Goal: Information Seeking & Learning: Learn about a topic

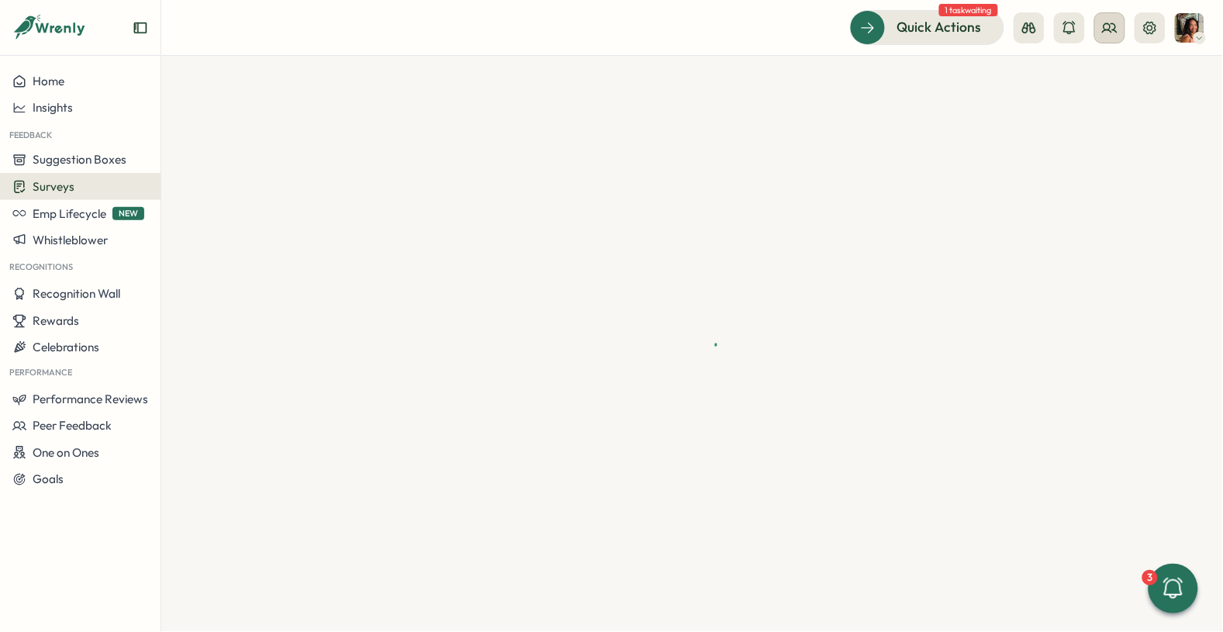
click at [1111, 22] on icon at bounding box center [1110, 28] width 16 height 16
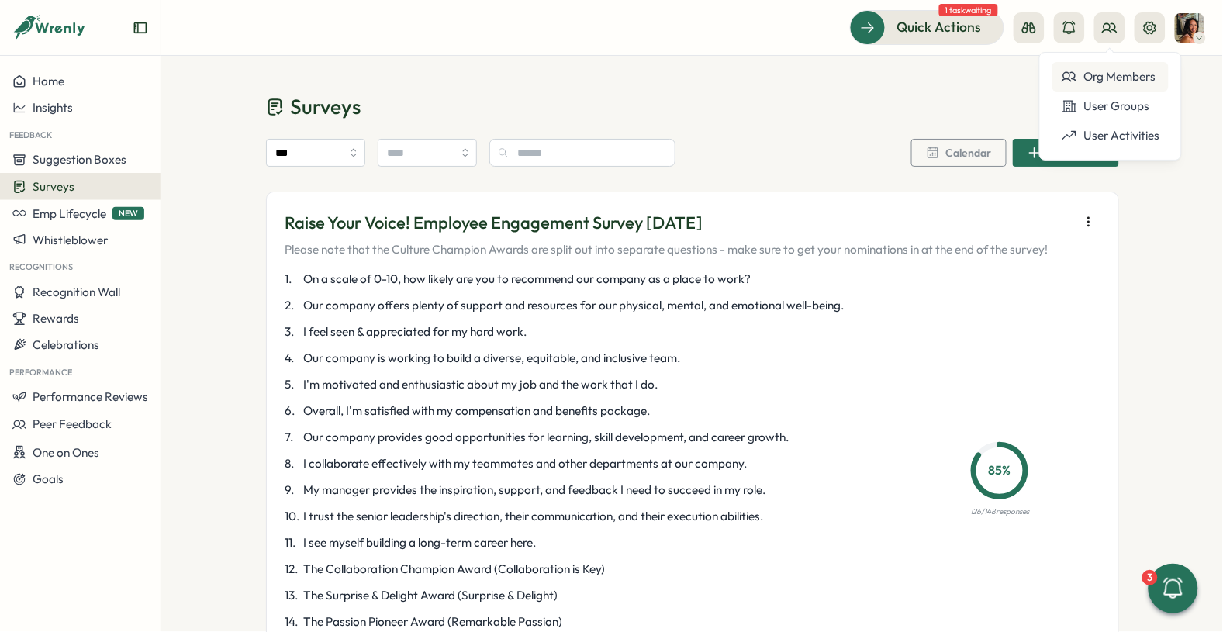
click at [1089, 70] on div "Org Members" at bounding box center [1111, 76] width 98 height 17
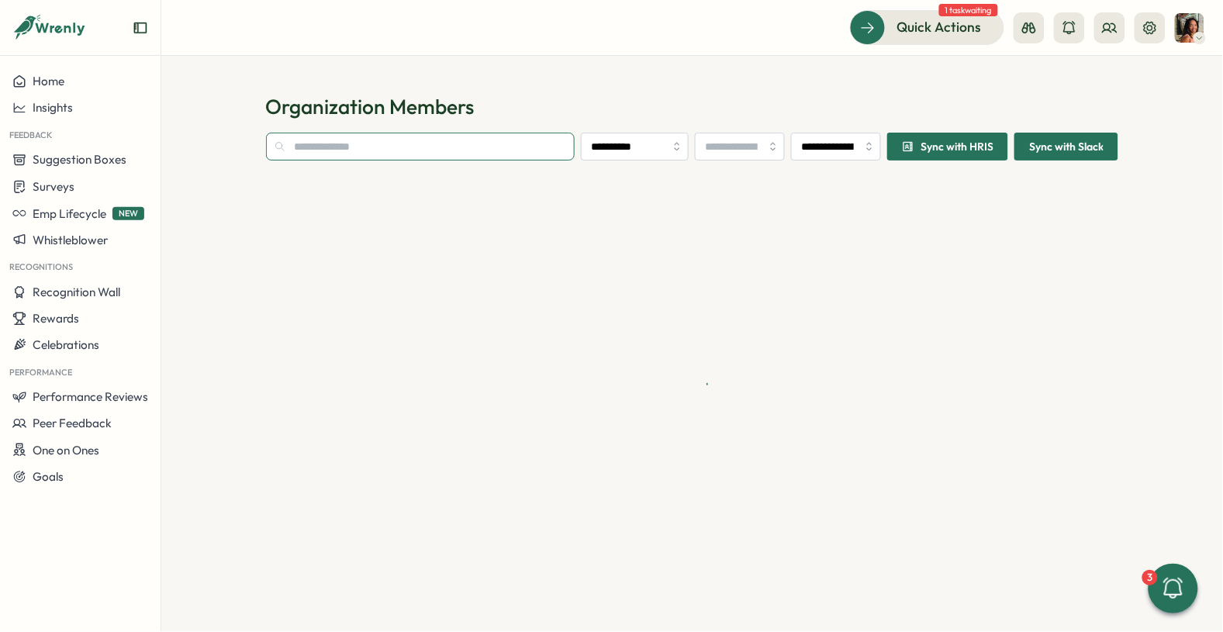
click at [361, 133] on input "text" at bounding box center [420, 147] width 309 height 28
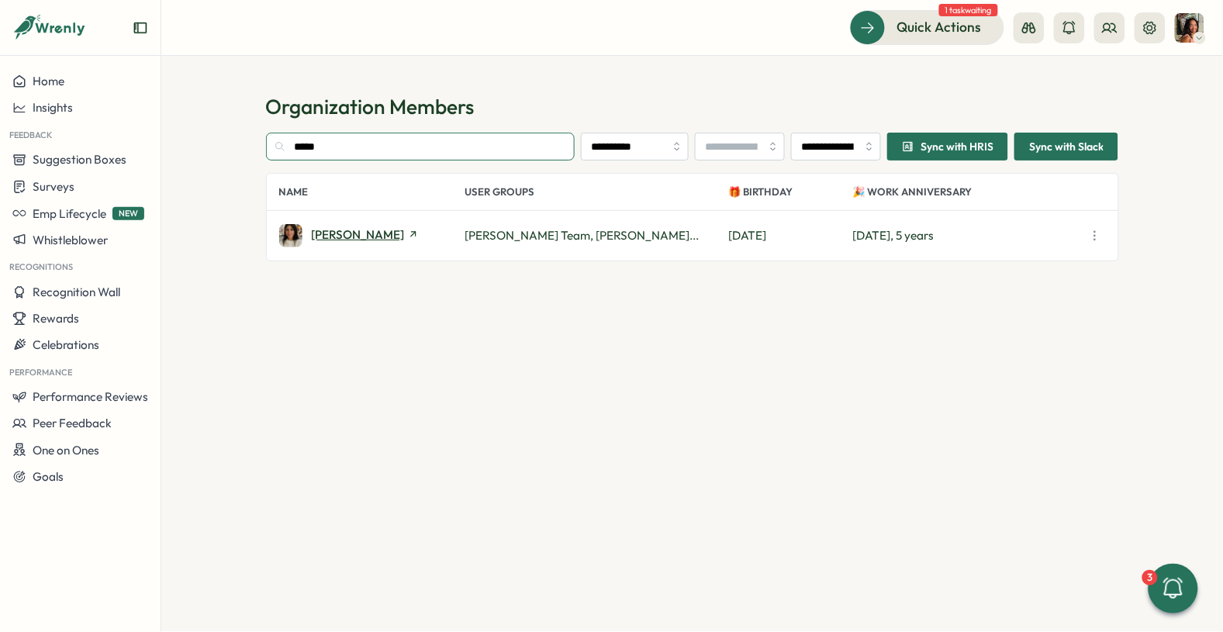
type input "*****"
click at [357, 229] on span "[PERSON_NAME]" at bounding box center [358, 235] width 93 height 12
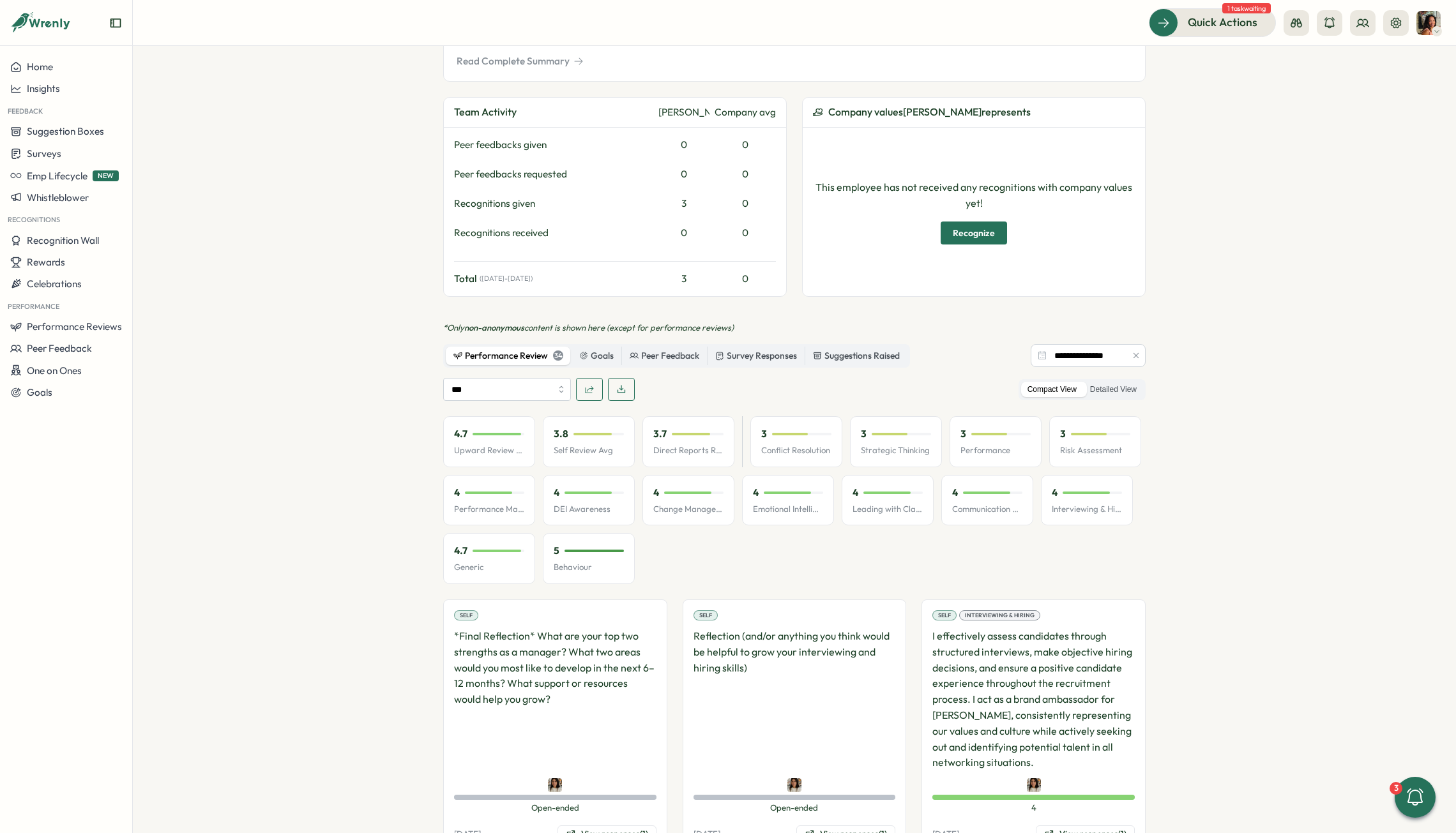
scroll to position [547, 0]
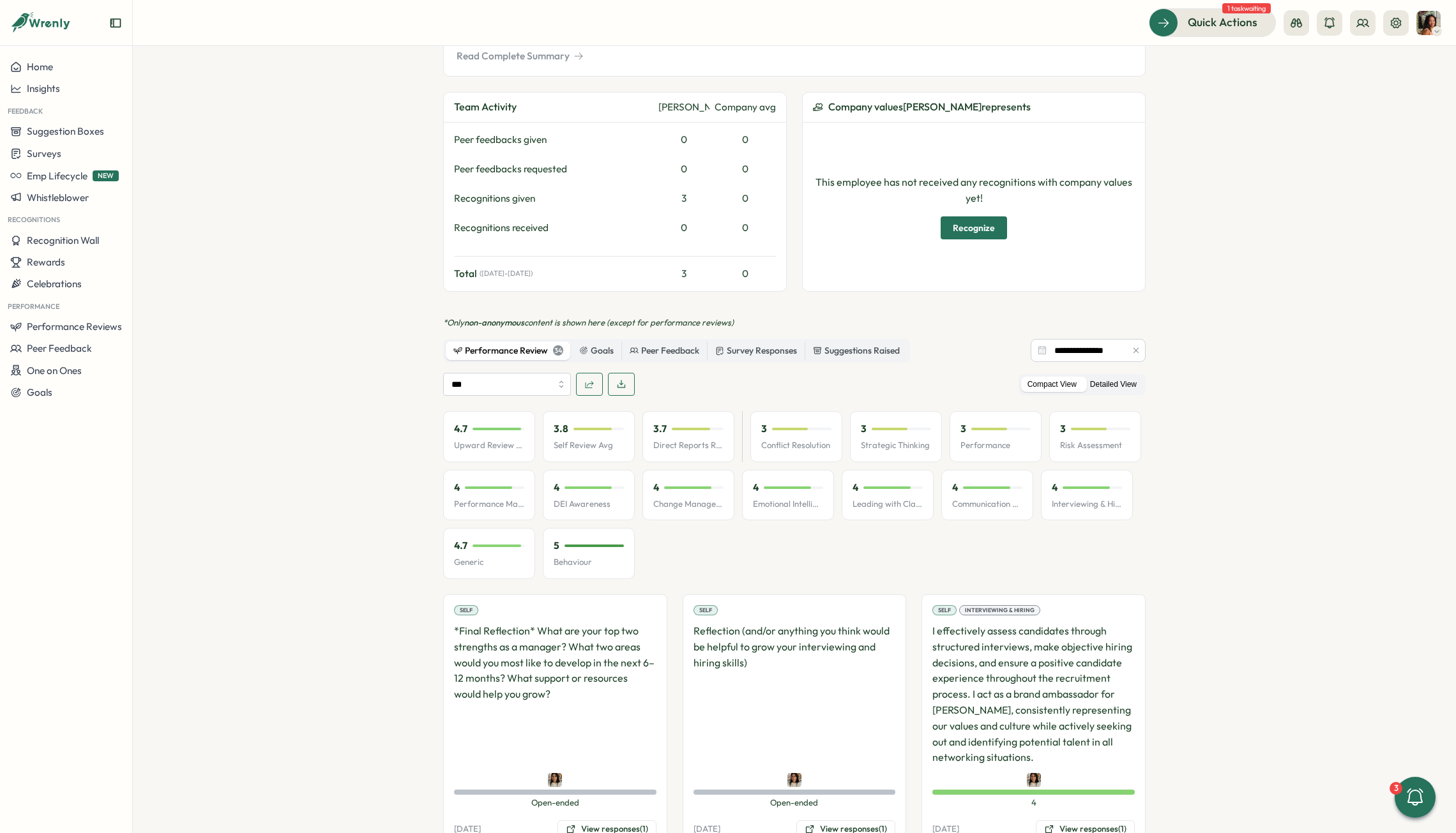
click at [1006, 377] on label "Detailed View" at bounding box center [1113, 384] width 59 height 16
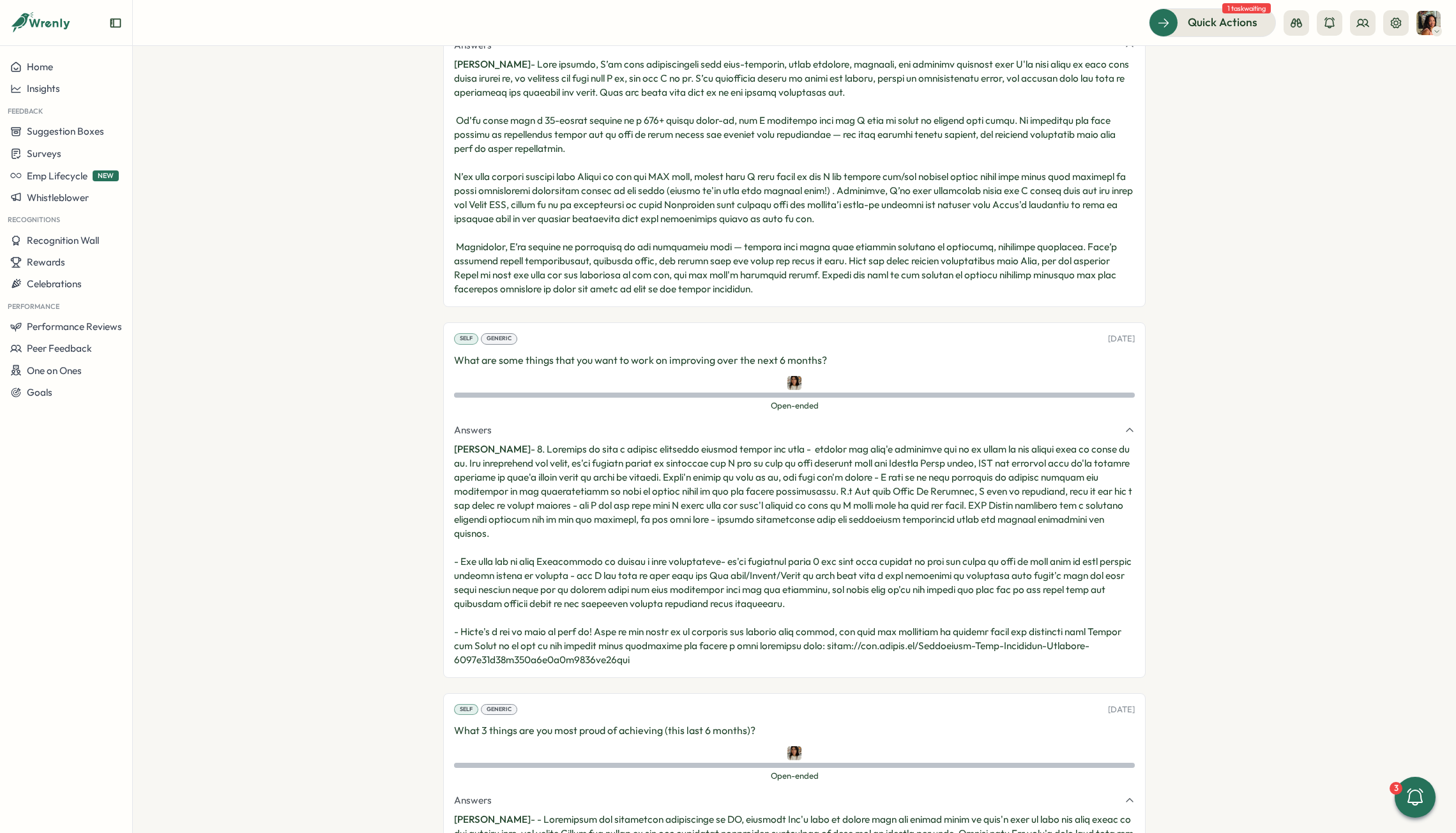
scroll to position [8319, 0]
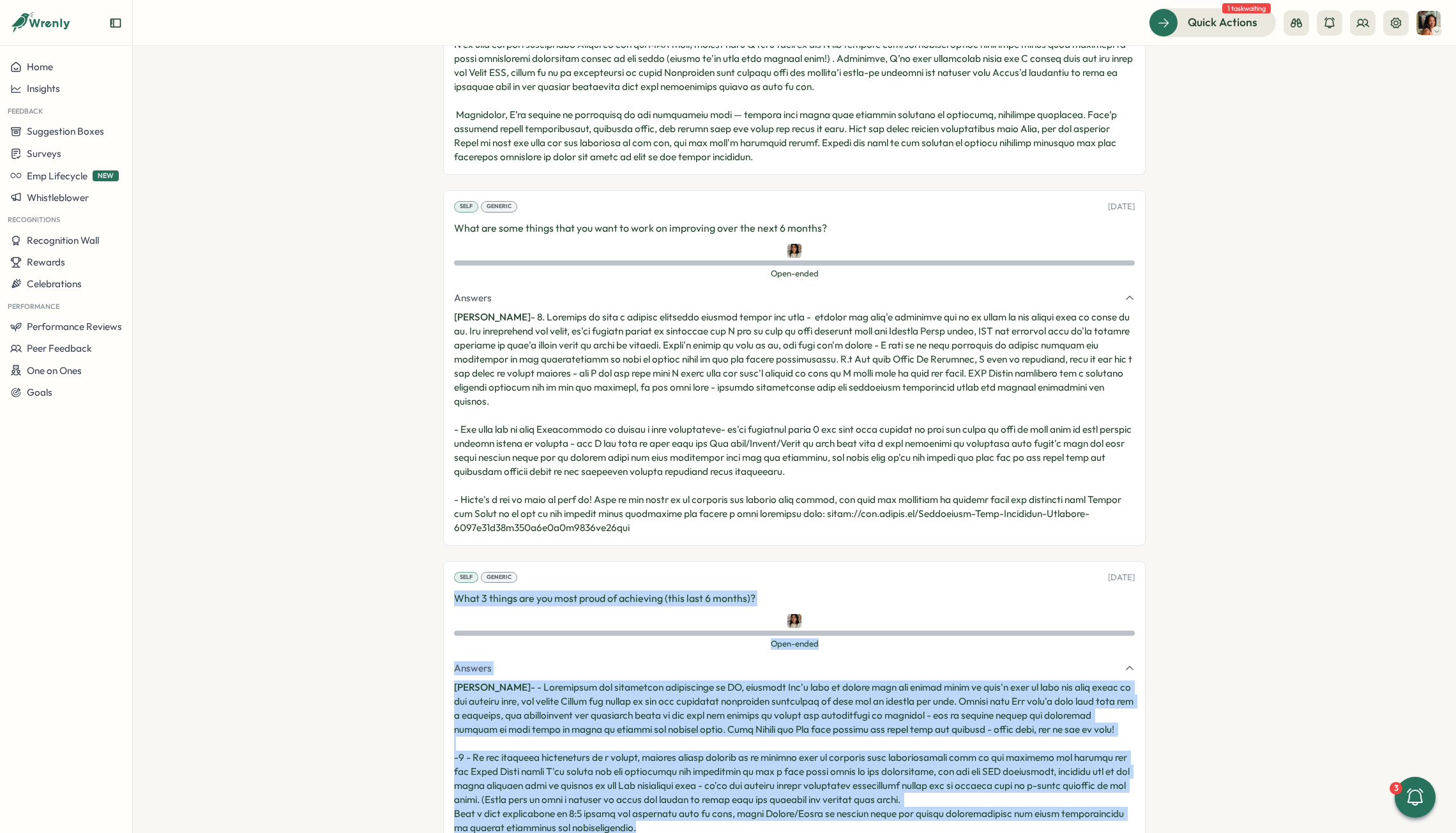
drag, startPoint x: 647, startPoint y: 784, endPoint x: 424, endPoint y: 550, distance: 323.2
click at [424, 519] on section "Employees [PERSON_NAME] [PERSON_NAME] manager Employment History Employee Infor…" at bounding box center [794, 440] width 1323 height 787
copy div "What 3 things are you most proud of achieving (this last 6 months)? Open-ended …"
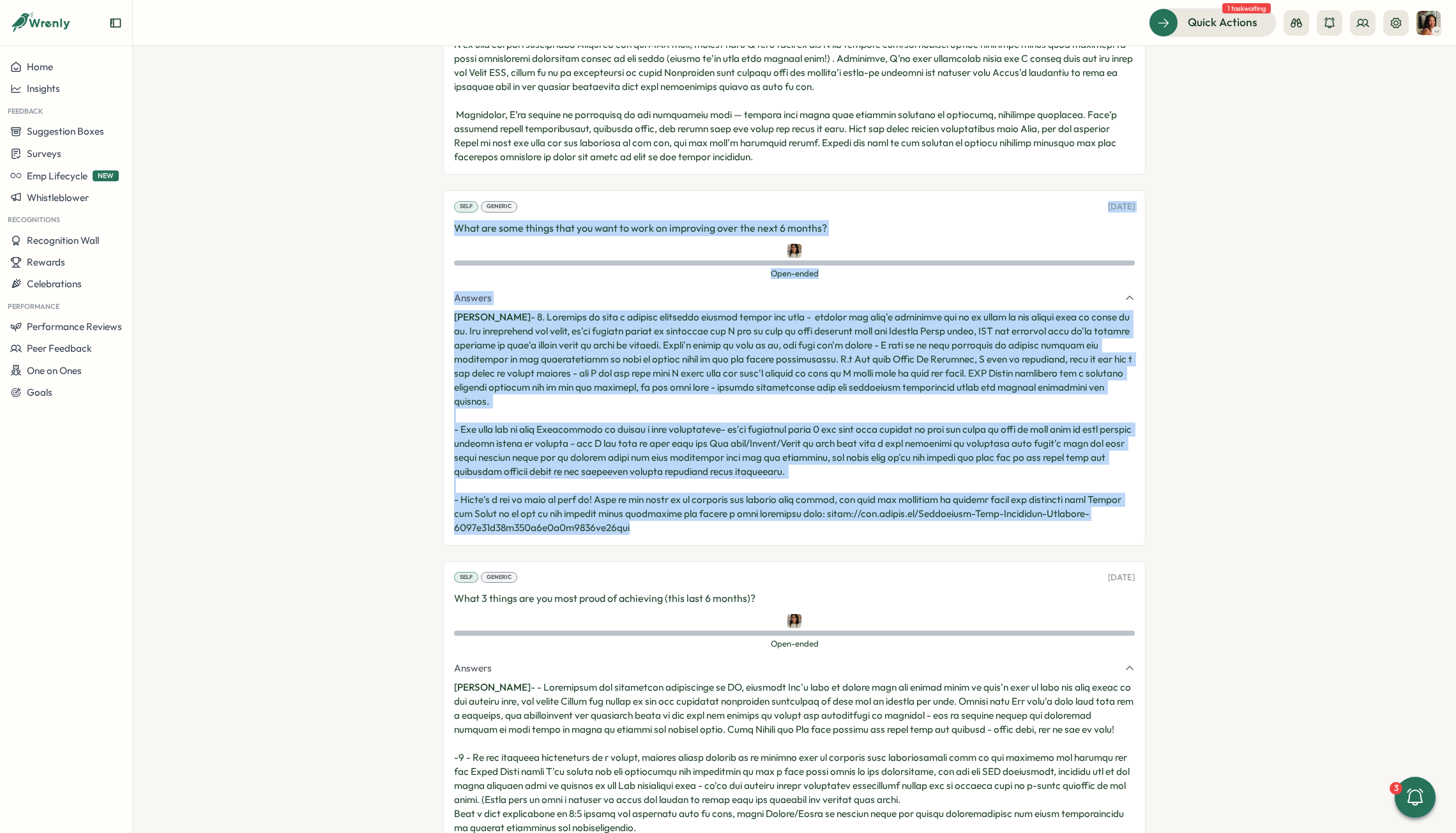
drag, startPoint x: 680, startPoint y: 487, endPoint x: 450, endPoint y: 165, distance: 395.7
click at [450, 190] on div "Self Generic [DATE] What are some things that you want to work on improving ove…" at bounding box center [794, 367] width 702 height 355
copy div "[DATE] What are some things that you want to work on improving over the next 6 …"
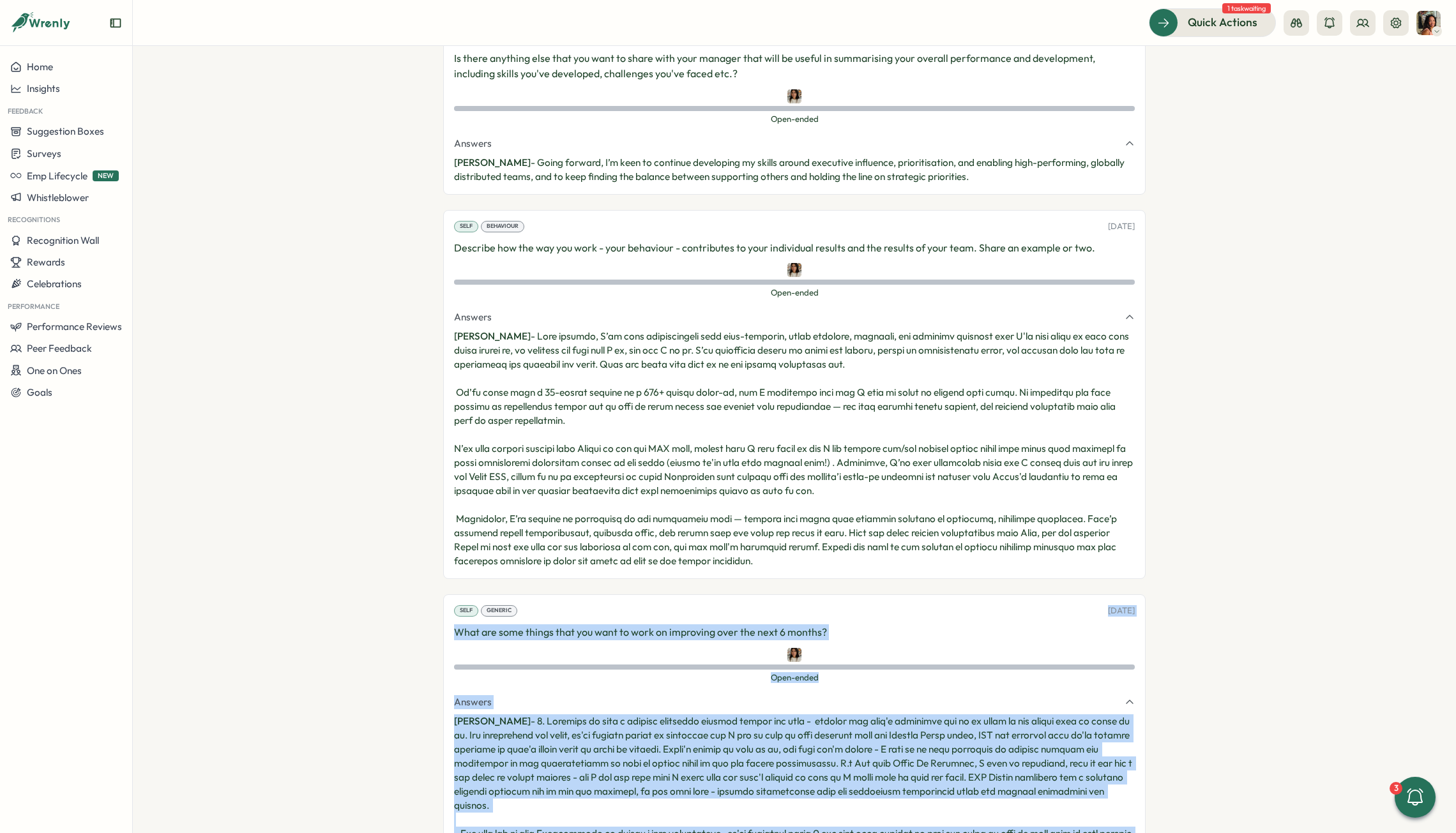
scroll to position [7872, 0]
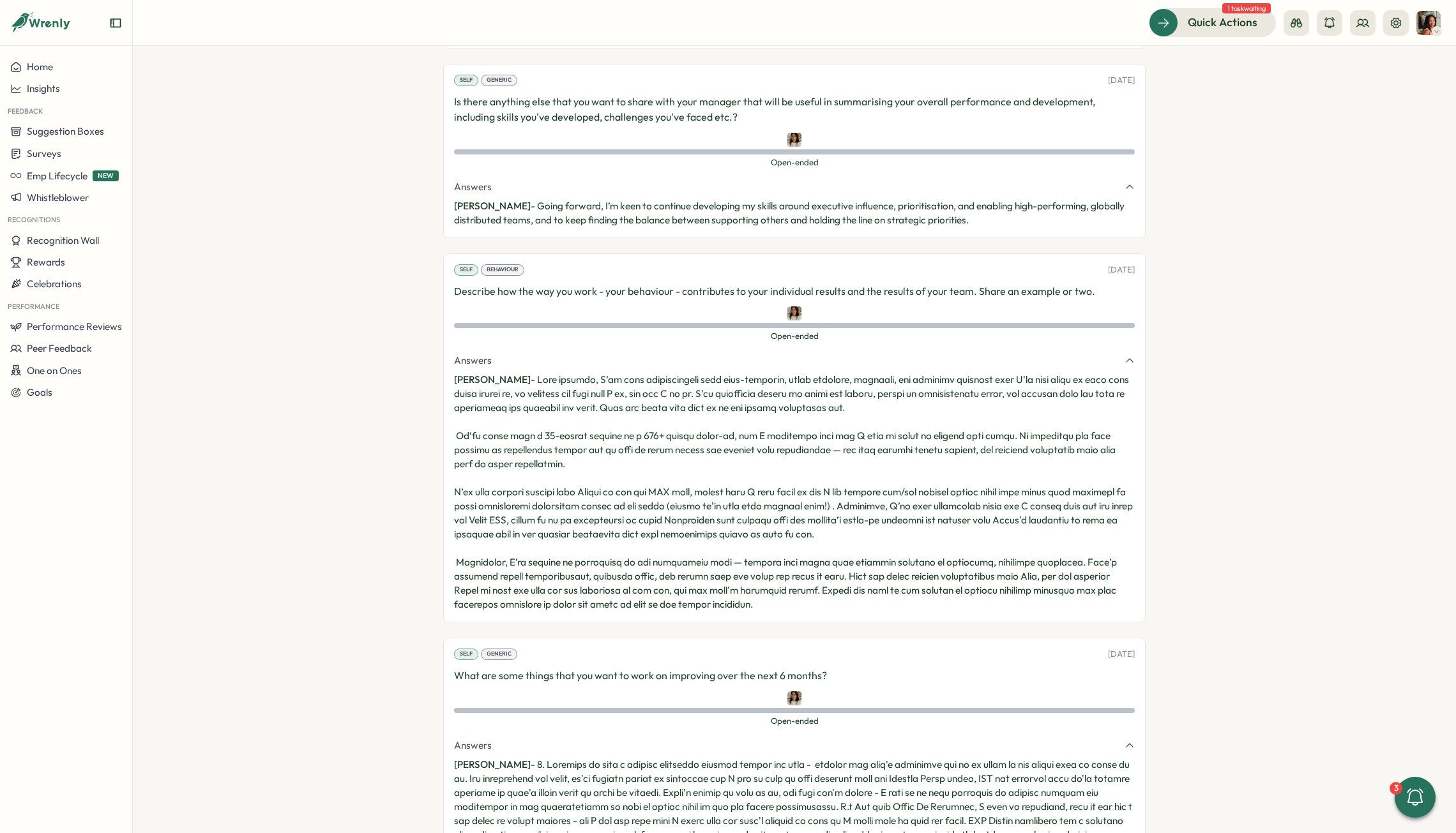
click at [760, 498] on p "Maria Khoury -" at bounding box center [794, 492] width 681 height 239
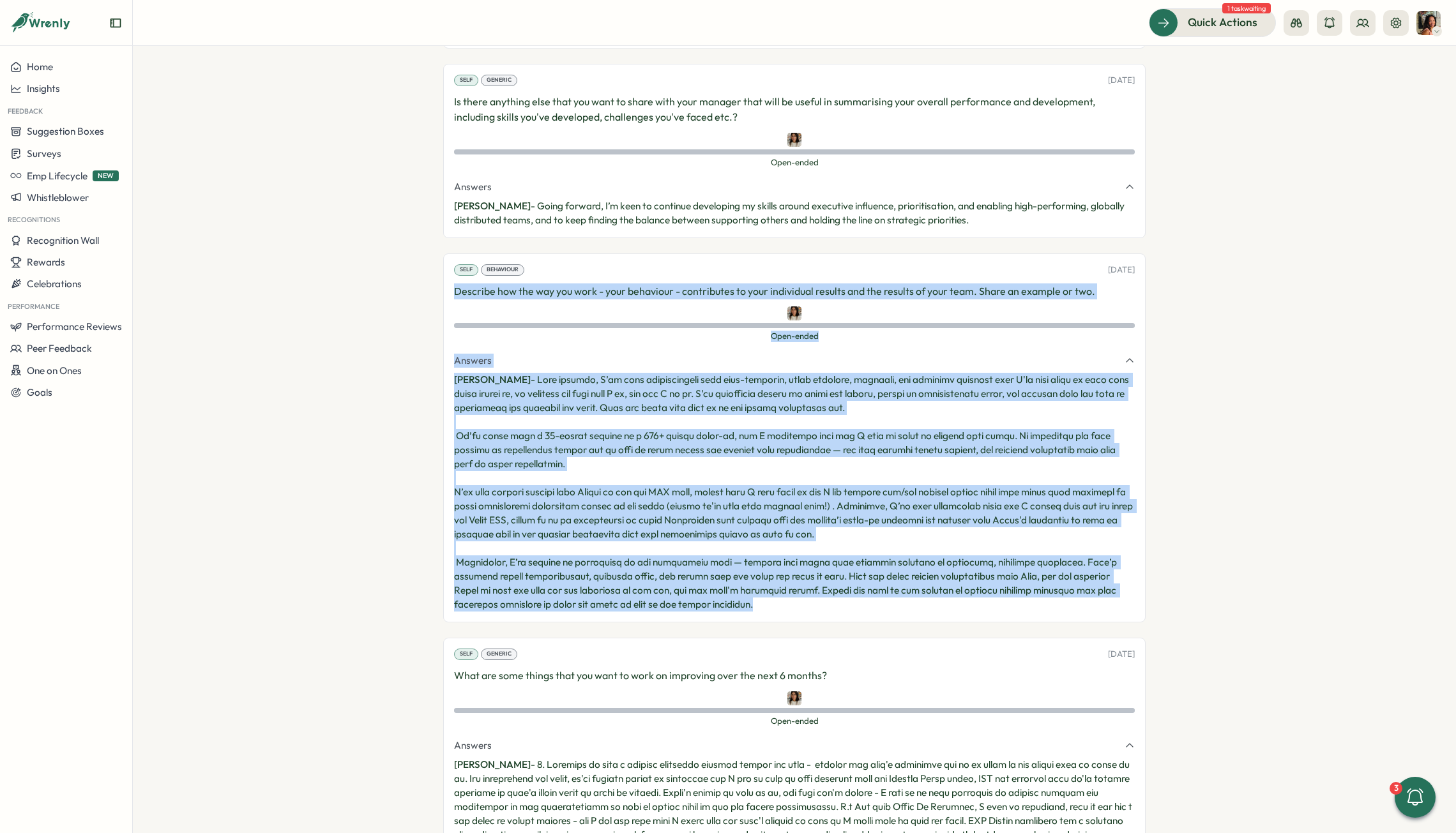
drag, startPoint x: 758, startPoint y: 564, endPoint x: 447, endPoint y: 251, distance: 441.2
click at [447, 254] on div "Self Behaviour 14 Jul, 2025 Describe how the way you work - your behaviour - co…" at bounding box center [794, 438] width 702 height 369
copy div "Describe how the way you work - your behaviour - contributes to your individual…"
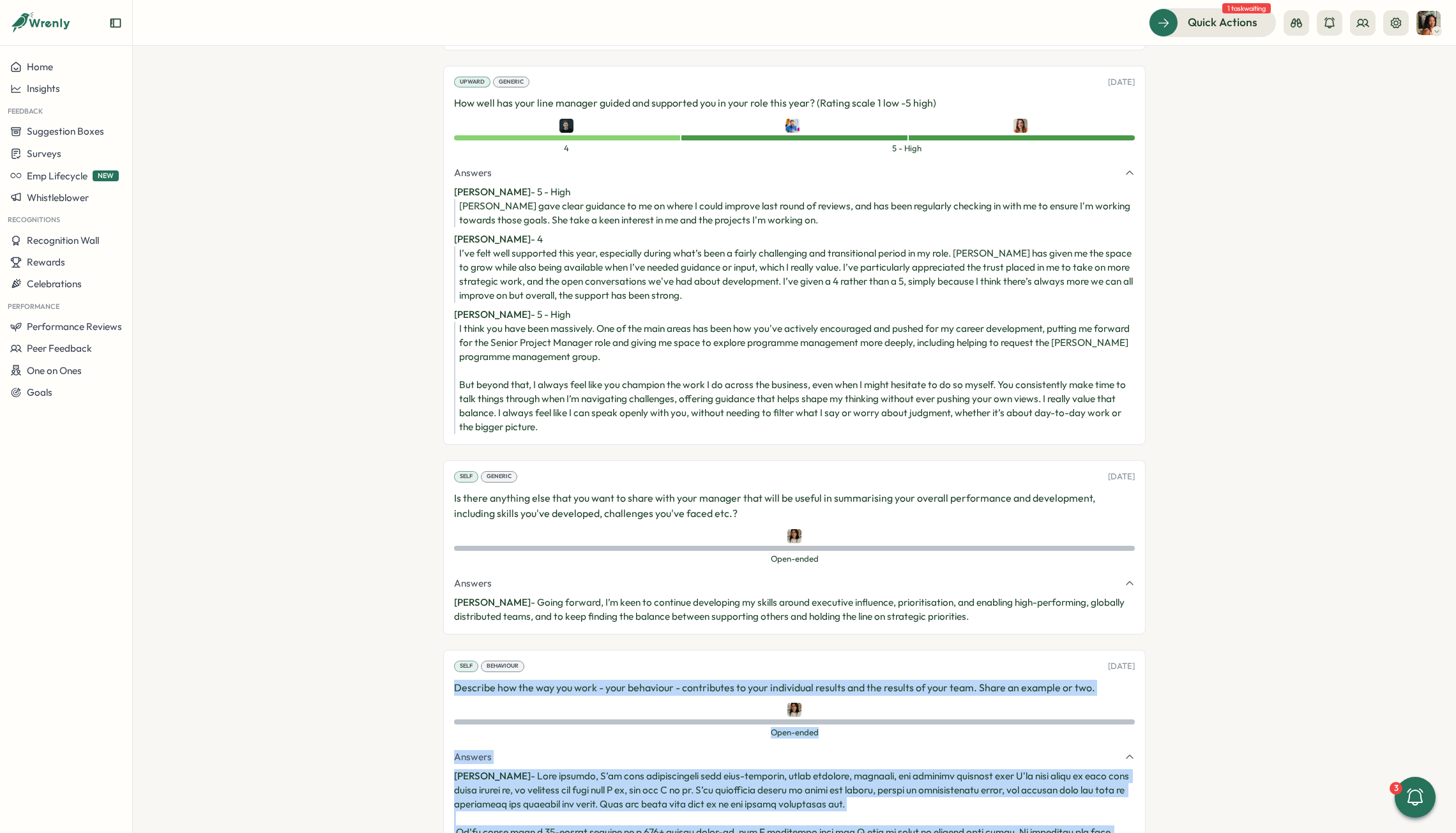
scroll to position [7469, 0]
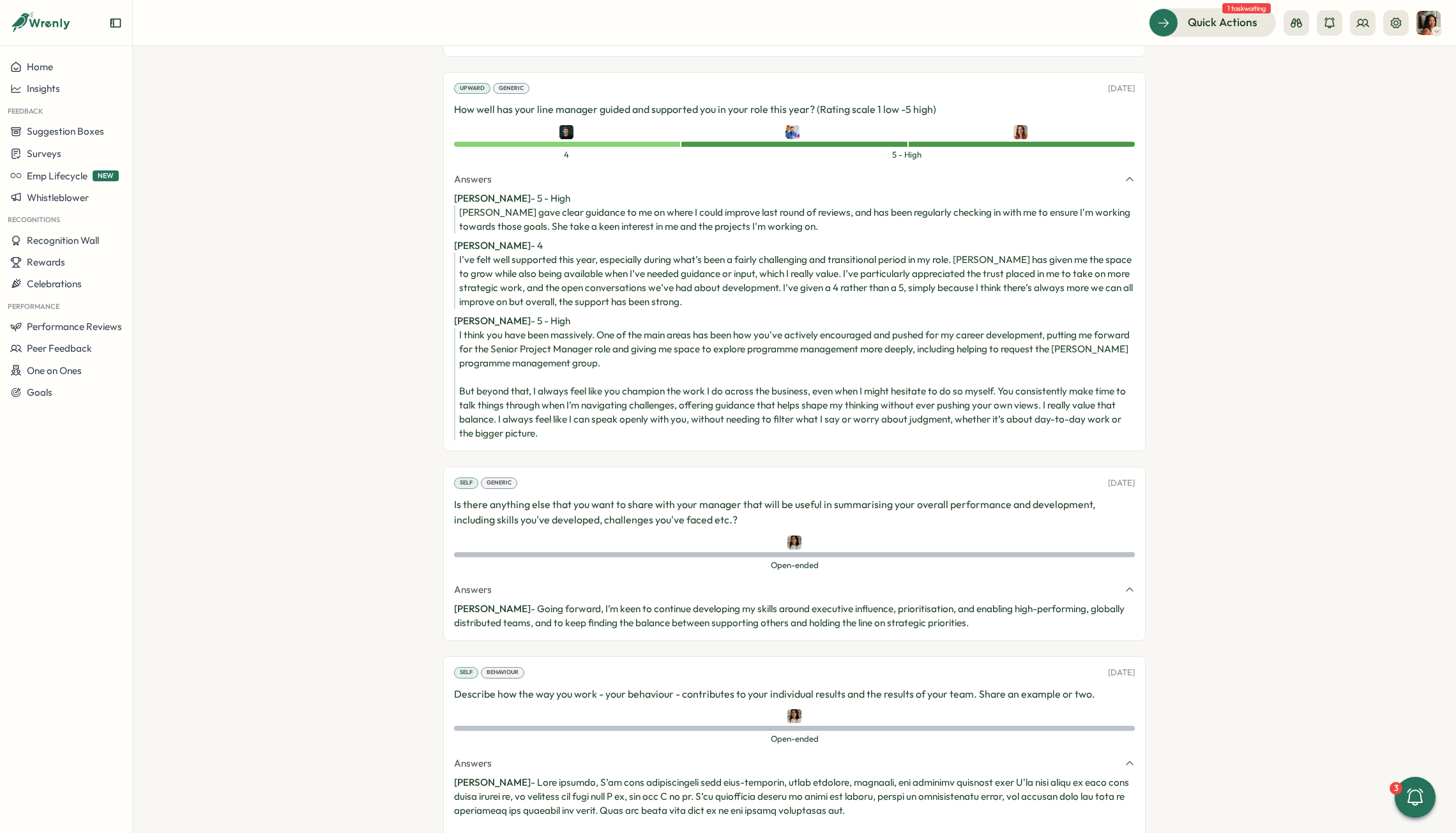
click at [862, 519] on p "Maria Khoury - Going forward, I’m keen to continue developing my skills around …" at bounding box center [794, 616] width 681 height 28
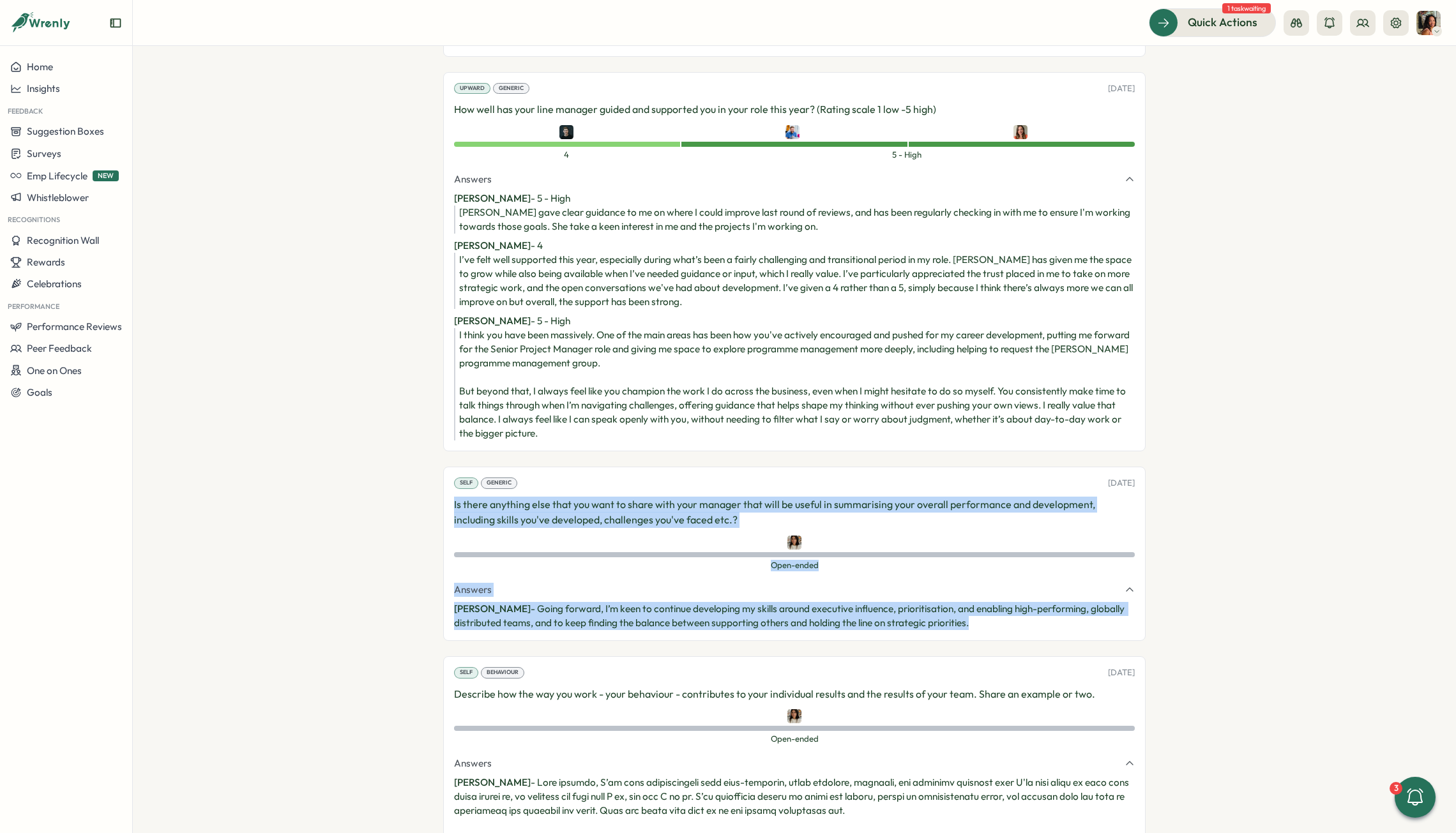
drag, startPoint x: 985, startPoint y: 584, endPoint x: 440, endPoint y: 460, distance: 558.9
click at [443, 467] on div "Self Generic 14 Jul, 2025 Is there anything else that you want to share with yo…" at bounding box center [794, 554] width 702 height 175
copy div "Is there anything else that you want to share with your manager that will be us…"
click at [72, 95] on button "Insights" at bounding box center [66, 89] width 133 height 21
click at [184, 49] on div "Culture score" at bounding box center [180, 52] width 91 height 14
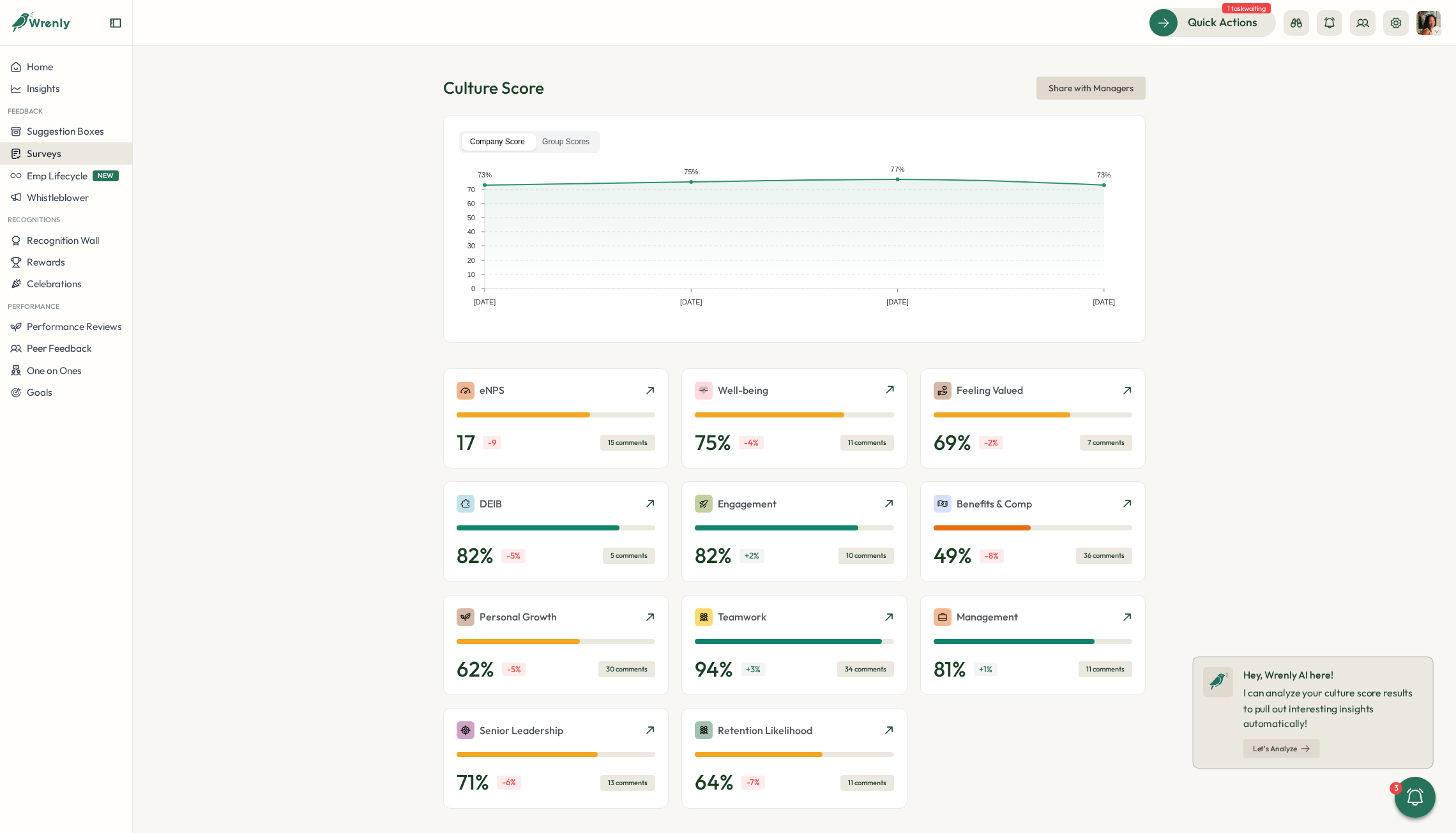
click at [39, 157] on span "Surveys" at bounding box center [44, 153] width 35 height 12
click at [93, 155] on div "Surveys" at bounding box center [66, 153] width 112 height 12
click at [94, 161] on button "Surveys" at bounding box center [66, 153] width 133 height 22
click at [156, 133] on div "Insights" at bounding box center [183, 129] width 96 height 14
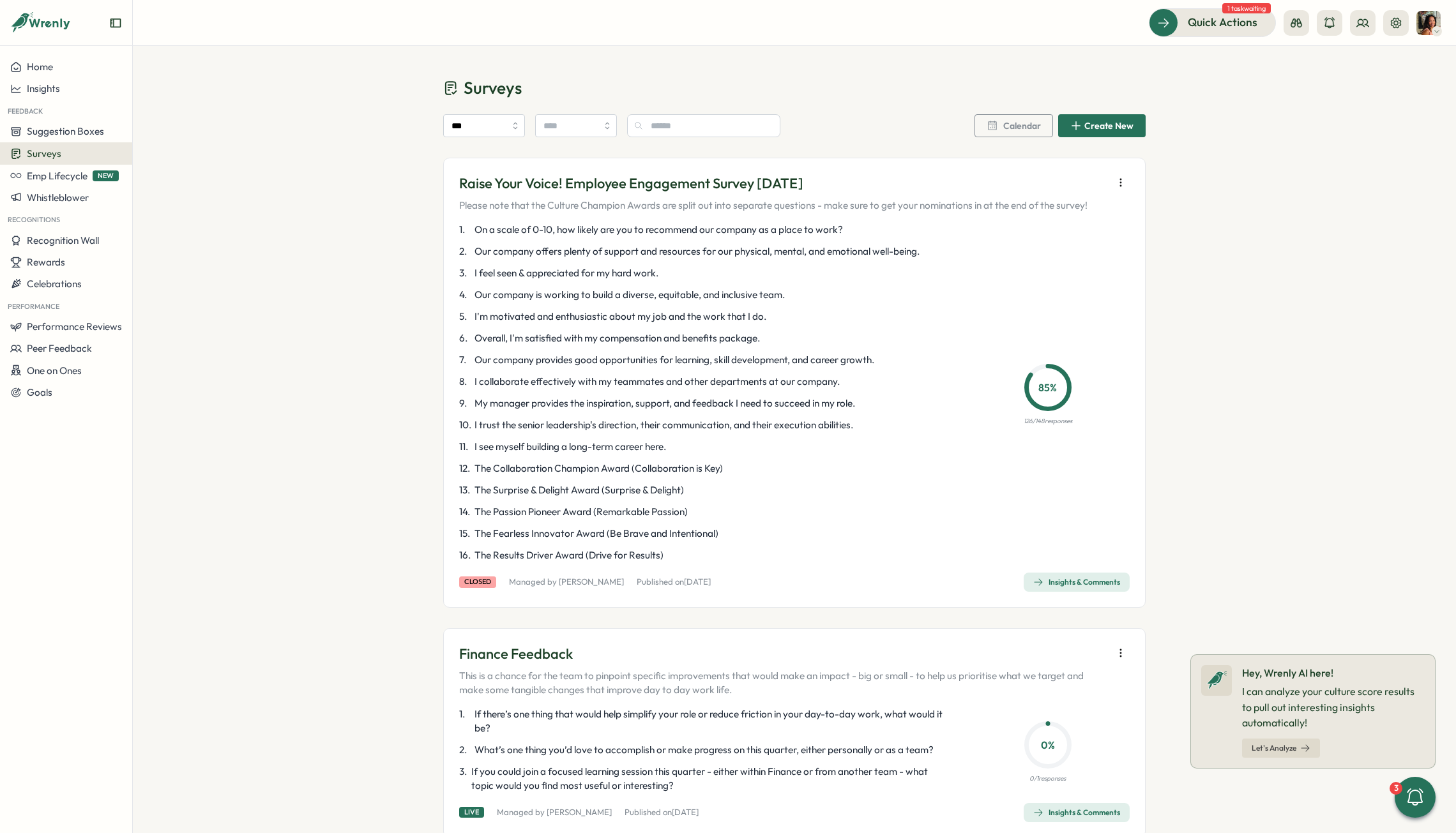
click at [1006, 519] on div "Raise Your Voice! Employee Engagement Survey August 2025 Please note that the C…" at bounding box center [794, 383] width 702 height 450
click at [1006, 519] on span "Insights & Comments" at bounding box center [1076, 582] width 86 height 18
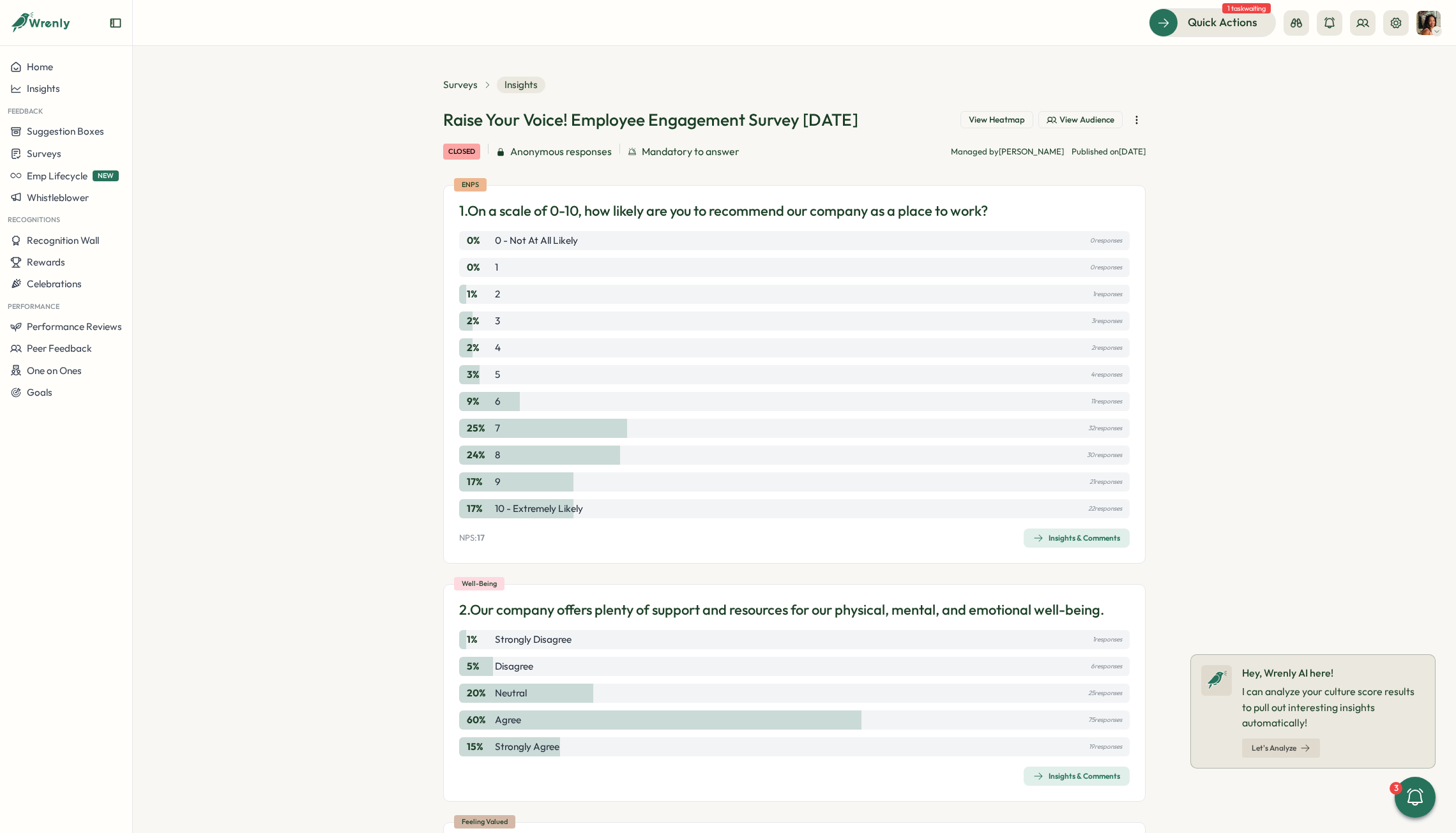
click at [1006, 519] on button "Insights & Comments" at bounding box center [1076, 537] width 106 height 19
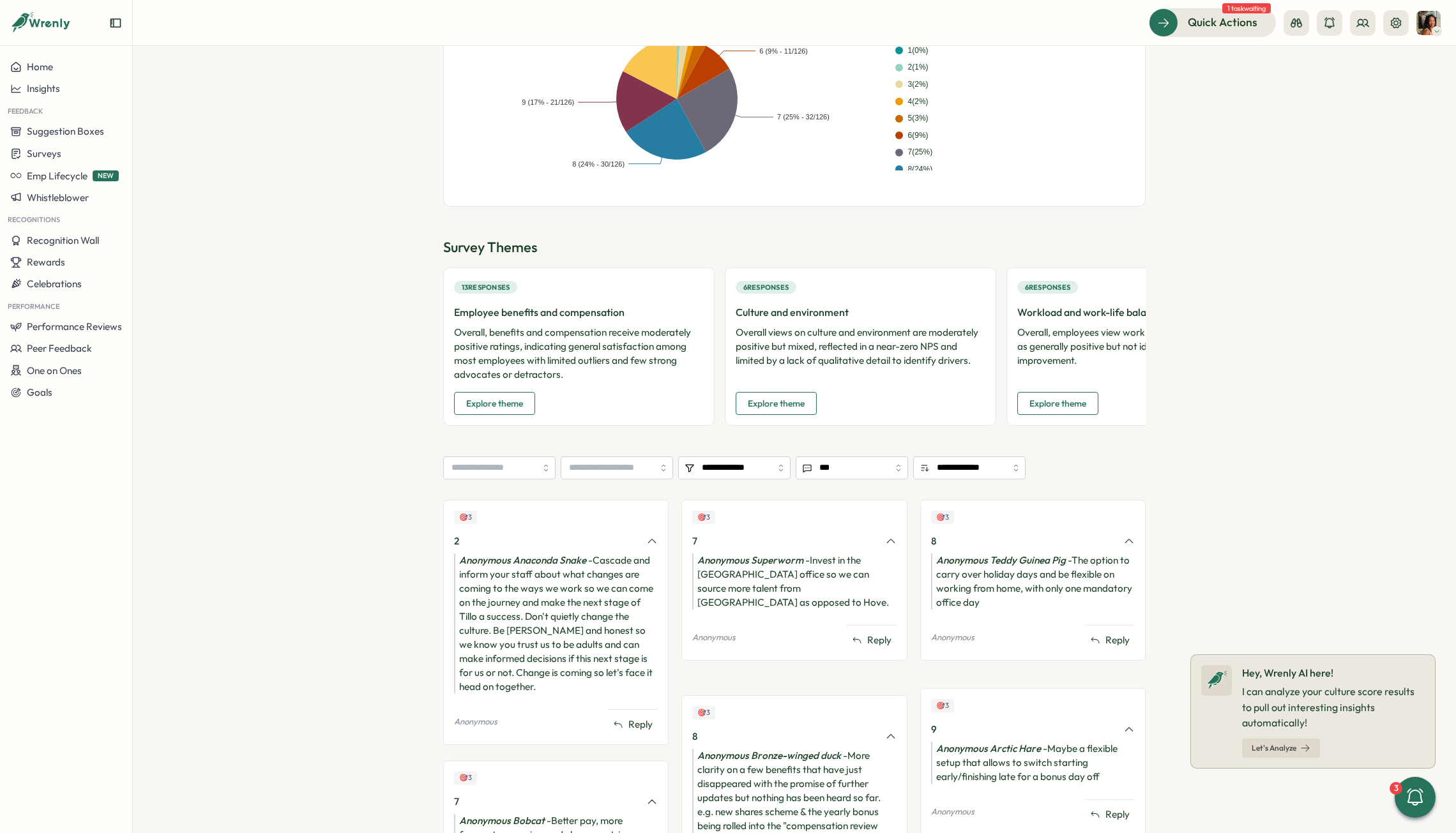
scroll to position [356, 0]
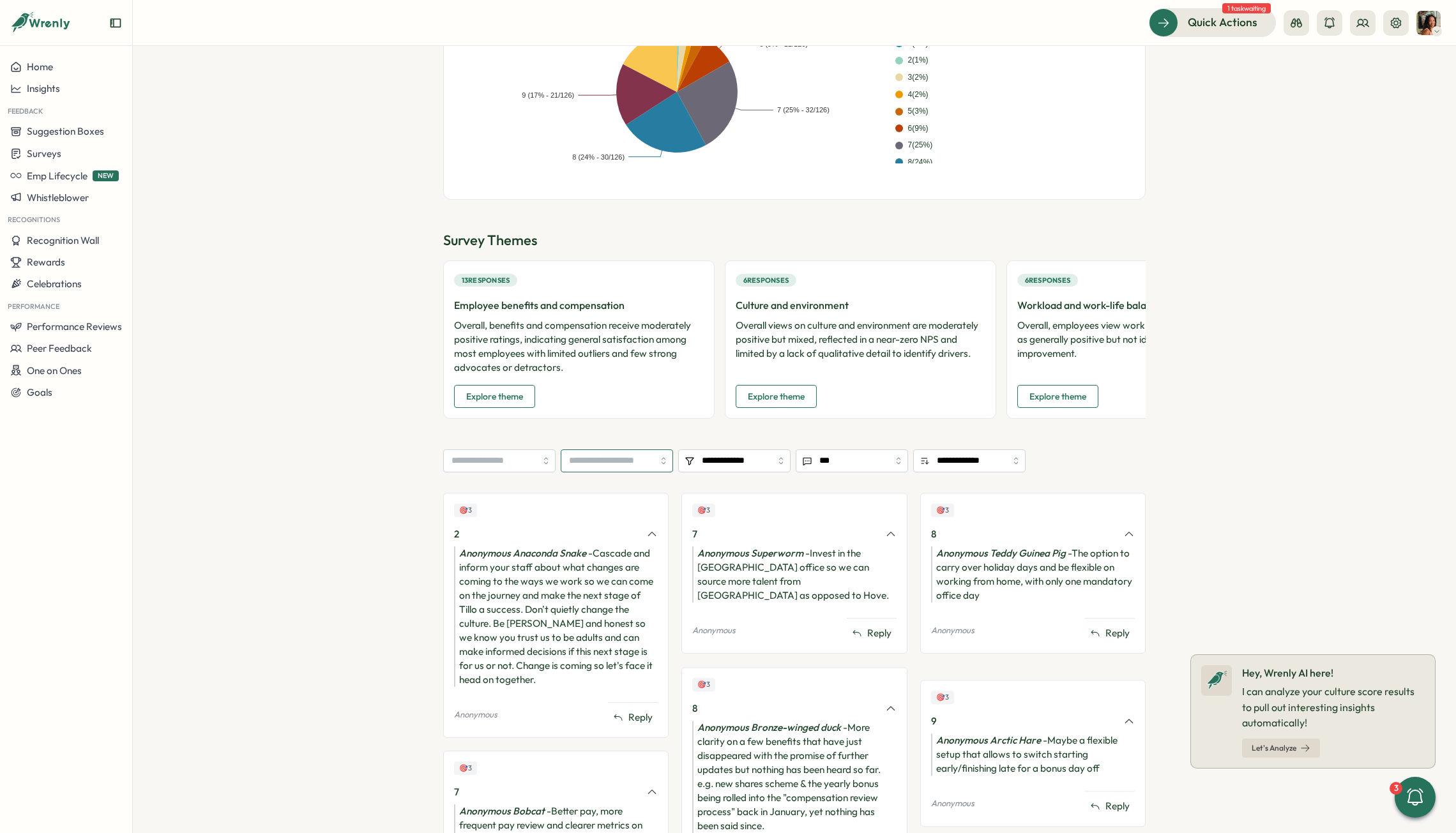
click at [610, 460] on input "search" at bounding box center [617, 461] width 112 height 23
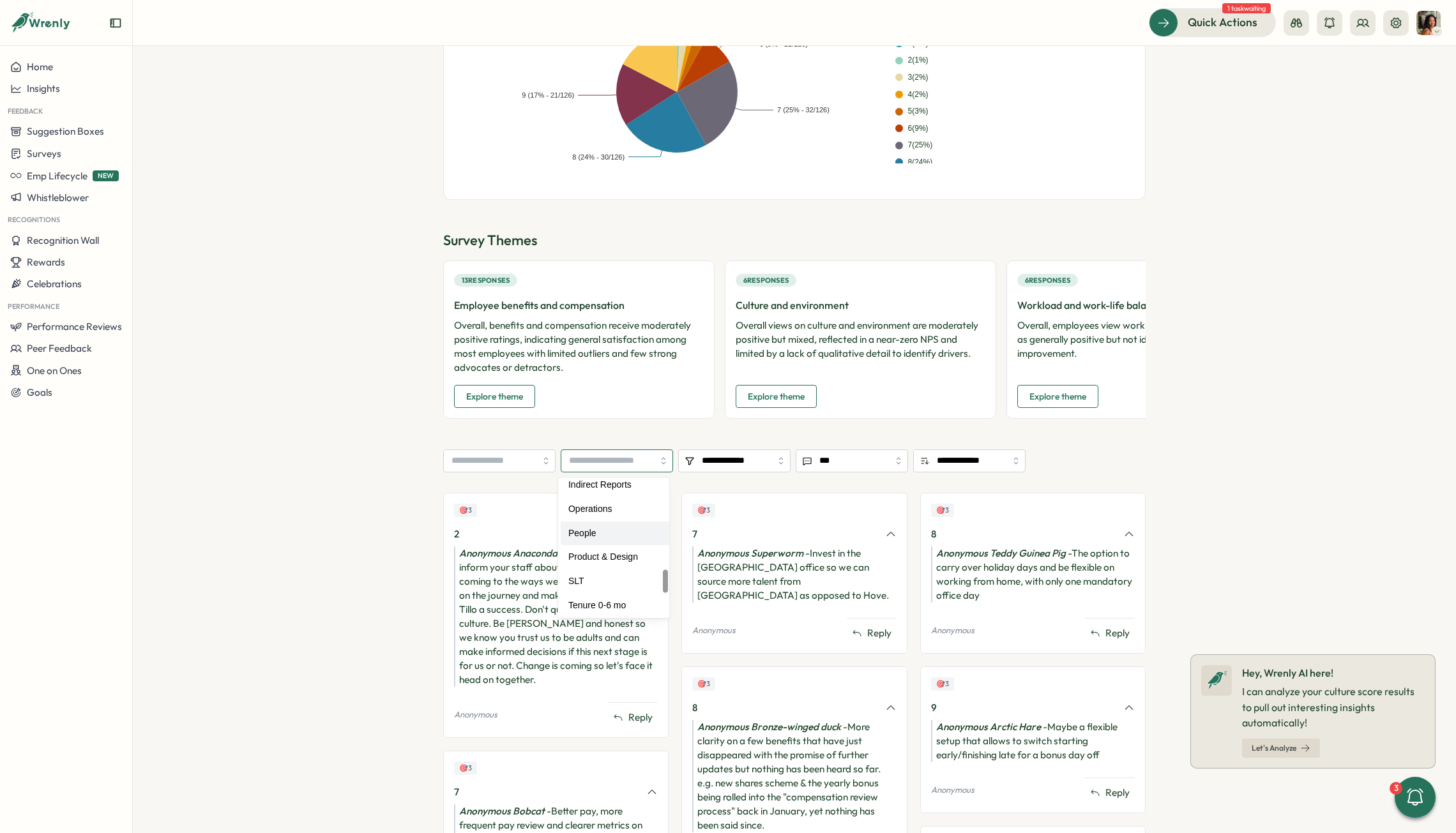
type input "******"
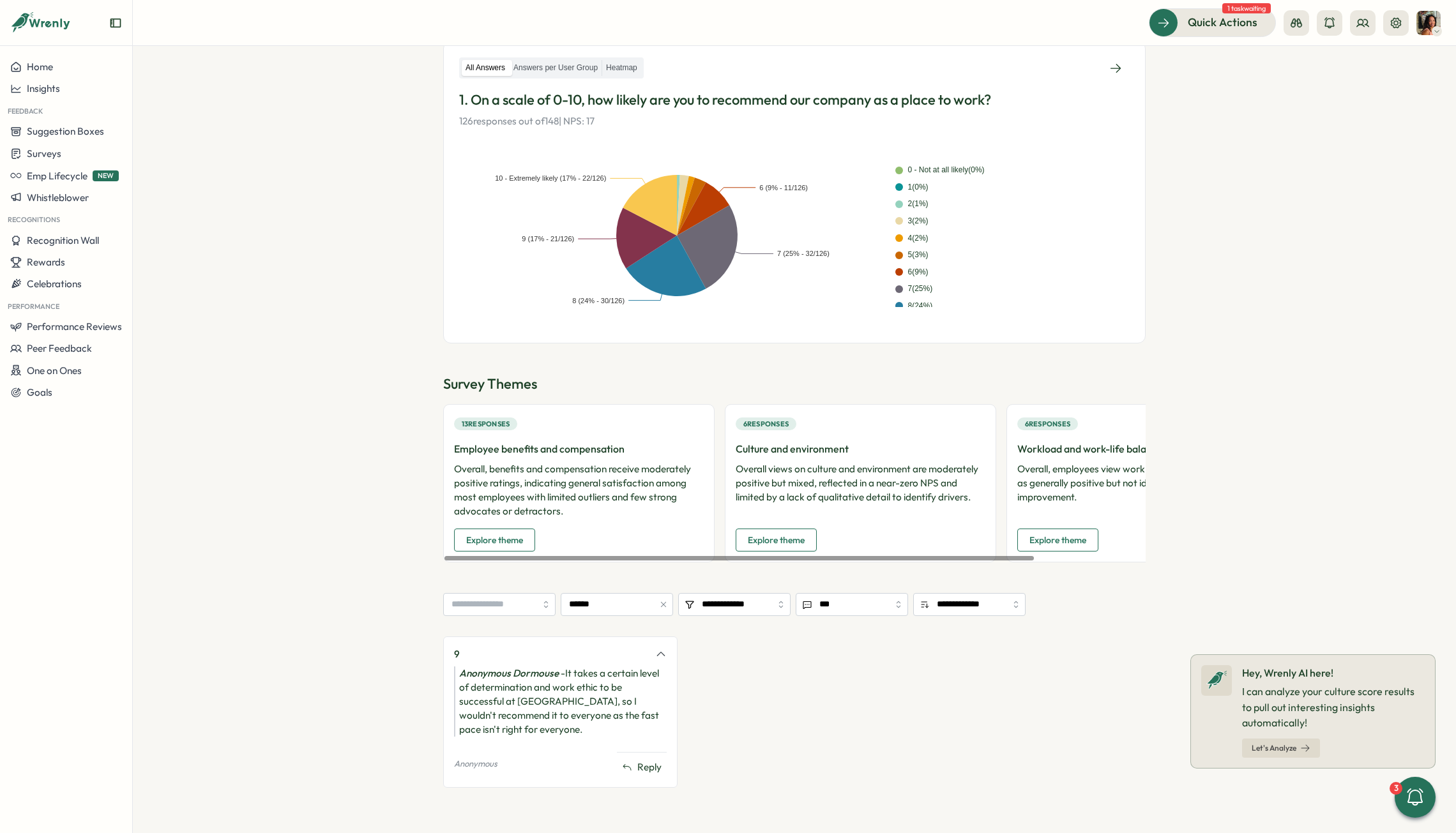
click at [424, 519] on section "**********" at bounding box center [794, 440] width 1323 height 787
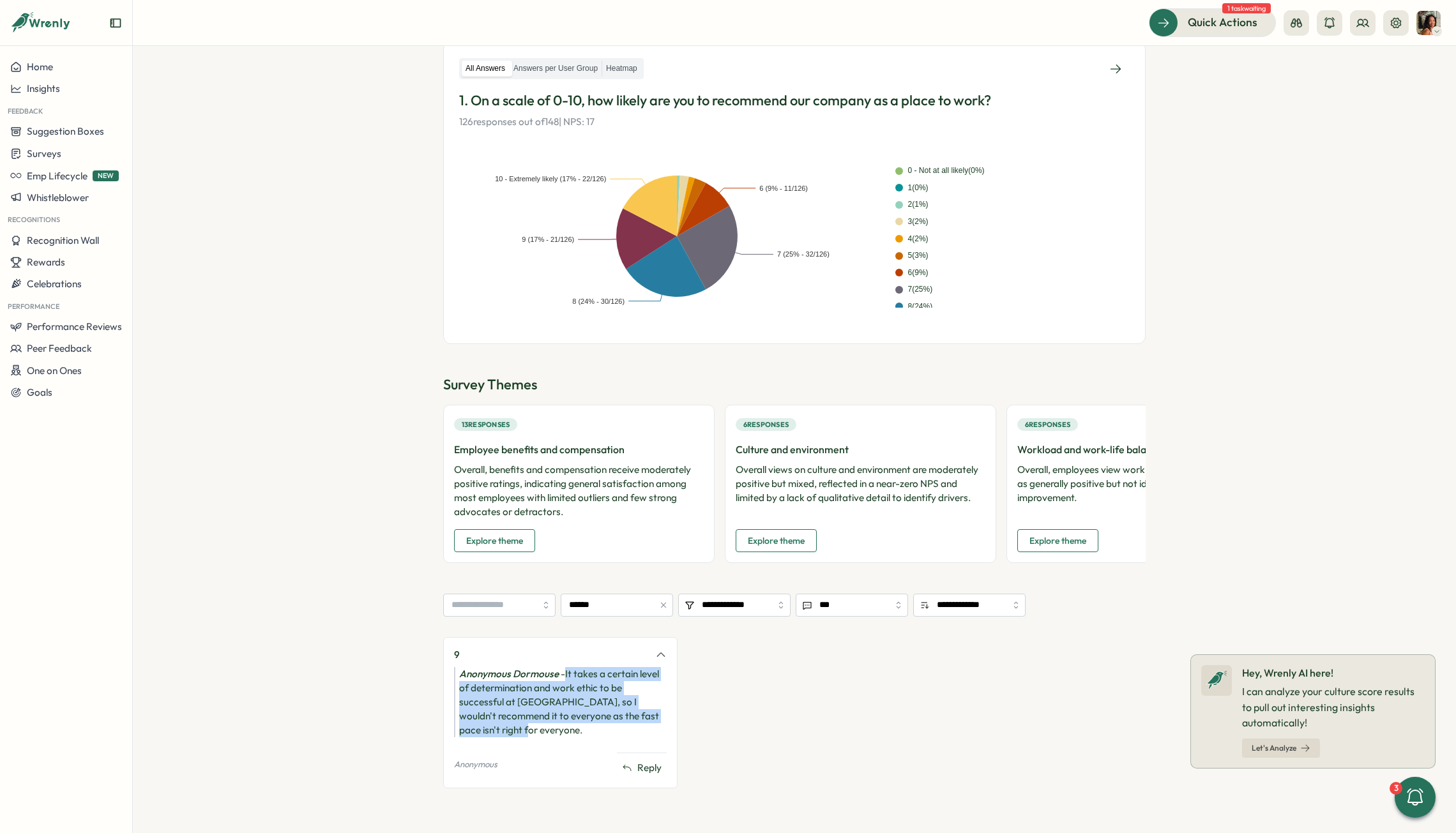
drag, startPoint x: 522, startPoint y: 727, endPoint x: 563, endPoint y: 677, distance: 64.7
click at [563, 519] on div "Anonymous Dormouse - It takes a certain level of determination and work ethic t…" at bounding box center [560, 701] width 212 height 70
copy div "It takes a certain level of determination and work ethic to be successful at Ti…"
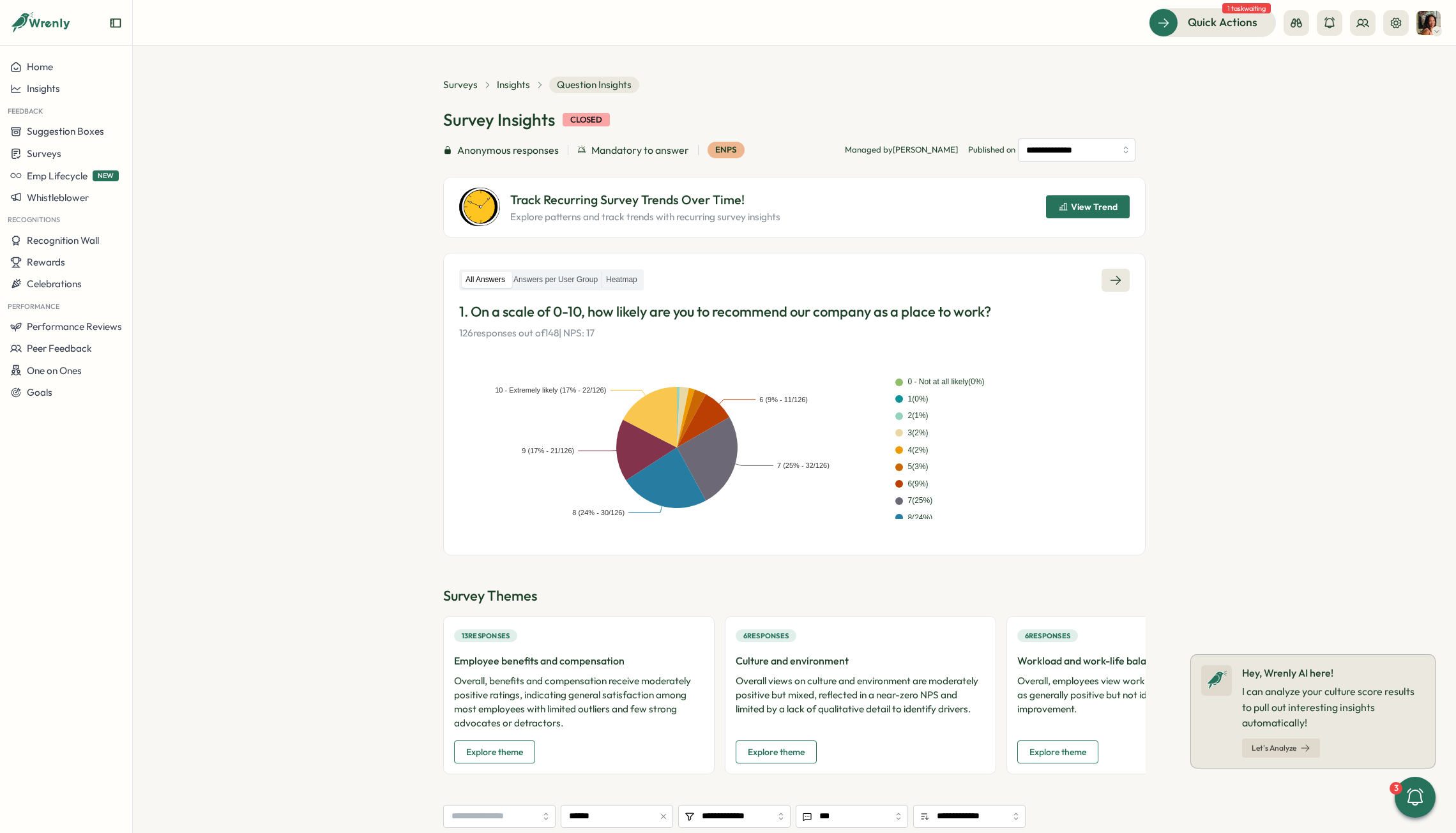
click at [1006, 282] on icon at bounding box center [1116, 281] width 13 height 13
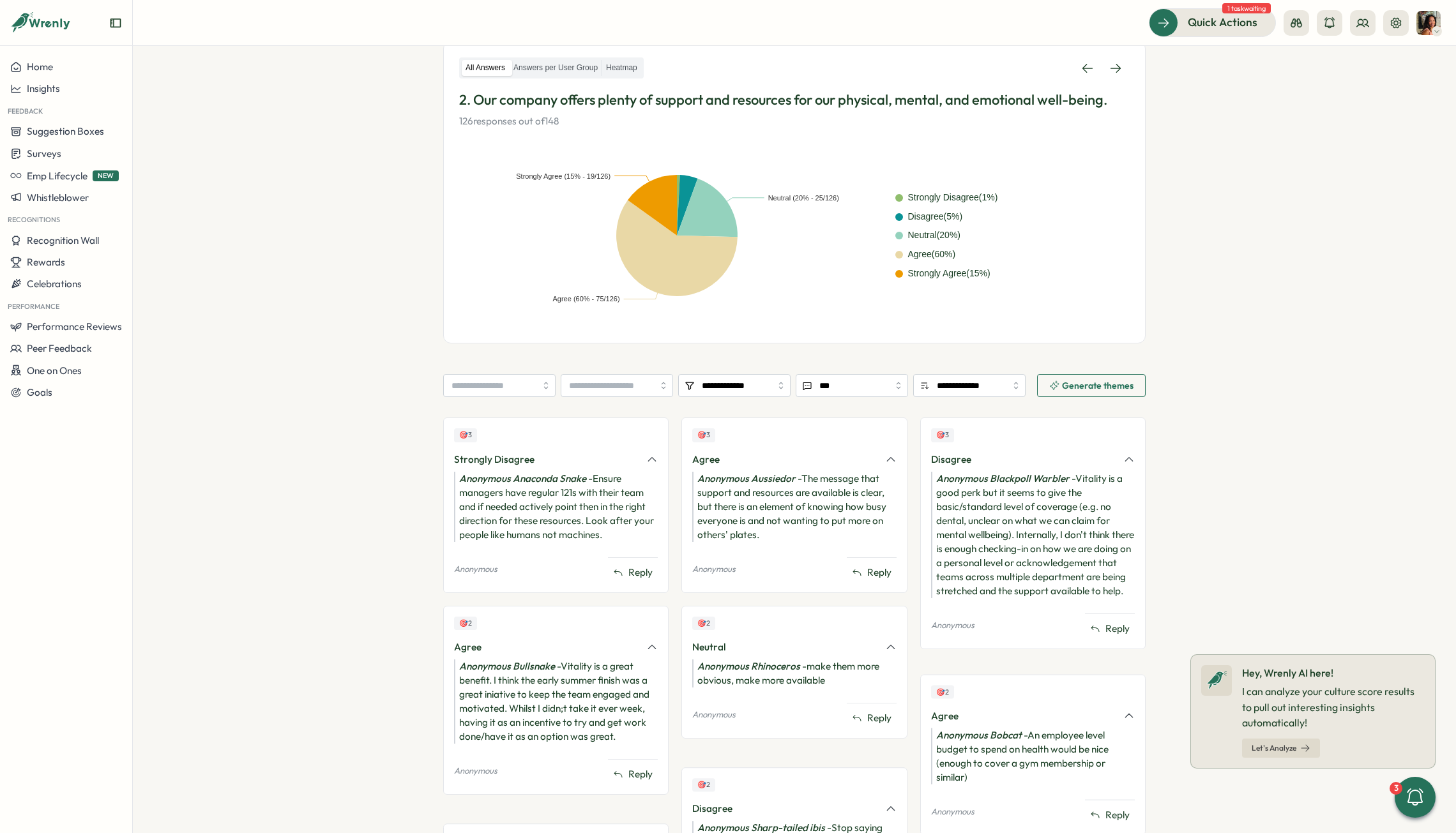
scroll to position [229, 0]
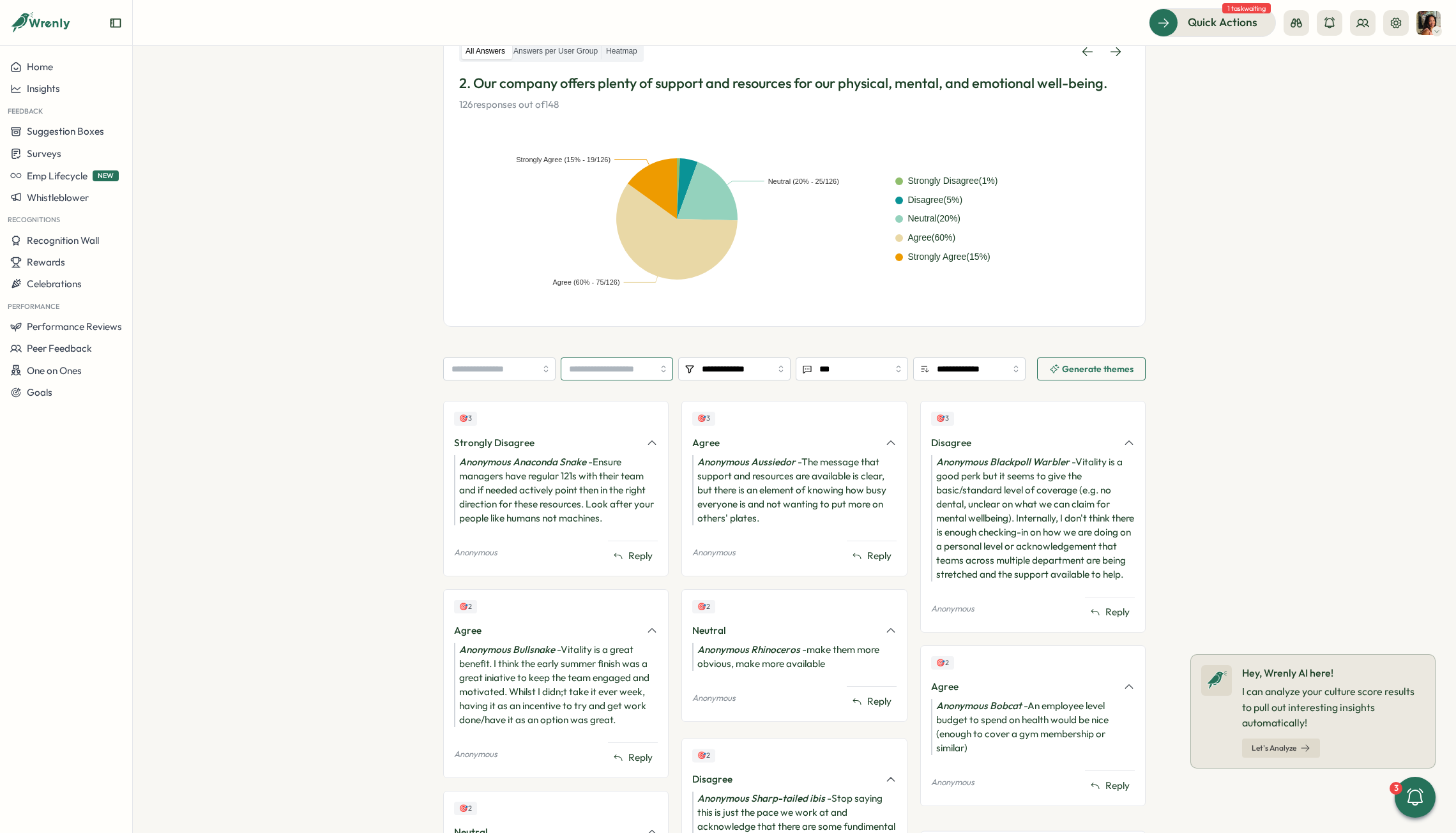
click at [608, 368] on input "search" at bounding box center [617, 369] width 112 height 23
type input "******"
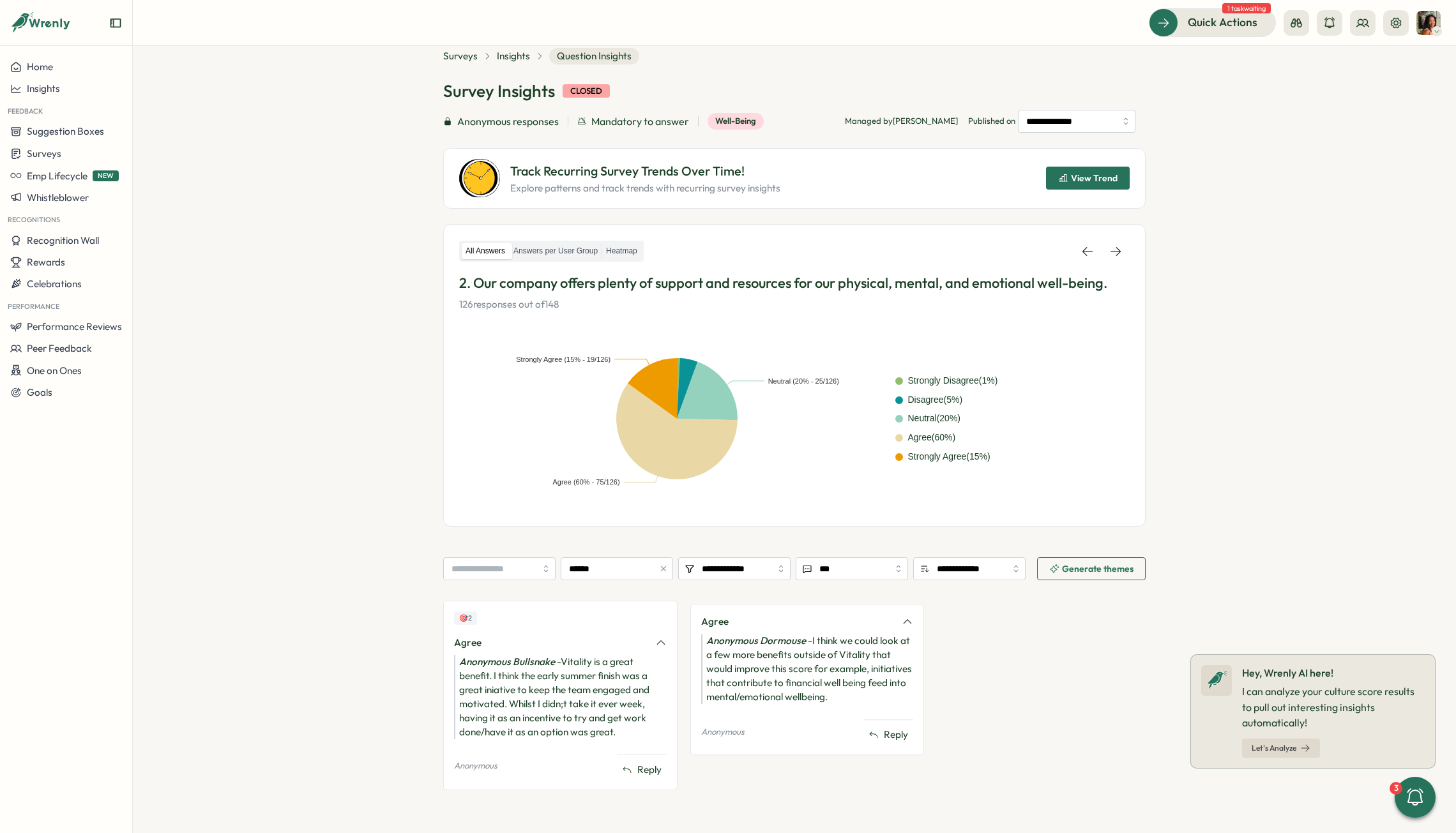
click at [405, 465] on section "**********" at bounding box center [794, 440] width 1323 height 787
drag, startPoint x: 630, startPoint y: 731, endPoint x: 559, endPoint y: 659, distance: 101.1
click at [559, 519] on div "Anonymous Bullsnake - Vitality is a great benefit. I think the early summer fin…" at bounding box center [560, 697] width 212 height 84
copy div "Vitality is a great benefit. I think the early summer finish was a great iniati…"
drag, startPoint x: 832, startPoint y: 691, endPoint x: 810, endPoint y: 635, distance: 60.2
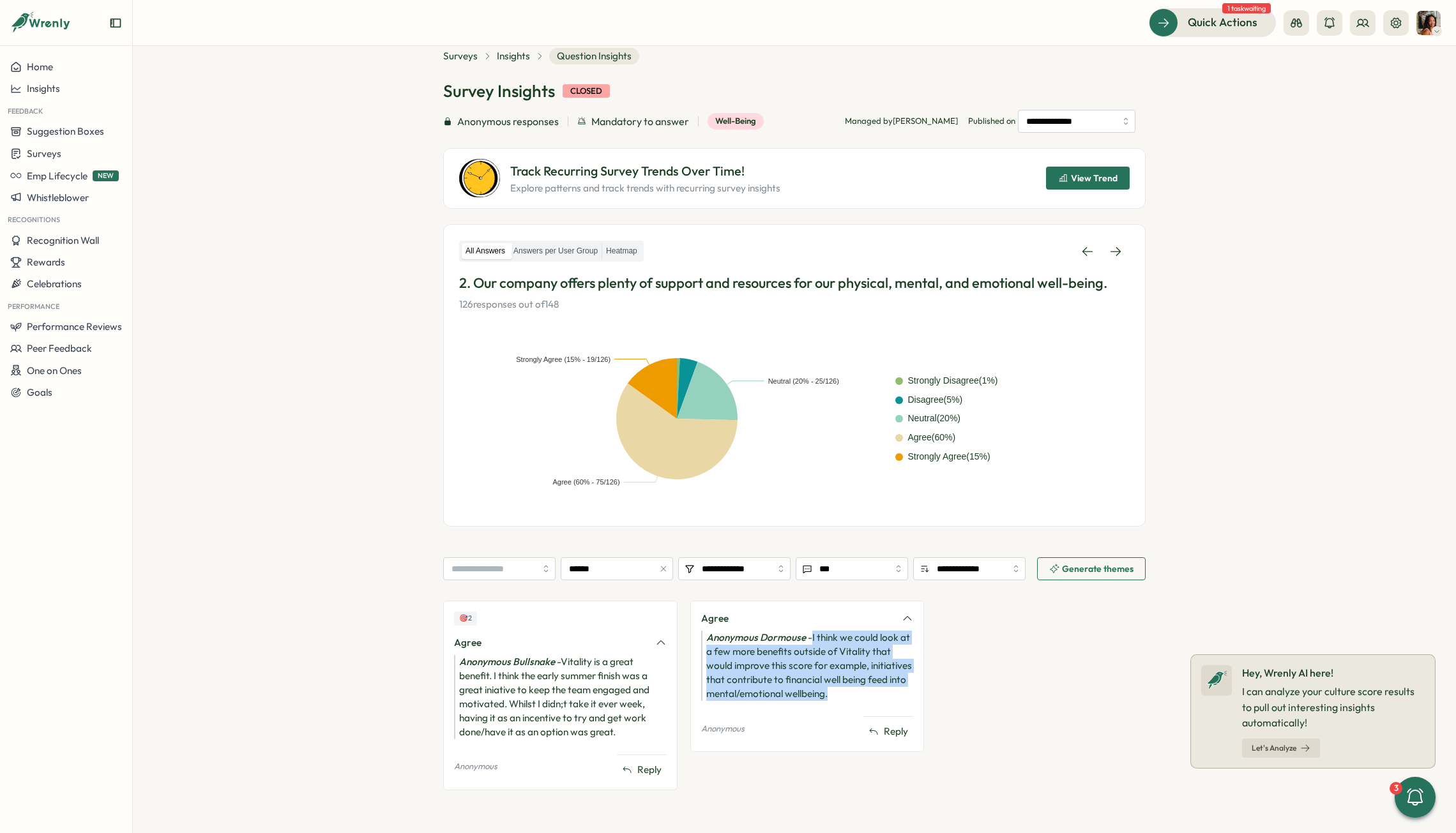
click at [810, 519] on div "Anonymous Dormouse - I think we could look at a few more benefits outside of Vi…" at bounding box center [807, 665] width 212 height 70
copy div "I think we could look at a few more benefits outside of Vitality that would imp…"
click at [1006, 248] on icon at bounding box center [1116, 252] width 13 height 13
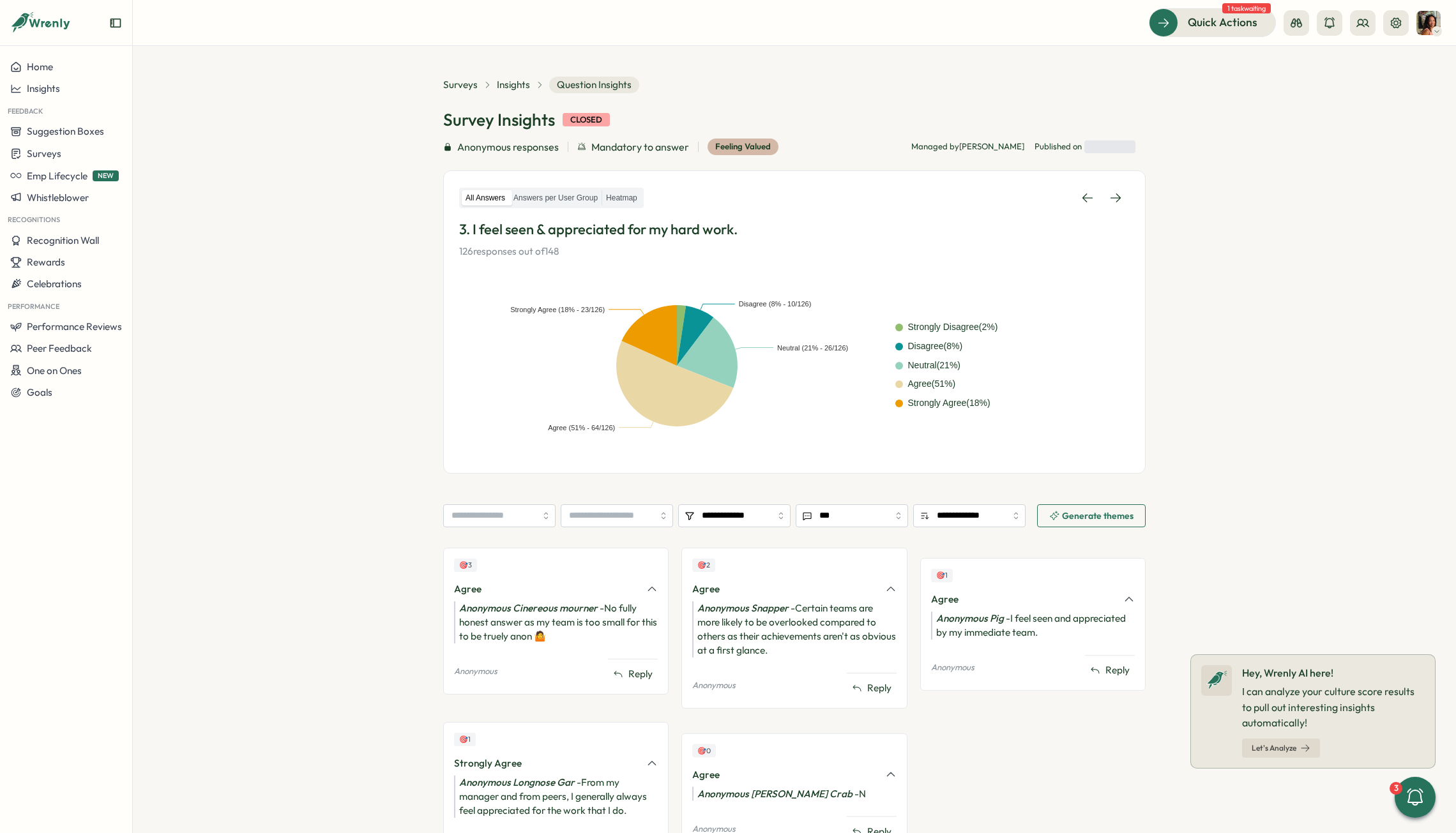
scroll to position [112, 0]
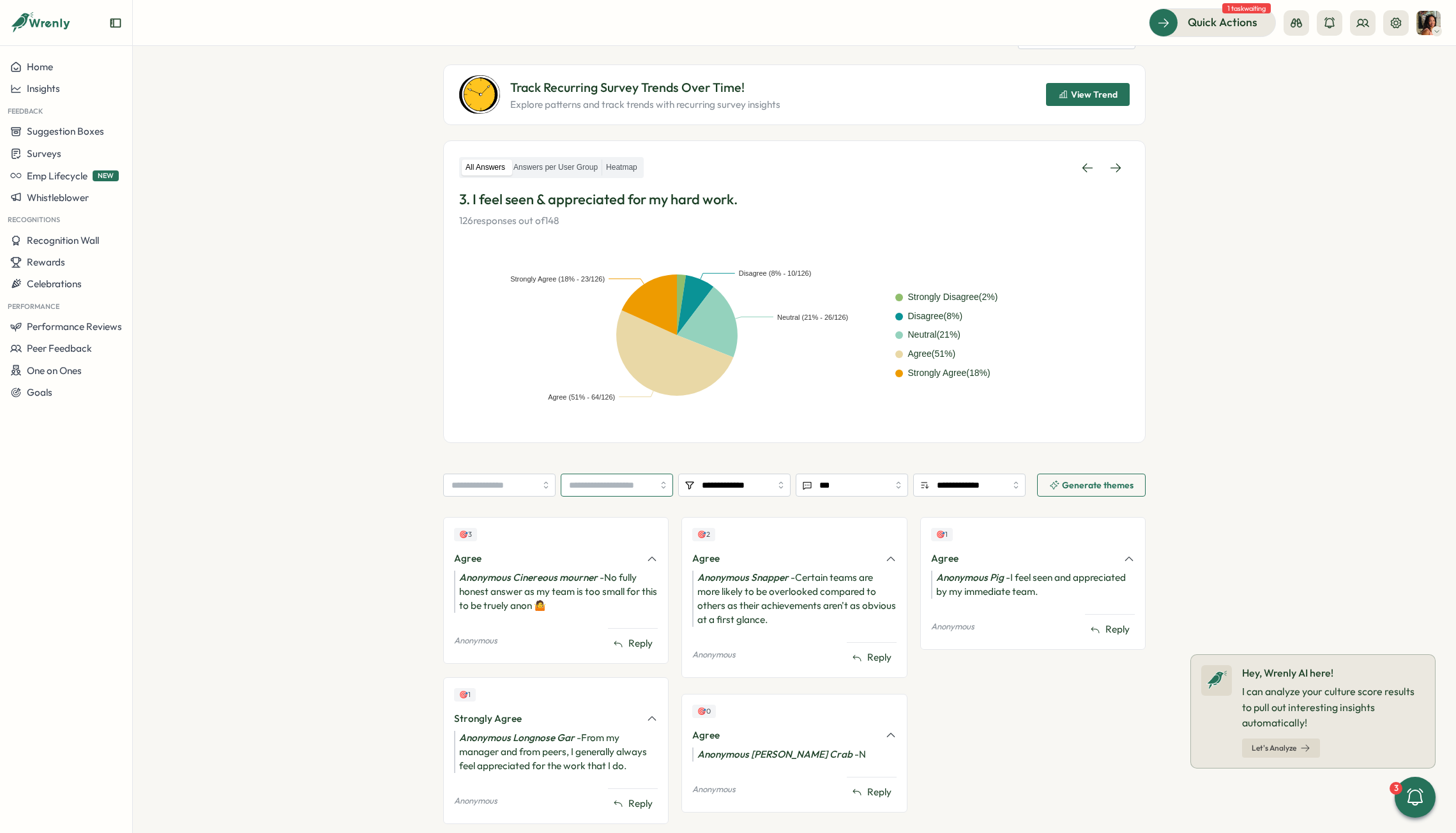
click at [586, 488] on input "search" at bounding box center [617, 485] width 112 height 23
type input "******"
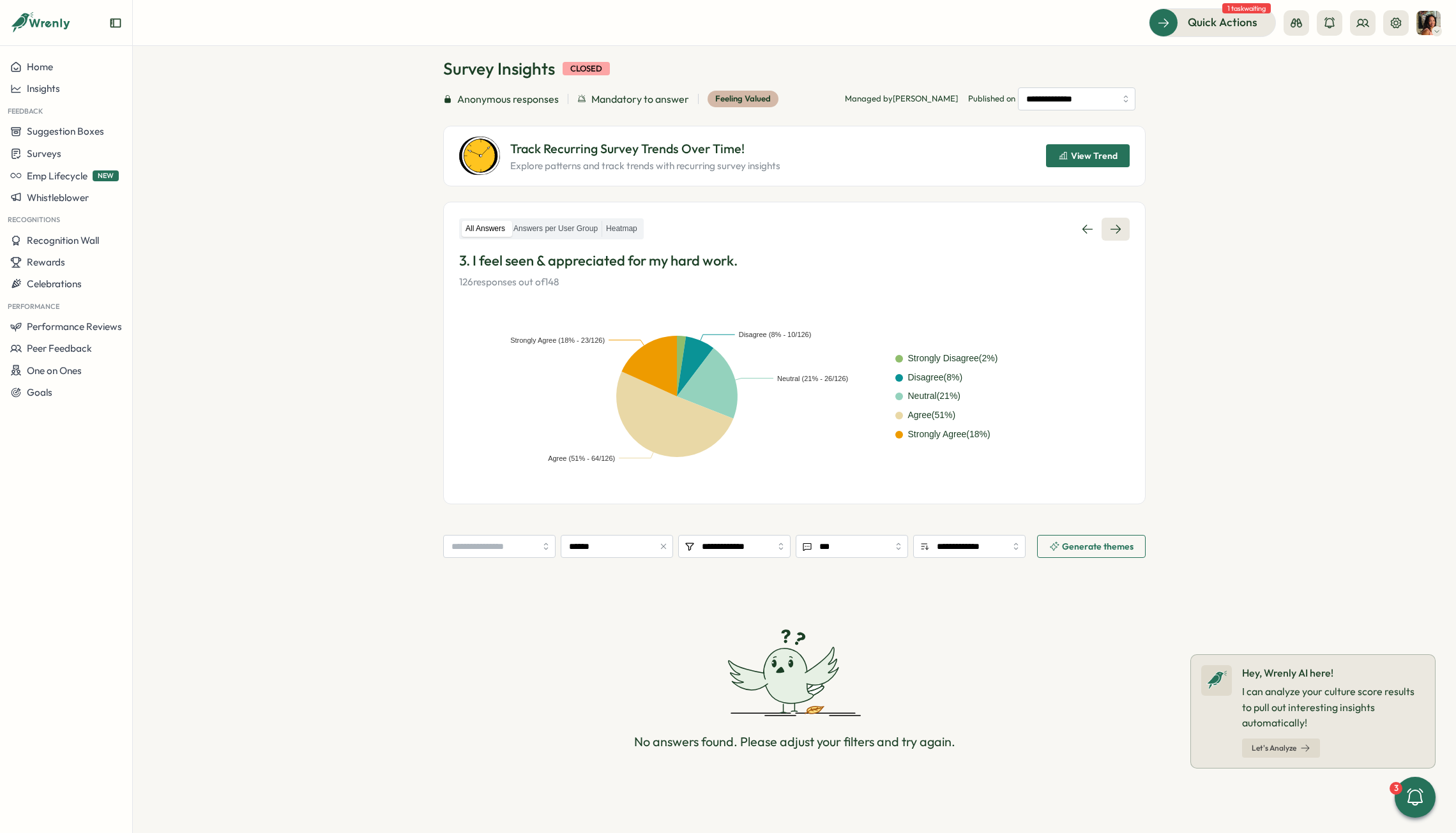
click at [1006, 226] on icon at bounding box center [1116, 230] width 13 height 13
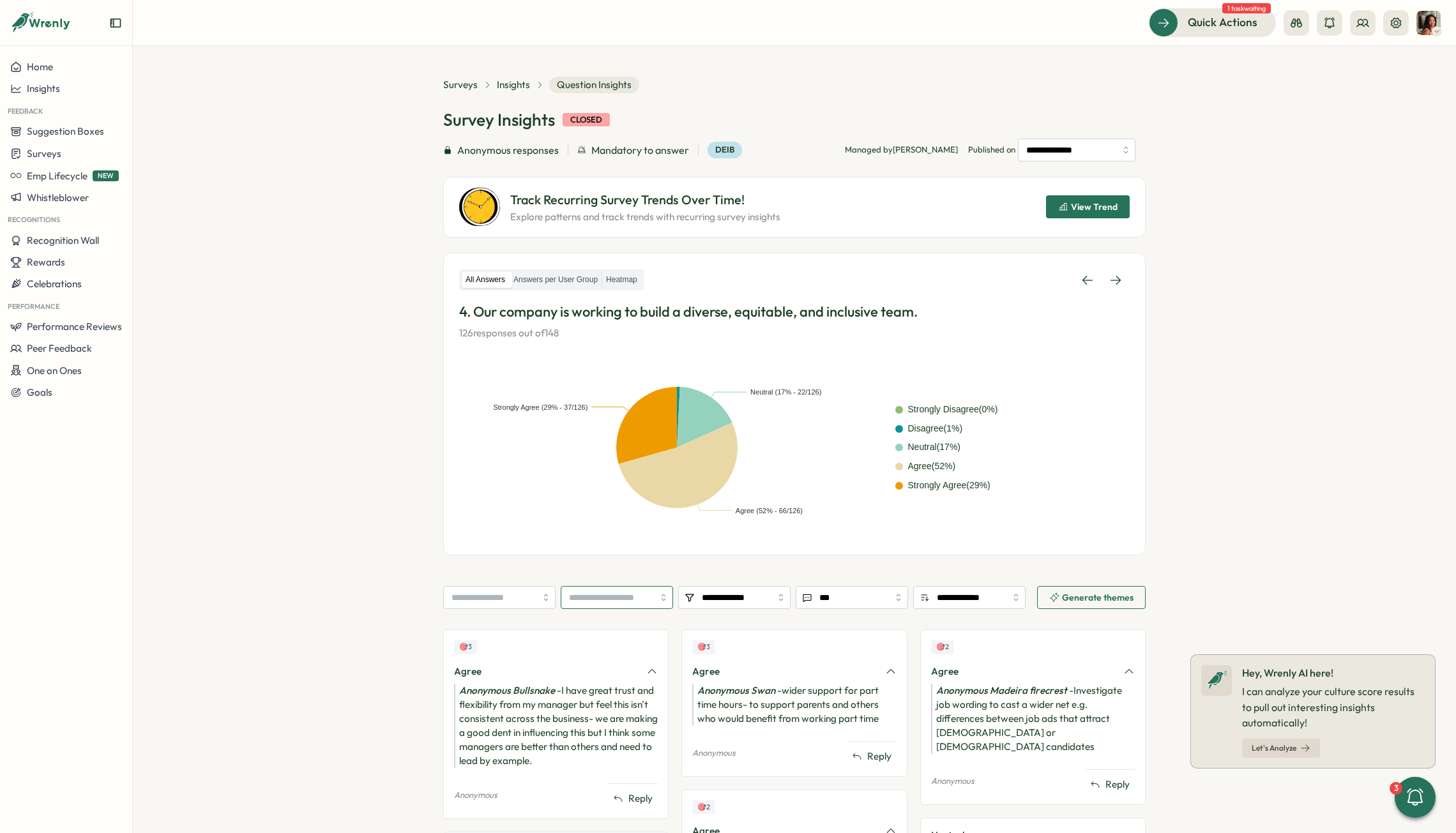
click at [593, 519] on input "search" at bounding box center [617, 598] width 112 height 23
type input "******"
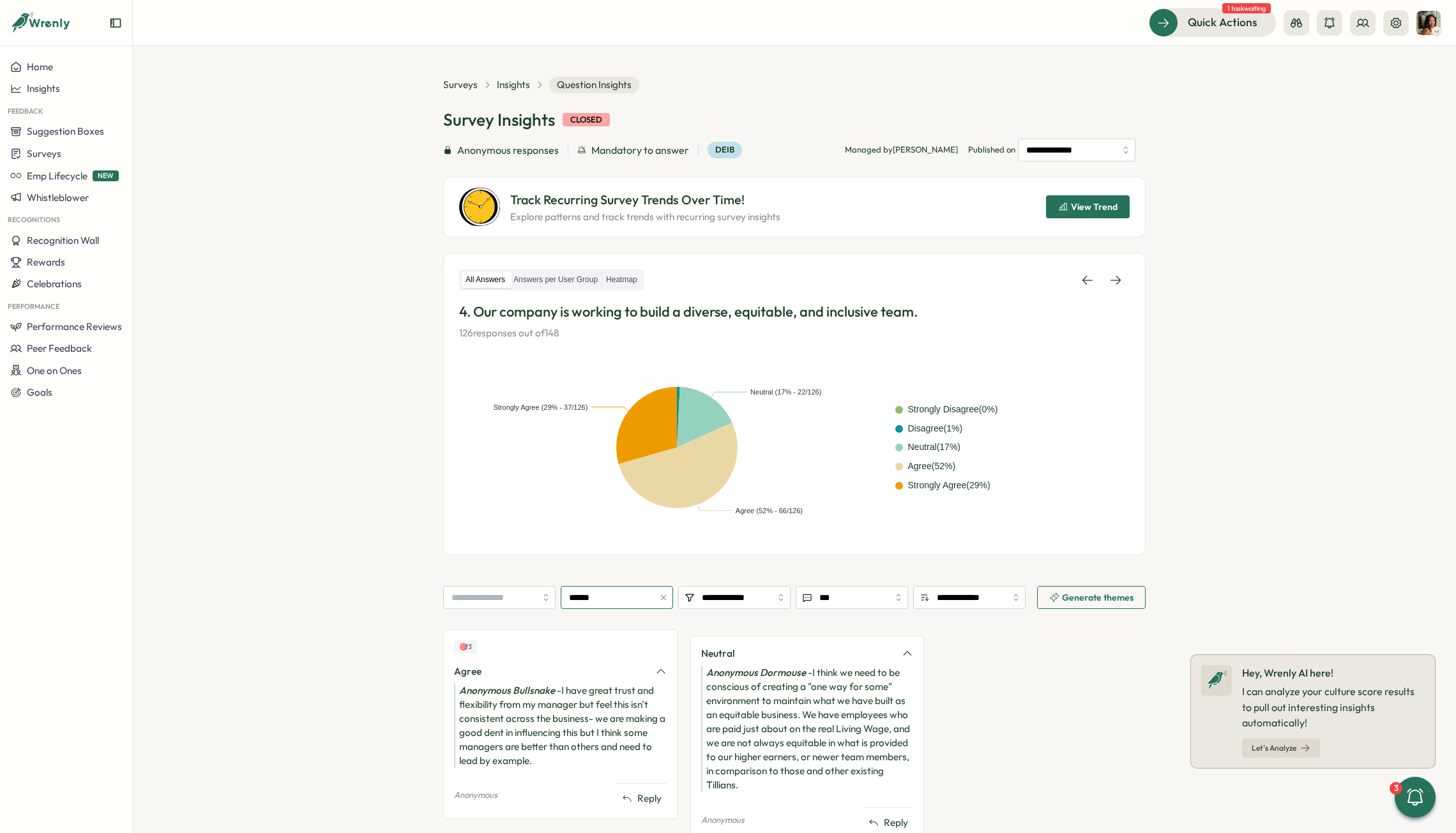
scroll to position [47, 0]
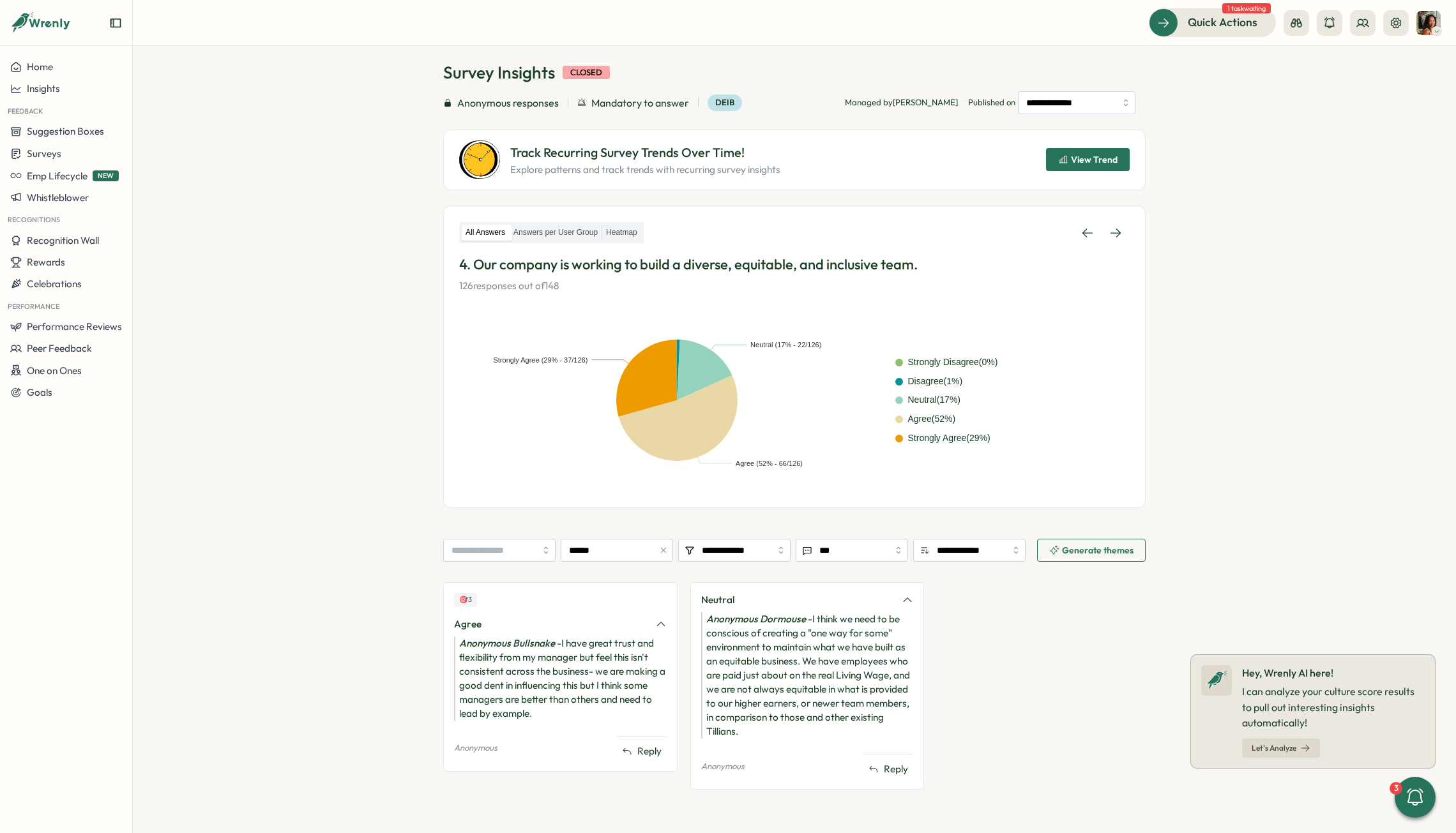
click at [571, 519] on div "Anonymous Bullsnake - I have great trust and flexibility from my manager but fe…" at bounding box center [560, 678] width 212 height 84
drag, startPoint x: 572, startPoint y: 716, endPoint x: 557, endPoint y: 645, distance: 72.6
click at [558, 519] on div "Anonymous Bullsnake - I have great trust and flexibility from my manager but fe…" at bounding box center [560, 678] width 212 height 84
copy div "I have great trust and flexibility from my manager but feel this isn't consiste…"
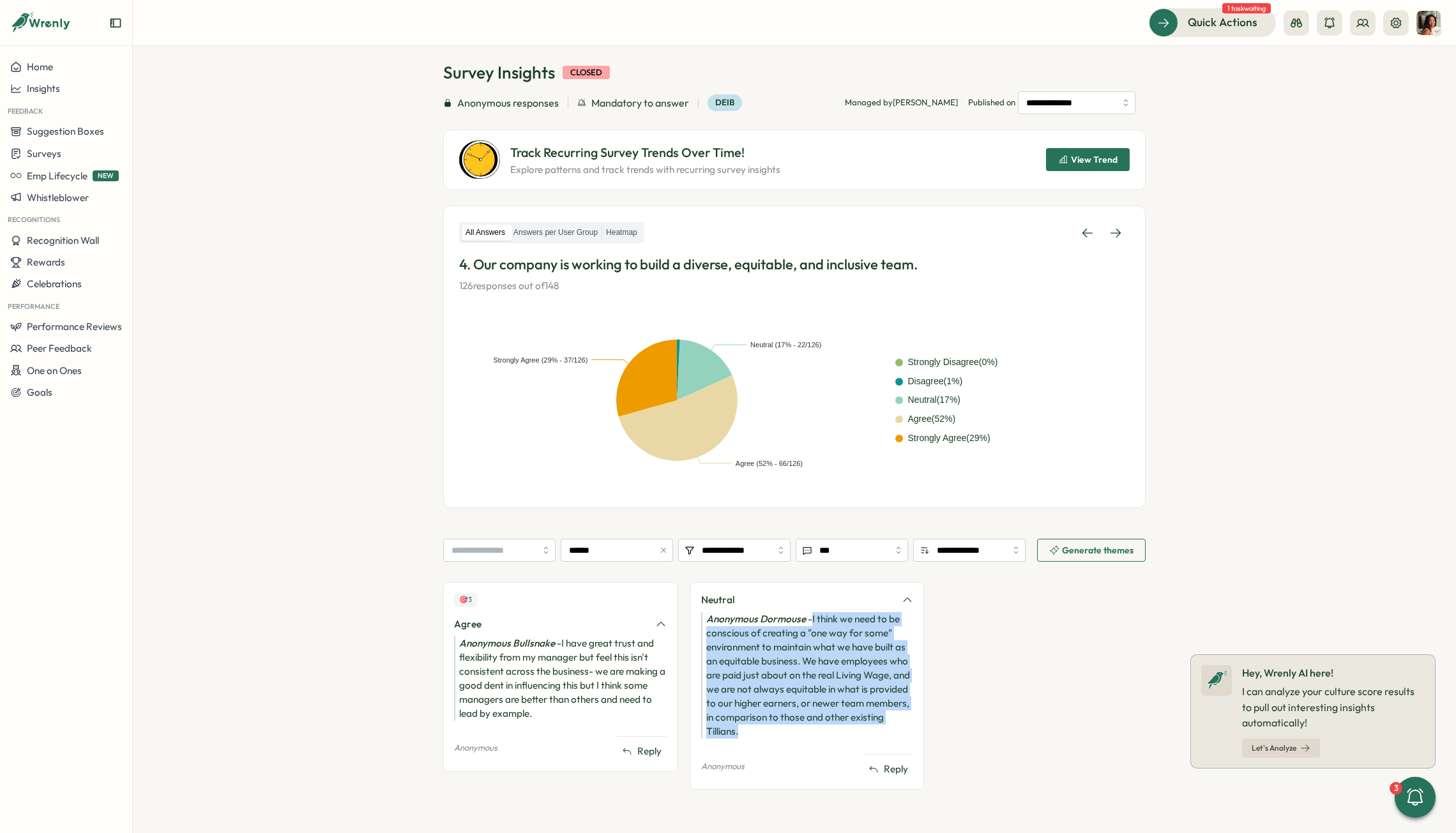
drag, startPoint x: 751, startPoint y: 733, endPoint x: 810, endPoint y: 613, distance: 133.7
click at [810, 519] on div "Anonymous Dormouse - I think we need to be conscious of creating a "one way for…" at bounding box center [807, 676] width 212 height 127
copy div "I think we need to be conscious of creating a "one way for some" environment to…"
click at [614, 519] on input "******" at bounding box center [617, 550] width 112 height 23
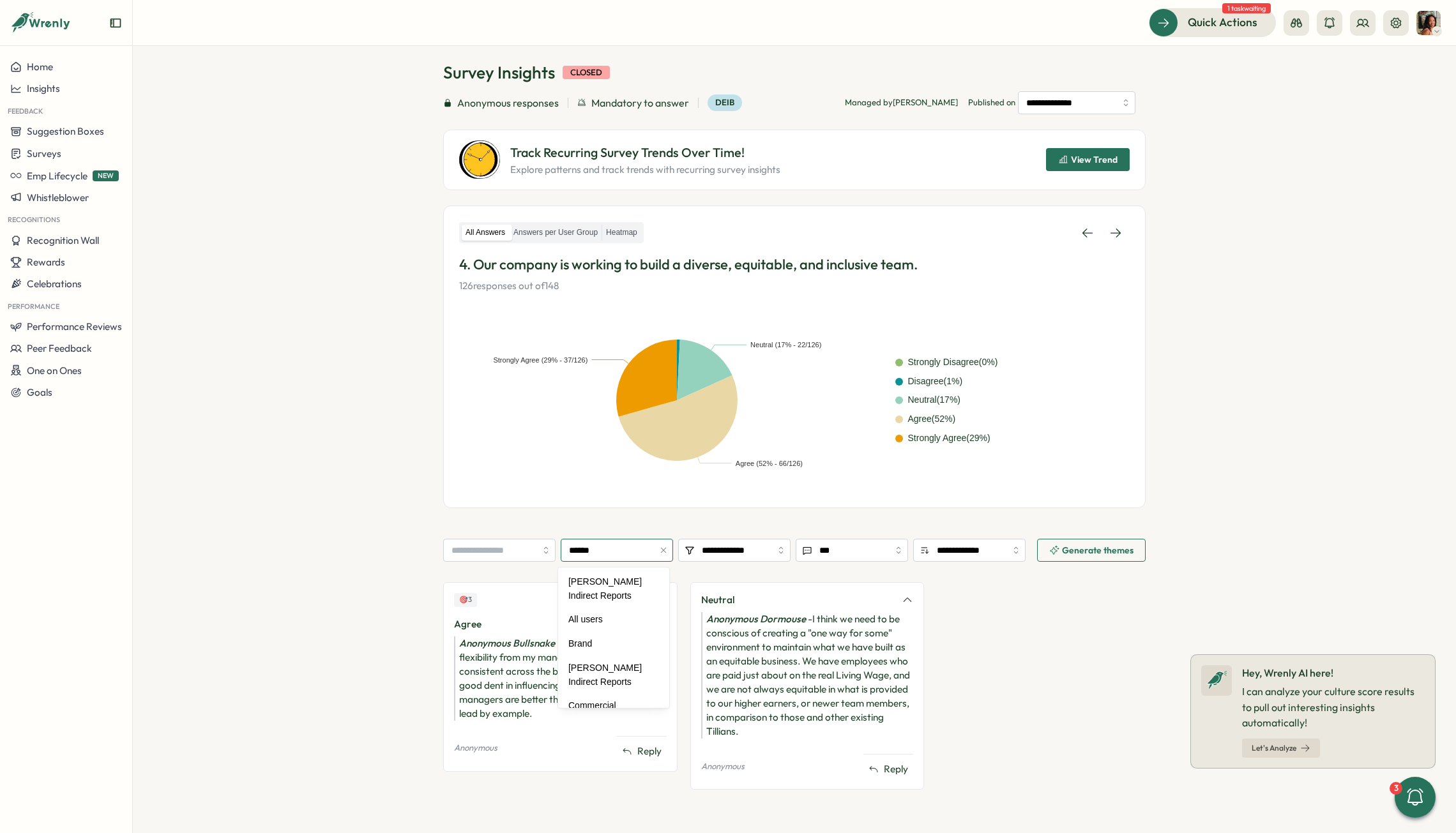
scroll to position [494, 0]
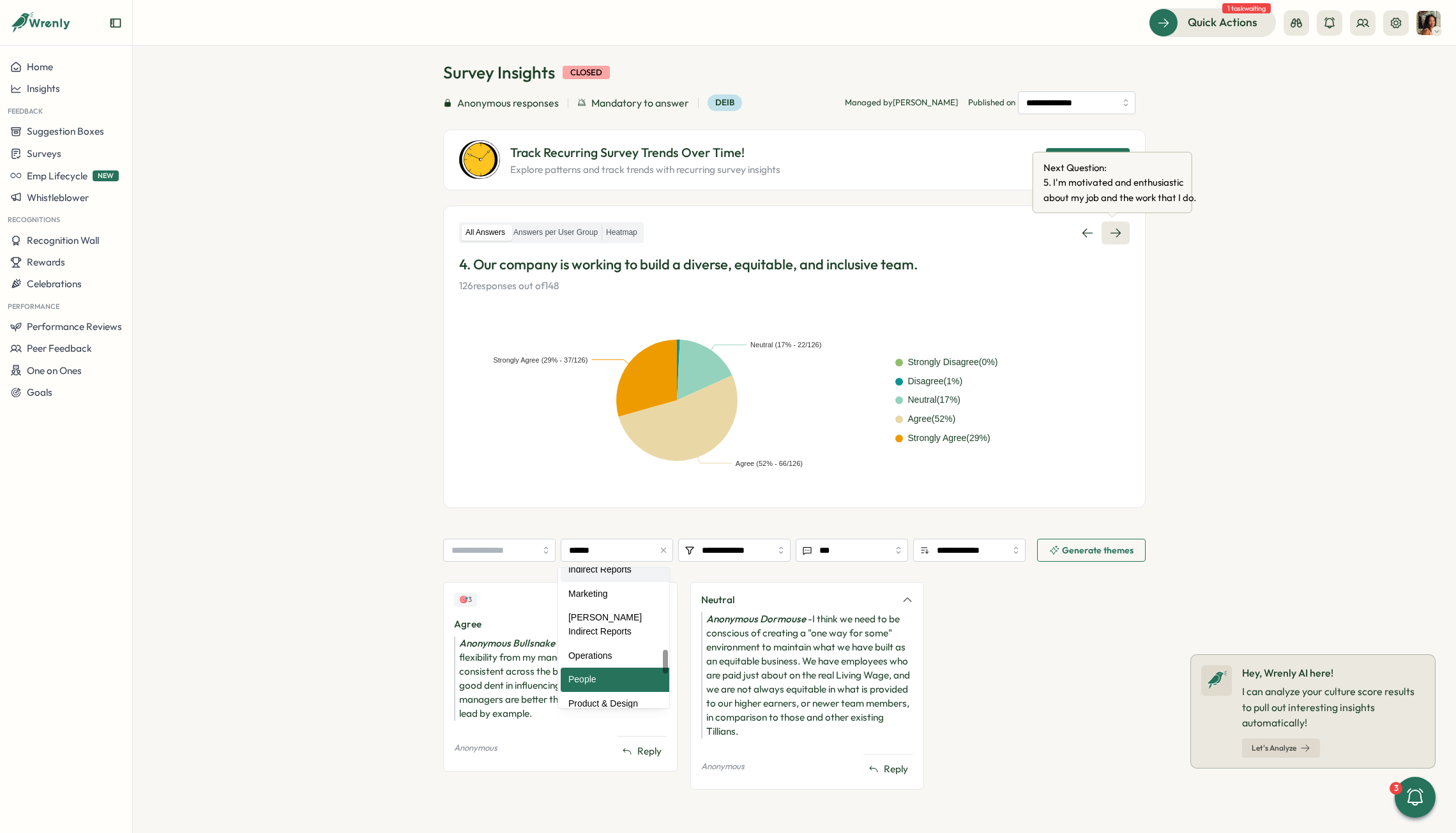
click at [1006, 227] on link at bounding box center [1116, 233] width 28 height 23
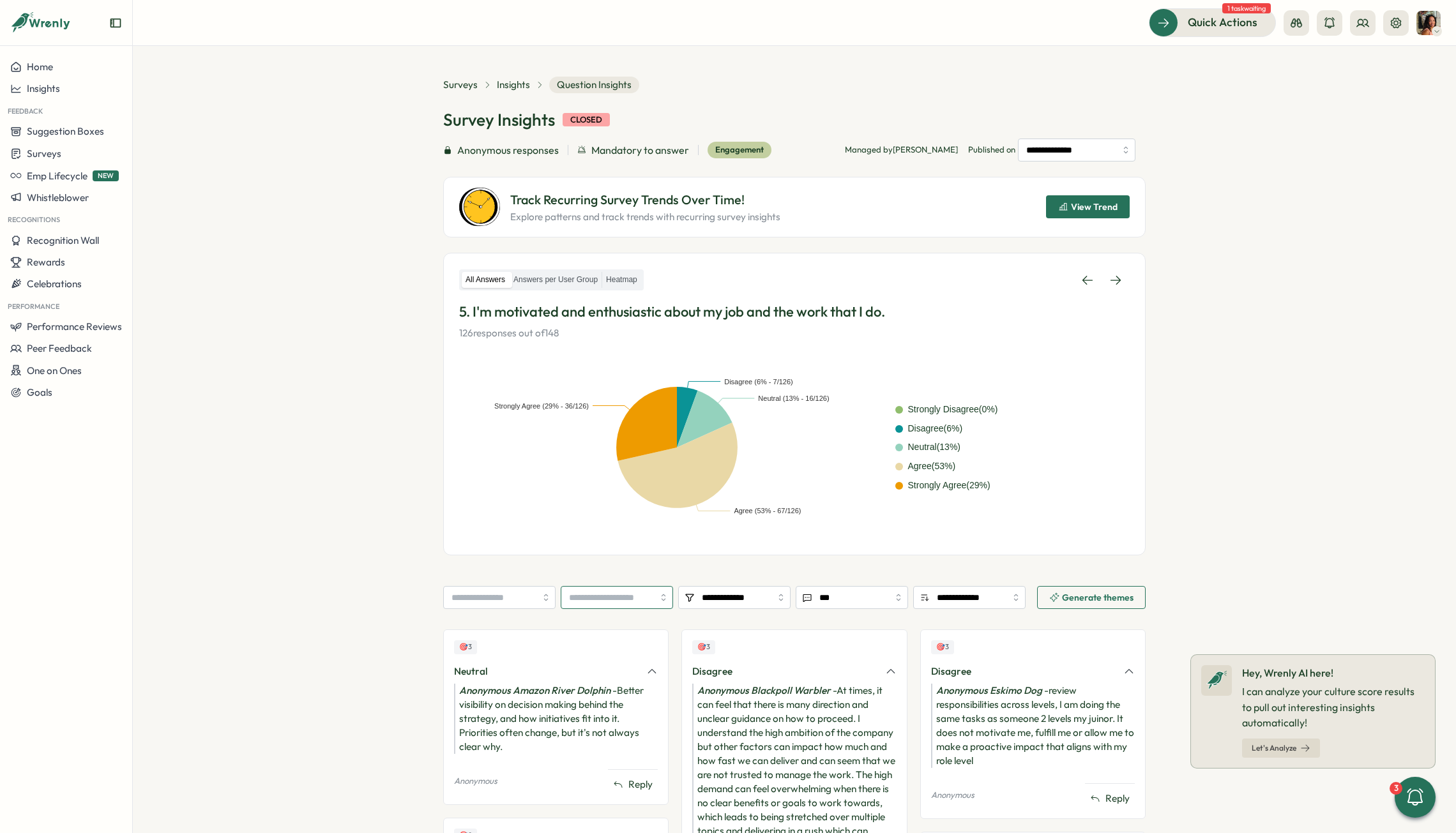
click at [604, 519] on input "search" at bounding box center [617, 598] width 112 height 23
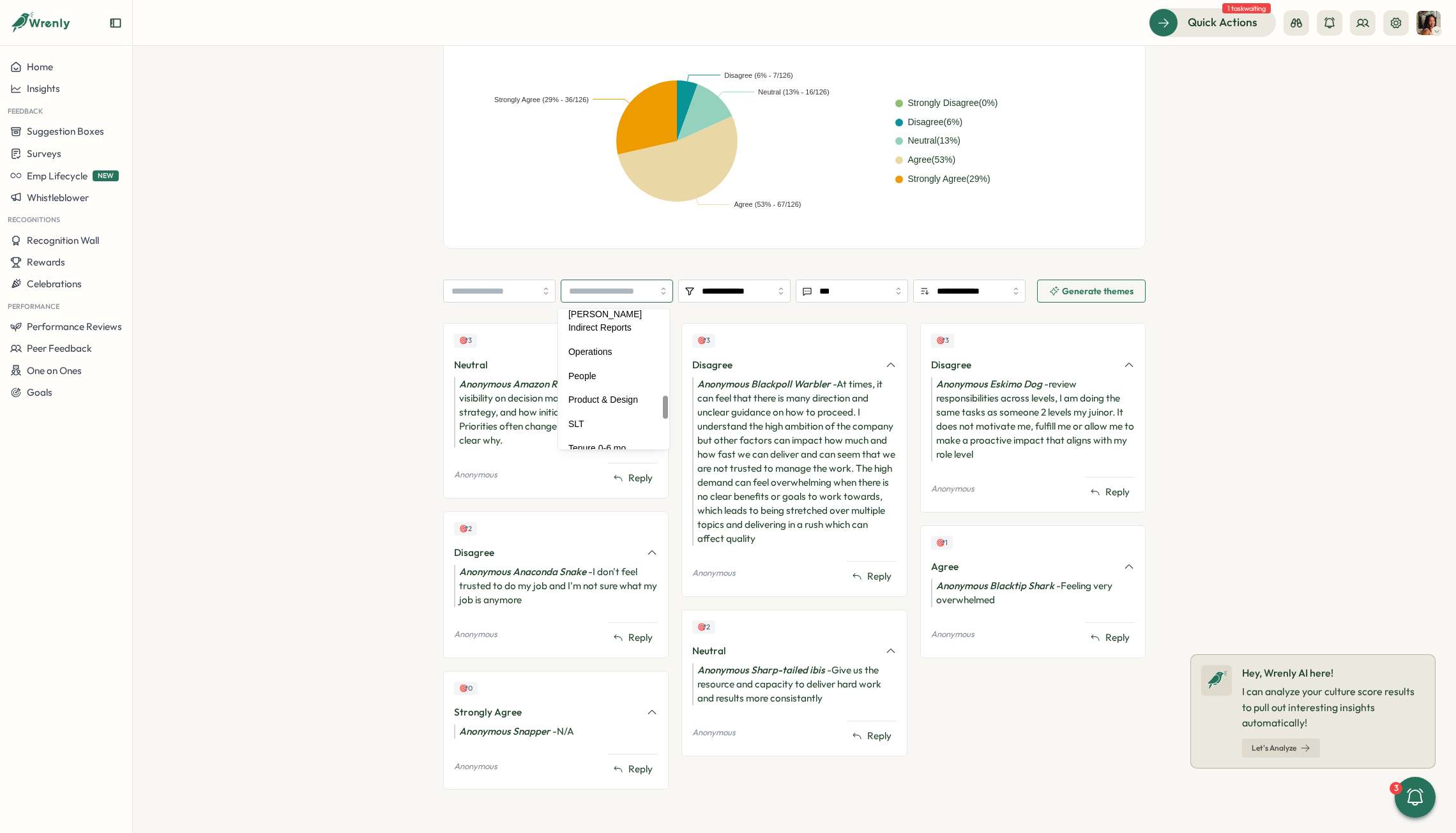
scroll to position [575, 0]
type input "******"
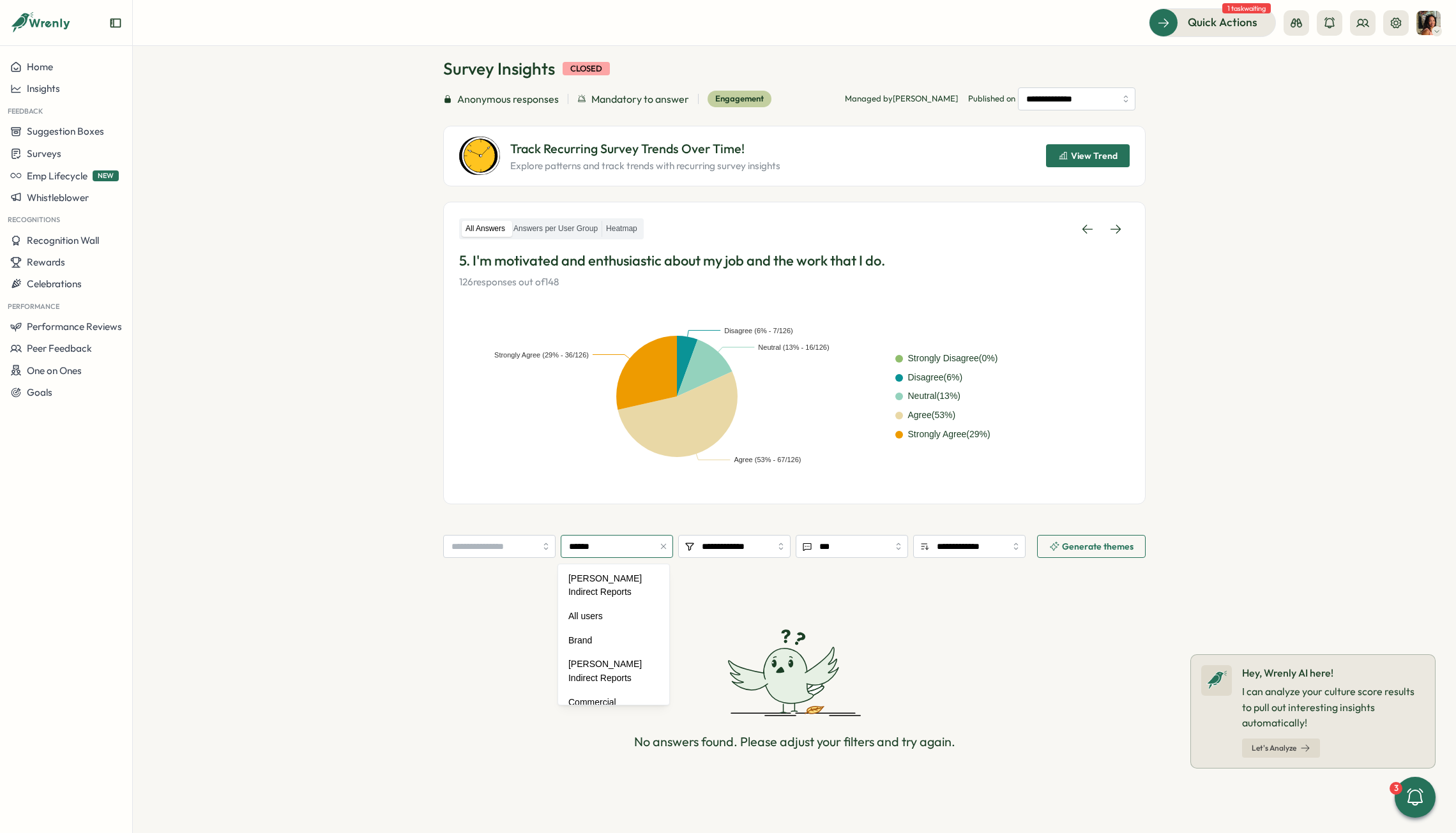
scroll to position [494, 0]
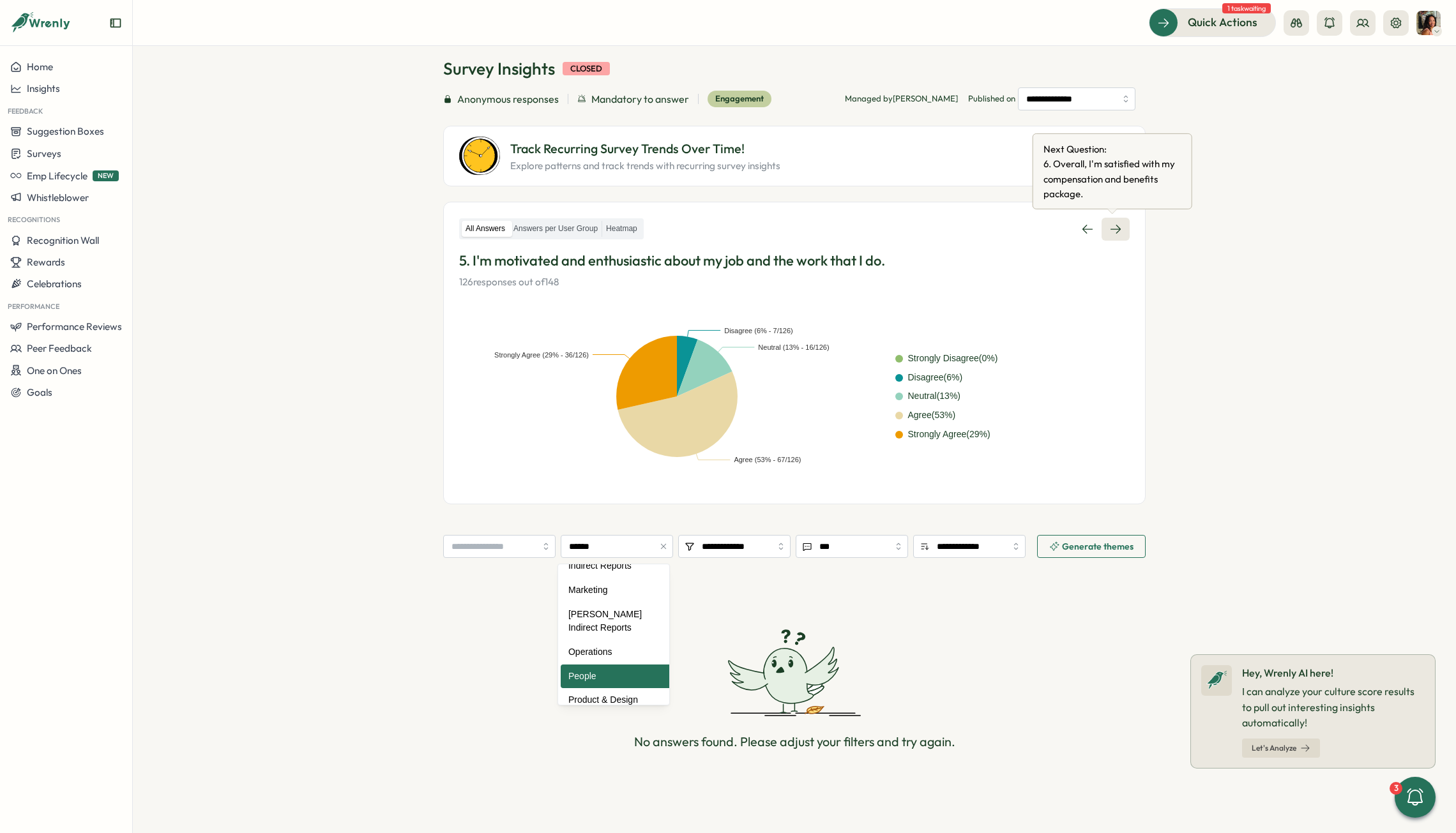
click at [1006, 229] on icon at bounding box center [1116, 229] width 10 height 9
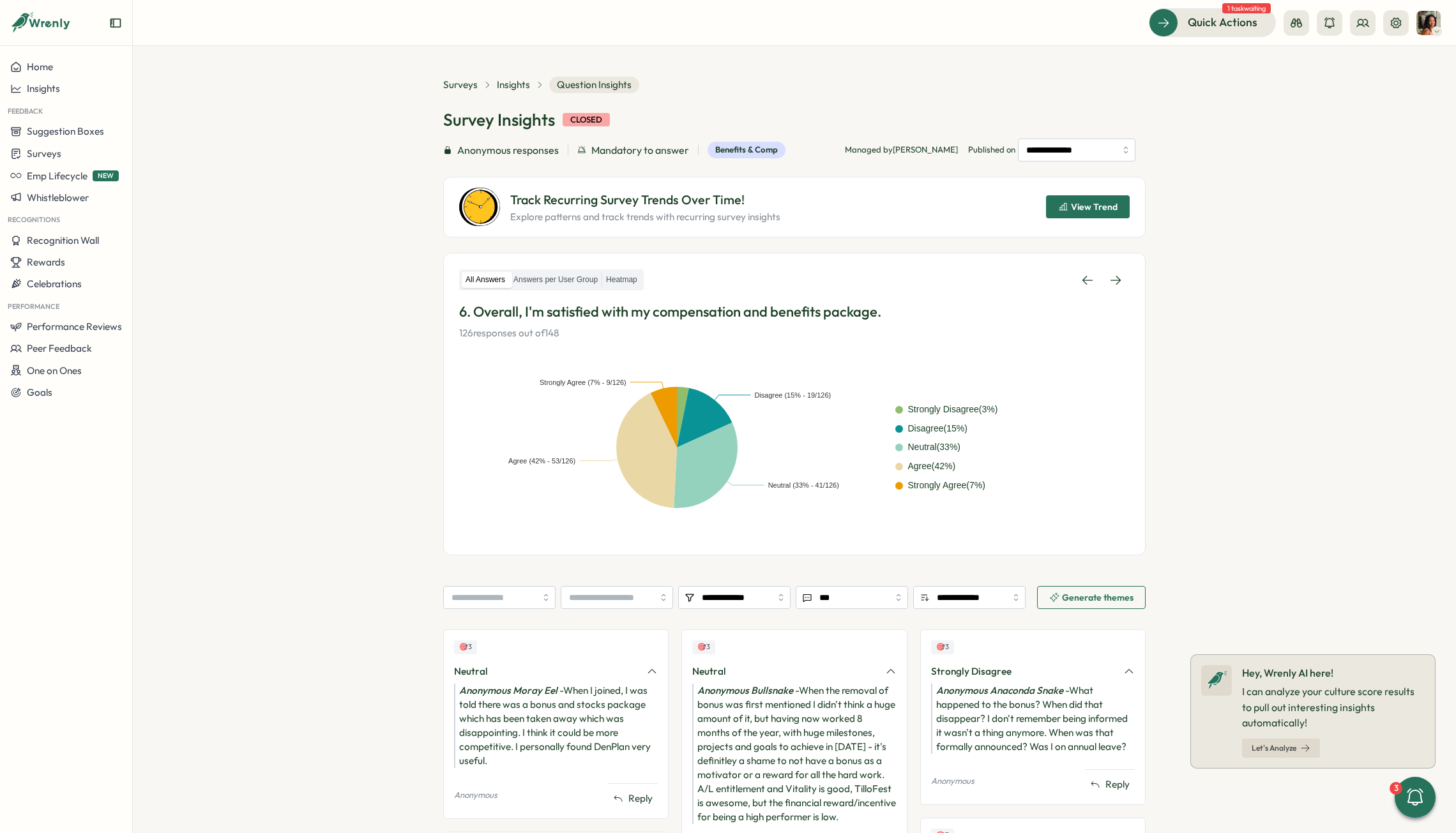
scroll to position [83, 0]
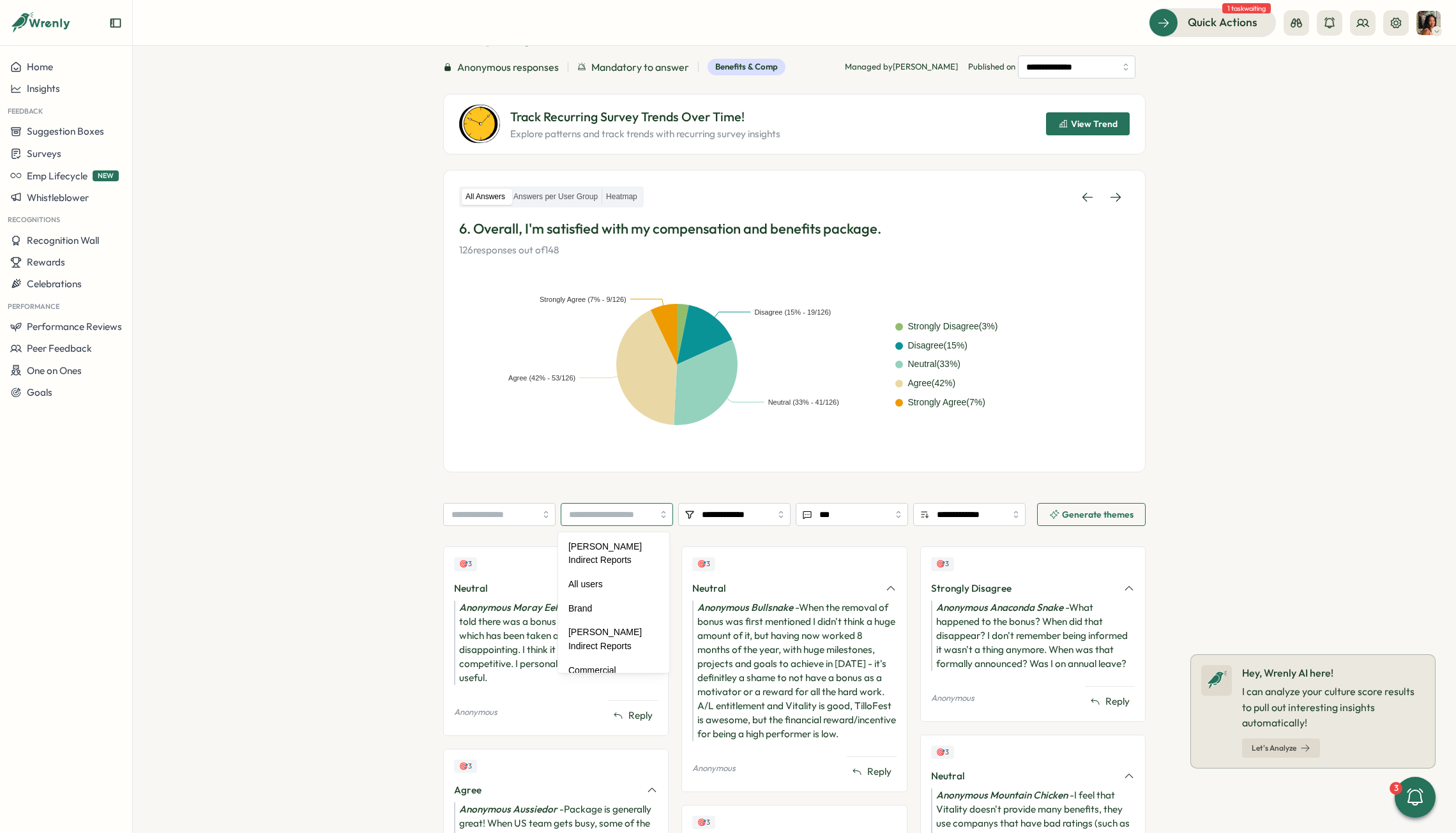
click at [596, 519] on input "search" at bounding box center [617, 514] width 112 height 23
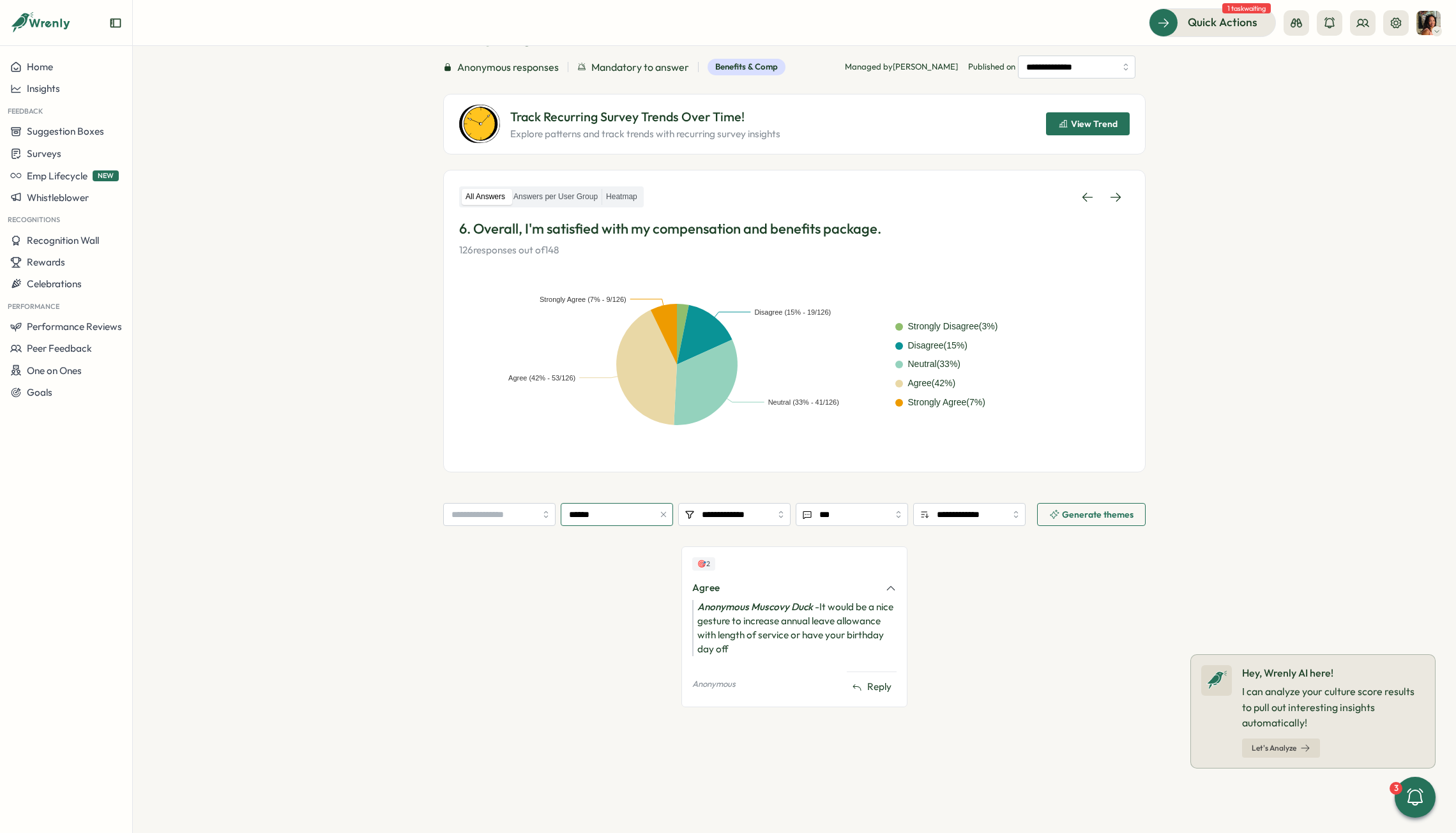
type input "******"
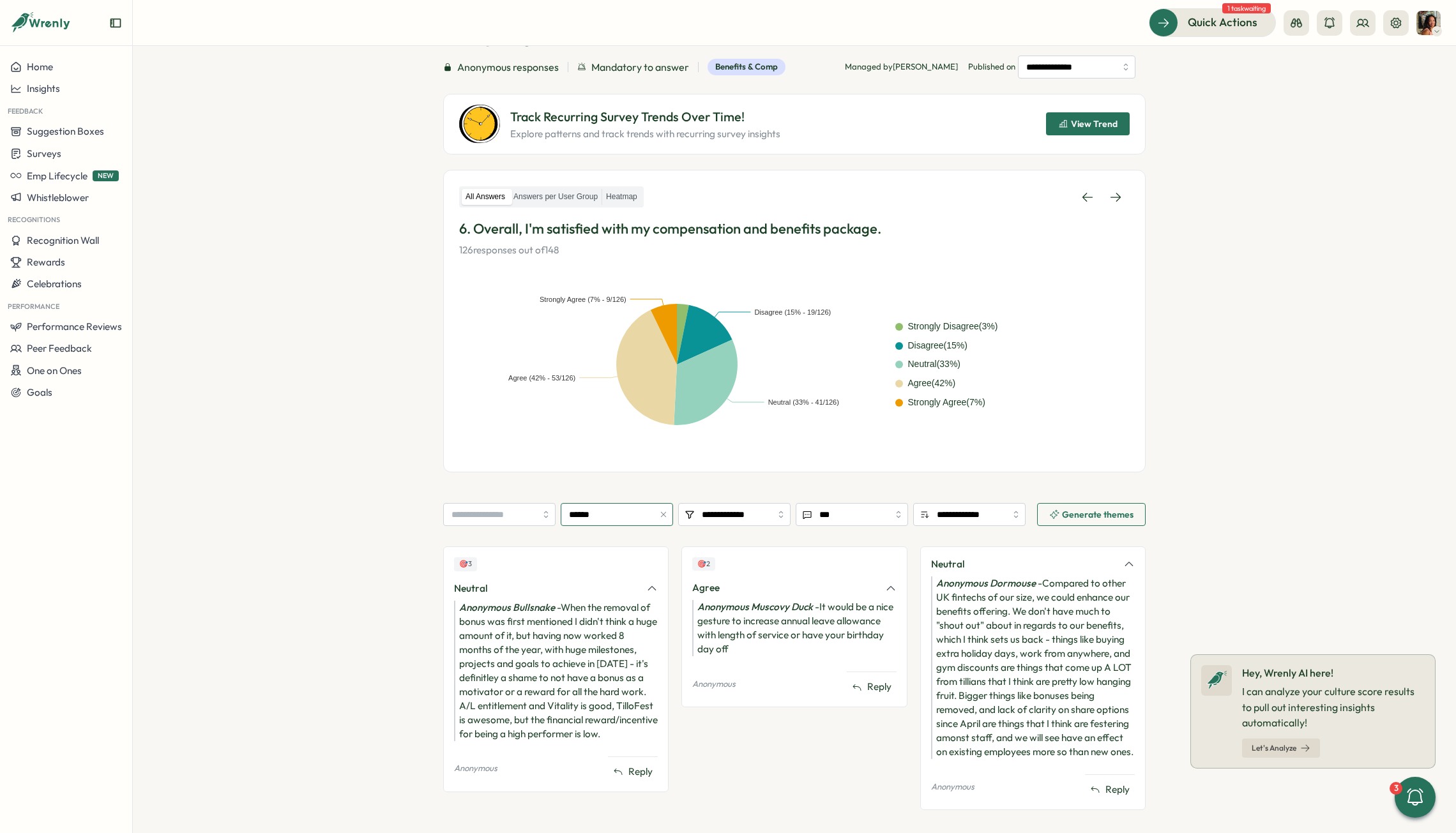
scroll to position [104, 0]
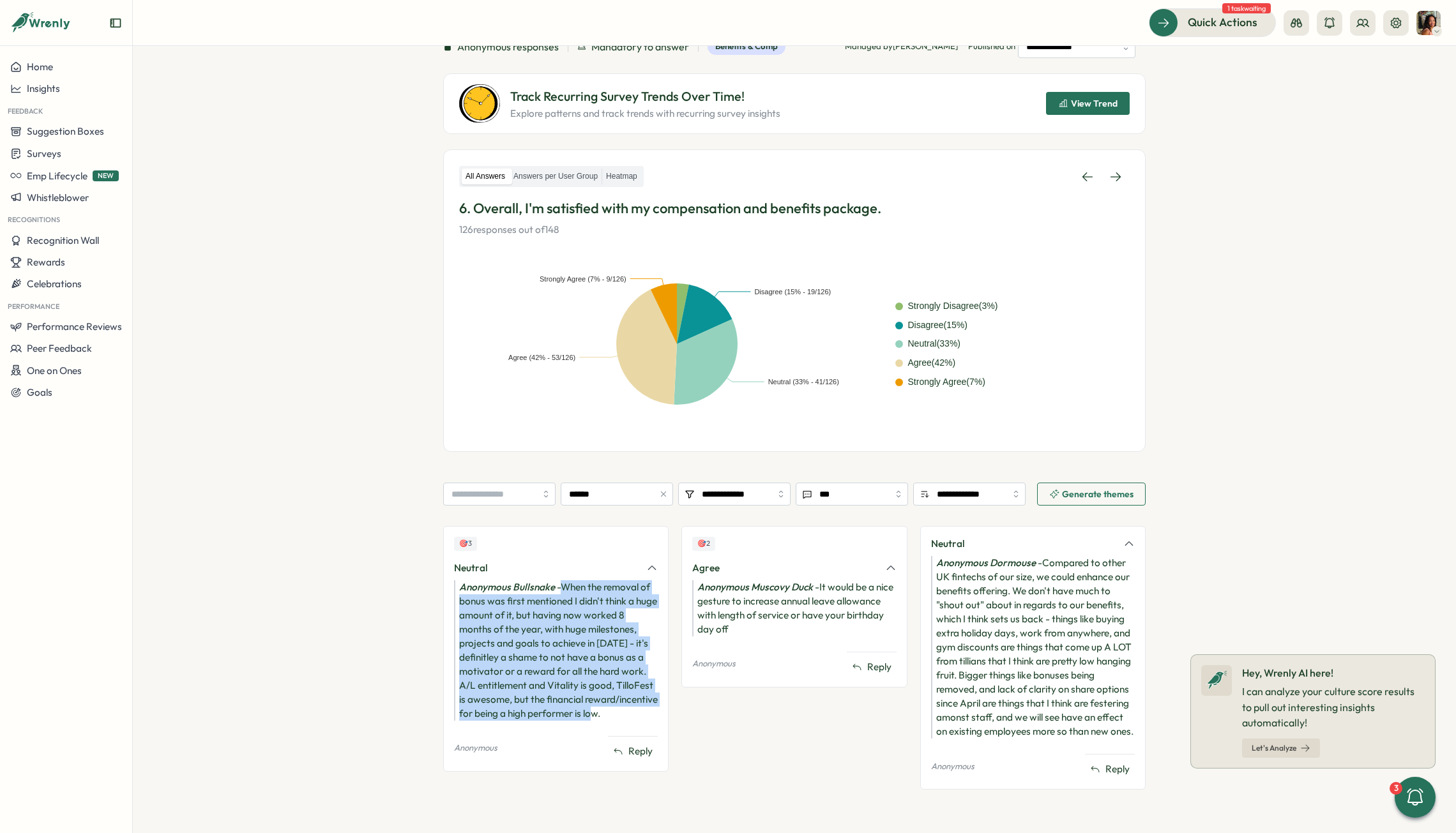
drag, startPoint x: 488, startPoint y: 730, endPoint x: 559, endPoint y: 589, distance: 157.9
click at [559, 519] on div "Anonymous Bullsnake - When the removal of bonus was first mentioned I didn't th…" at bounding box center [555, 650] width 203 height 141
copy div "When the removal of bonus was first mentioned I didn't think a huge amount of i…"
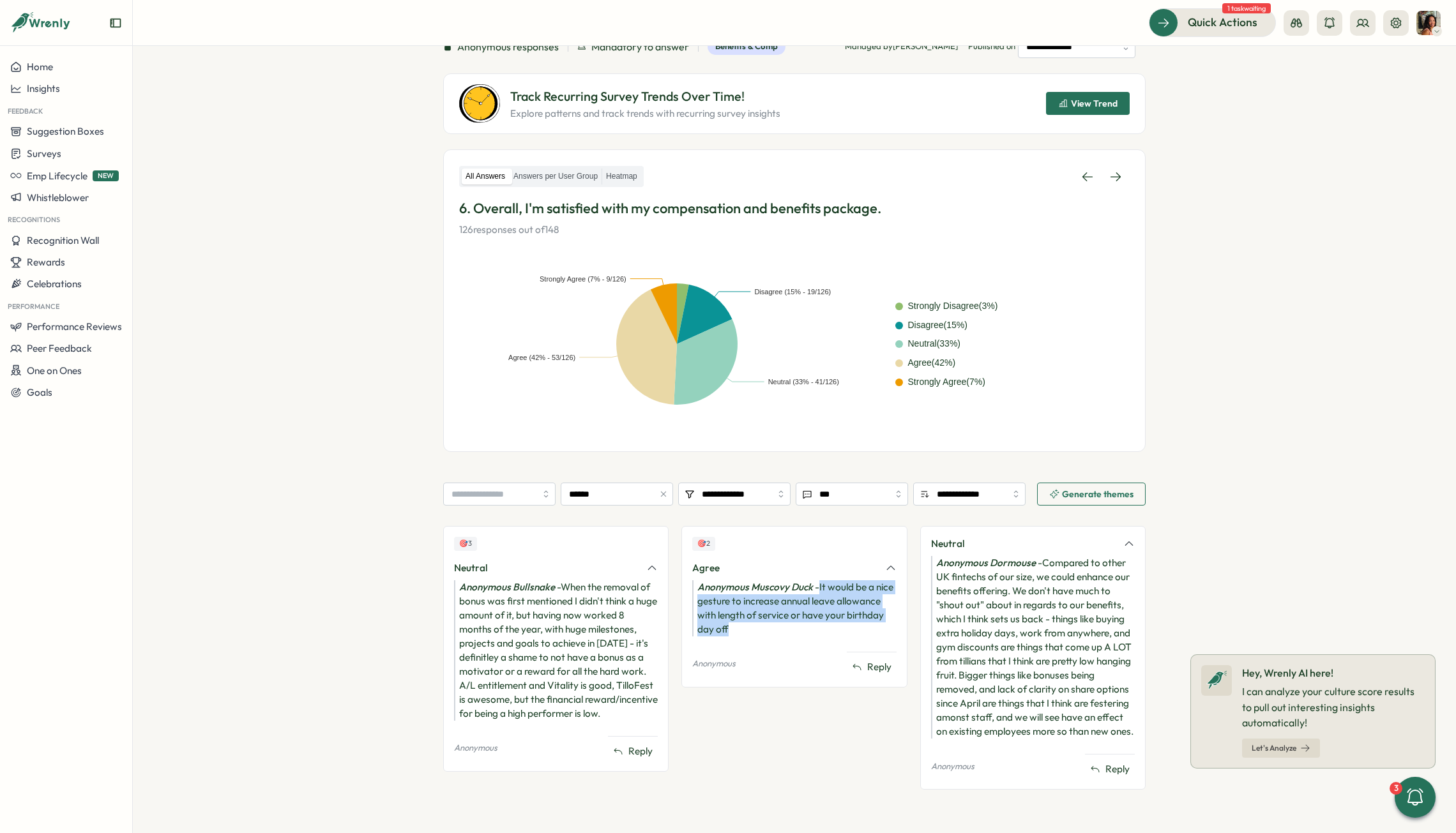
drag, startPoint x: 806, startPoint y: 627, endPoint x: 817, endPoint y: 590, distance: 38.6
click at [817, 519] on div "Anonymous Muscovy Duck - It would be a nice gesture to increase annual leave al…" at bounding box center [794, 608] width 203 height 56
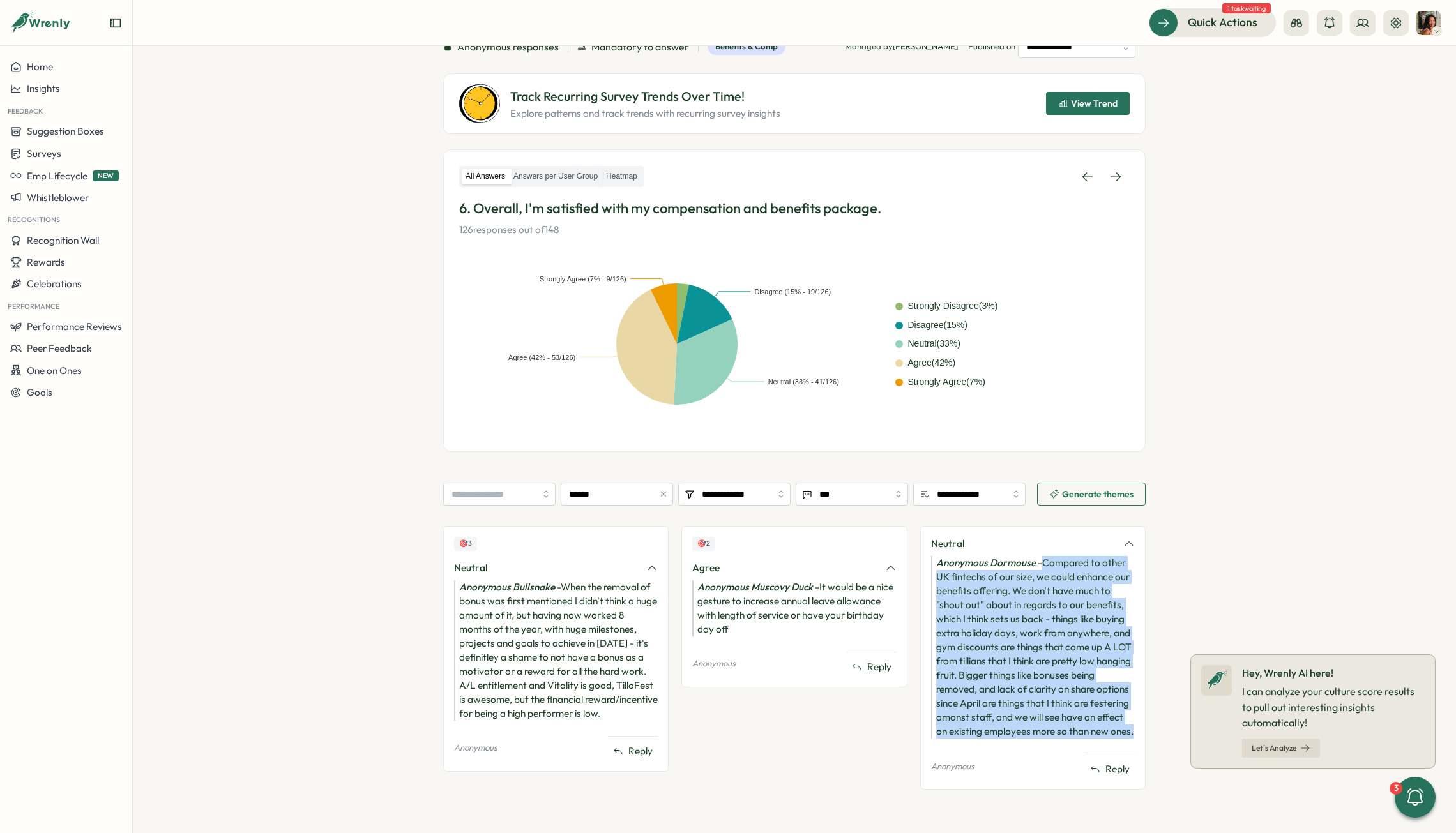
drag, startPoint x: 1040, startPoint y: 561, endPoint x: 1136, endPoint y: 738, distance: 201.4
click at [1006, 519] on div "Neutral Anonymous Dormouse - Compared to other UK fintechs of our size, we coul…" at bounding box center [1033, 658] width 226 height 263
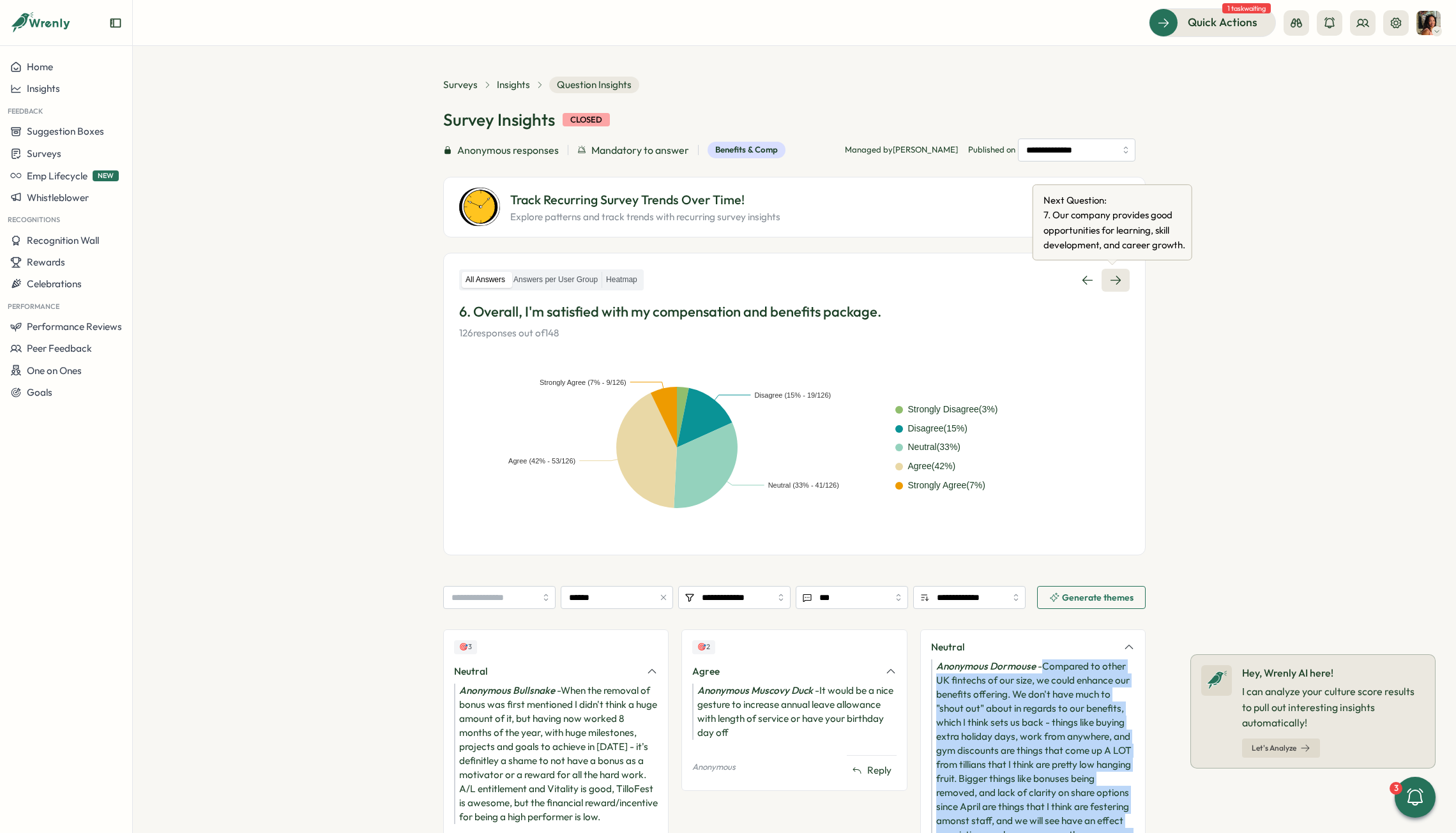
click at [1006, 277] on link at bounding box center [1116, 280] width 28 height 23
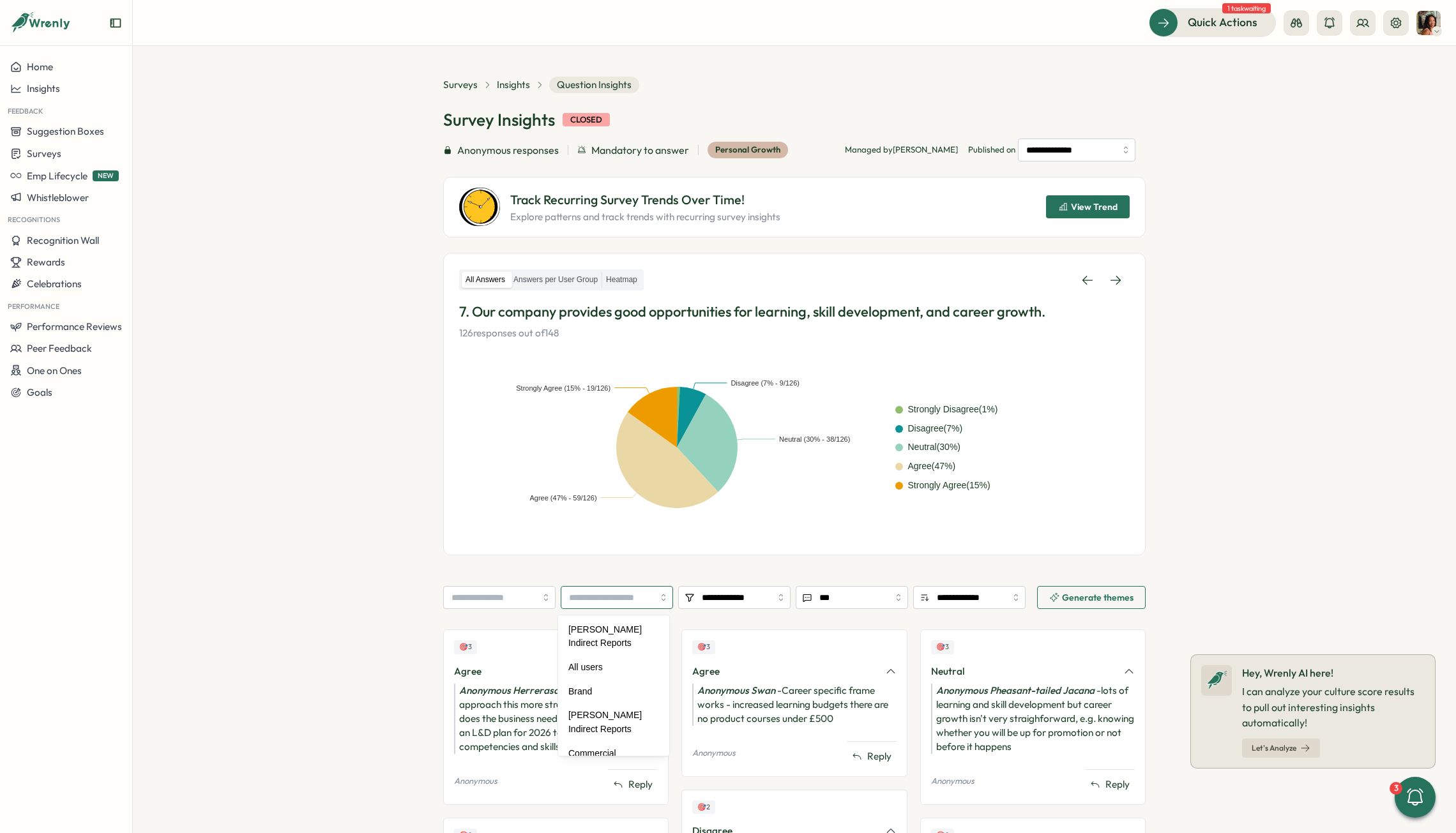
click at [609, 519] on input "search" at bounding box center [617, 598] width 112 height 23
type input "******"
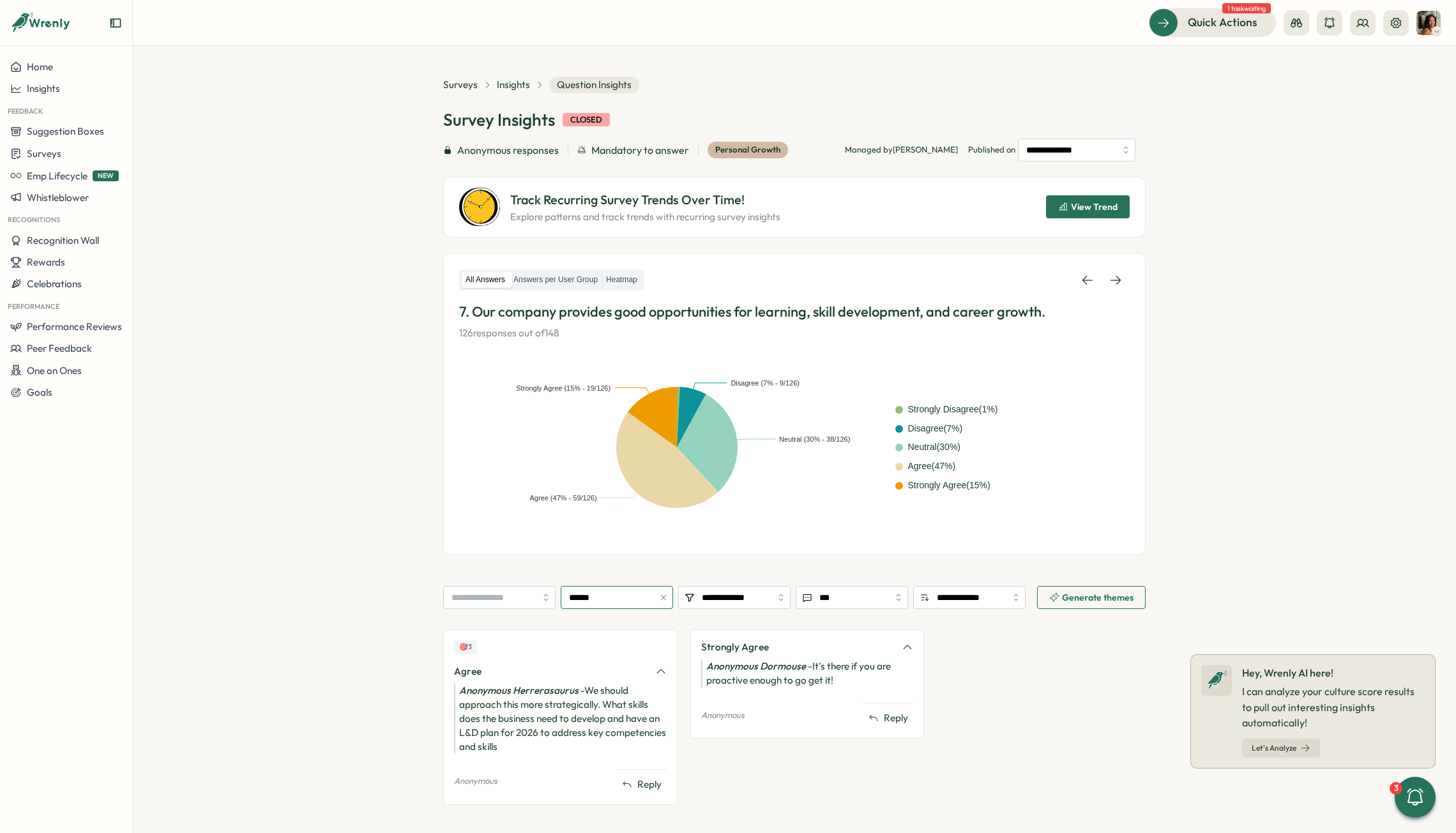
scroll to position [15, 0]
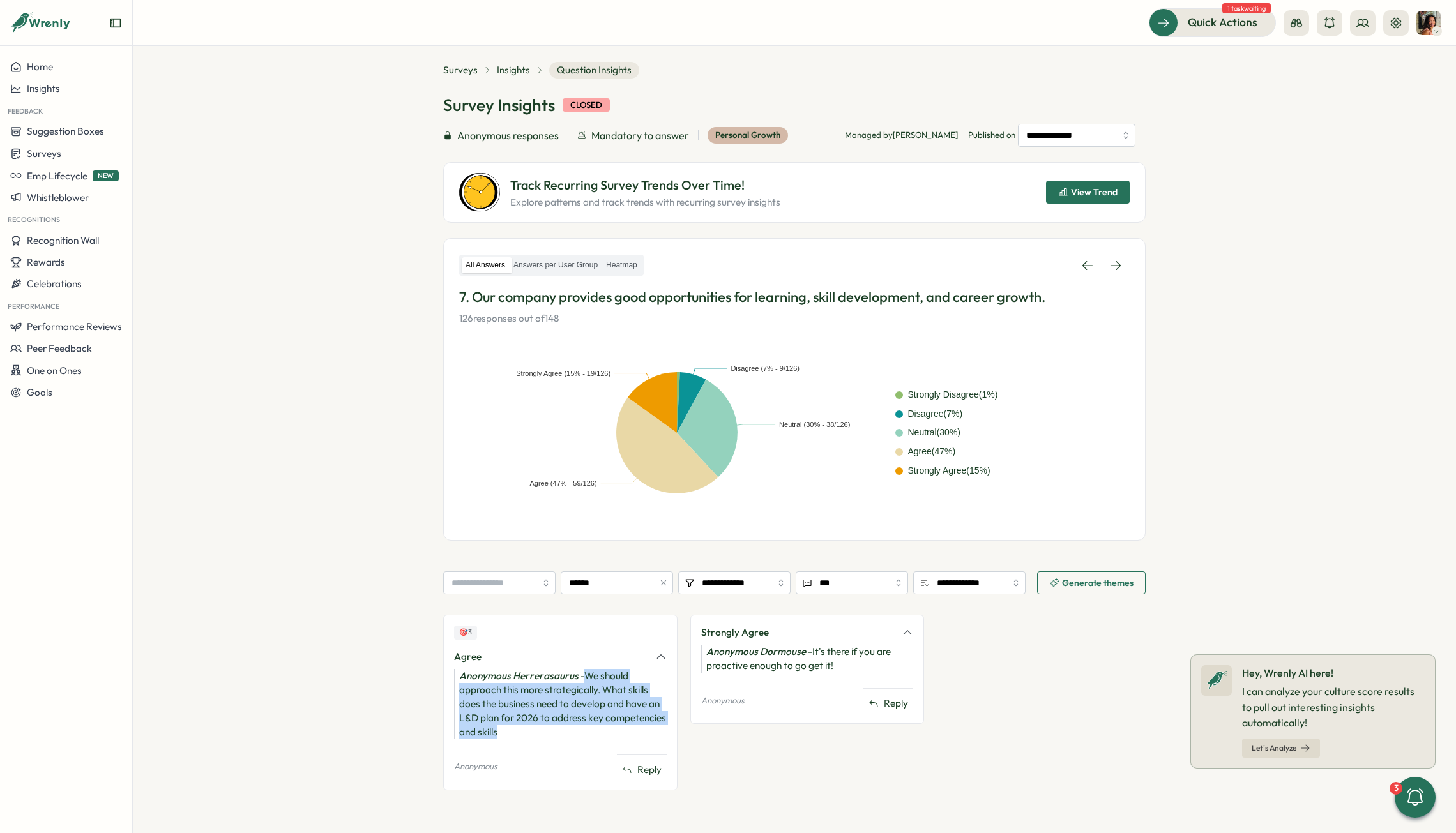
drag, startPoint x: 589, startPoint y: 729, endPoint x: 584, endPoint y: 672, distance: 57.2
click at [584, 519] on div "Anonymous Herrerasaurus - We should approach this more strategically. What skil…" at bounding box center [560, 704] width 212 height 70
drag, startPoint x: 842, startPoint y: 668, endPoint x: 811, endPoint y: 655, distance: 33.6
click at [811, 519] on div "Anonymous Dormouse - It's there if you are proactive enough to go get it!" at bounding box center [807, 658] width 212 height 28
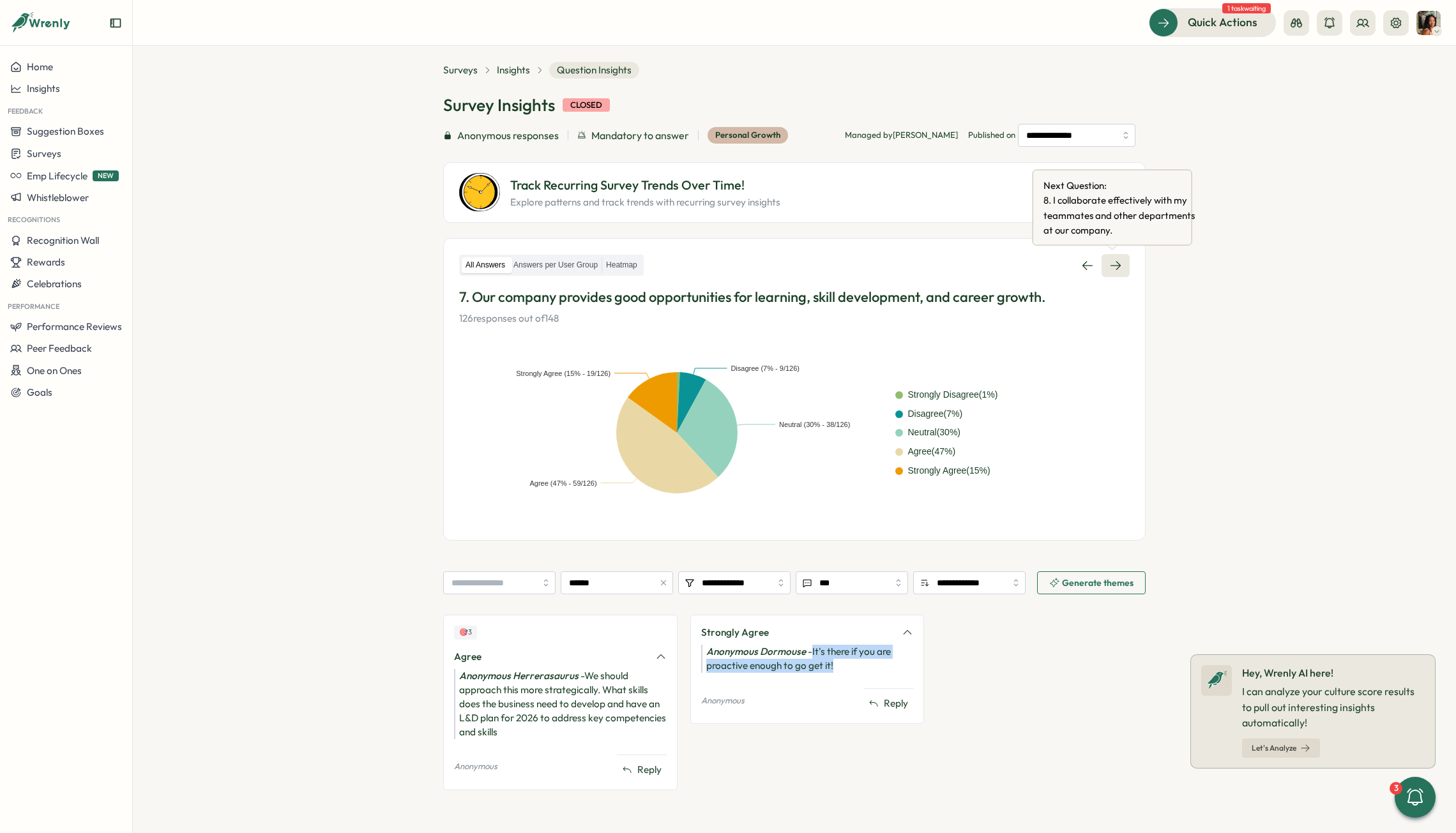
click at [1006, 261] on icon at bounding box center [1116, 266] width 13 height 13
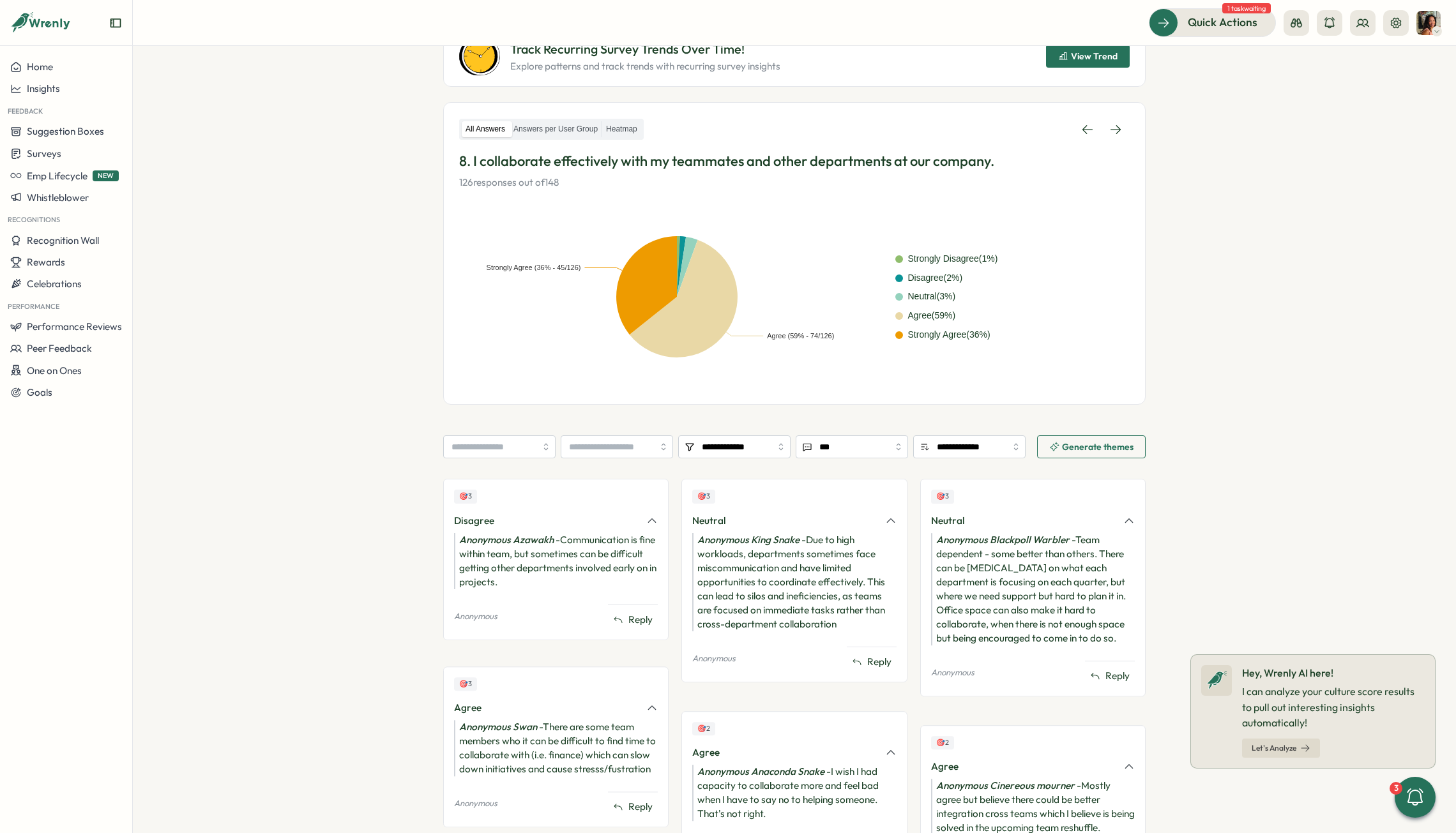
scroll to position [193, 0]
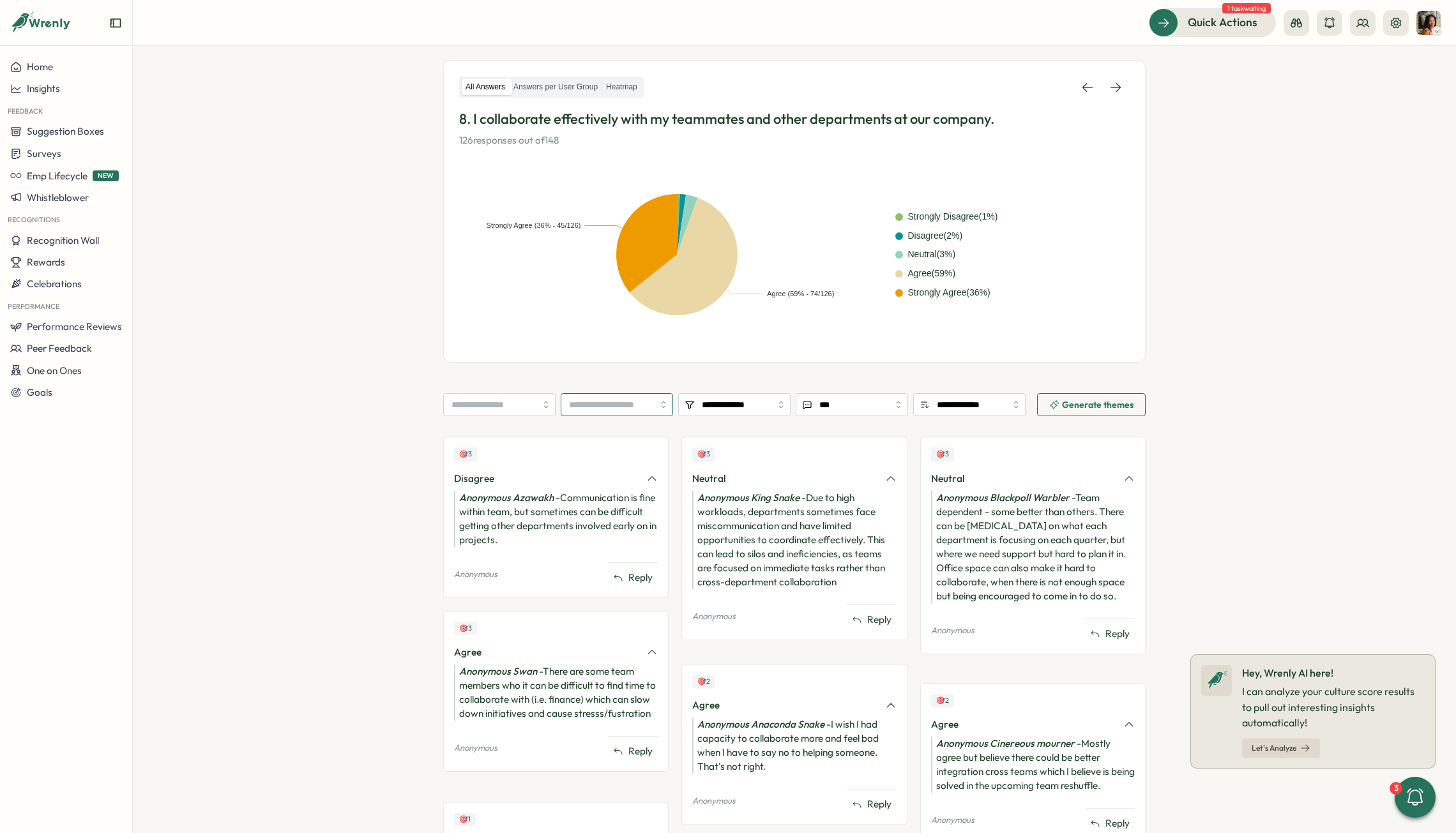
click at [613, 405] on input "search" at bounding box center [617, 405] width 112 height 23
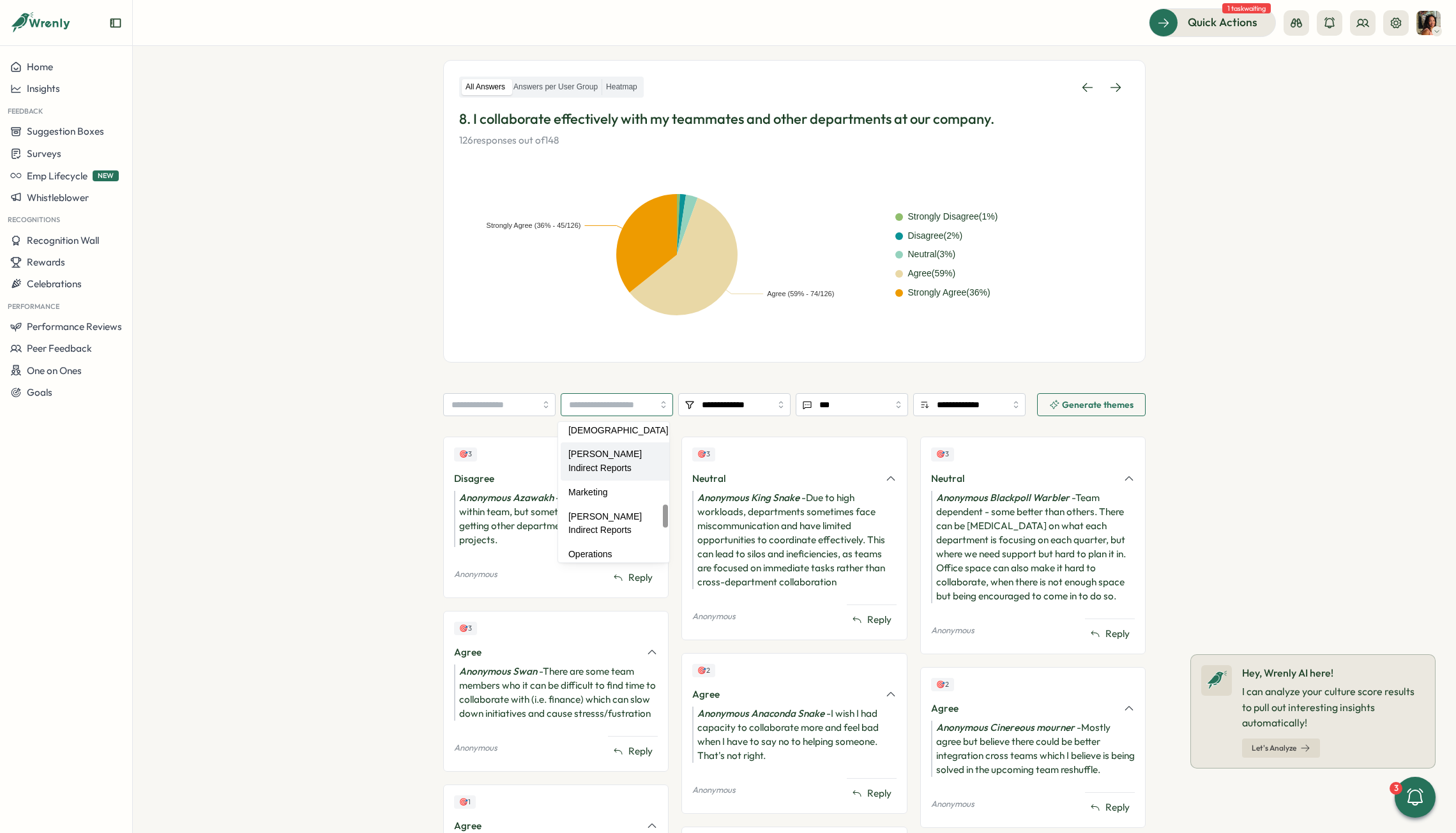
scroll to position [521, 0]
type input "******"
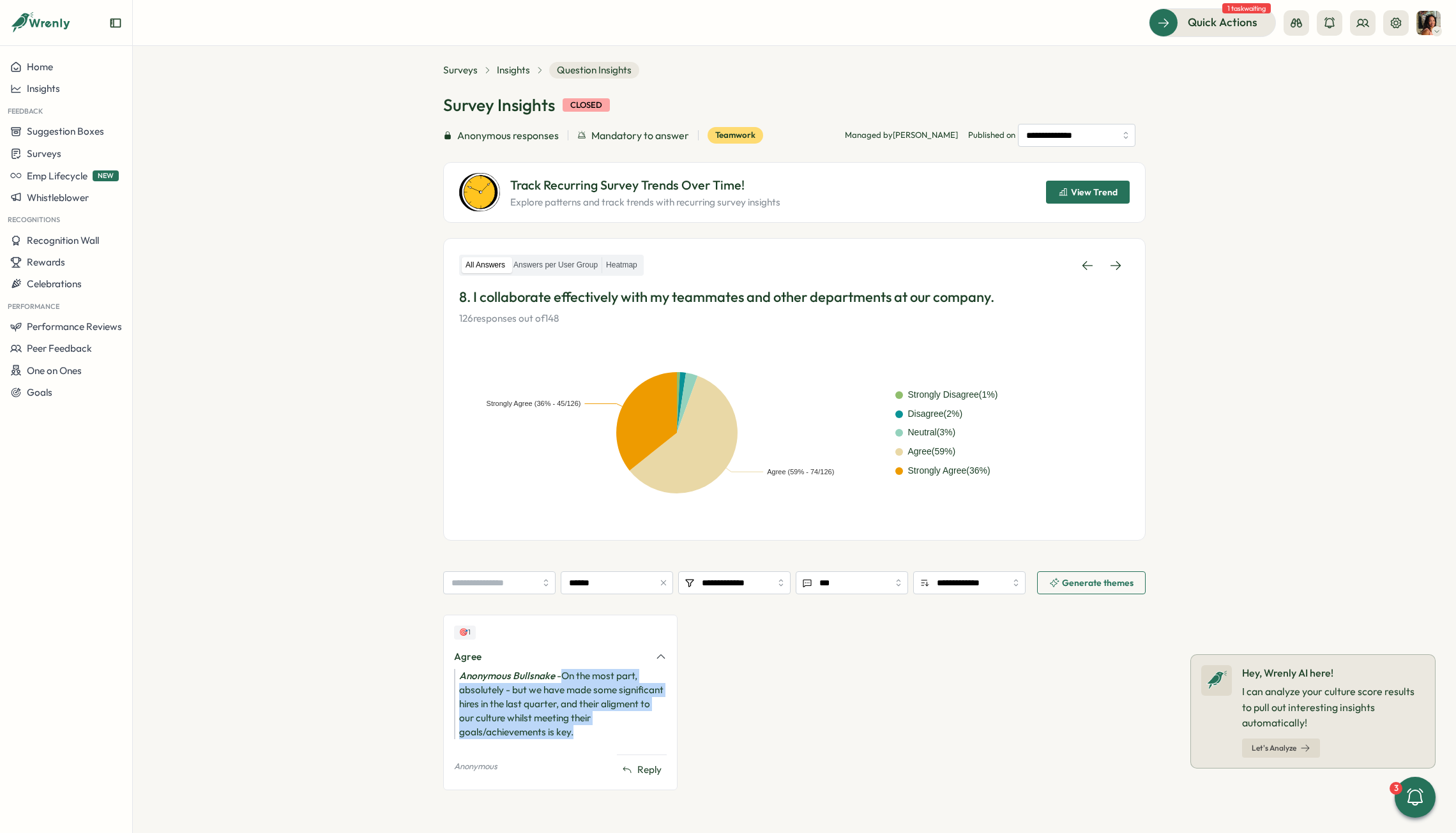
drag, startPoint x: 594, startPoint y: 736, endPoint x: 559, endPoint y: 677, distance: 68.6
click at [559, 519] on div "Anonymous Bullsnake - On the most part, absolutely - but we have made some sign…" at bounding box center [560, 704] width 212 height 70
click at [1006, 261] on link at bounding box center [1116, 266] width 28 height 23
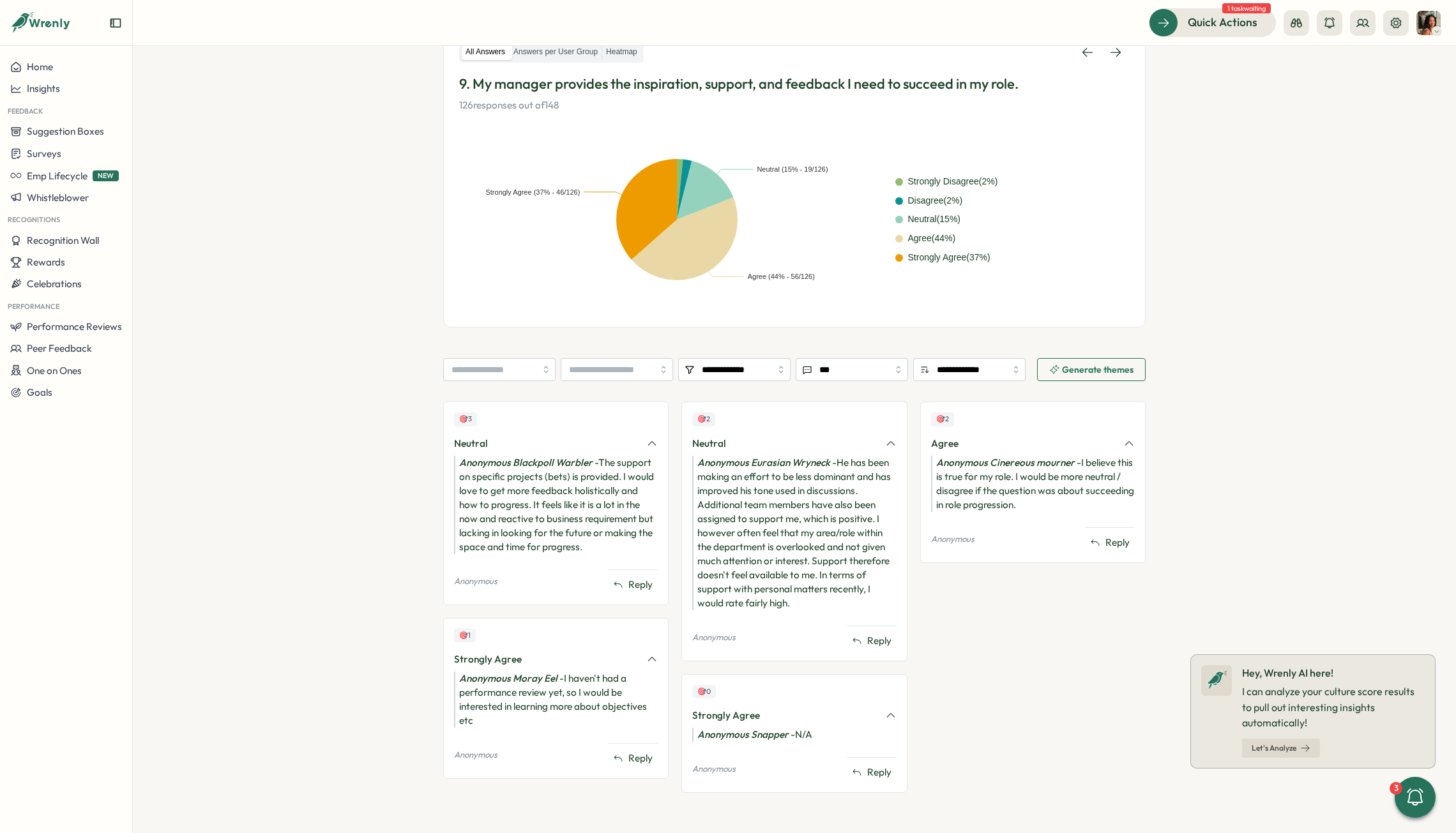
scroll to position [231, 0]
click at [587, 354] on div "**********" at bounding box center [794, 323] width 702 height 956
click at [587, 359] on input "search" at bounding box center [617, 366] width 112 height 23
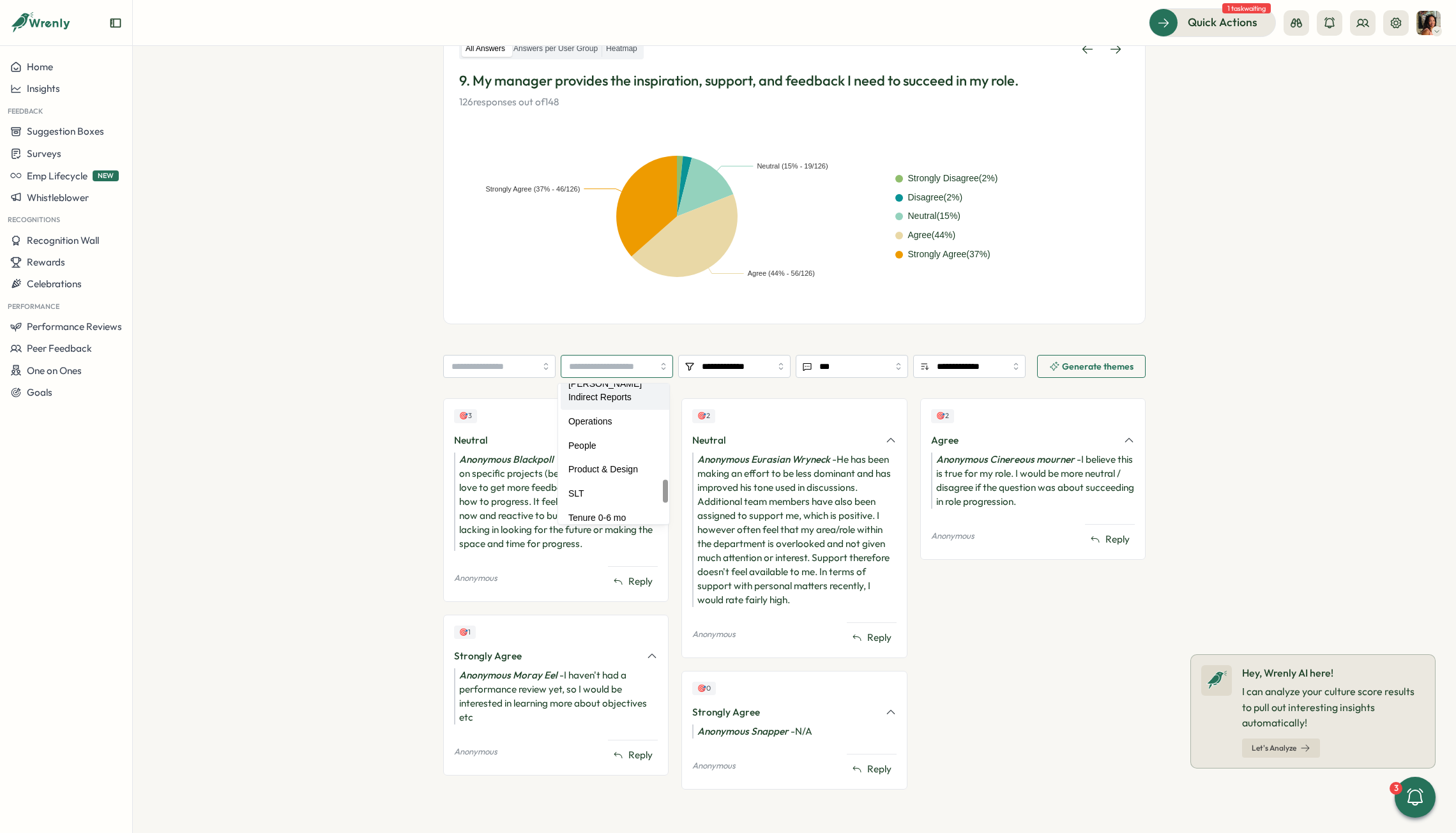
scroll to position [601, 0]
type input "******"
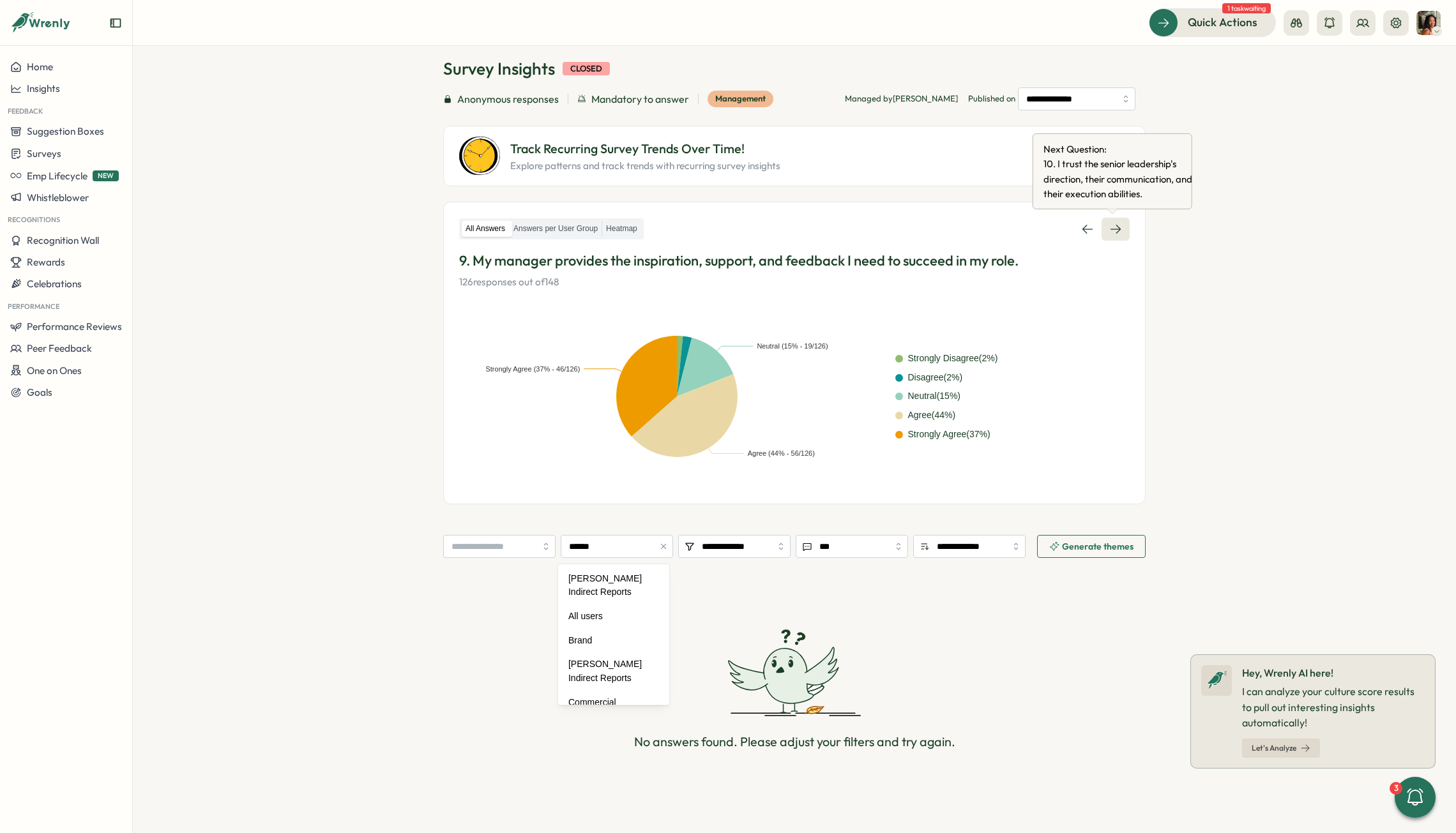
click at [1006, 228] on icon at bounding box center [1116, 230] width 13 height 13
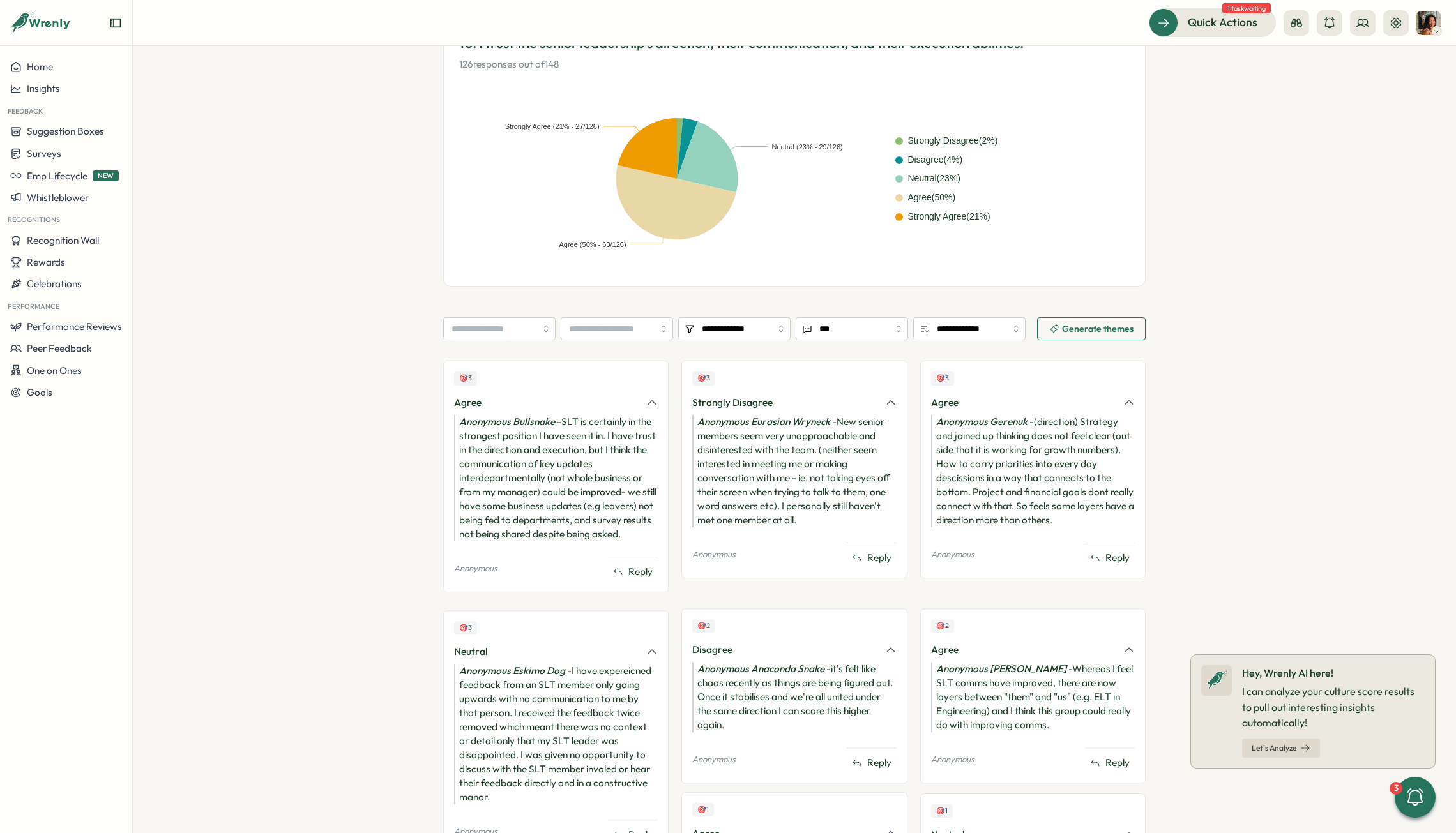
scroll to position [317, 0]
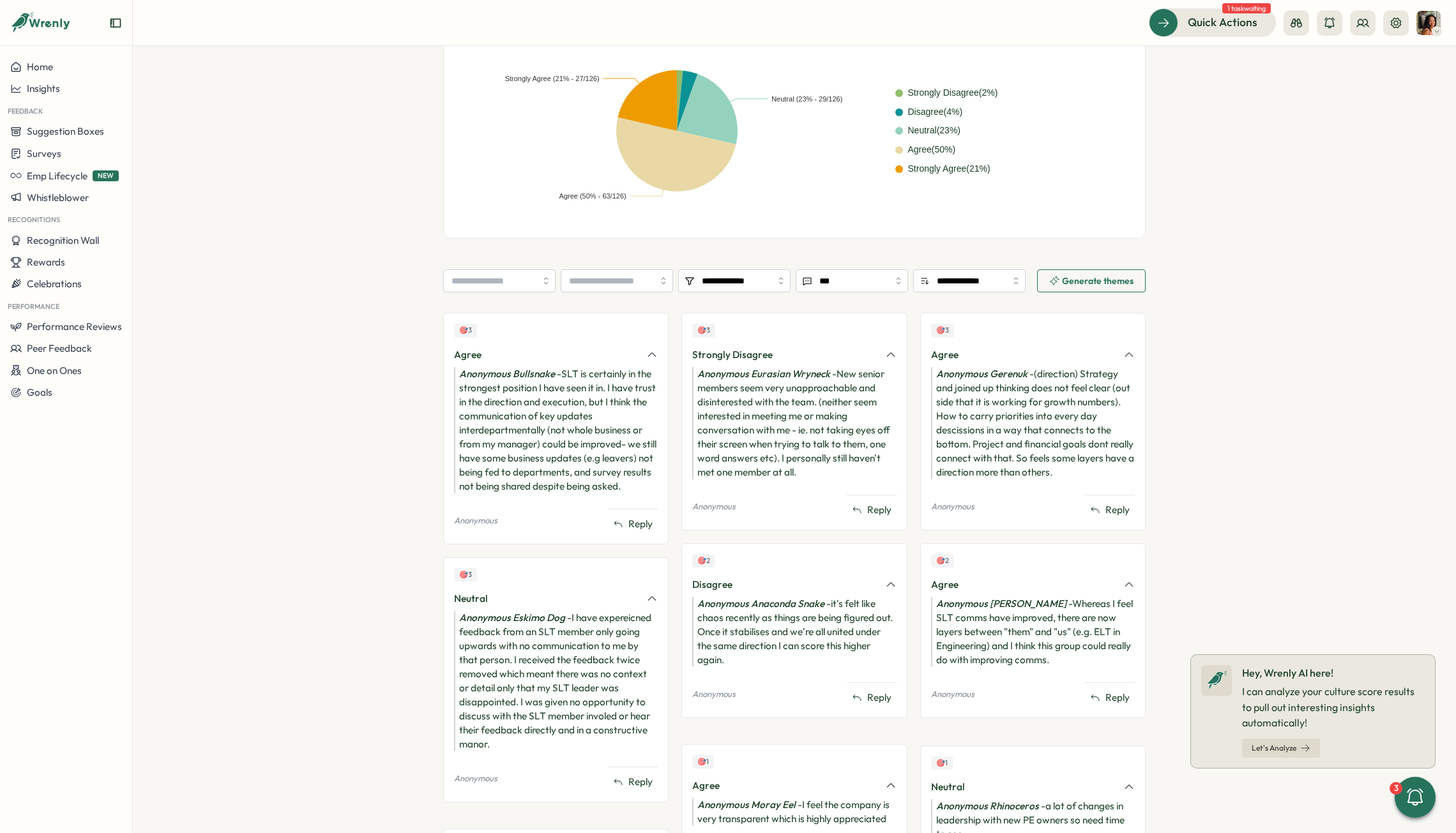
click at [608, 266] on div "**********" at bounding box center [794, 641] width 702 height 1764
click at [608, 275] on input "search" at bounding box center [617, 281] width 112 height 23
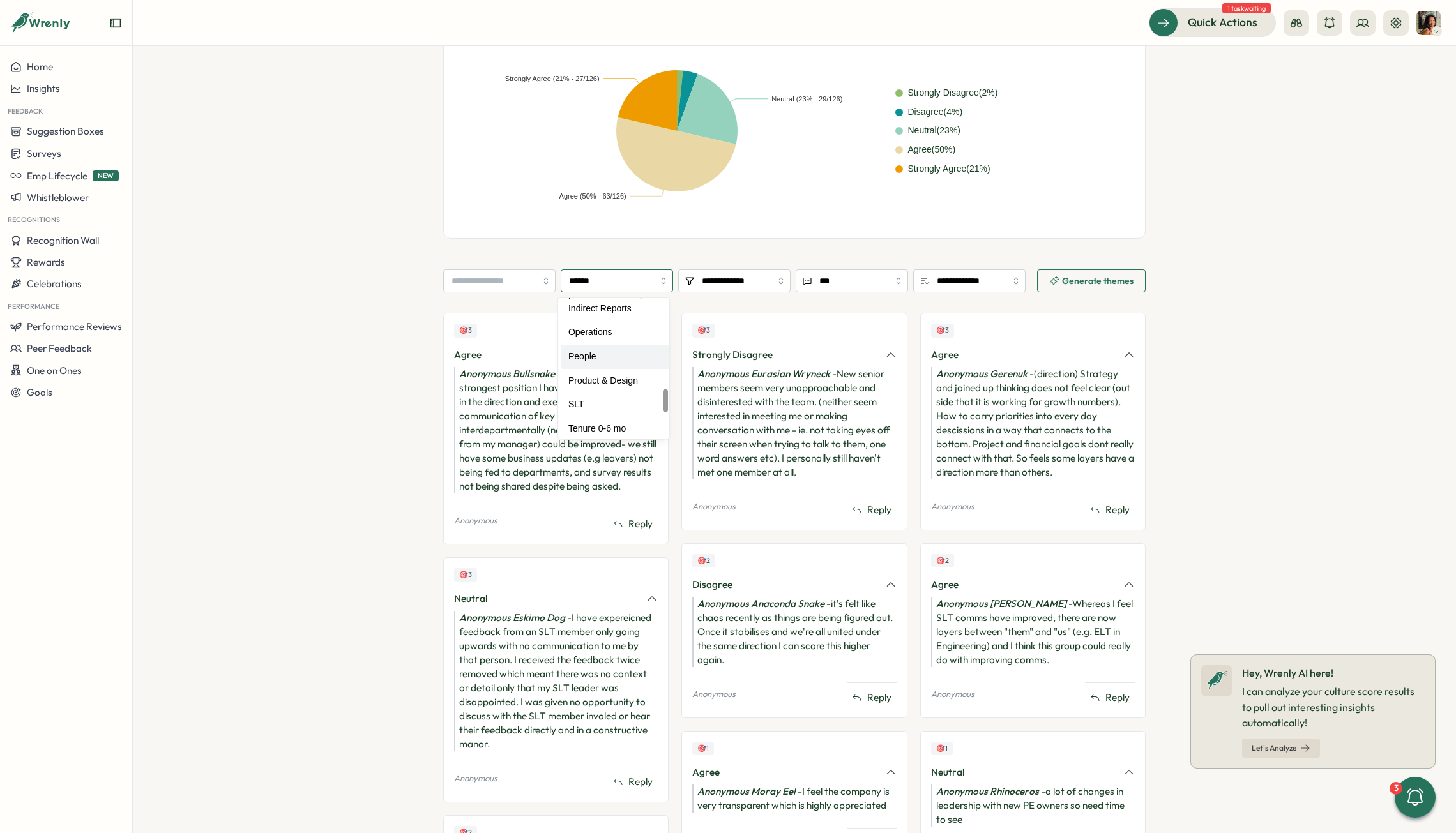
scroll to position [71, 0]
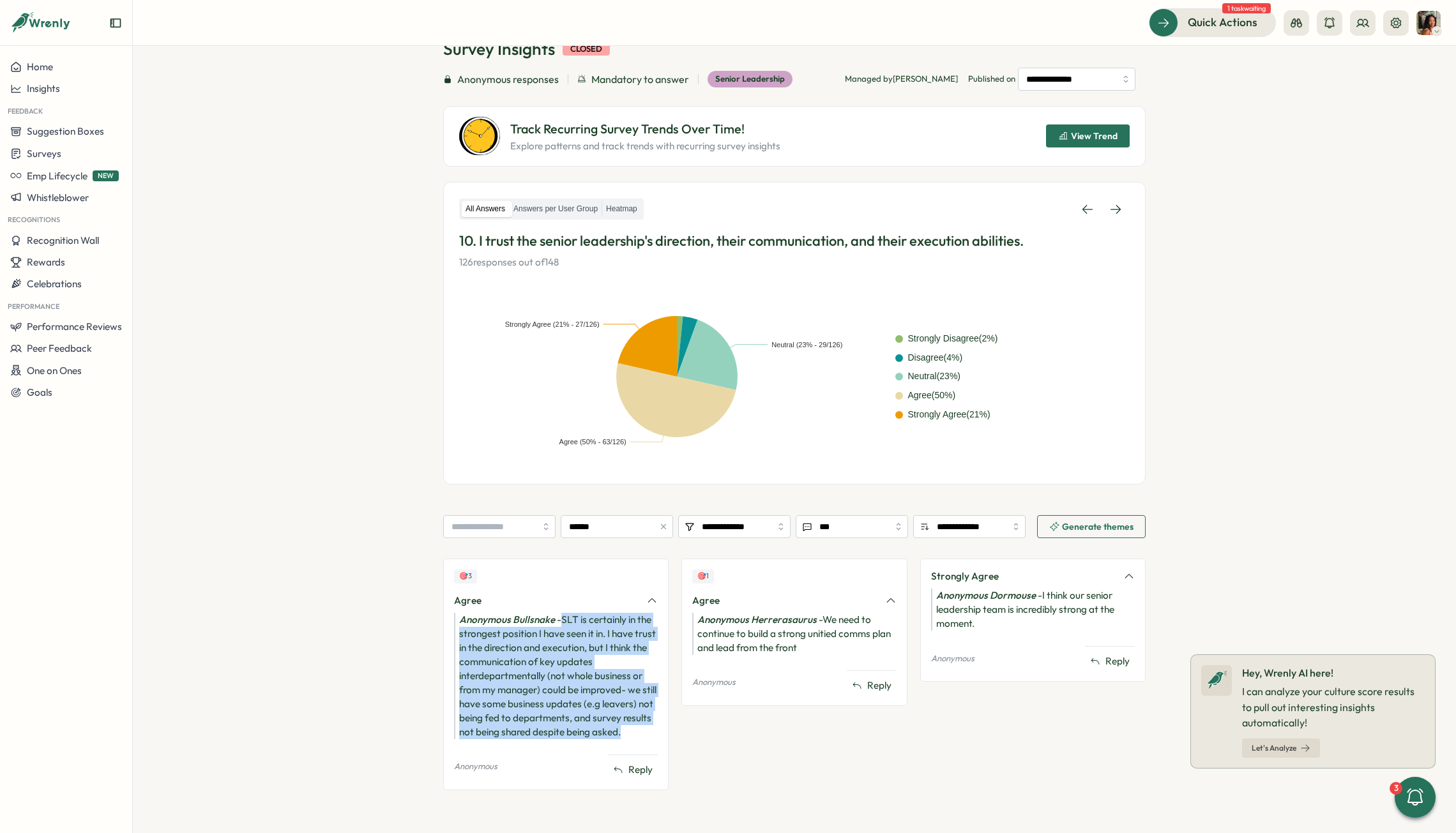
drag, startPoint x: 656, startPoint y: 732, endPoint x: 559, endPoint y: 621, distance: 147.4
click at [559, 519] on div "🎯 3 Agree Anonymous Bullsnake - SLT is certainly in the strongest position I ha…" at bounding box center [556, 674] width 226 height 231
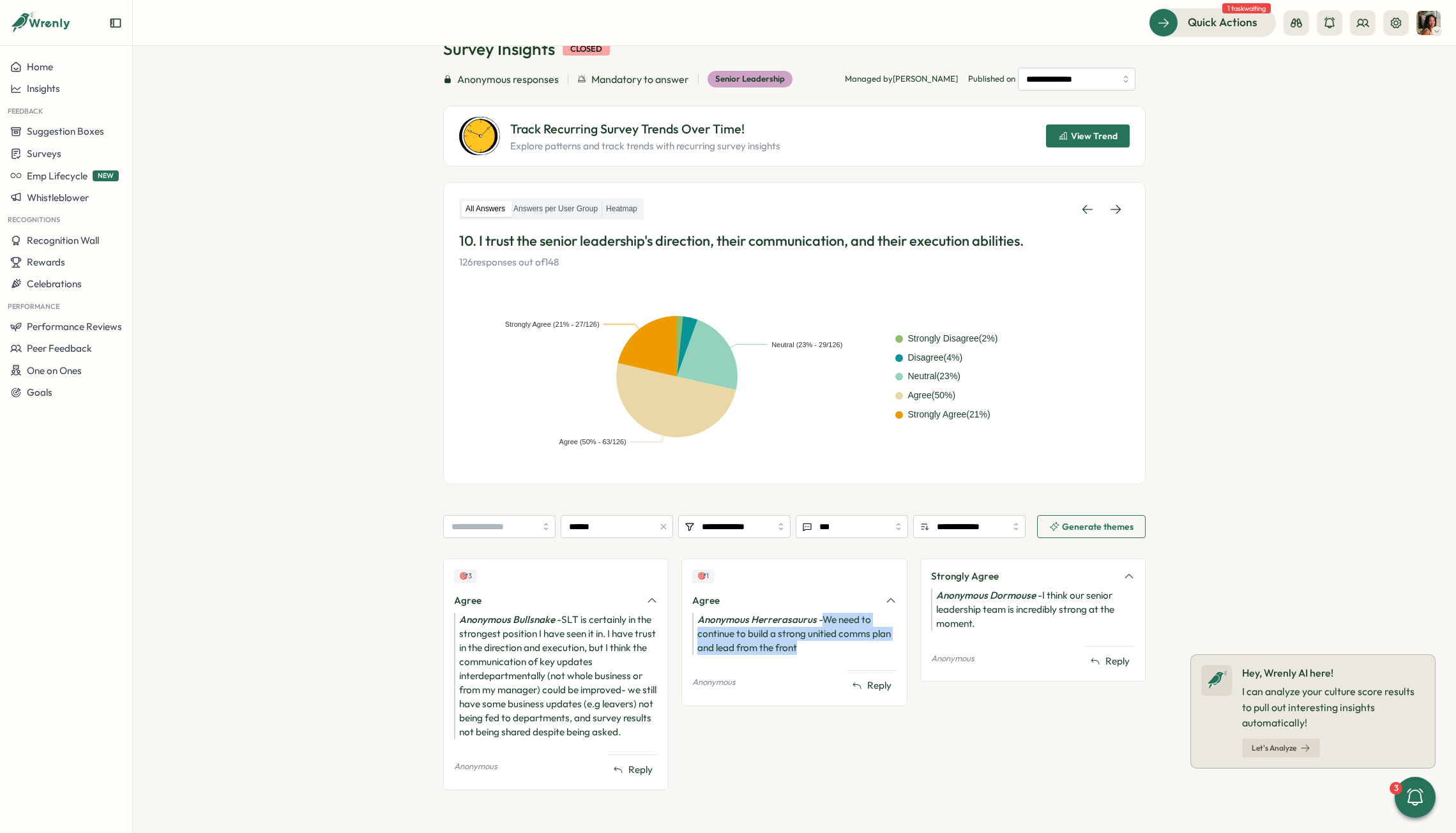
drag, startPoint x: 828, startPoint y: 649, endPoint x: 821, endPoint y: 619, distance: 30.8
click at [821, 519] on div "Anonymous Herrerasaurus - We need to continue to build a strong unitied comms p…" at bounding box center [794, 633] width 203 height 42
drag, startPoint x: 1030, startPoint y: 621, endPoint x: 1038, endPoint y: 598, distance: 24.4
click at [1006, 519] on div "Anonymous Dormouse - I think our senior leadership team is incredibly strong at…" at bounding box center [1033, 609] width 203 height 42
click at [622, 519] on input "******" at bounding box center [617, 527] width 112 height 23
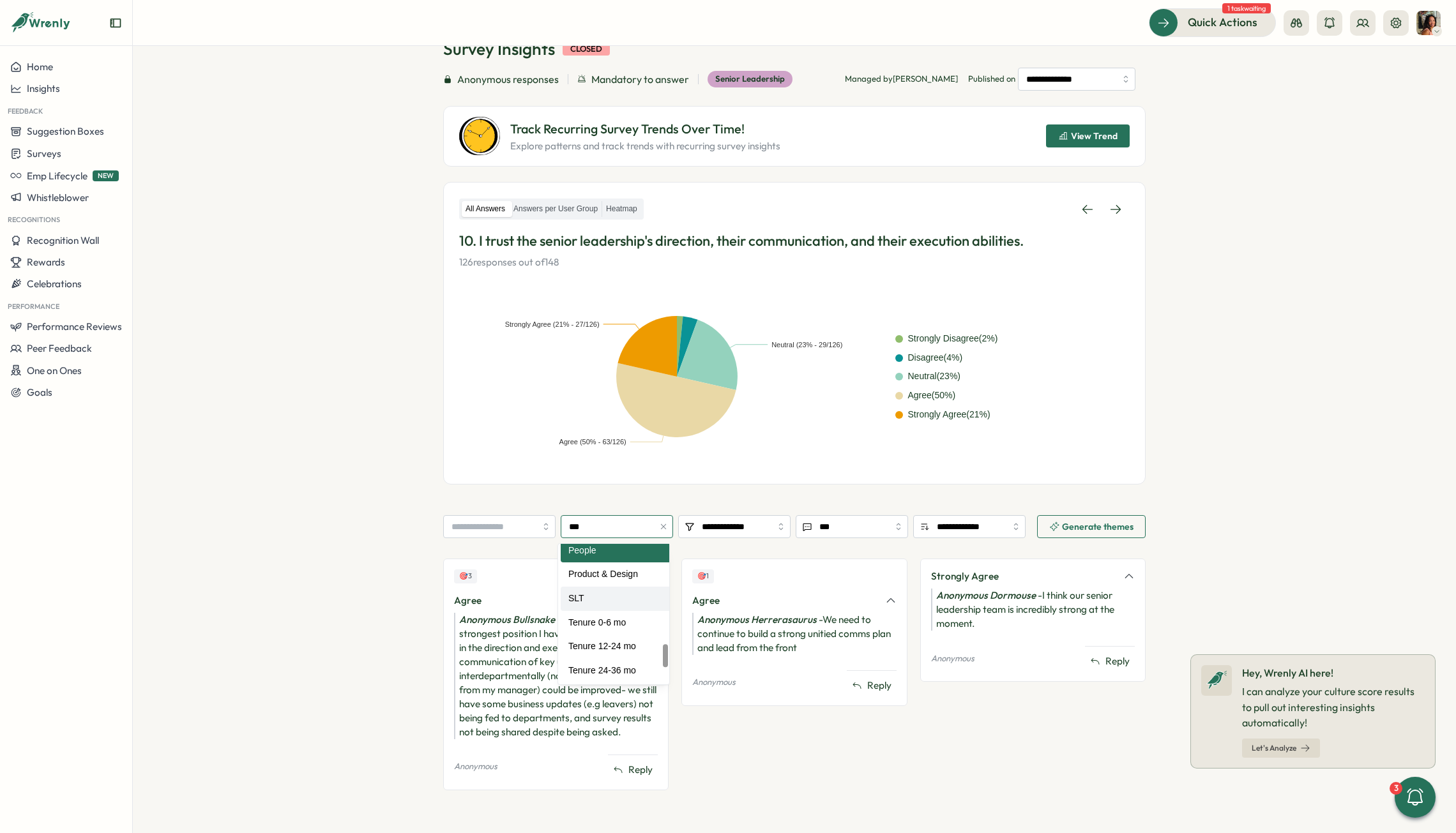
scroll to position [0, 0]
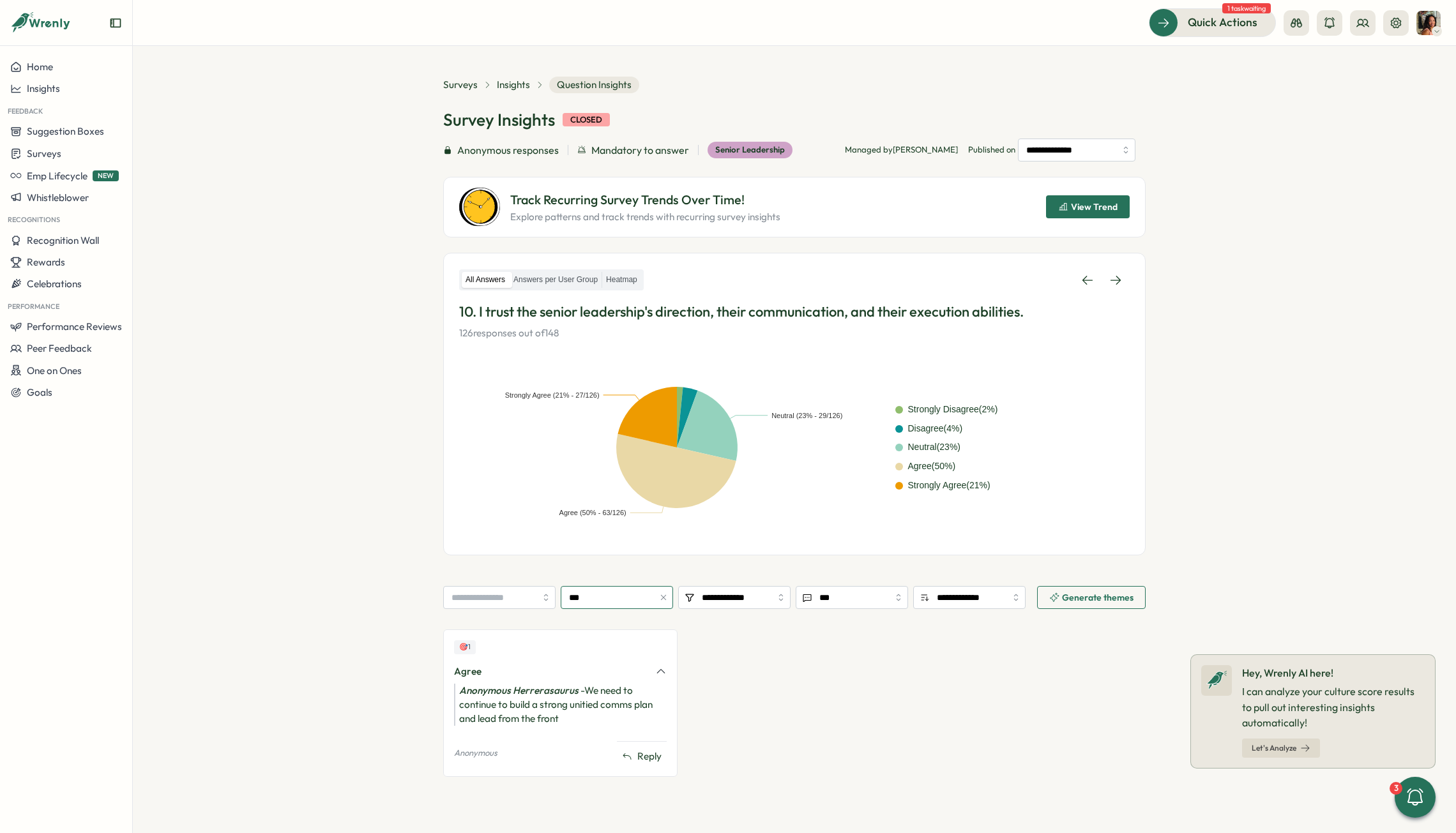
click at [601, 519] on input "***" at bounding box center [617, 598] width 112 height 23
type input "******"
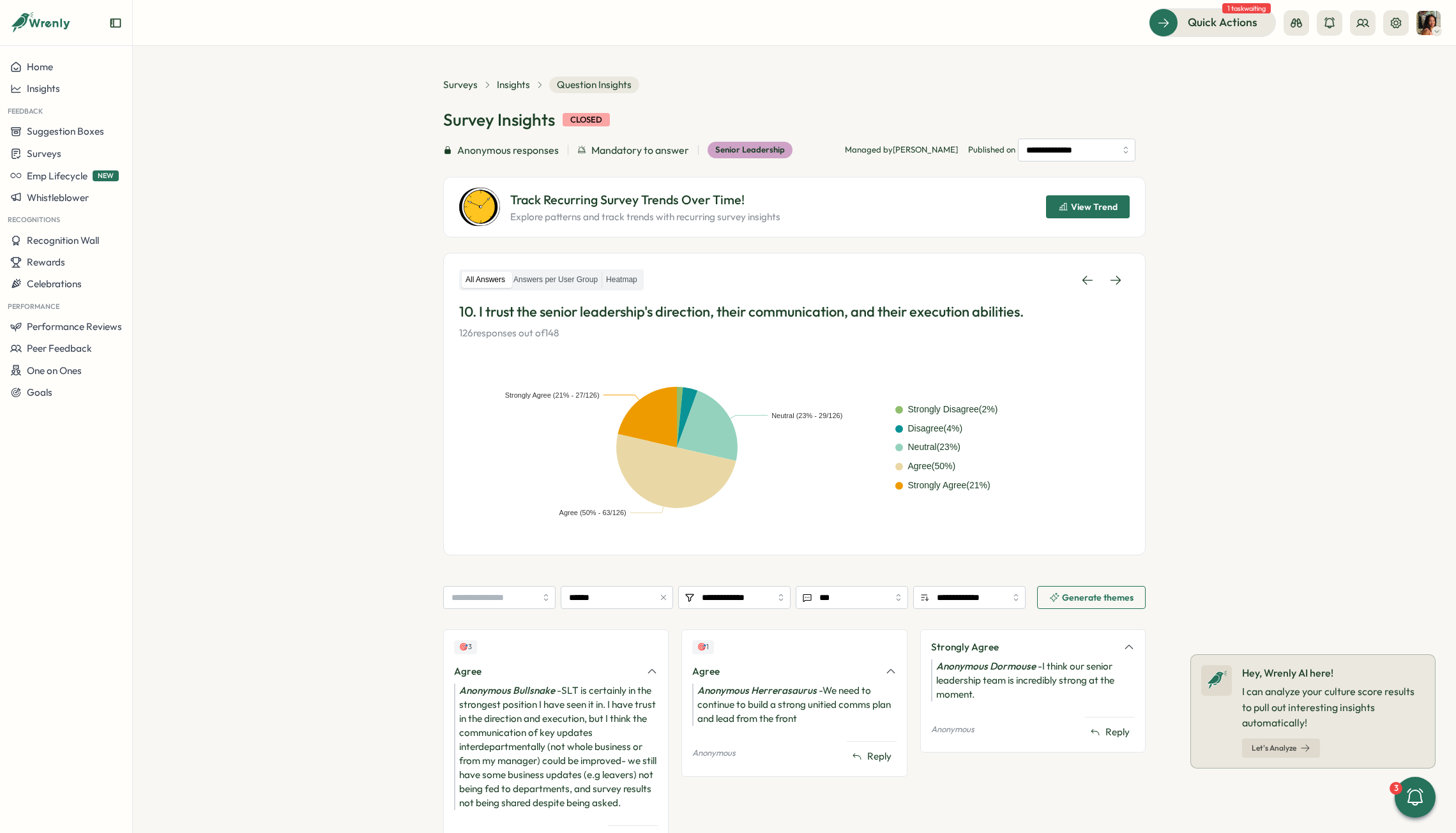
click at [593, 519] on section "**********" at bounding box center [794, 729] width 702 height 287
click at [590, 519] on input "******" at bounding box center [617, 598] width 112 height 23
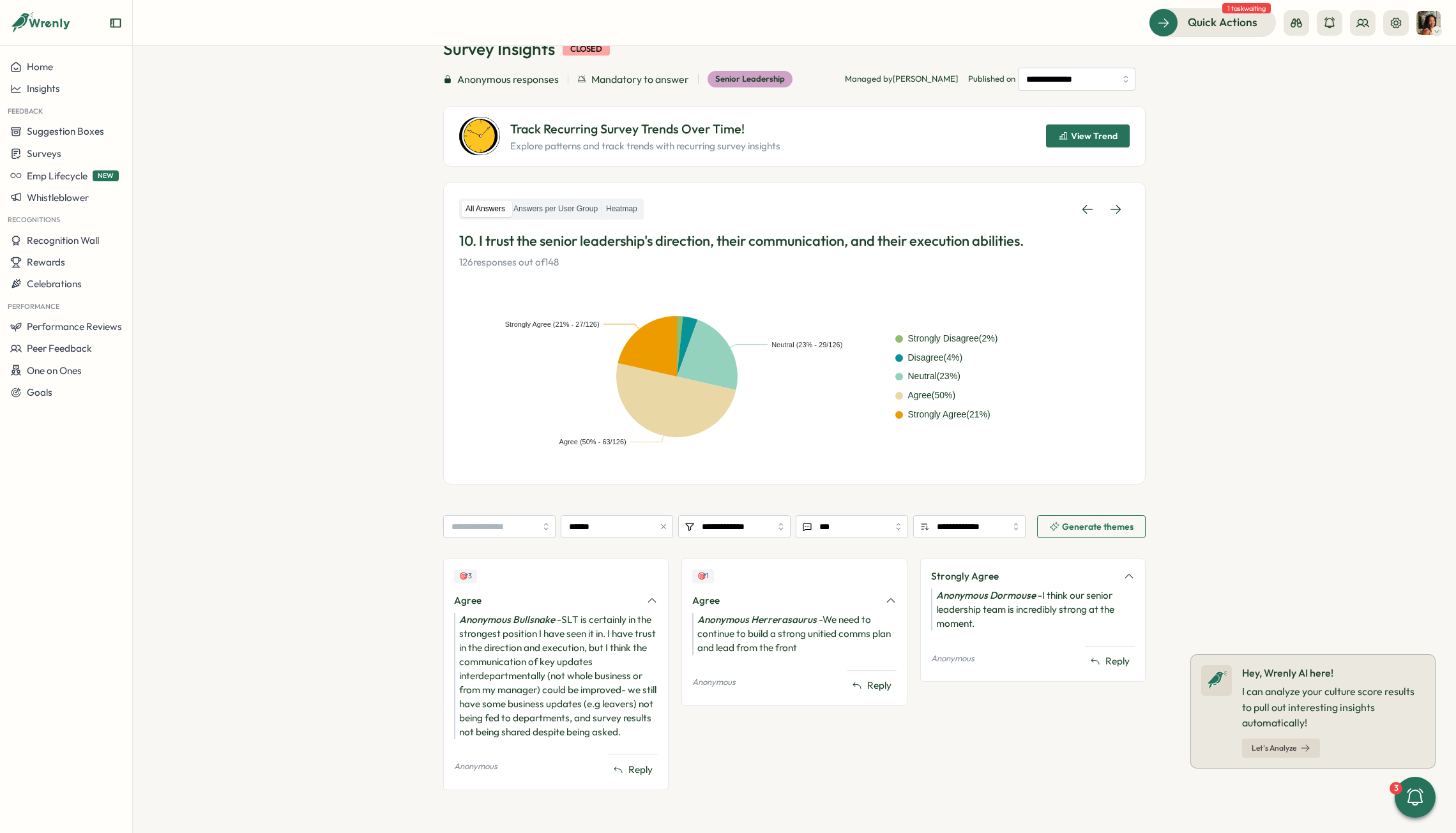
click at [346, 519] on section "**********" at bounding box center [794, 440] width 1323 height 787
click at [1006, 205] on icon at bounding box center [1116, 210] width 13 height 13
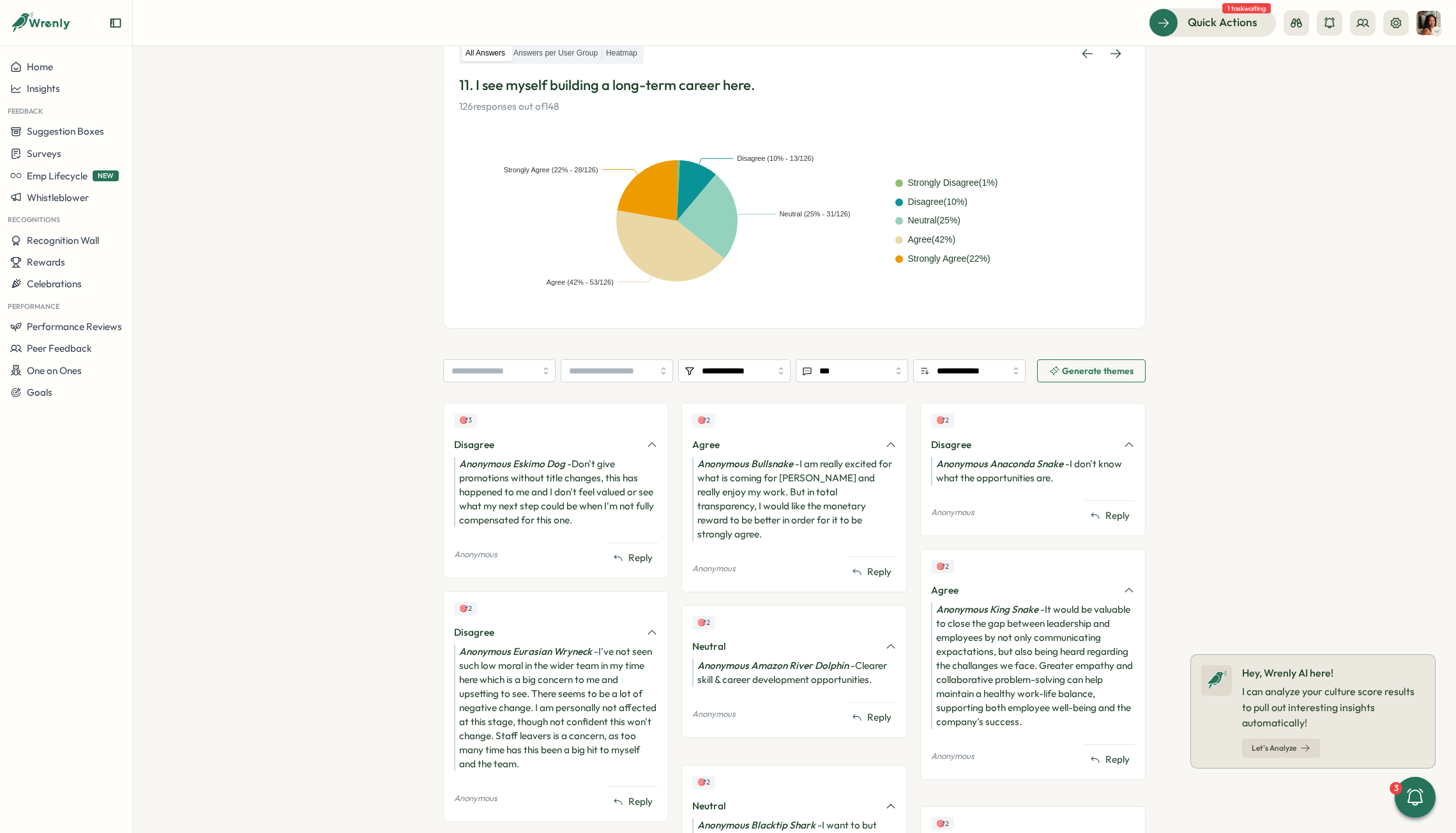
scroll to position [235, 0]
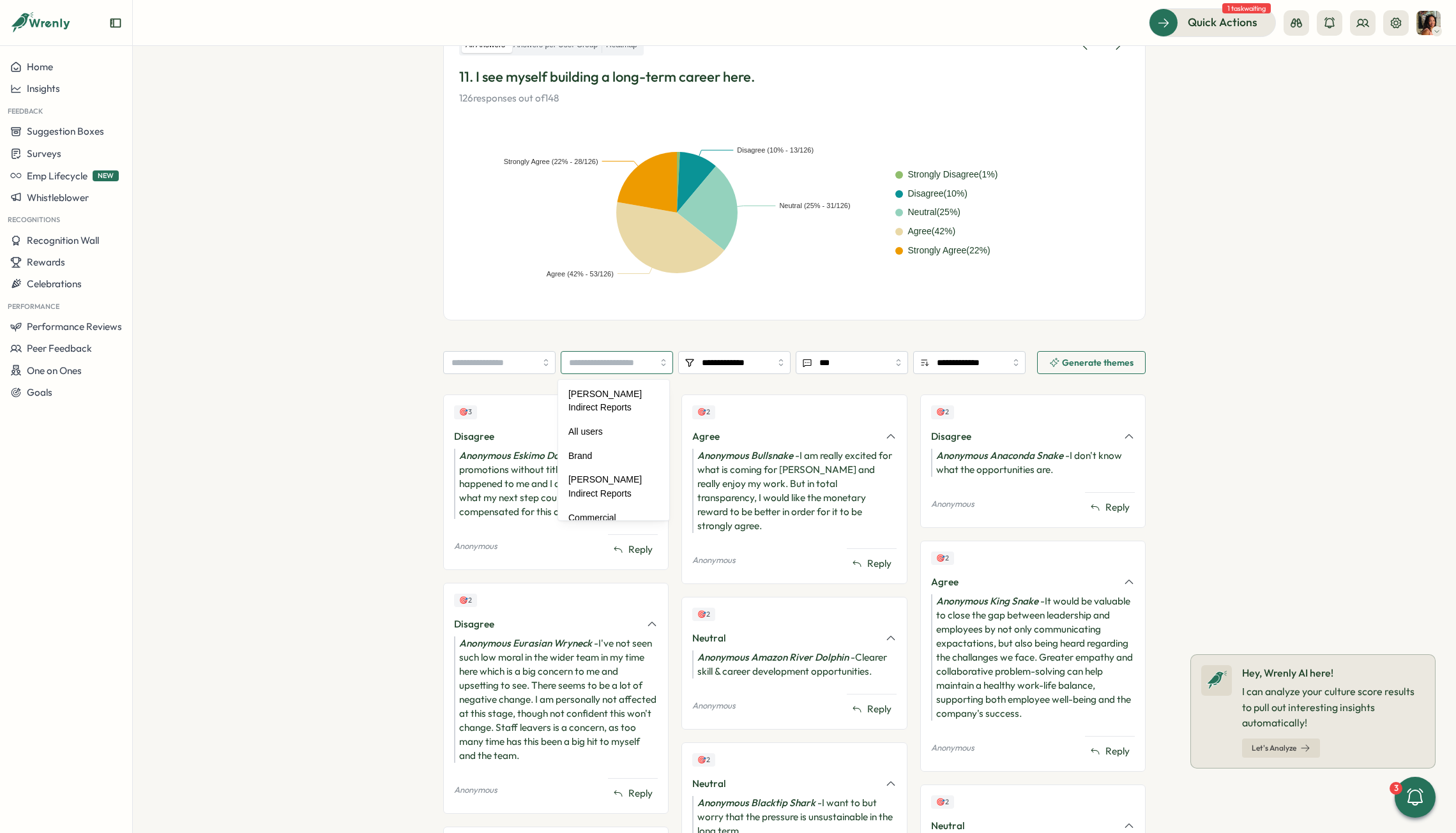
click at [601, 365] on input "search" at bounding box center [617, 363] width 112 height 23
type input "******"
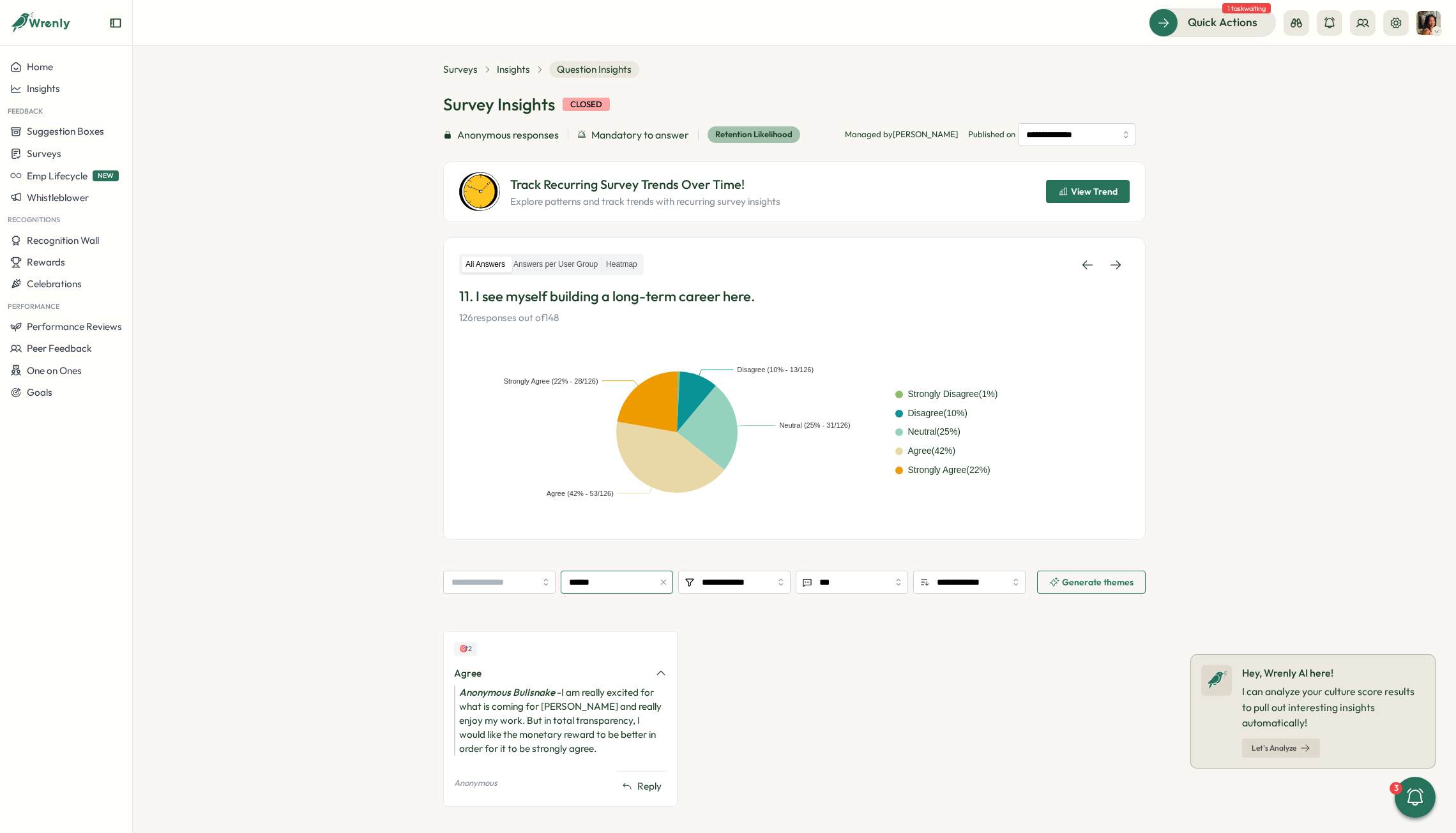
scroll to position [15, 0]
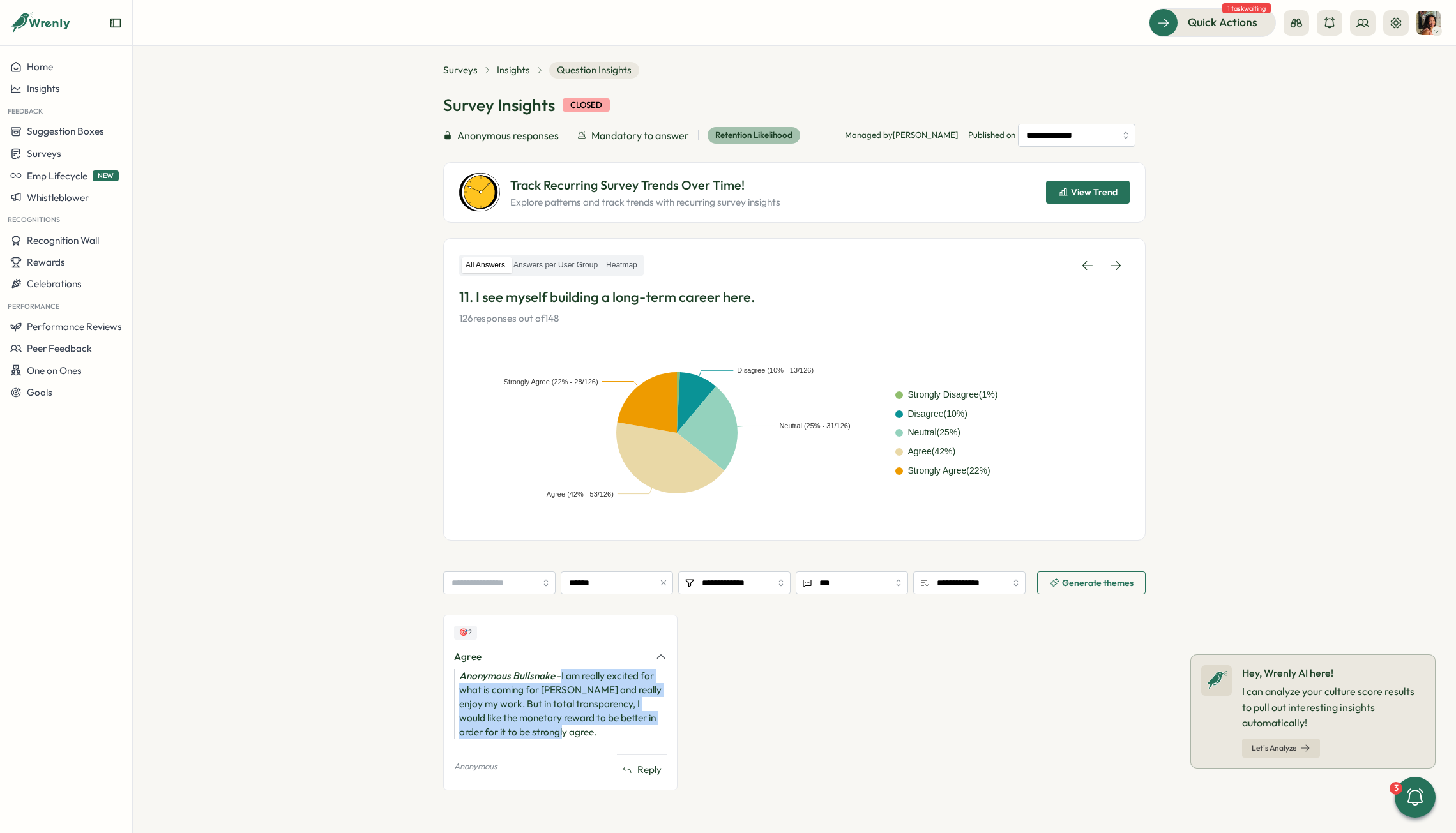
drag, startPoint x: 556, startPoint y: 733, endPoint x: 558, endPoint y: 673, distance: 60.0
click at [558, 519] on div "Anonymous Bullsnake - I am really excited for what is coming for Tillo and real…" at bounding box center [560, 704] width 212 height 70
click at [1006, 266] on link at bounding box center [1088, 266] width 28 height 23
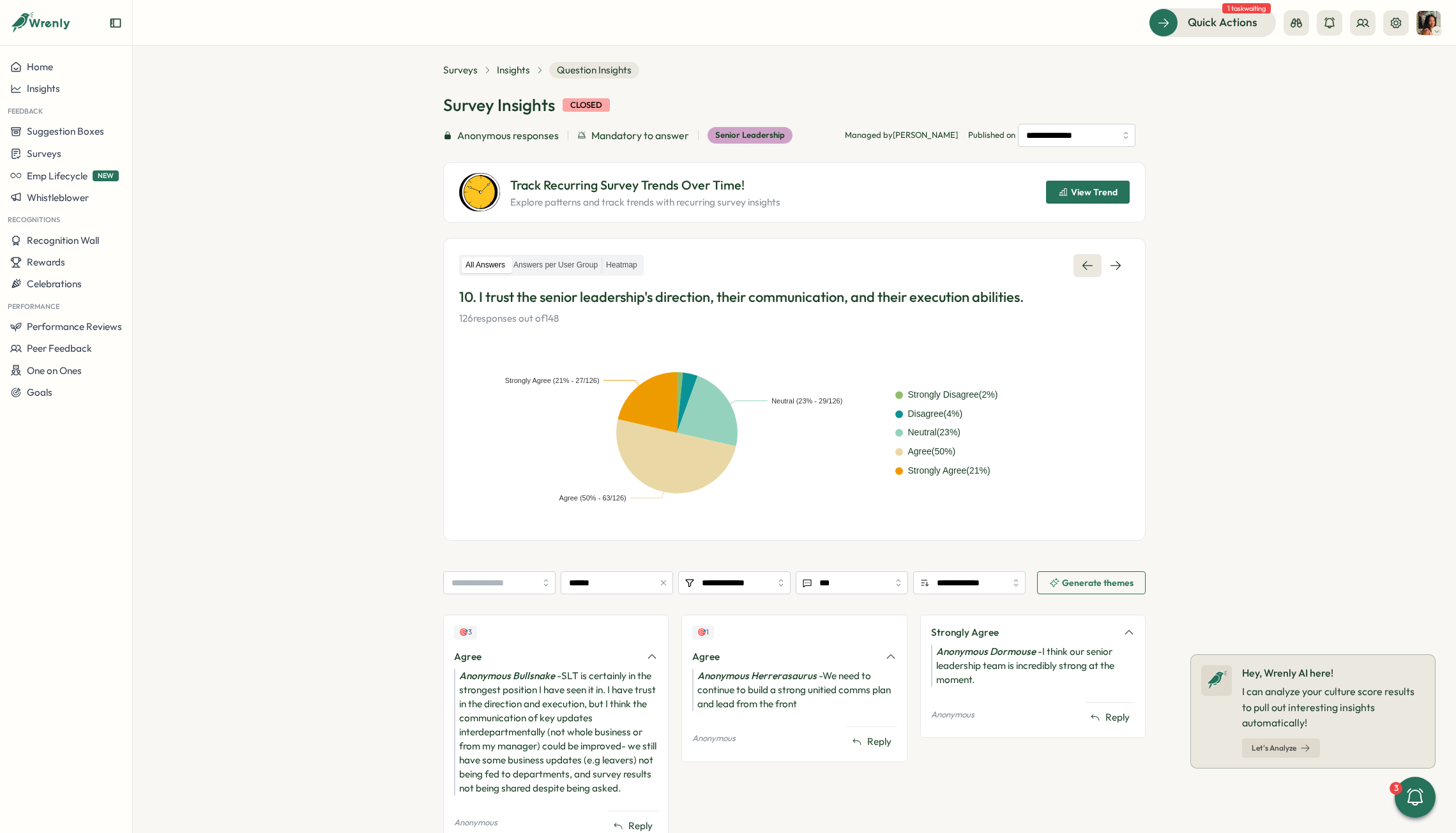
click at [1006, 263] on link at bounding box center [1088, 266] width 28 height 23
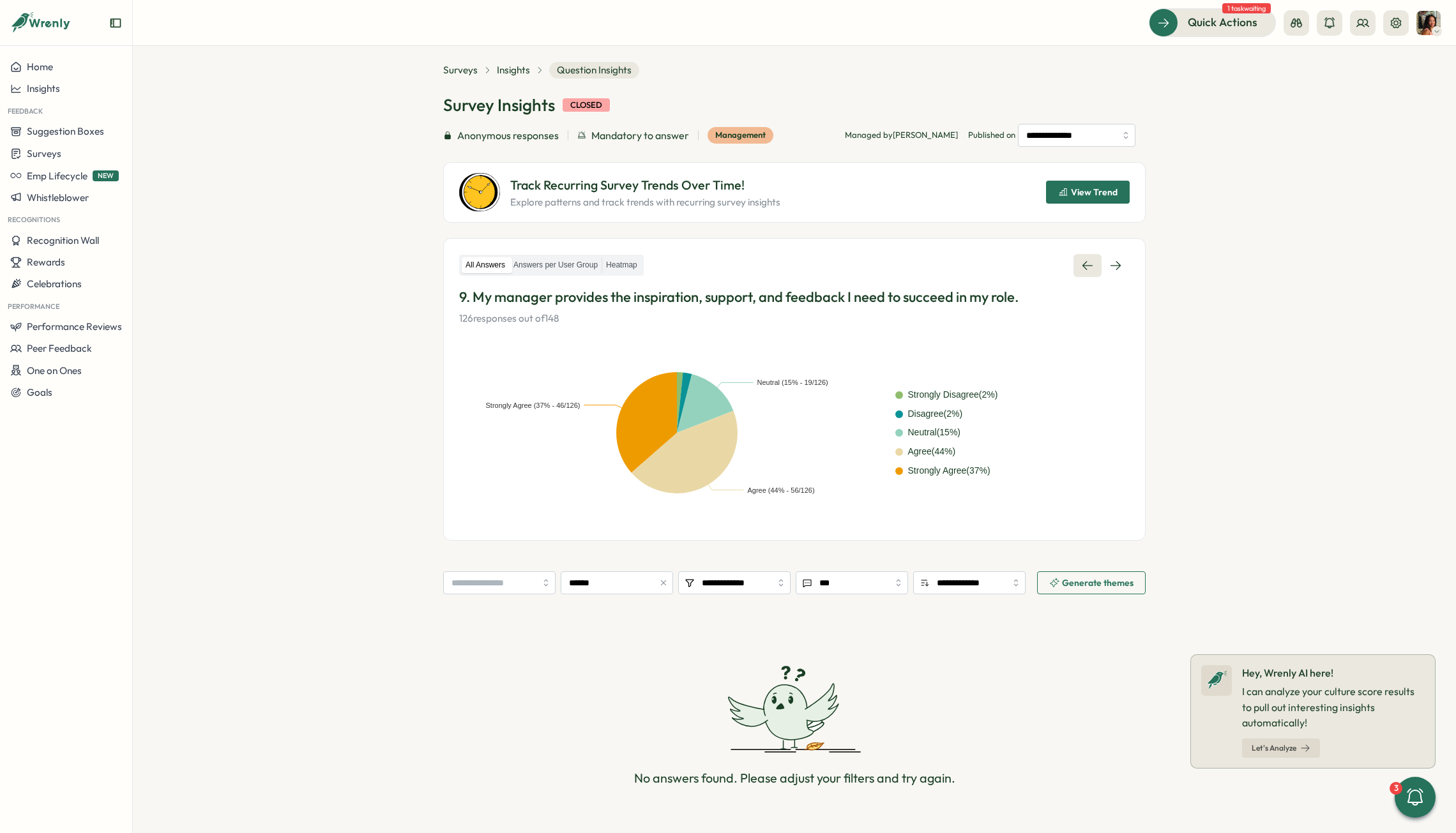
click at [1006, 263] on link at bounding box center [1088, 266] width 28 height 23
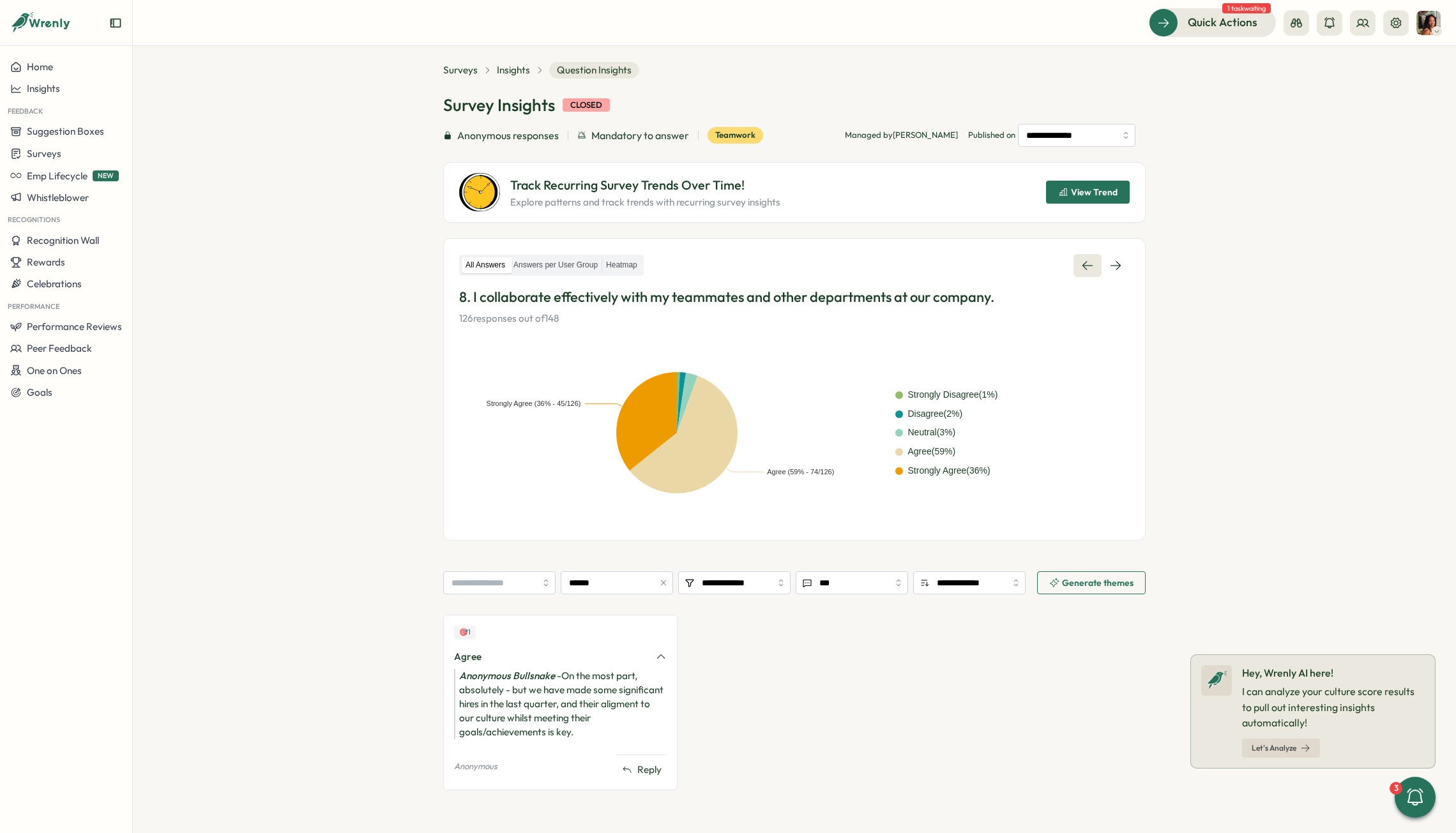
click at [1006, 263] on link at bounding box center [1088, 266] width 28 height 23
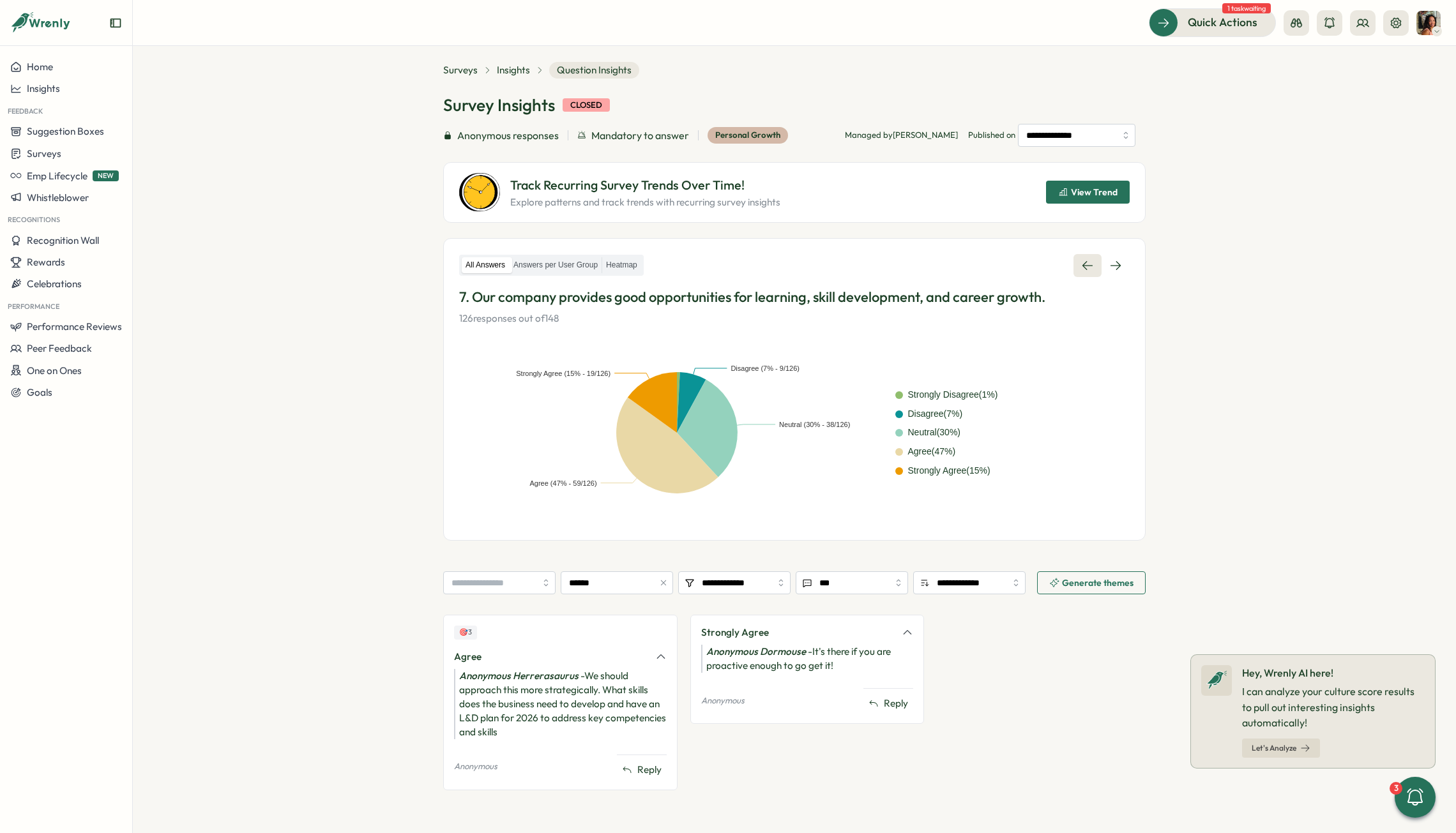
click at [1006, 263] on link at bounding box center [1088, 266] width 28 height 23
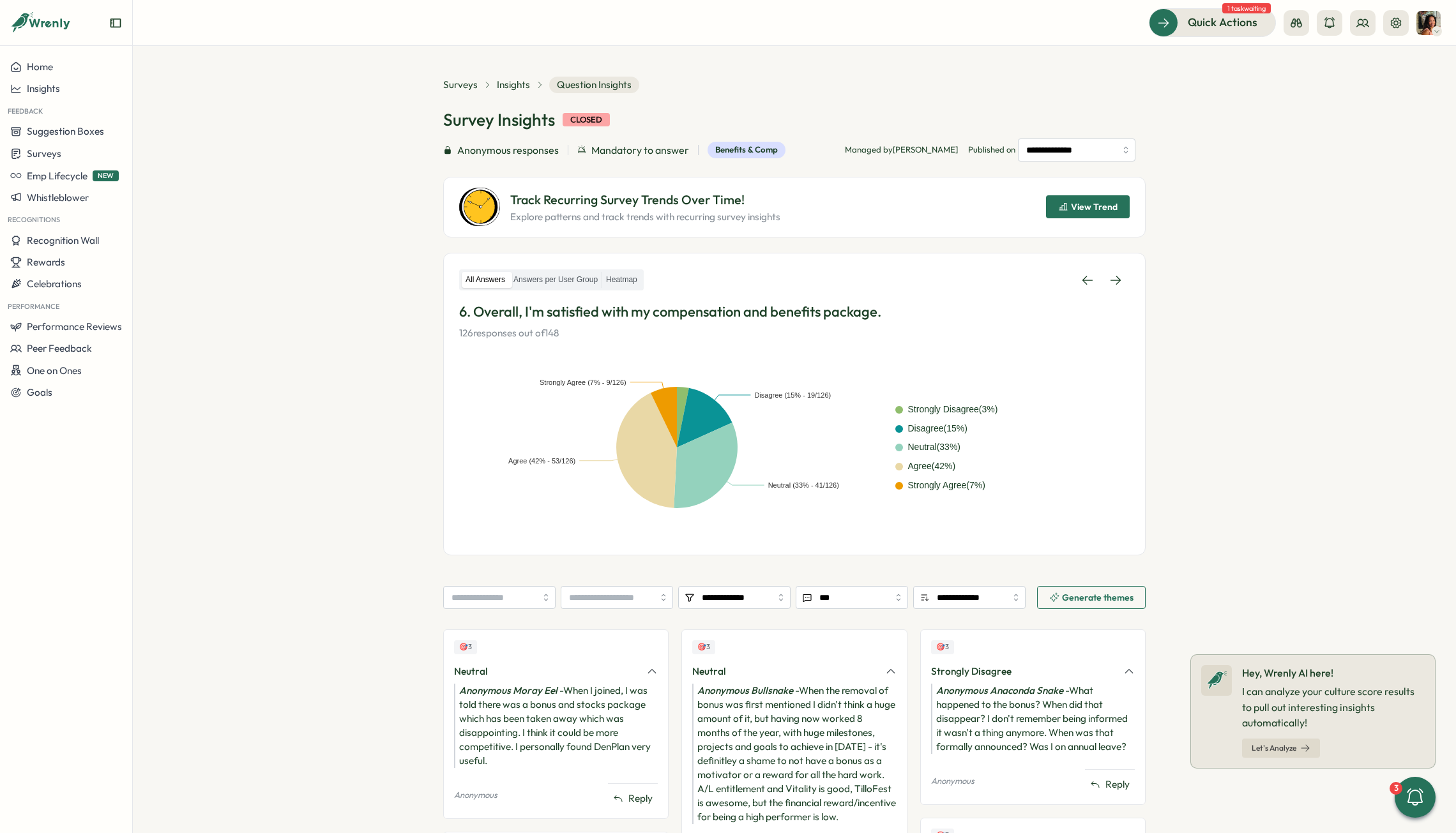
click at [607, 519] on input "search" at bounding box center [617, 598] width 112 height 23
type input "******"
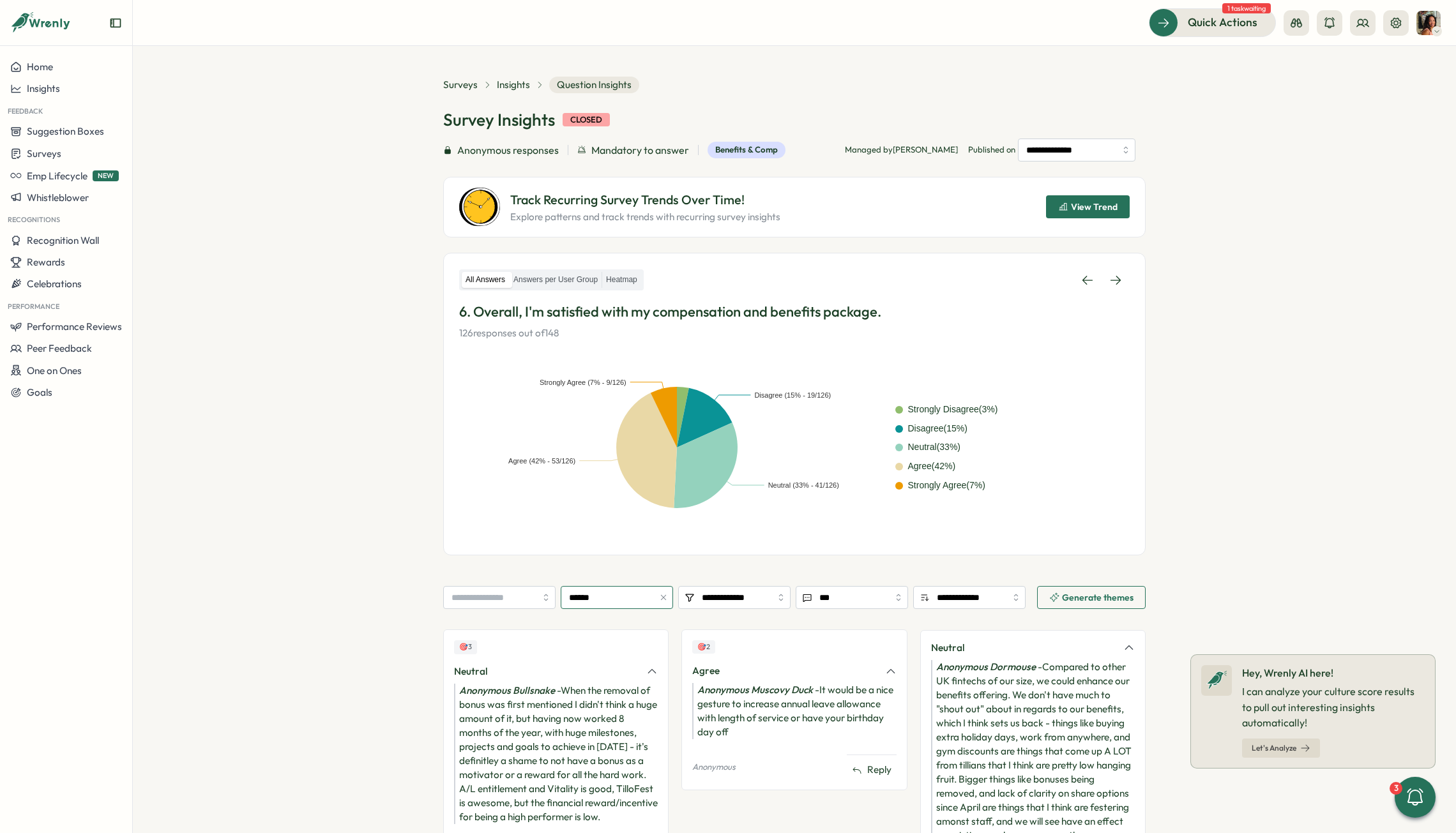
scroll to position [104, 0]
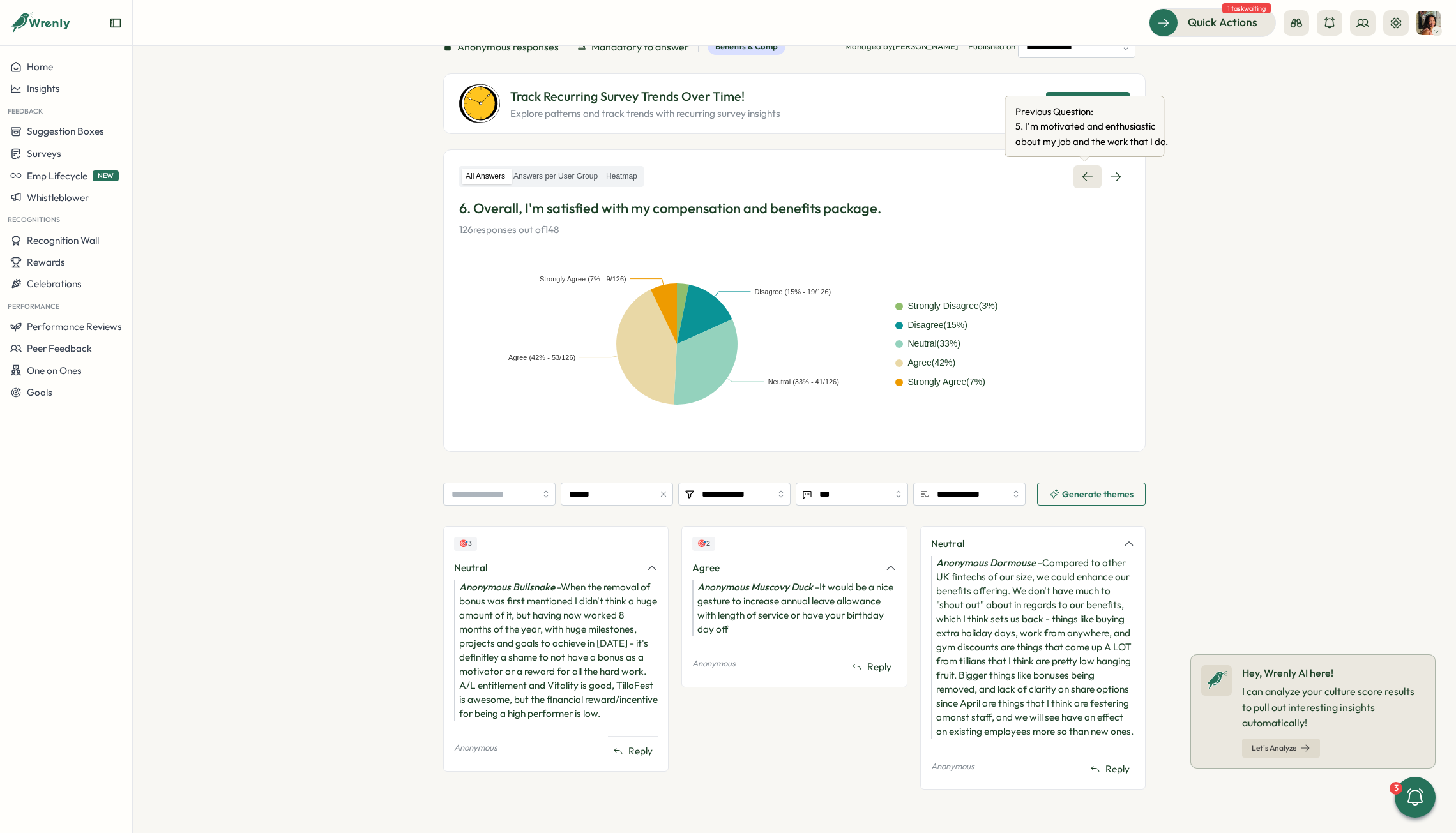
click at [1006, 178] on icon at bounding box center [1088, 177] width 13 height 13
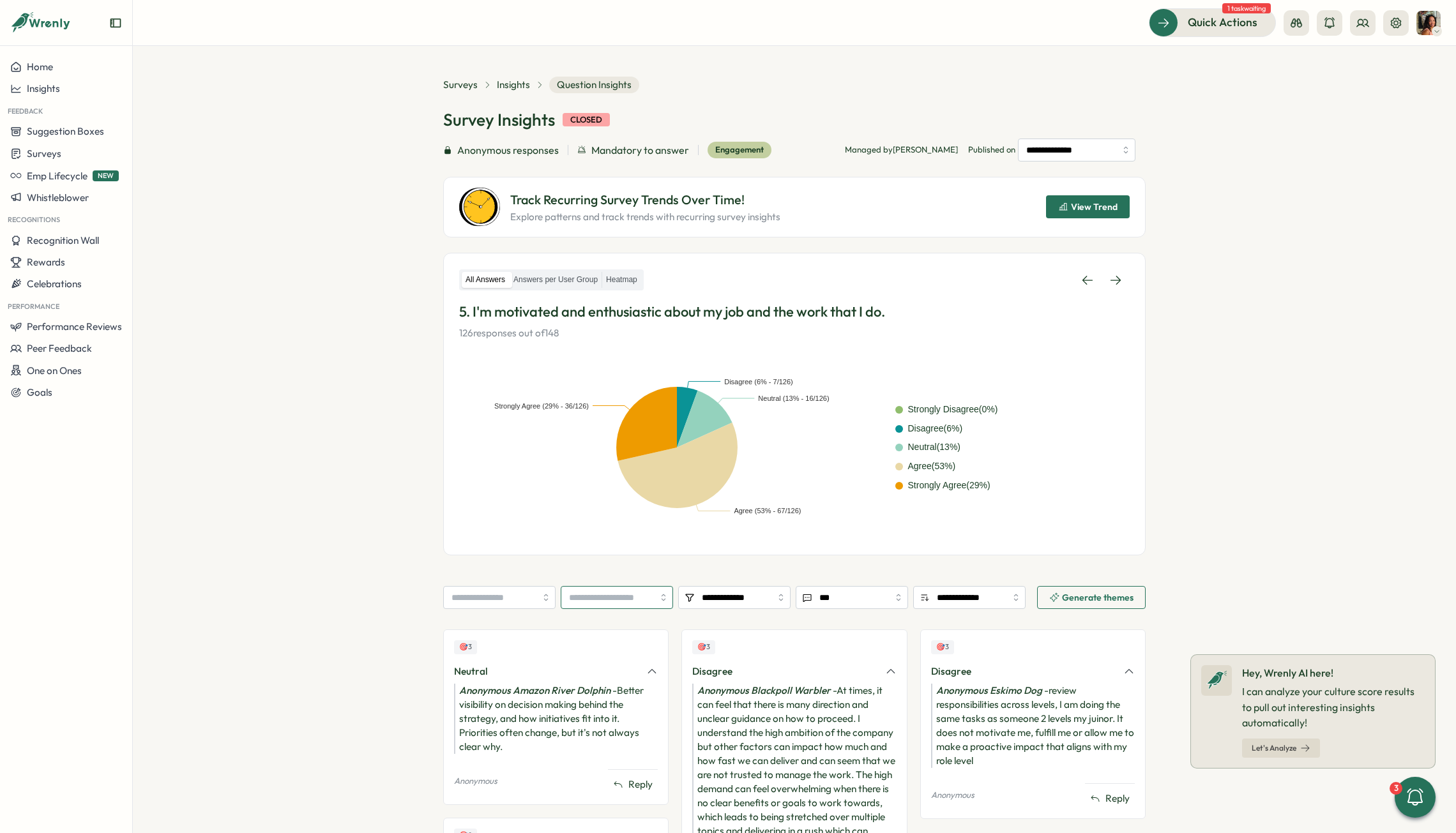
click at [613, 519] on input "search" at bounding box center [617, 598] width 112 height 23
type input "******"
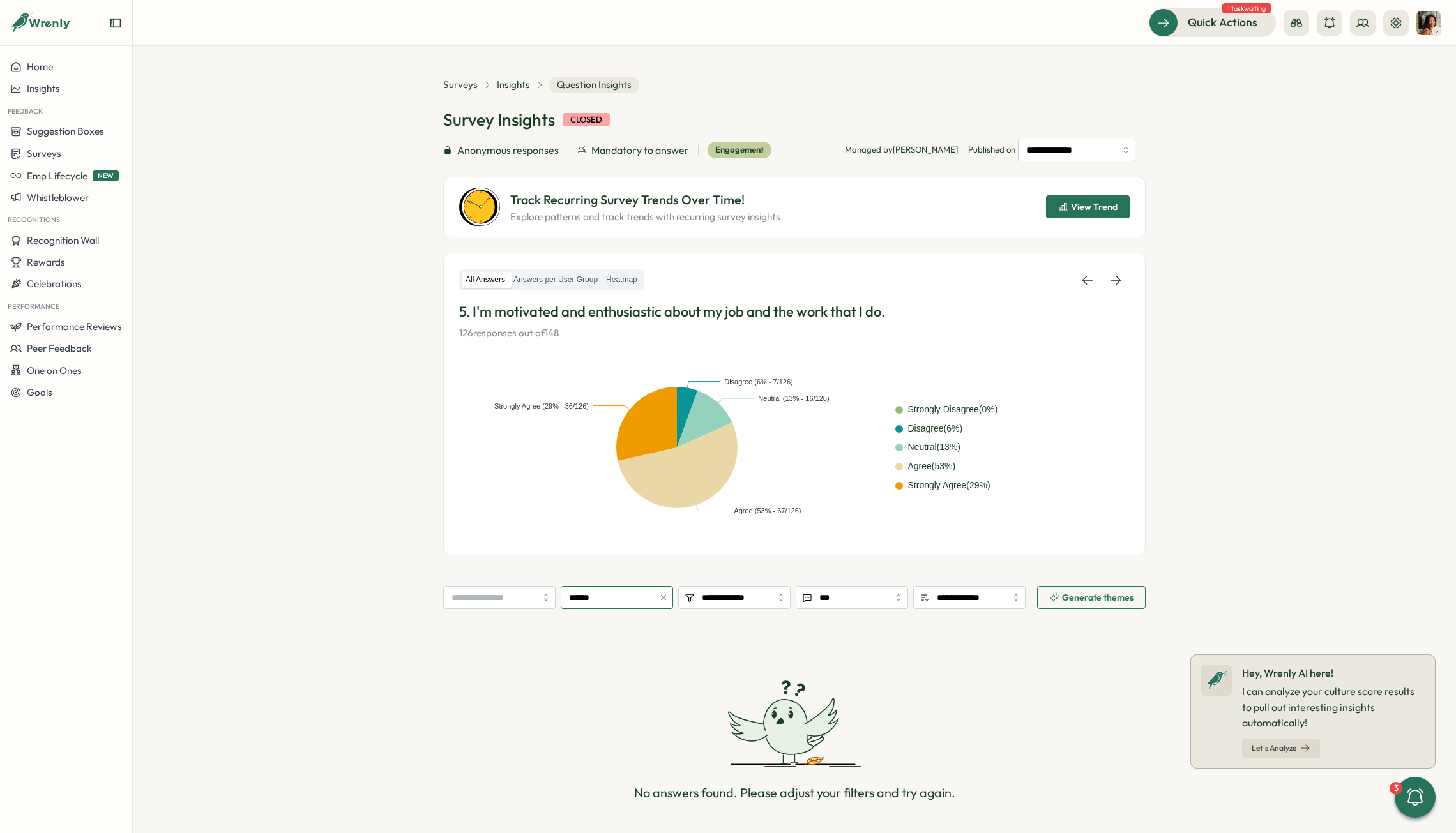
scroll to position [51, 0]
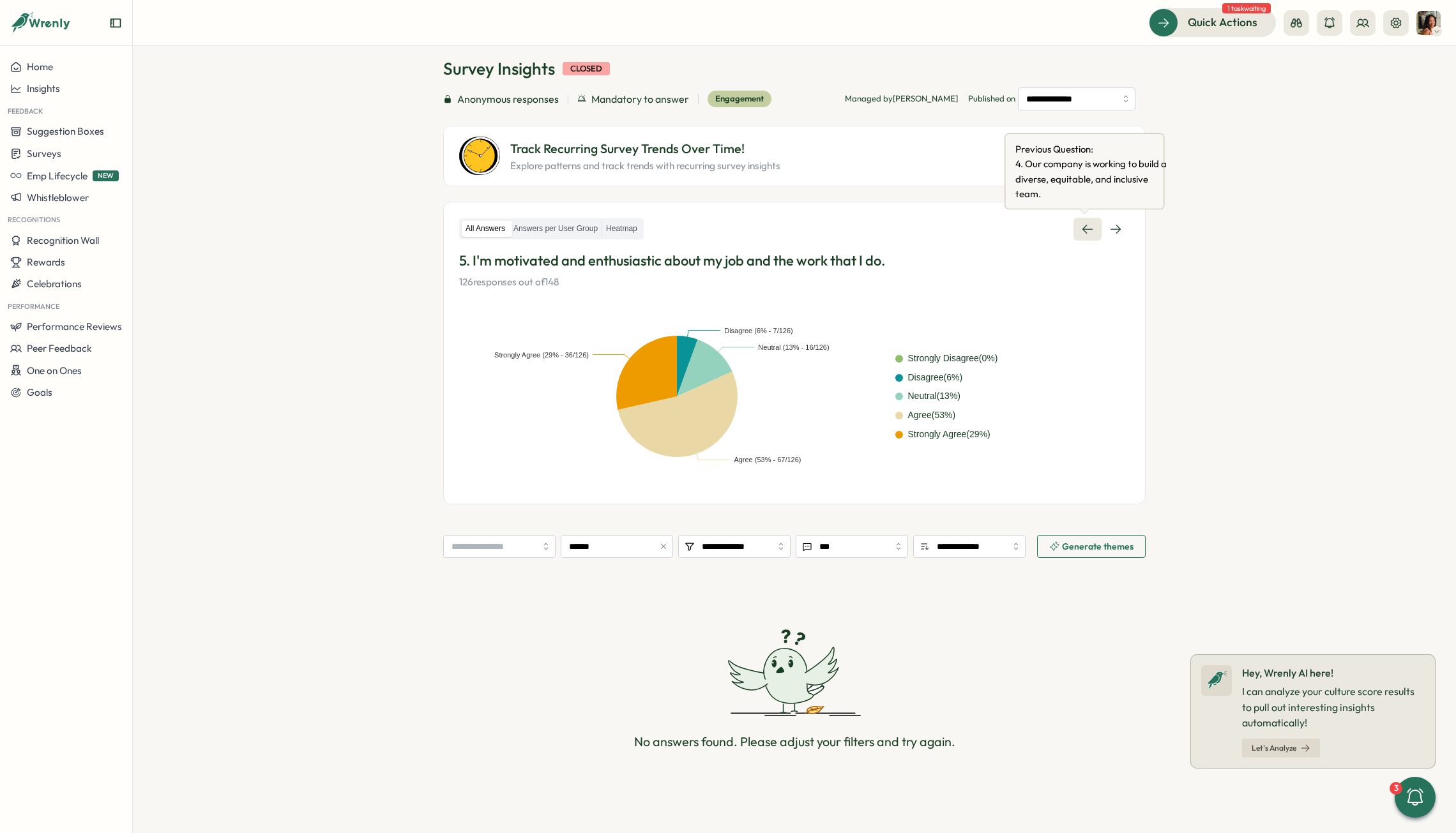
click at [1006, 227] on icon at bounding box center [1088, 230] width 13 height 13
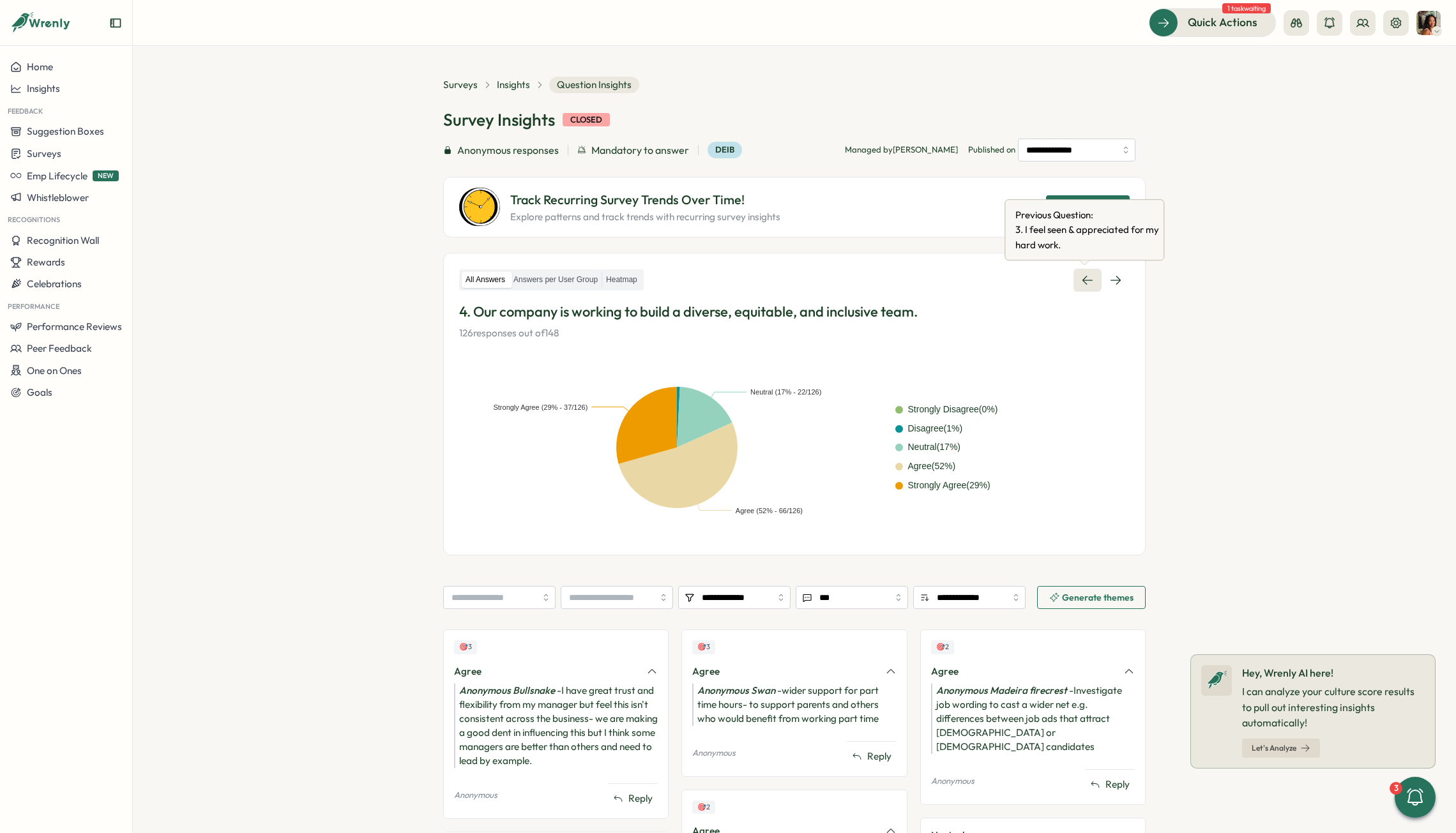
click at [1006, 275] on link at bounding box center [1088, 280] width 28 height 23
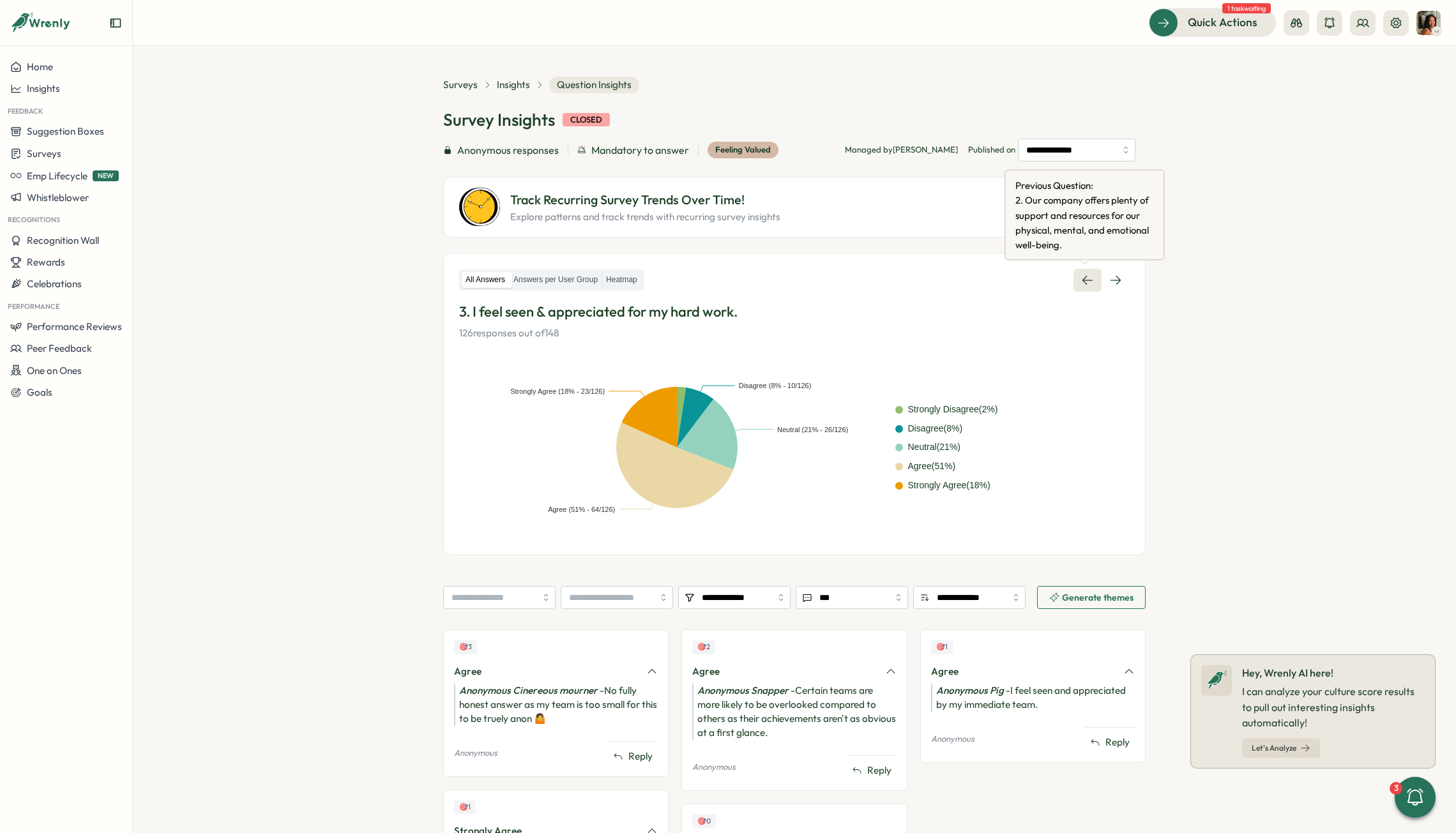
click at [1006, 280] on icon at bounding box center [1087, 280] width 10 height 9
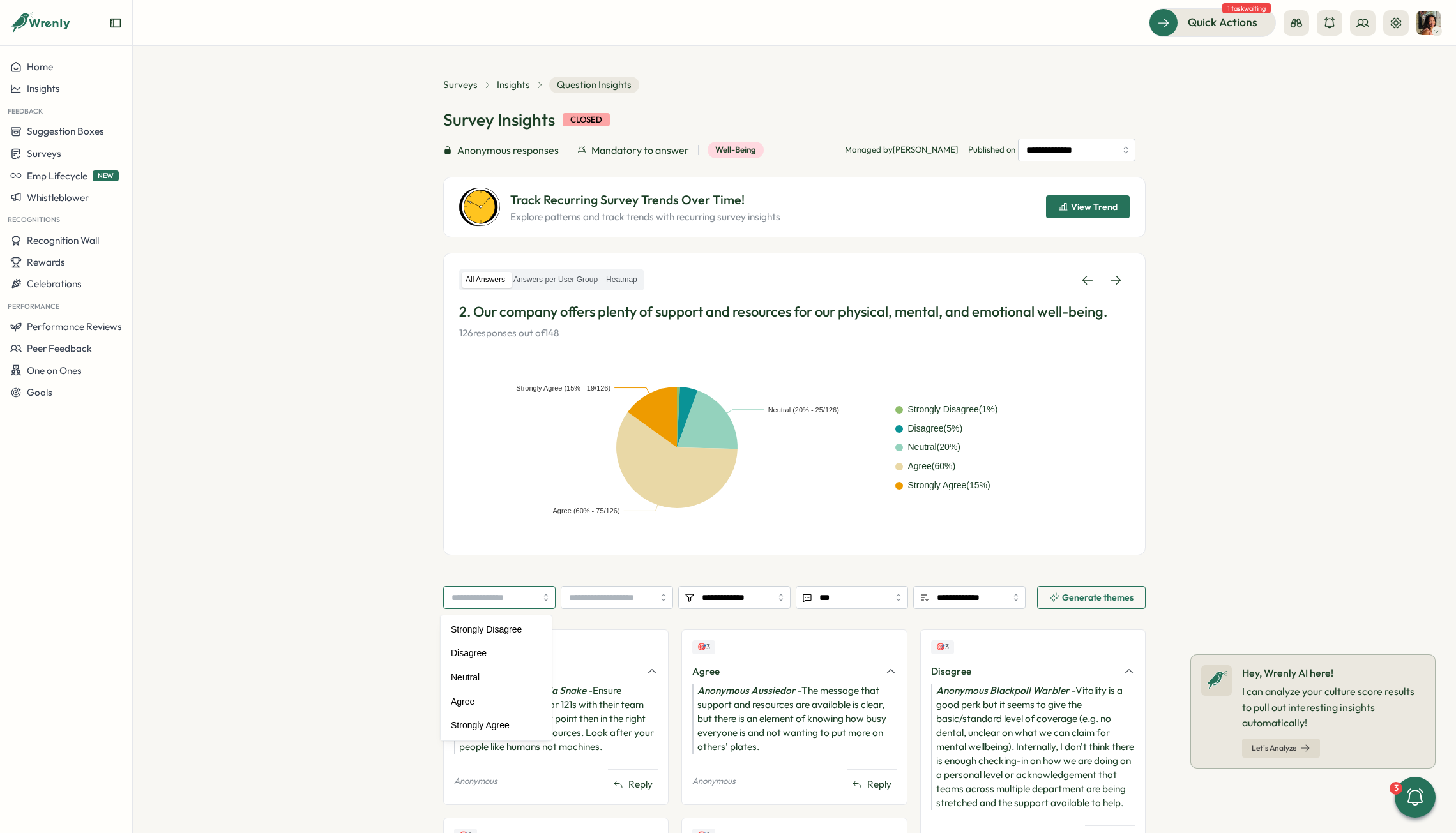
click at [497, 519] on input "search" at bounding box center [499, 598] width 112 height 23
click at [607, 519] on input "search" at bounding box center [617, 598] width 112 height 23
type input "******"
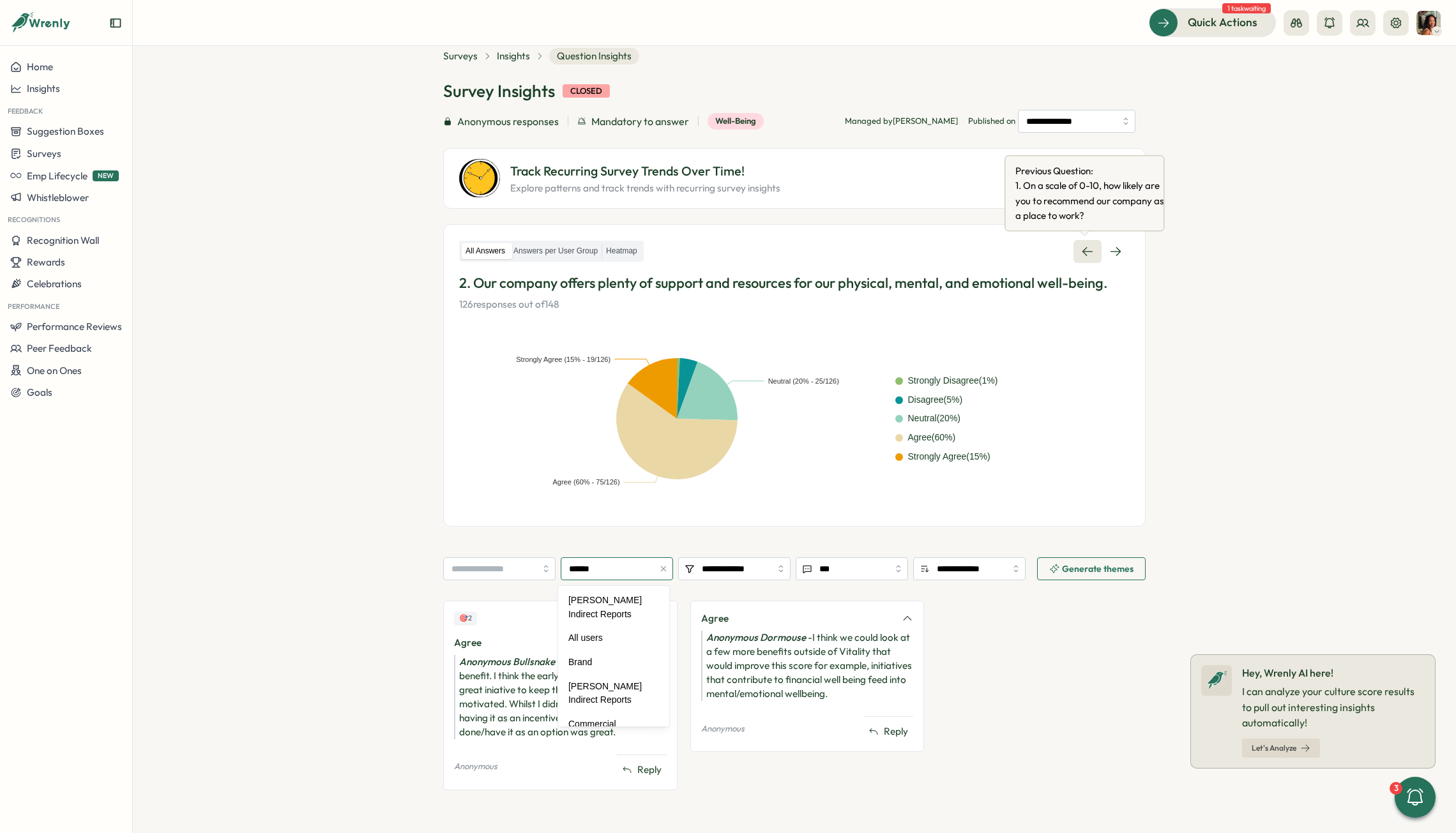
scroll to position [494, 0]
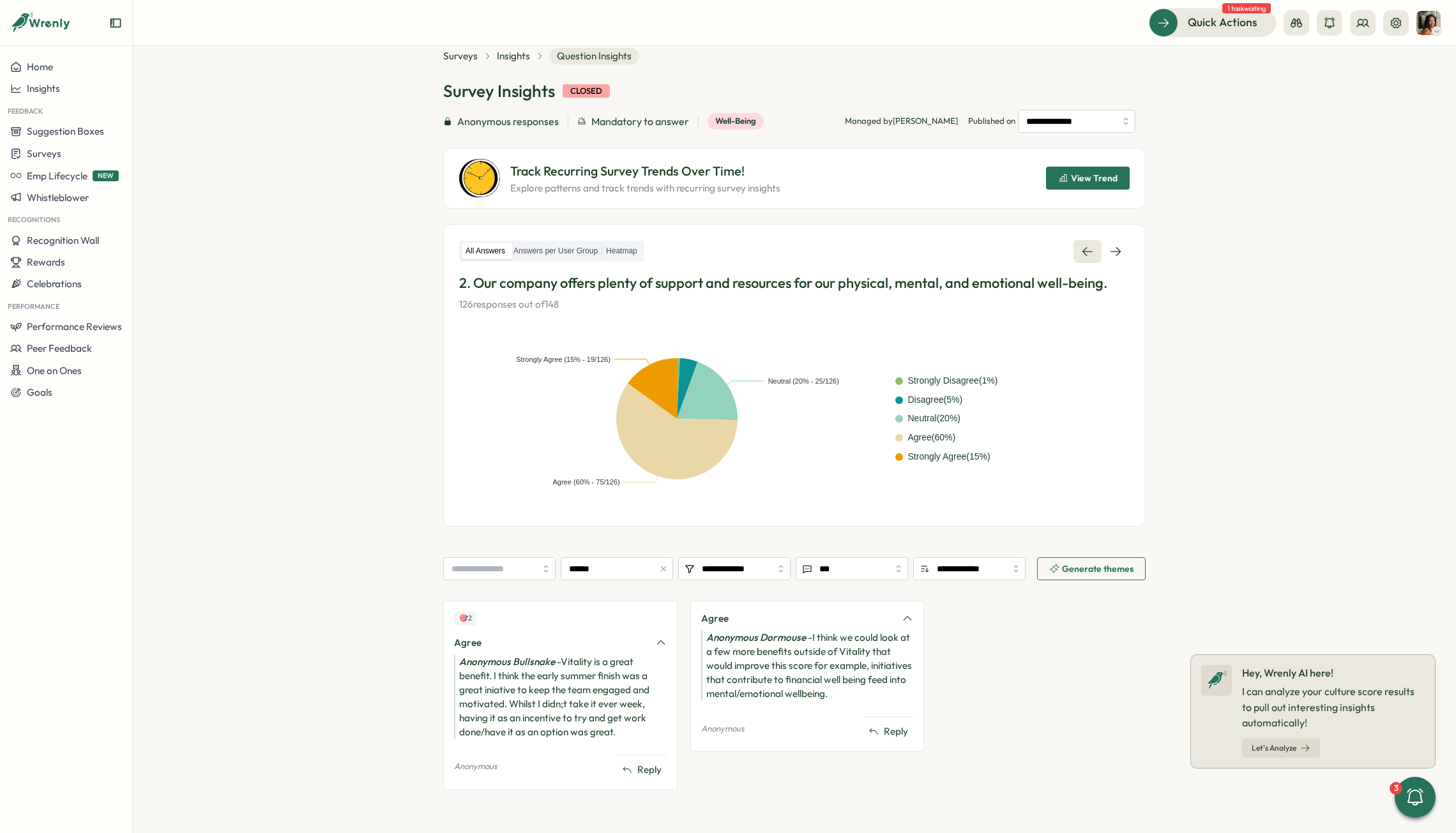
click at [1006, 249] on icon at bounding box center [1087, 251] width 10 height 9
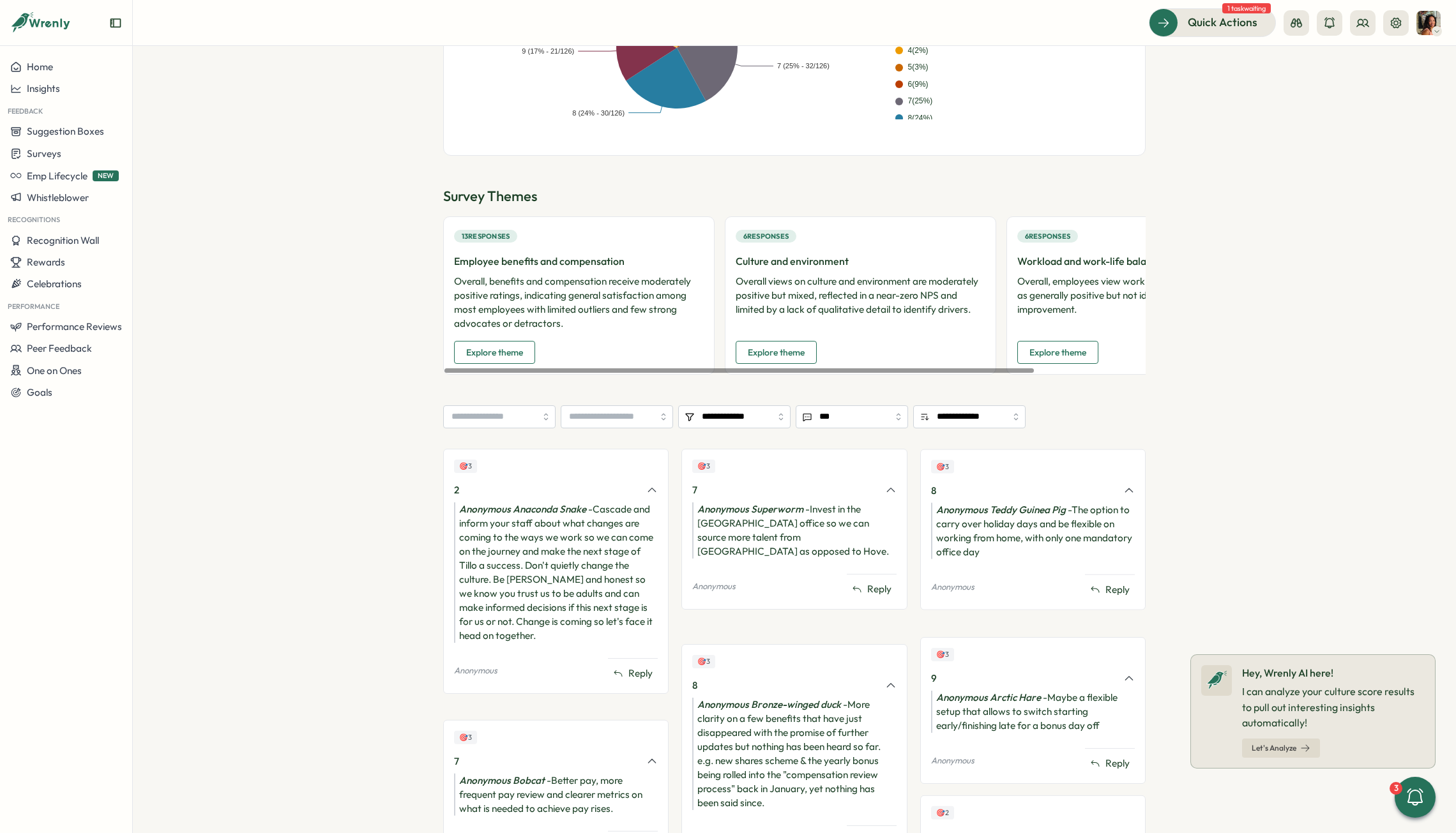
scroll to position [544, 0]
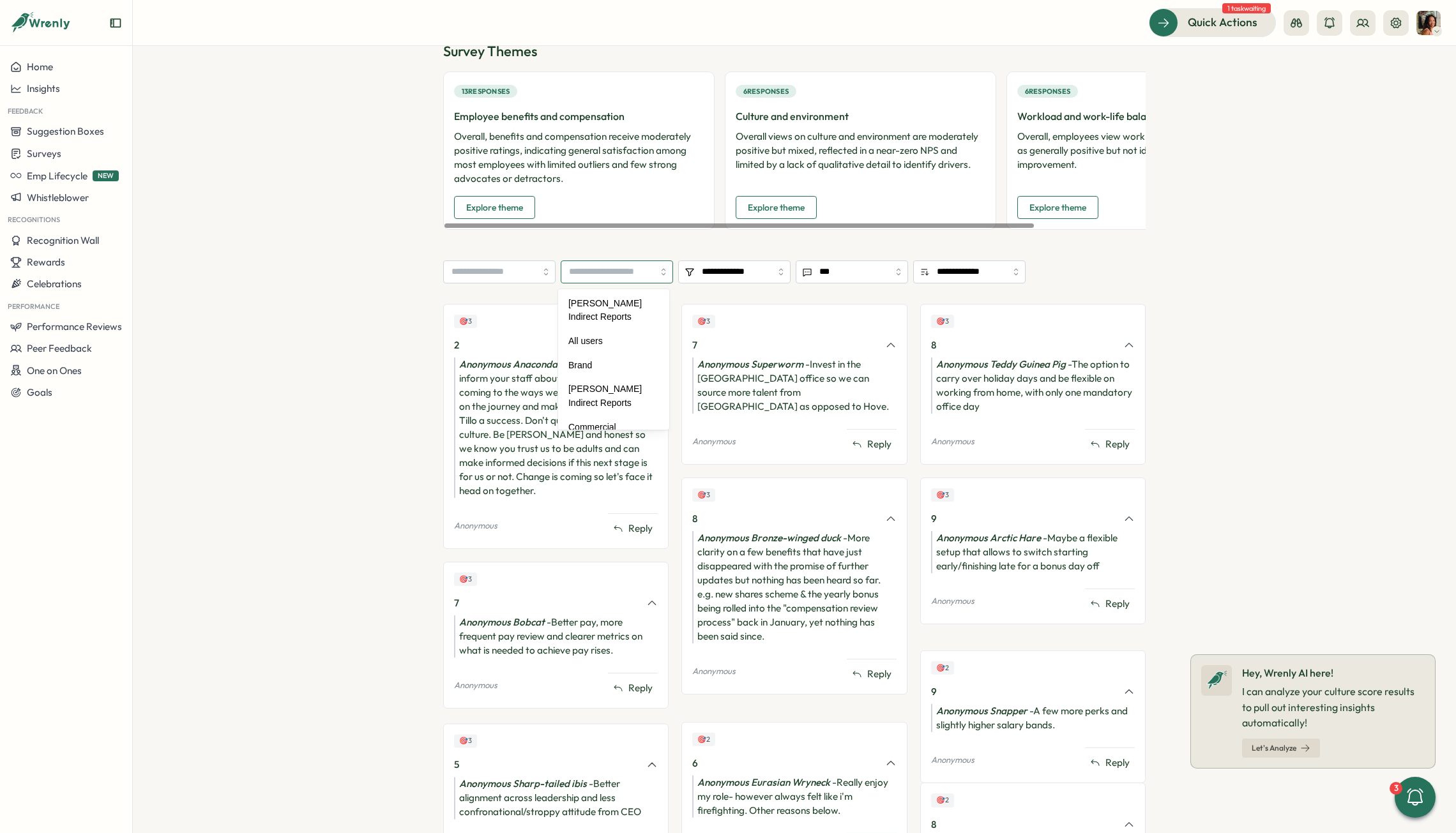
click at [618, 280] on input "search" at bounding box center [617, 272] width 112 height 23
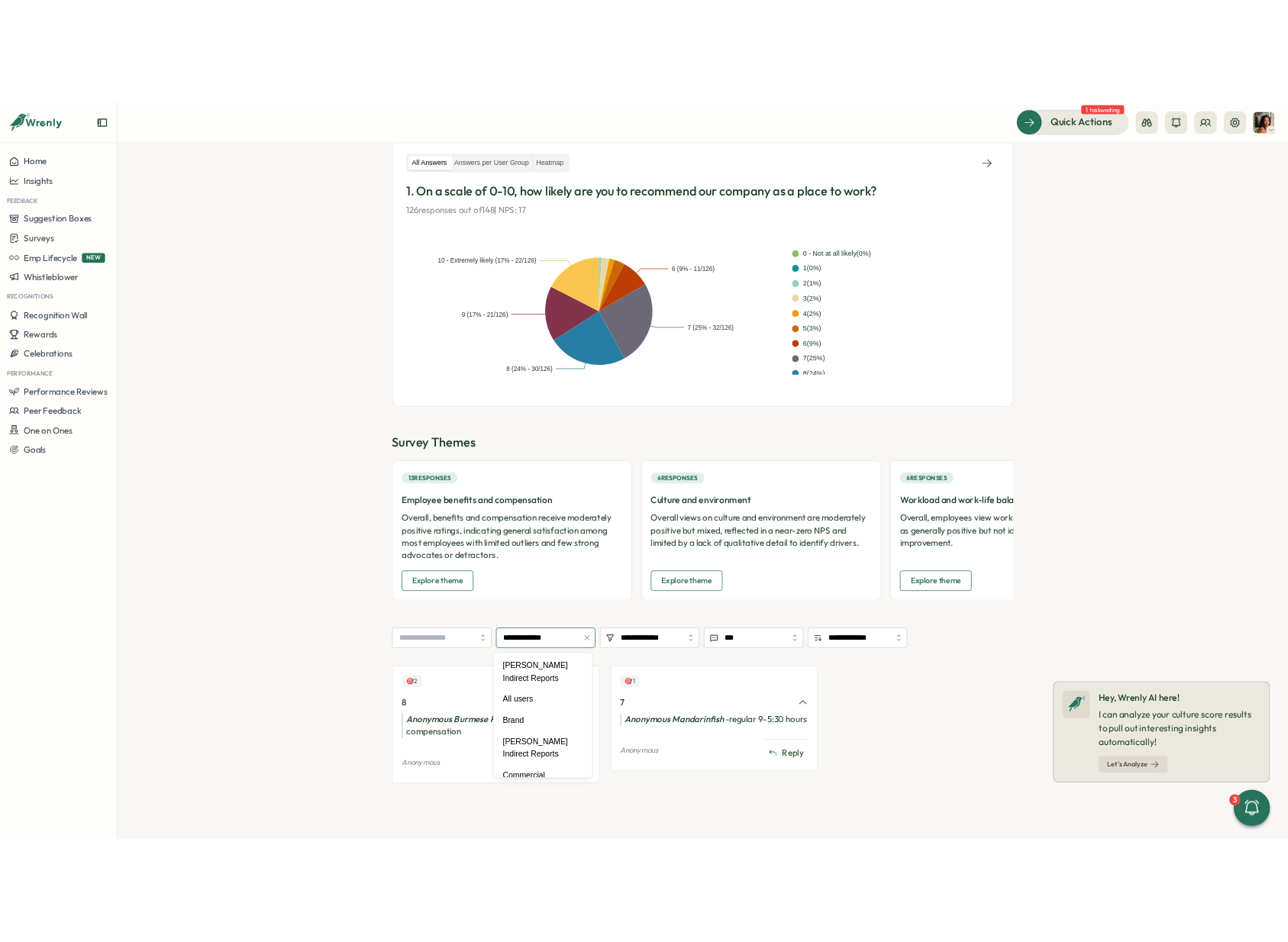
scroll to position [0, 0]
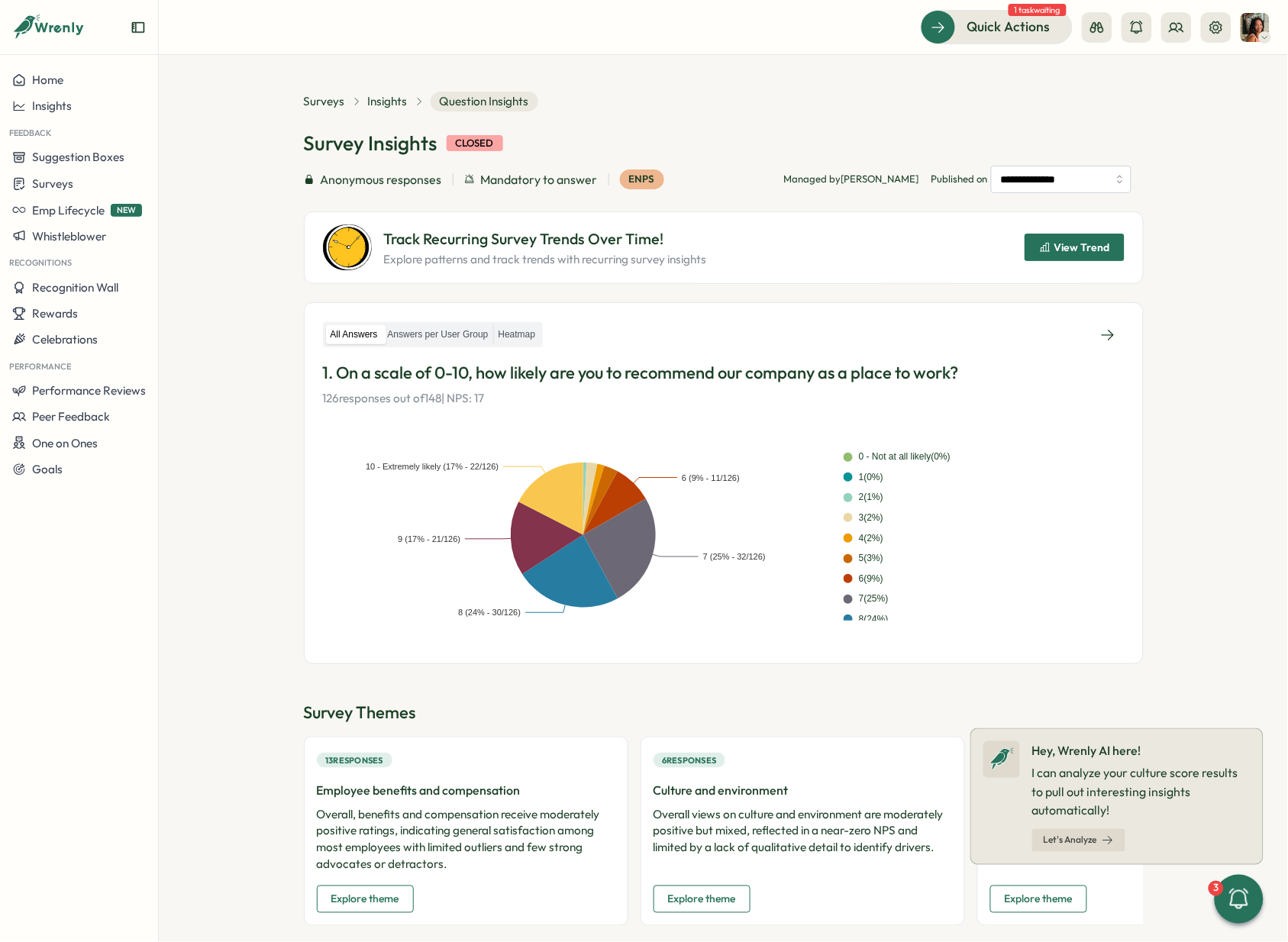
click at [921, 131] on div "Survey Insights closed" at bounding box center [724, 143] width 840 height 27
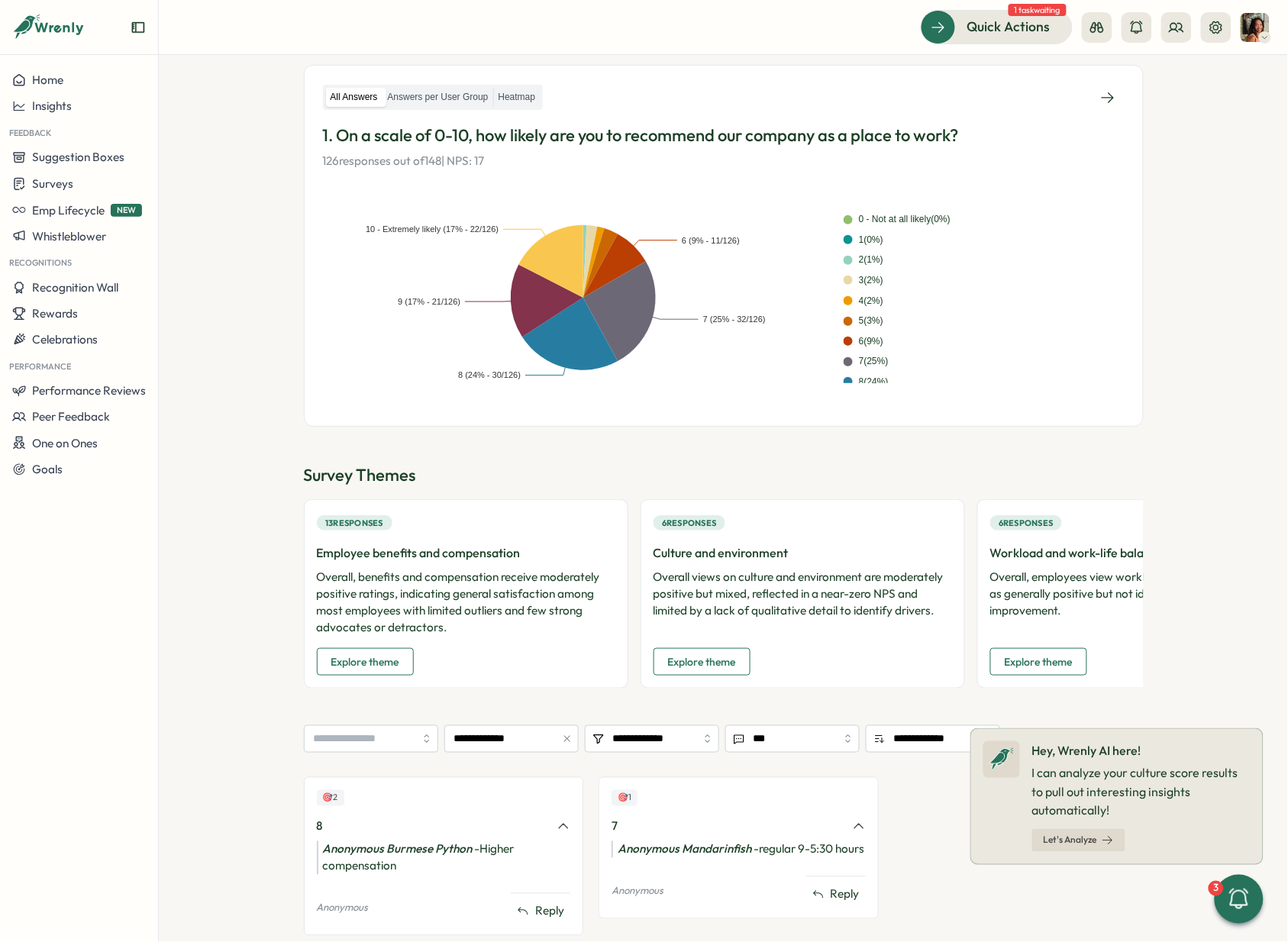
scroll to position [307, 0]
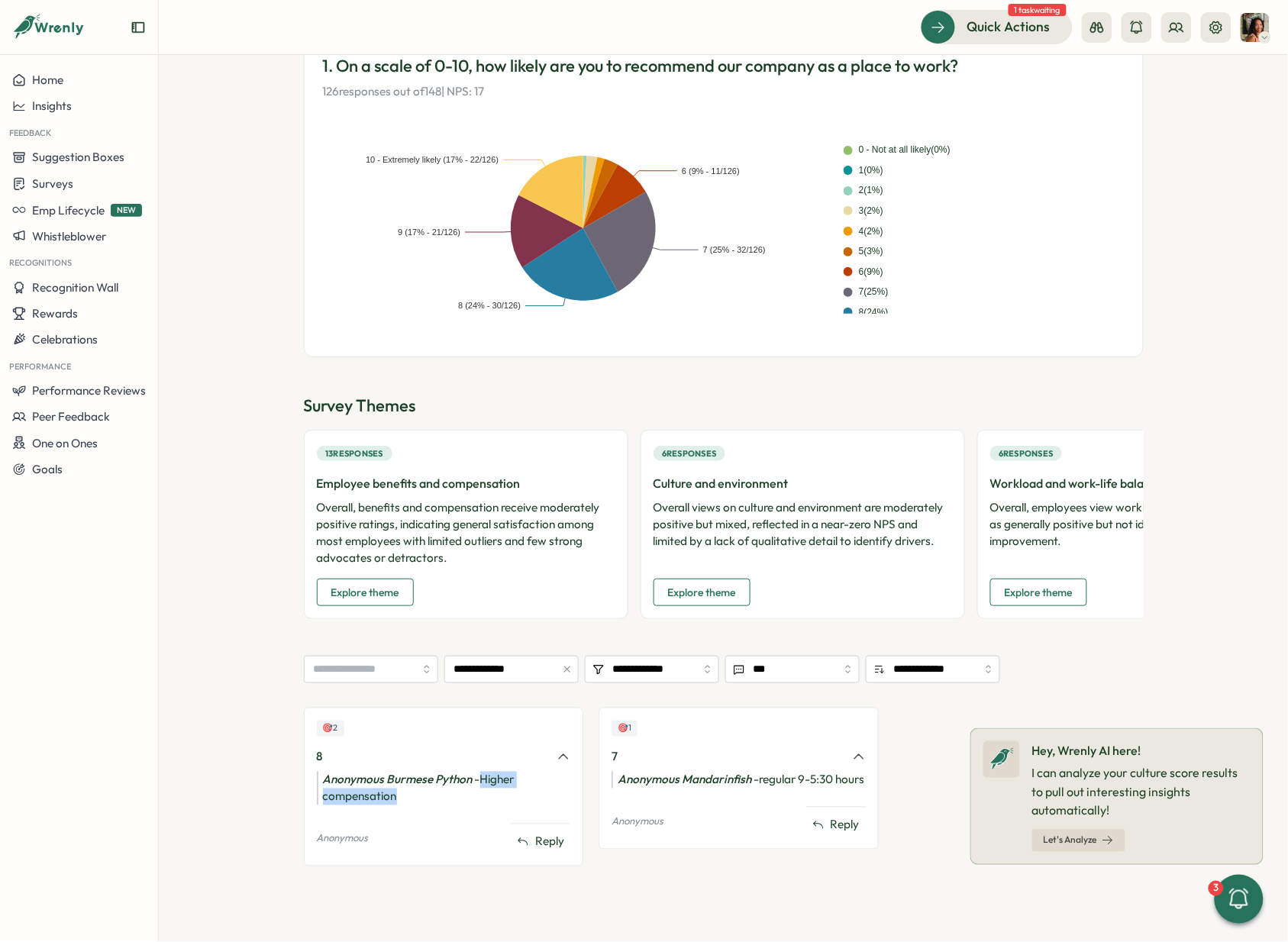
drag, startPoint x: 441, startPoint y: 797, endPoint x: 480, endPoint y: 777, distance: 43.8
click at [480, 621] on div "Anonymous Burmese Python - Higher compensation" at bounding box center [444, 788] width 254 height 33
drag, startPoint x: 760, startPoint y: 801, endPoint x: 758, endPoint y: 782, distance: 19.1
click at [758, 621] on div "Anonymous Mandarinfish - regular 9-5:30 hours" at bounding box center [739, 780] width 254 height 17
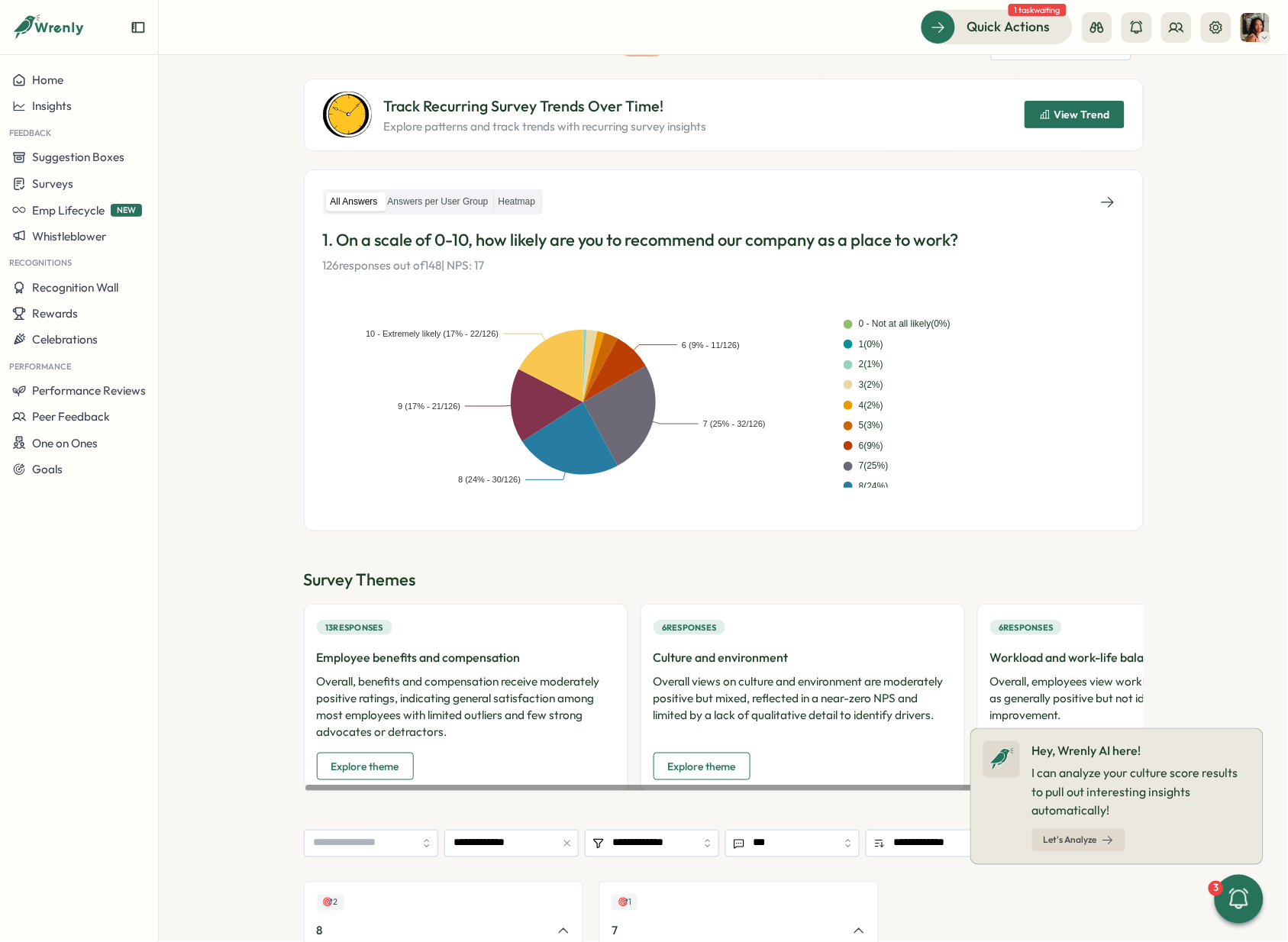
scroll to position [12, 0]
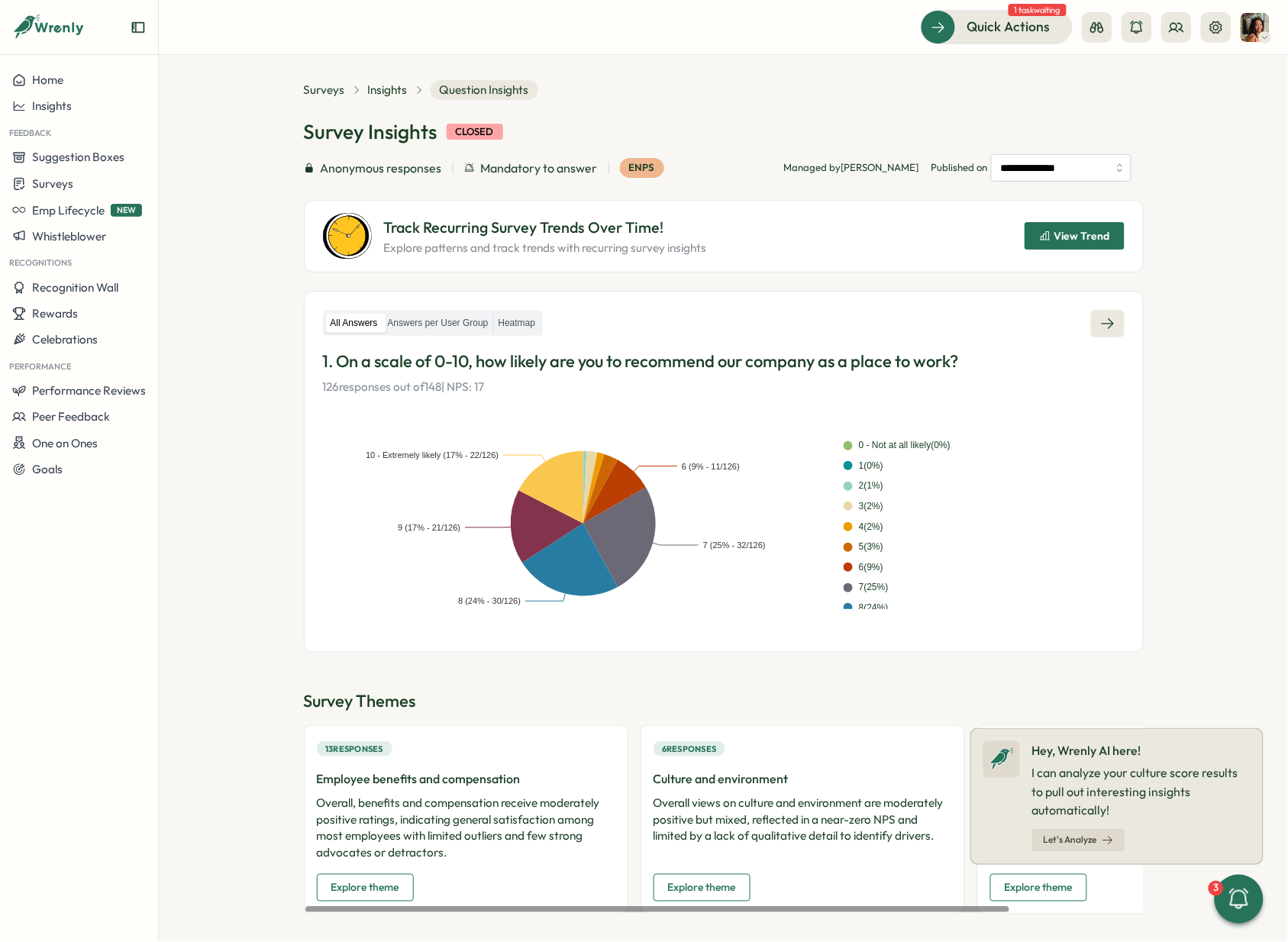
click at [1104, 316] on icon at bounding box center [1108, 324] width 16 height 16
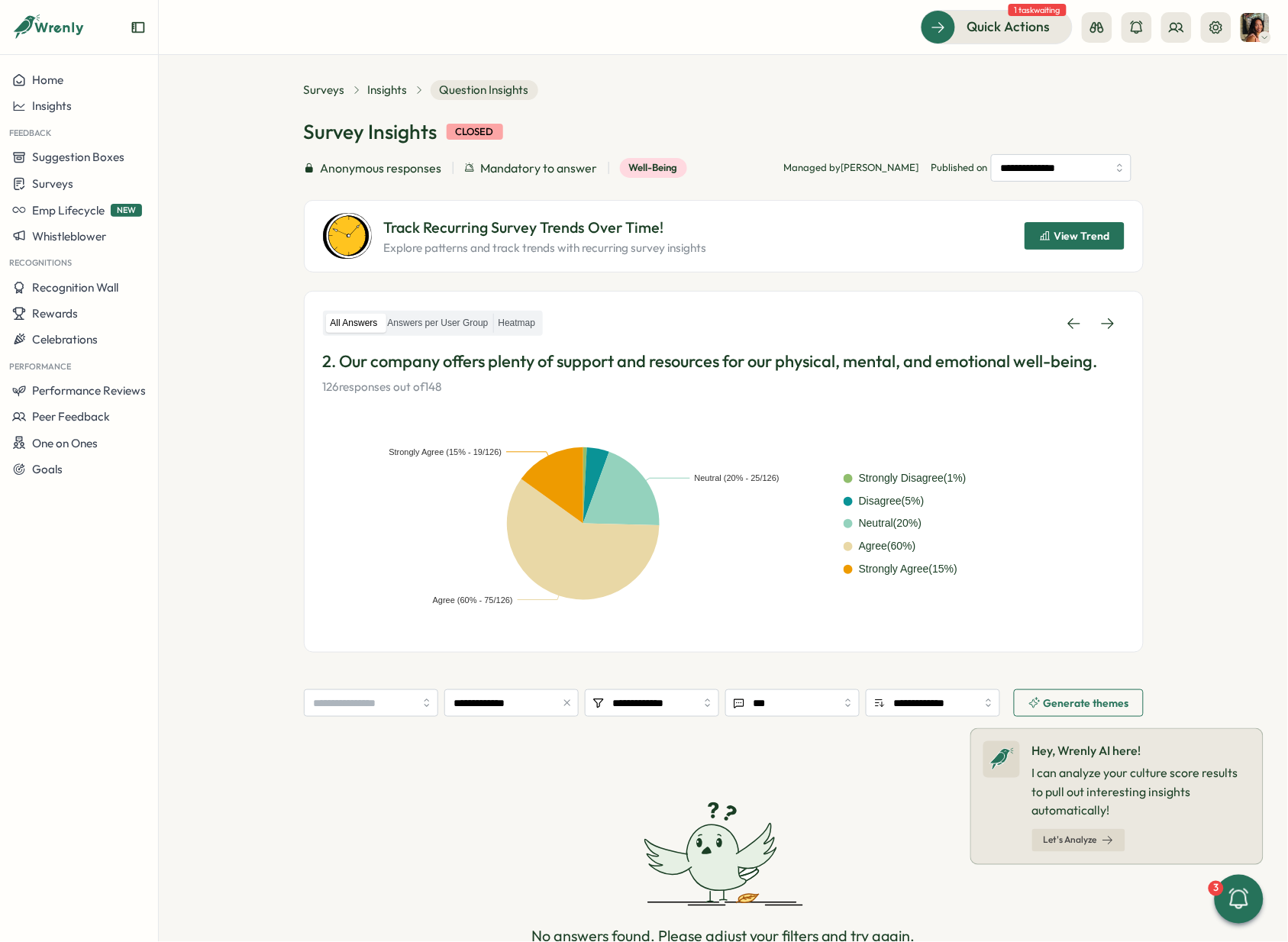
scroll to position [115, 0]
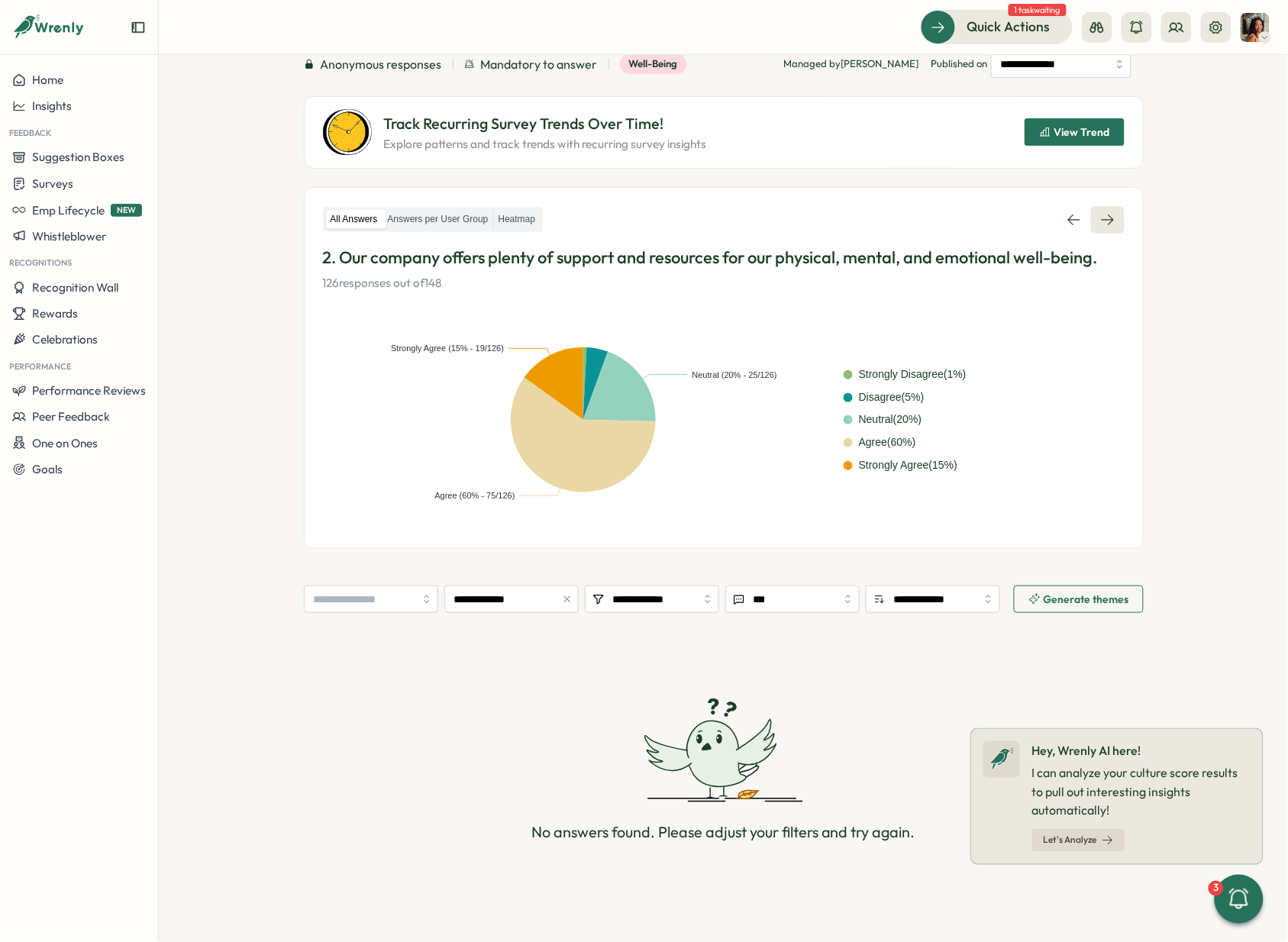
click at [1101, 221] on icon at bounding box center [1108, 220] width 16 height 16
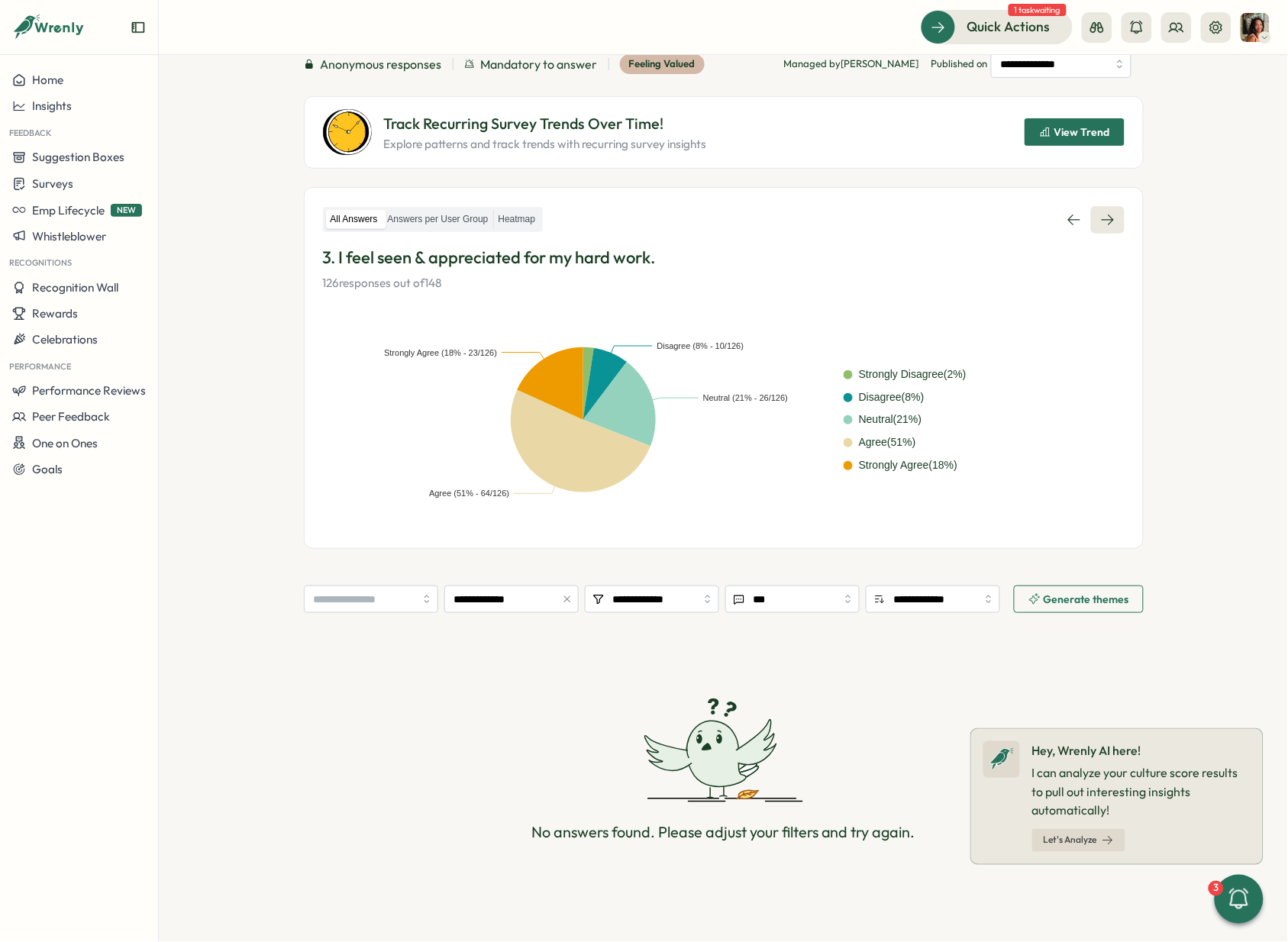
click at [1101, 221] on icon at bounding box center [1108, 220] width 16 height 16
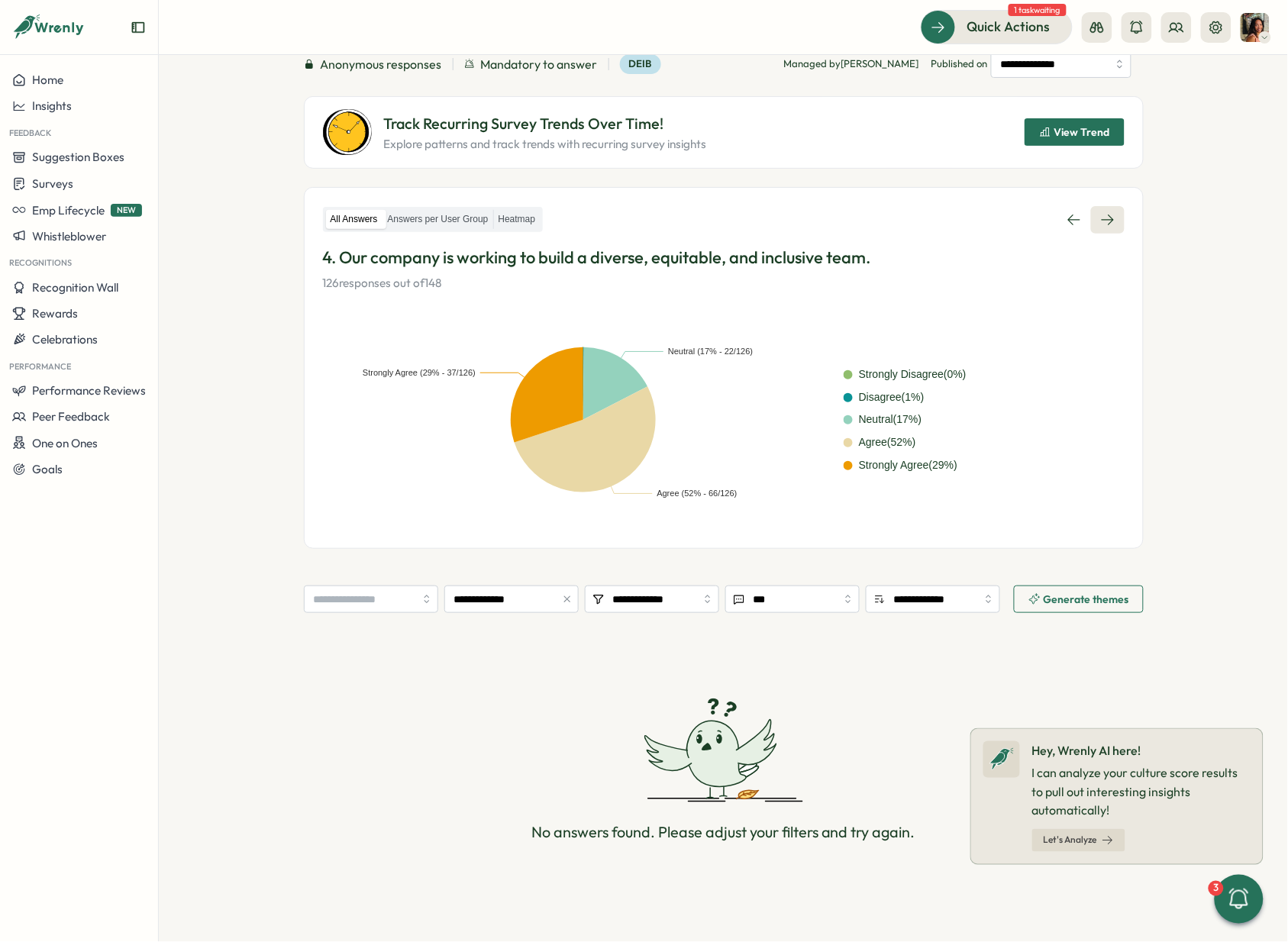
click at [1101, 221] on icon at bounding box center [1108, 220] width 16 height 16
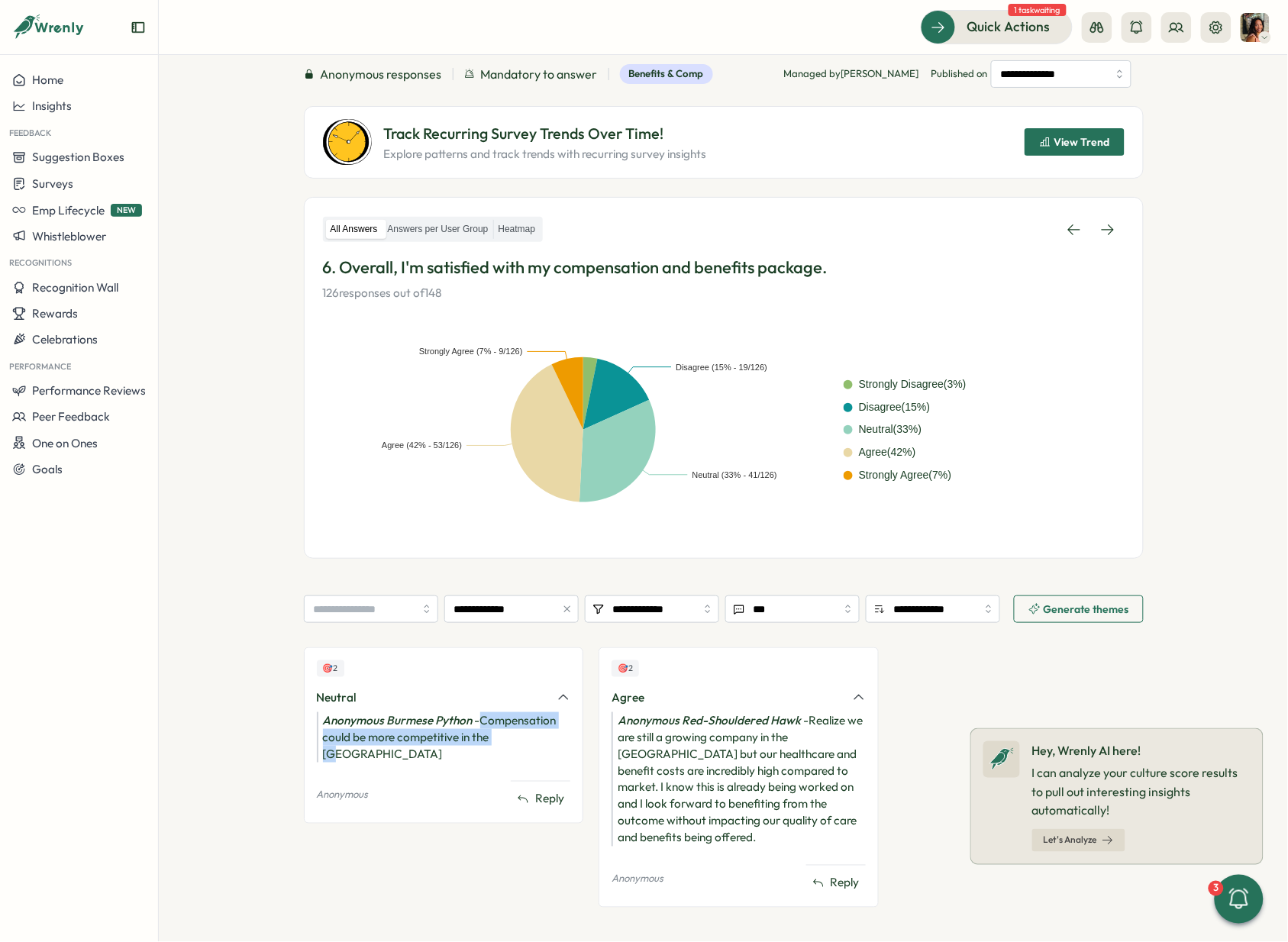
drag, startPoint x: 515, startPoint y: 731, endPoint x: 479, endPoint y: 722, distance: 37.1
click at [479, 621] on div "Anonymous Burmese Python - Compensation could be more competitive in the US" at bounding box center [444, 737] width 254 height 50
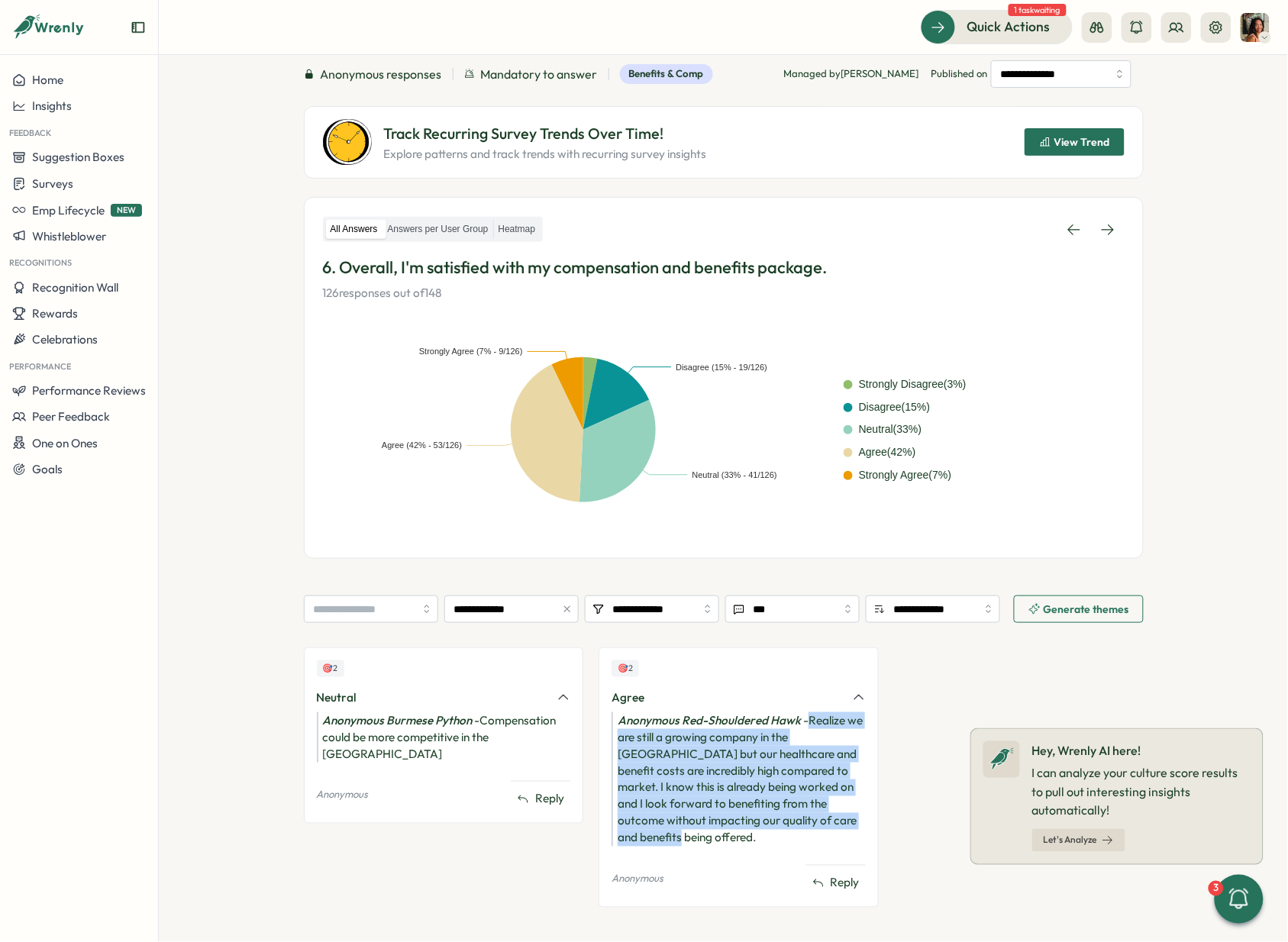
drag, startPoint x: 860, startPoint y: 822, endPoint x: 807, endPoint y: 717, distance: 117.6
click at [807, 621] on div "Anonymous Red-Shouldered Hawk - Realize we are still a growing company in the U…" at bounding box center [739, 780] width 254 height 134
click at [533, 605] on input "**********" at bounding box center [511, 609] width 134 height 28
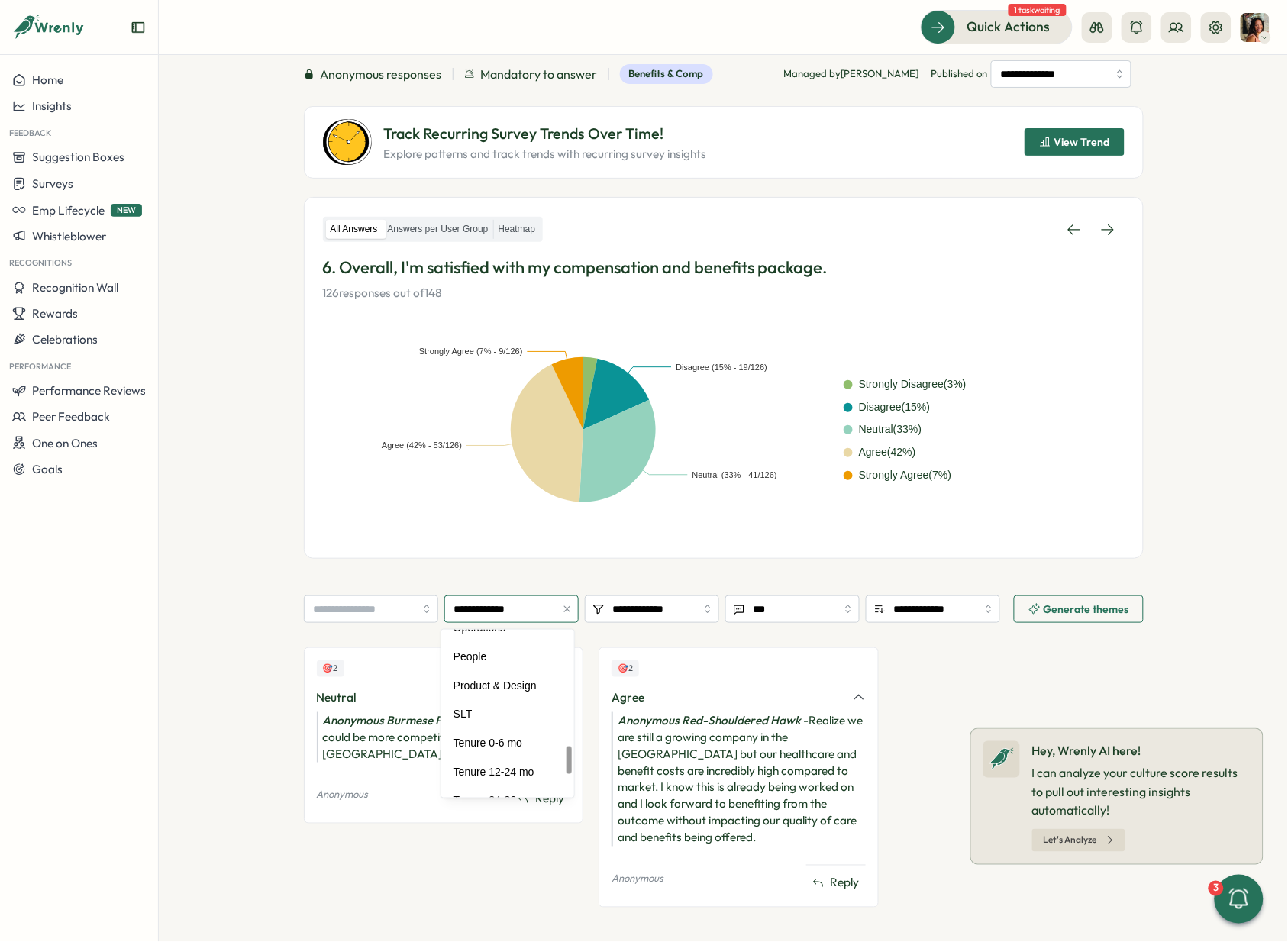
scroll to position [703, 0]
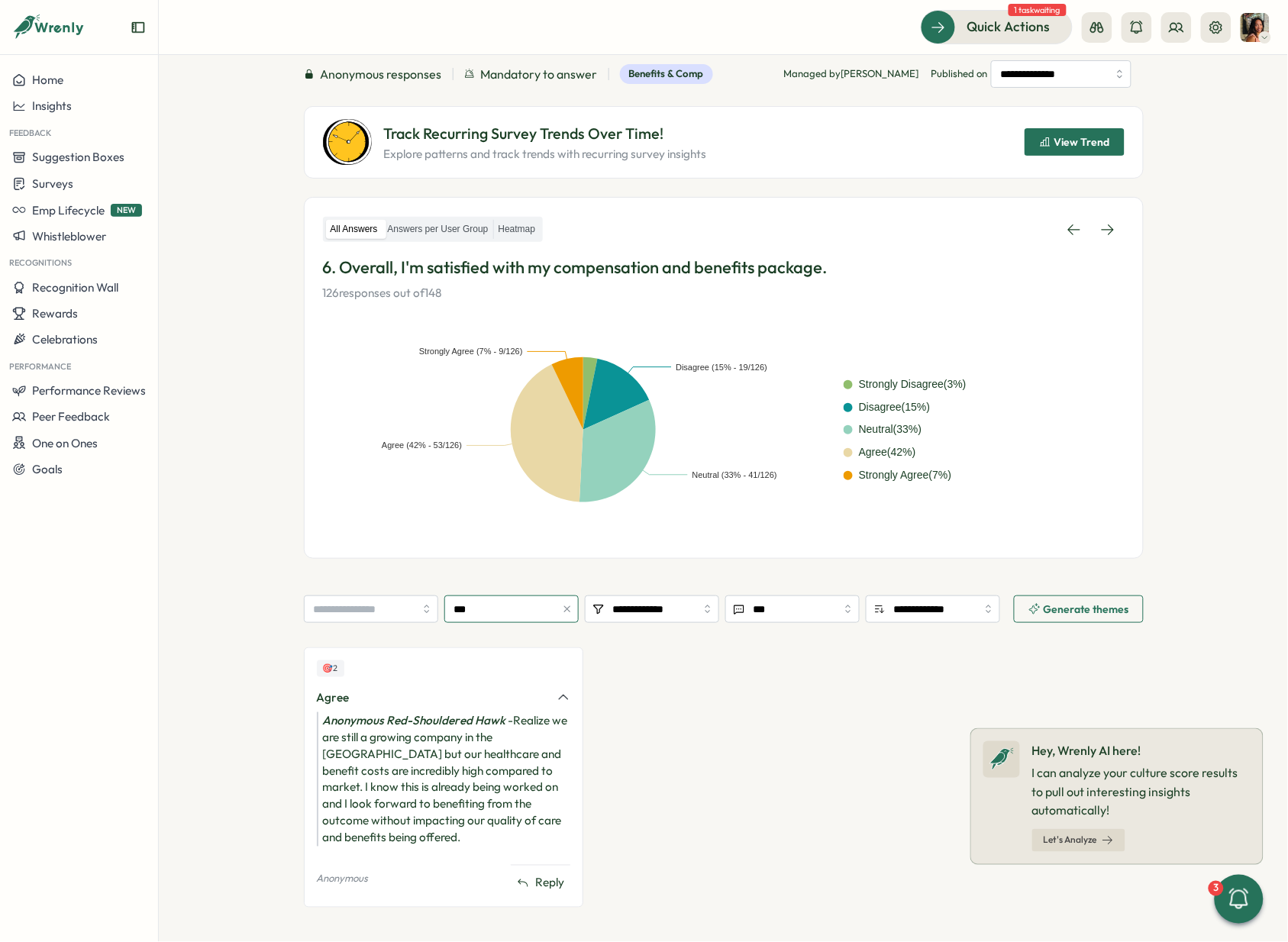
click at [522, 606] on input "***" at bounding box center [511, 609] width 134 height 28
click at [781, 621] on div "🎯 2 Agree Anonymous Red-Shouldered Hawk - Realize we are still a growing compan…" at bounding box center [724, 785] width 840 height 275
click at [1072, 220] on link at bounding box center [1074, 229] width 33 height 28
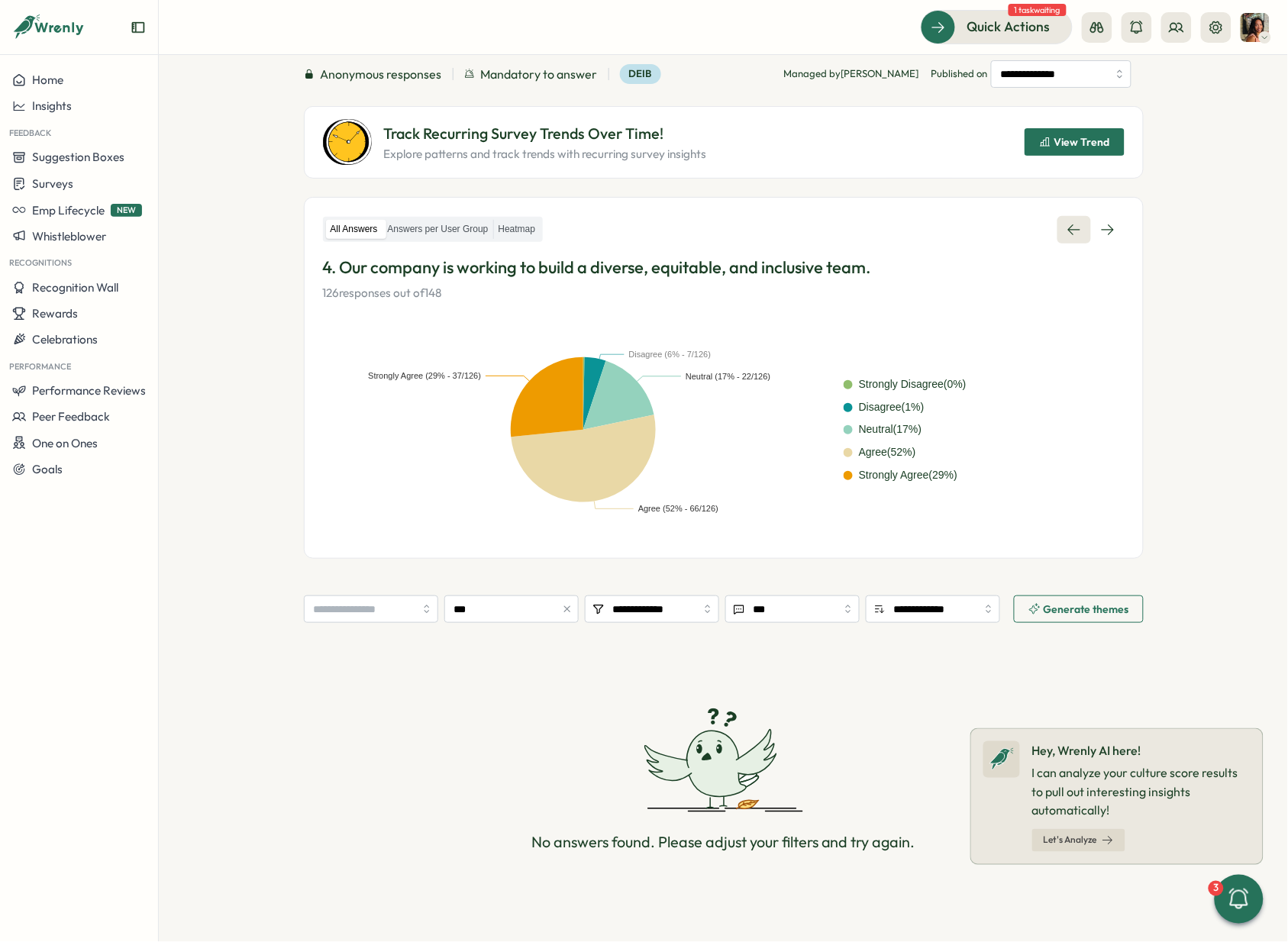
click at [1072, 220] on link at bounding box center [1074, 229] width 33 height 28
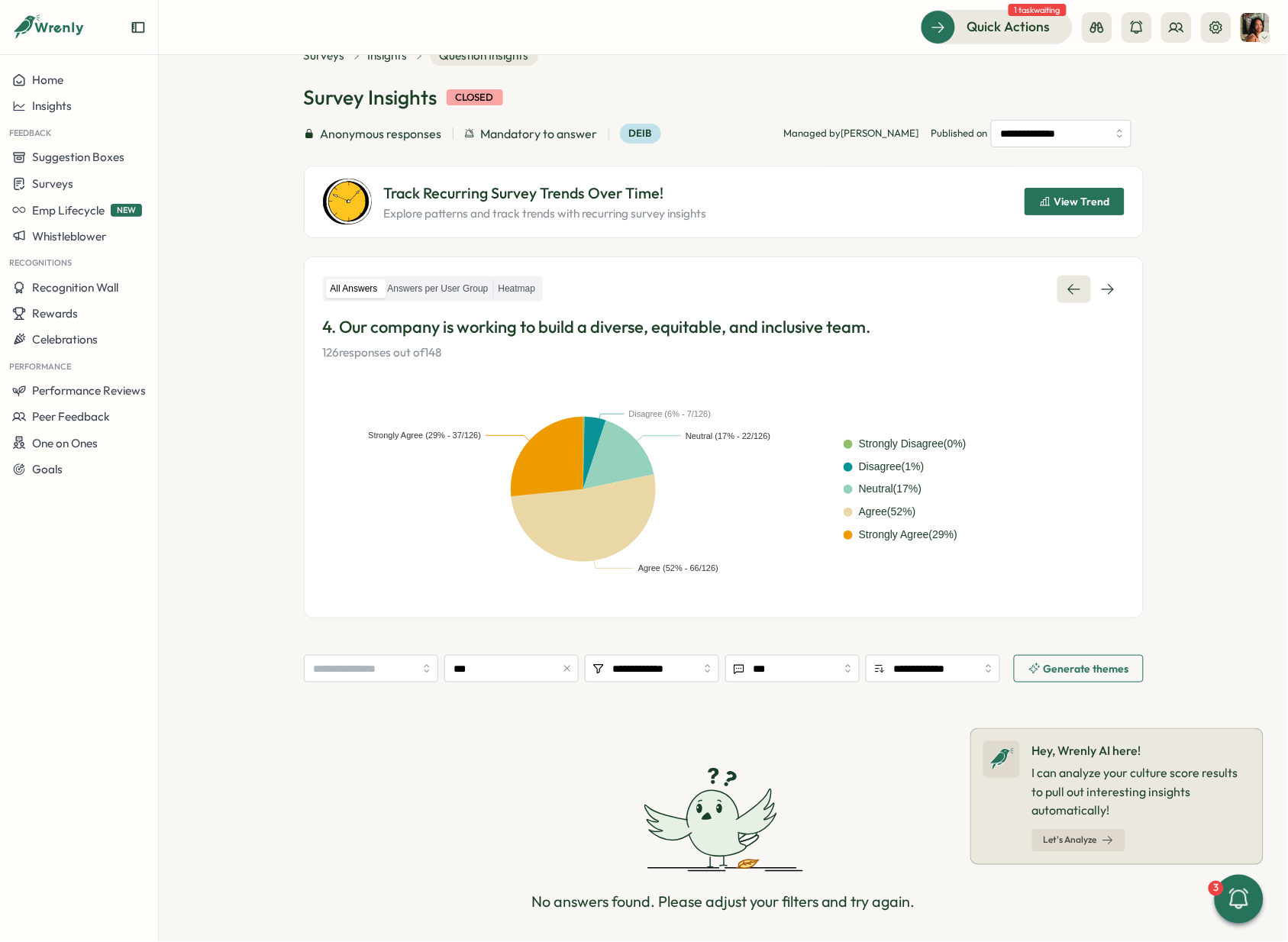
click at [1072, 220] on div "View Trend" at bounding box center [1075, 201] width 100 height 46
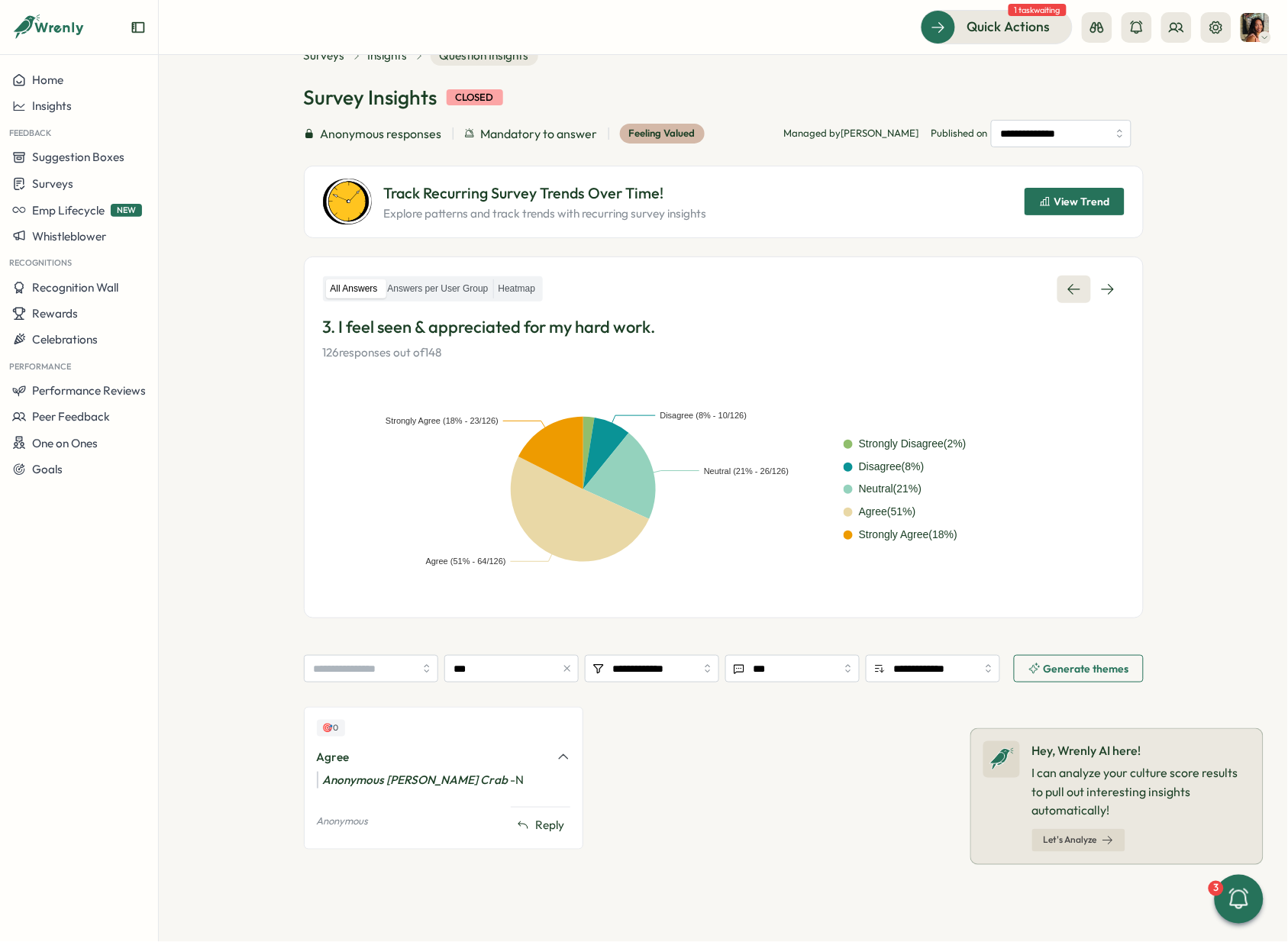
click at [1072, 220] on div "View Trend" at bounding box center [1075, 201] width 100 height 46
click at [1069, 278] on link at bounding box center [1074, 289] width 33 height 28
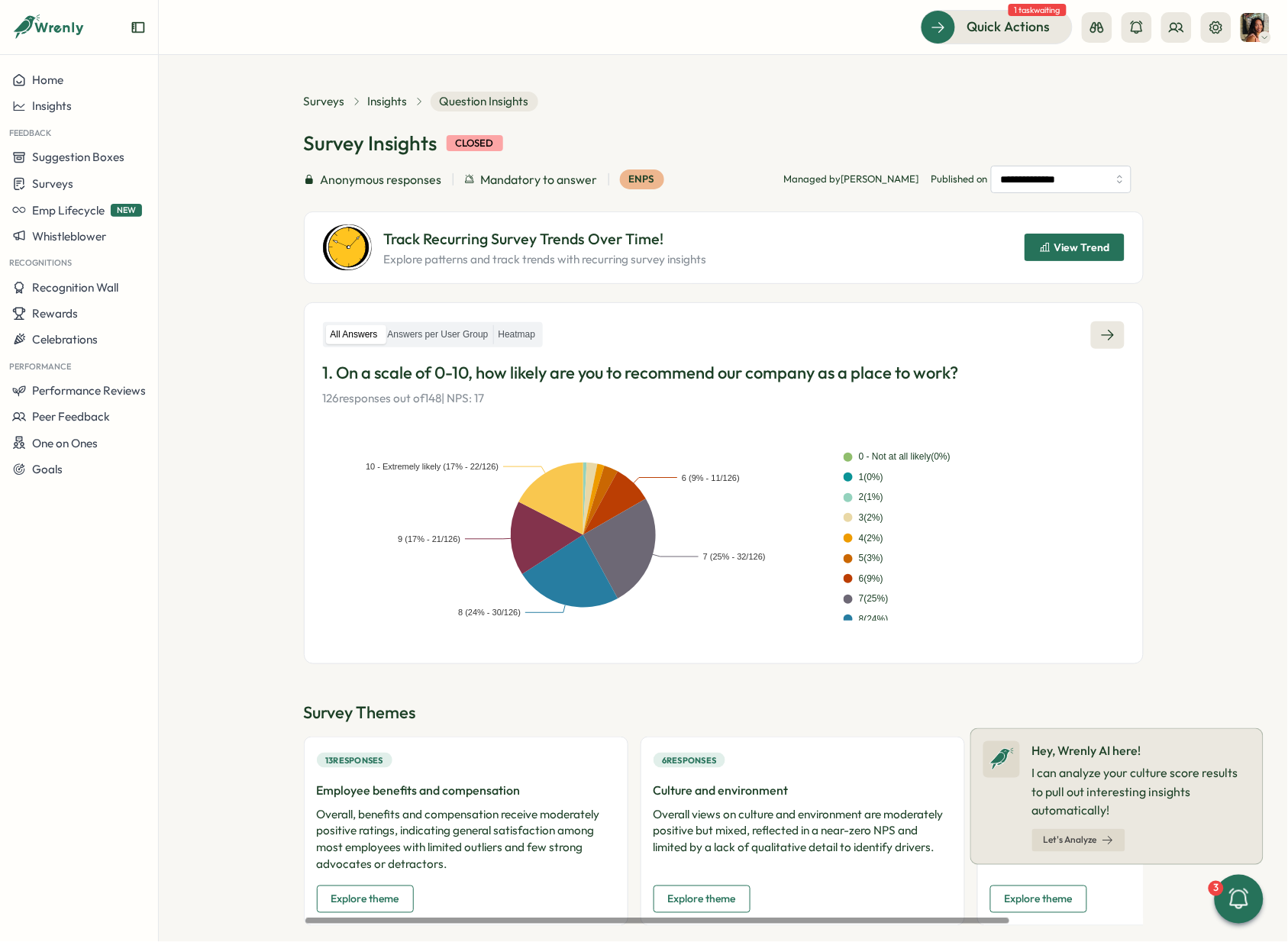
click at [1105, 330] on icon at bounding box center [1107, 335] width 12 height 11
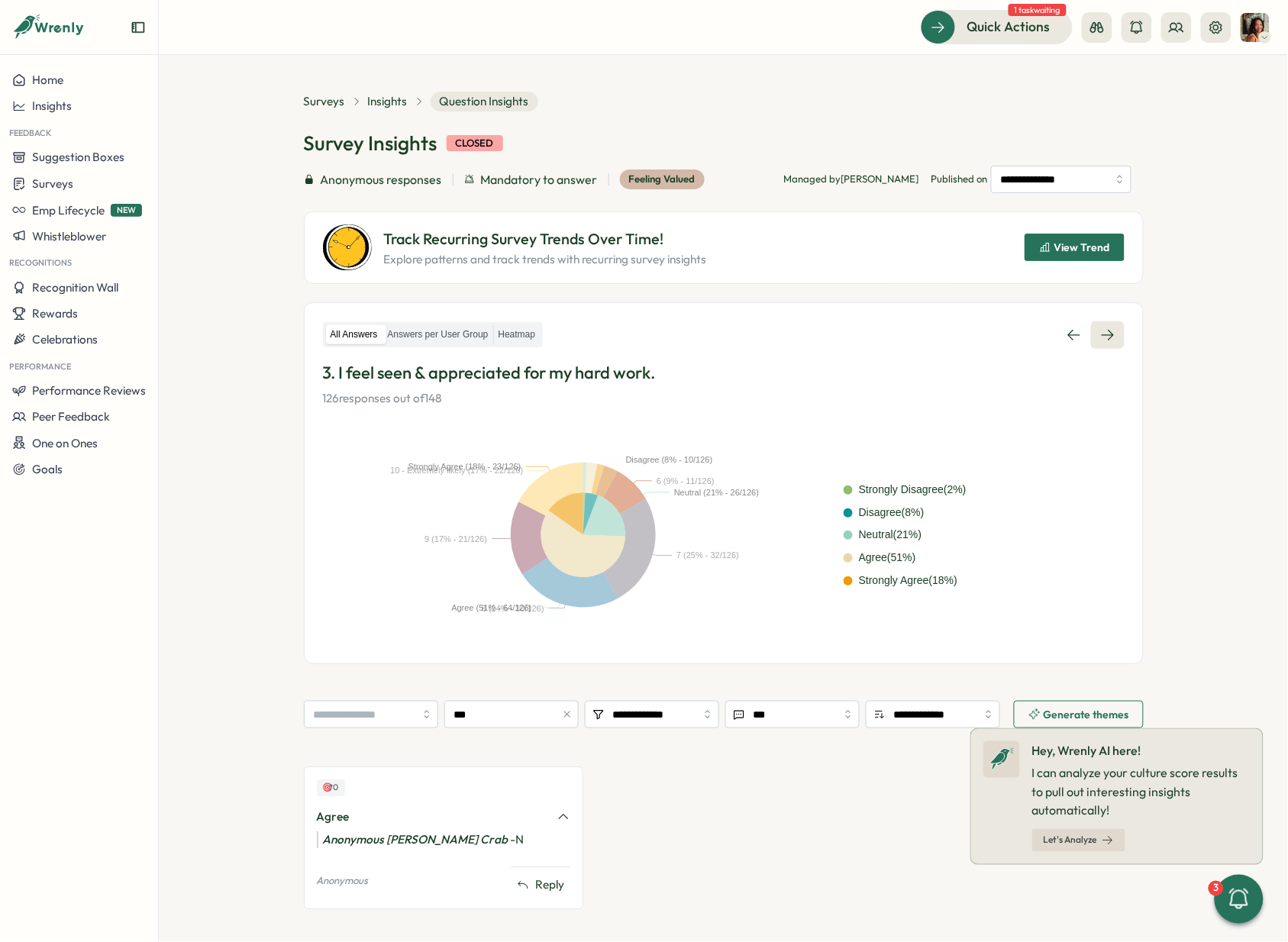
click at [1105, 330] on icon at bounding box center [1107, 335] width 12 height 11
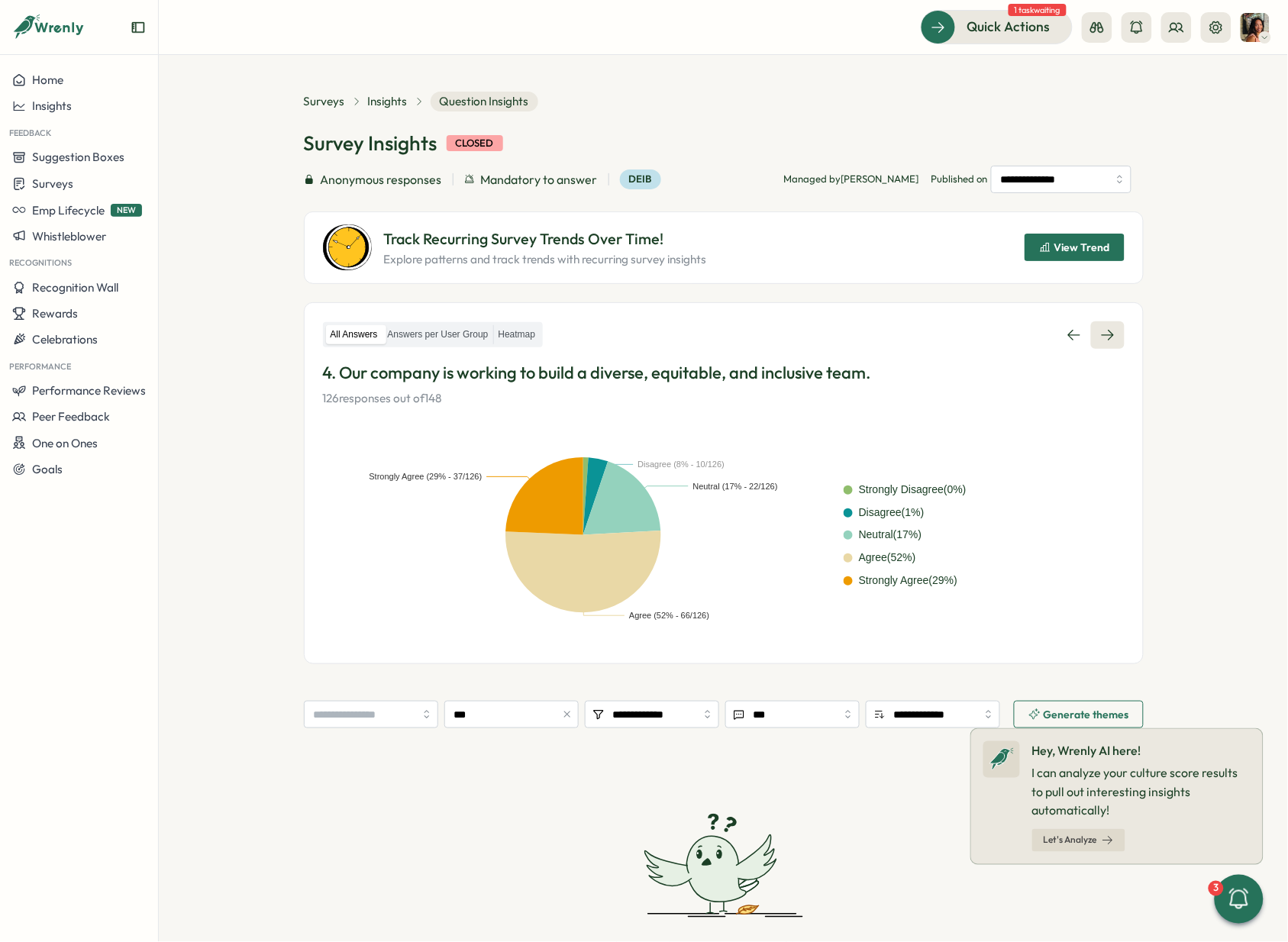
click at [1105, 330] on icon at bounding box center [1107, 335] width 12 height 11
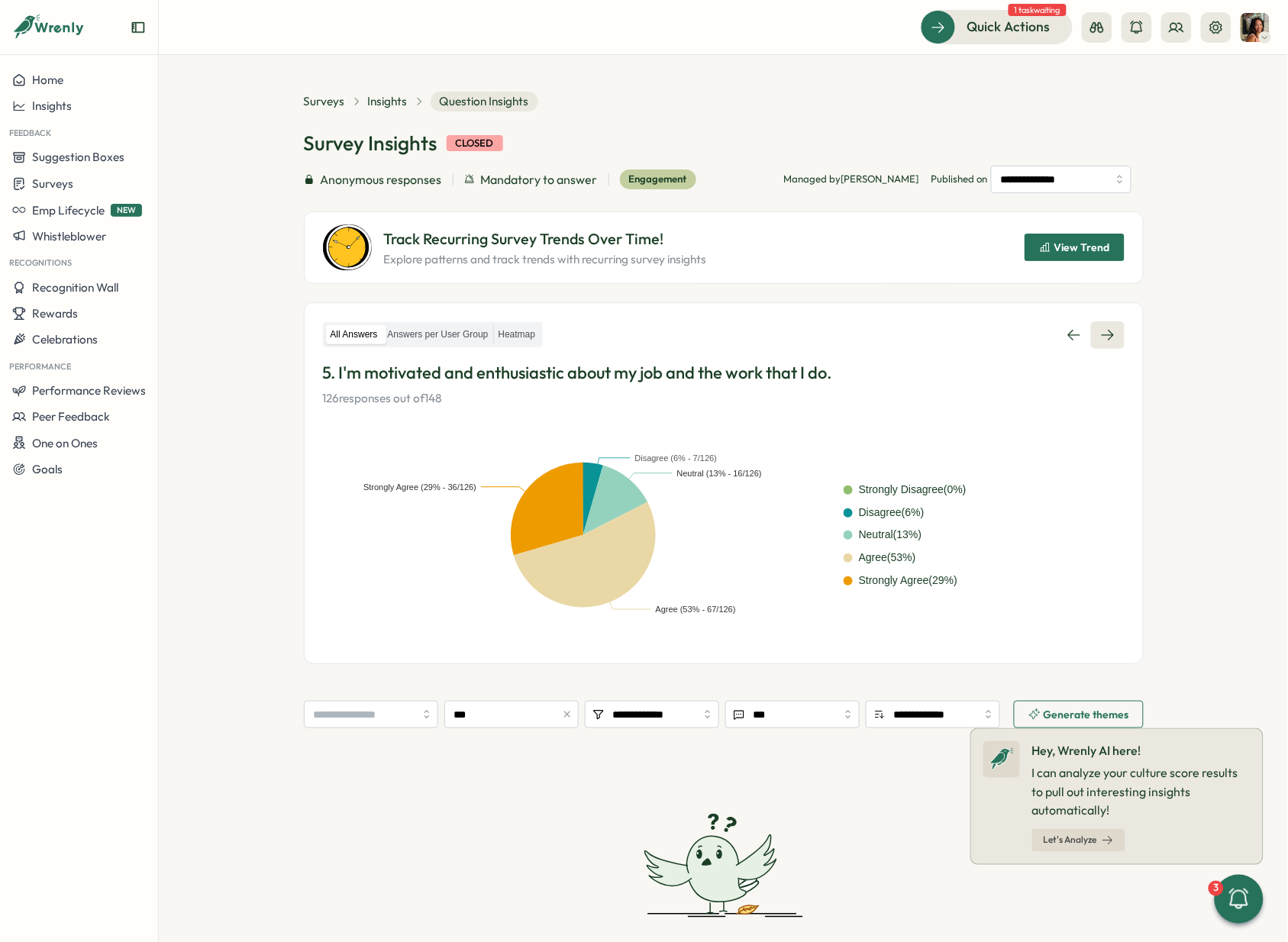
click at [1105, 330] on icon at bounding box center [1107, 335] width 12 height 11
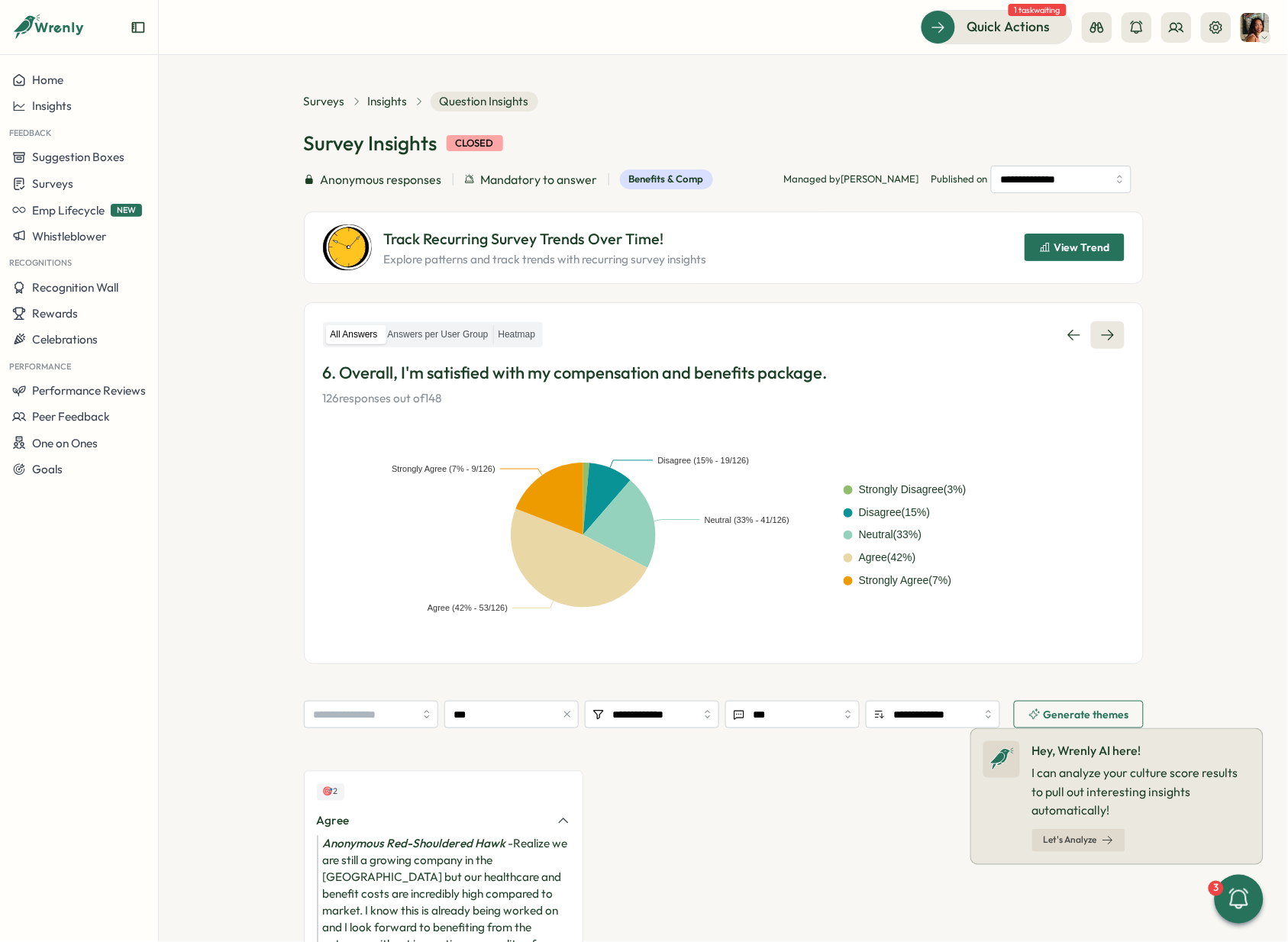
click at [1105, 330] on icon at bounding box center [1107, 335] width 12 height 11
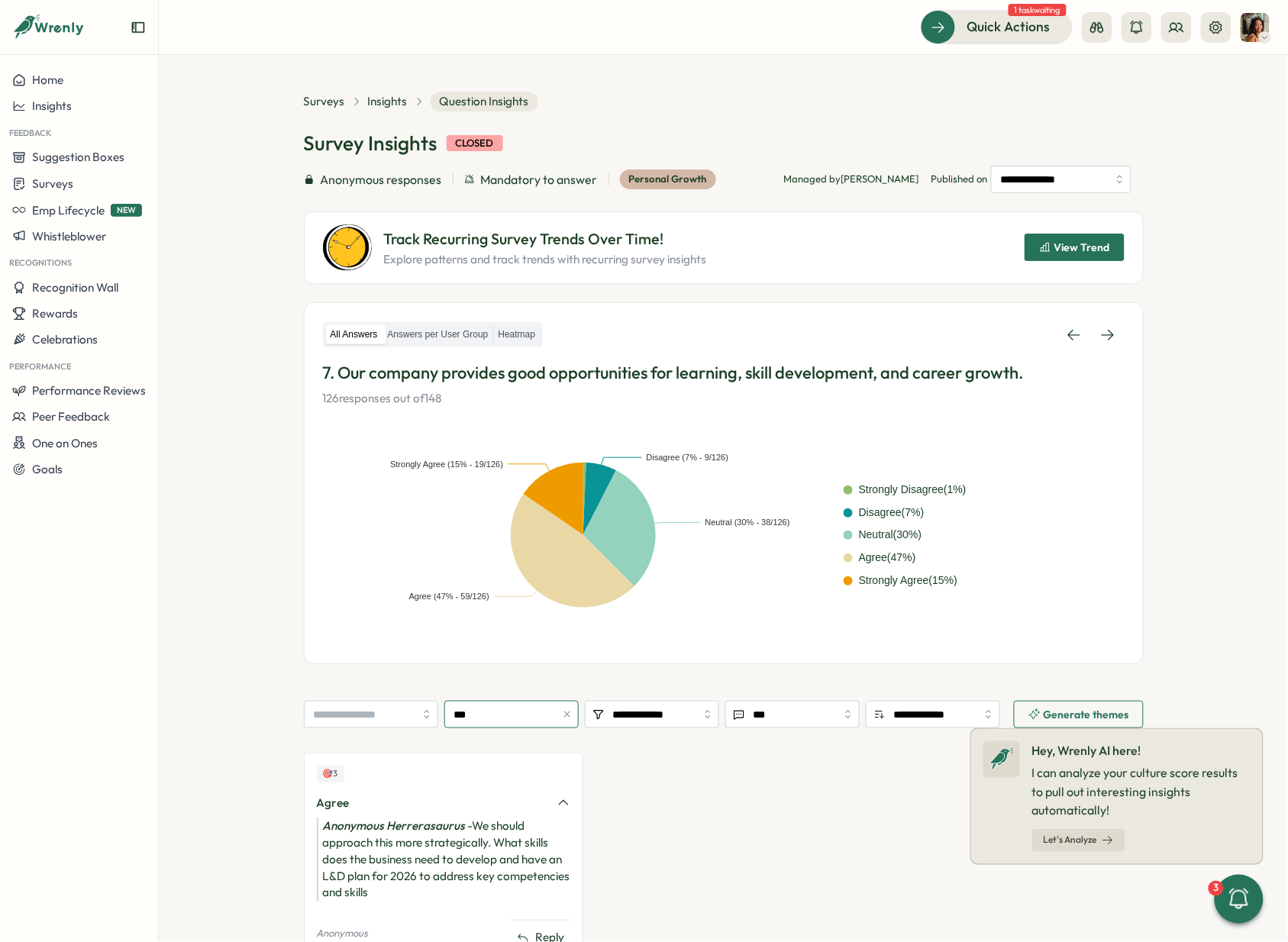
click at [491, 621] on input "***" at bounding box center [511, 715] width 134 height 28
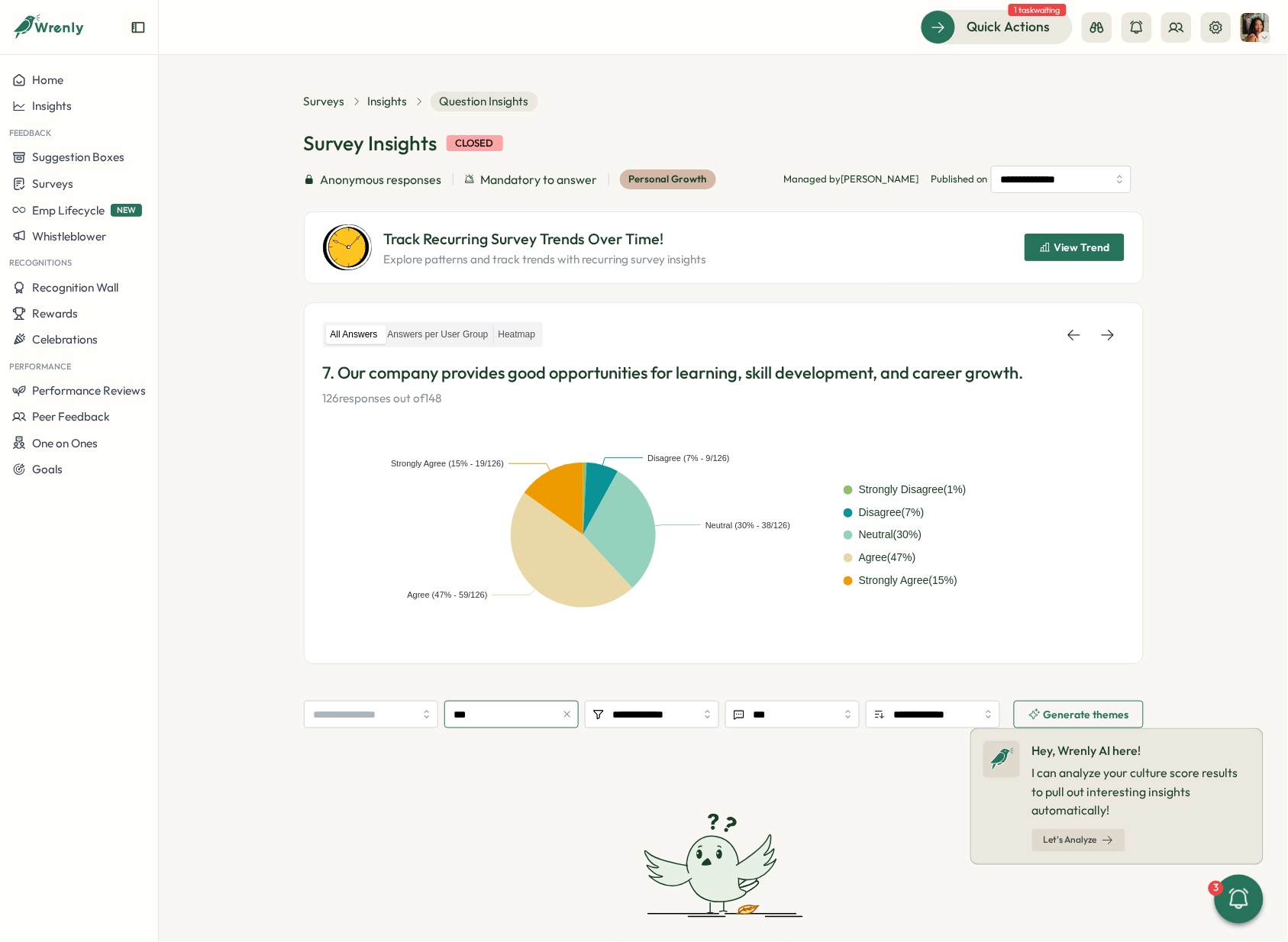
type input "**********"
click at [1092, 342] on link at bounding box center [1108, 335] width 33 height 28
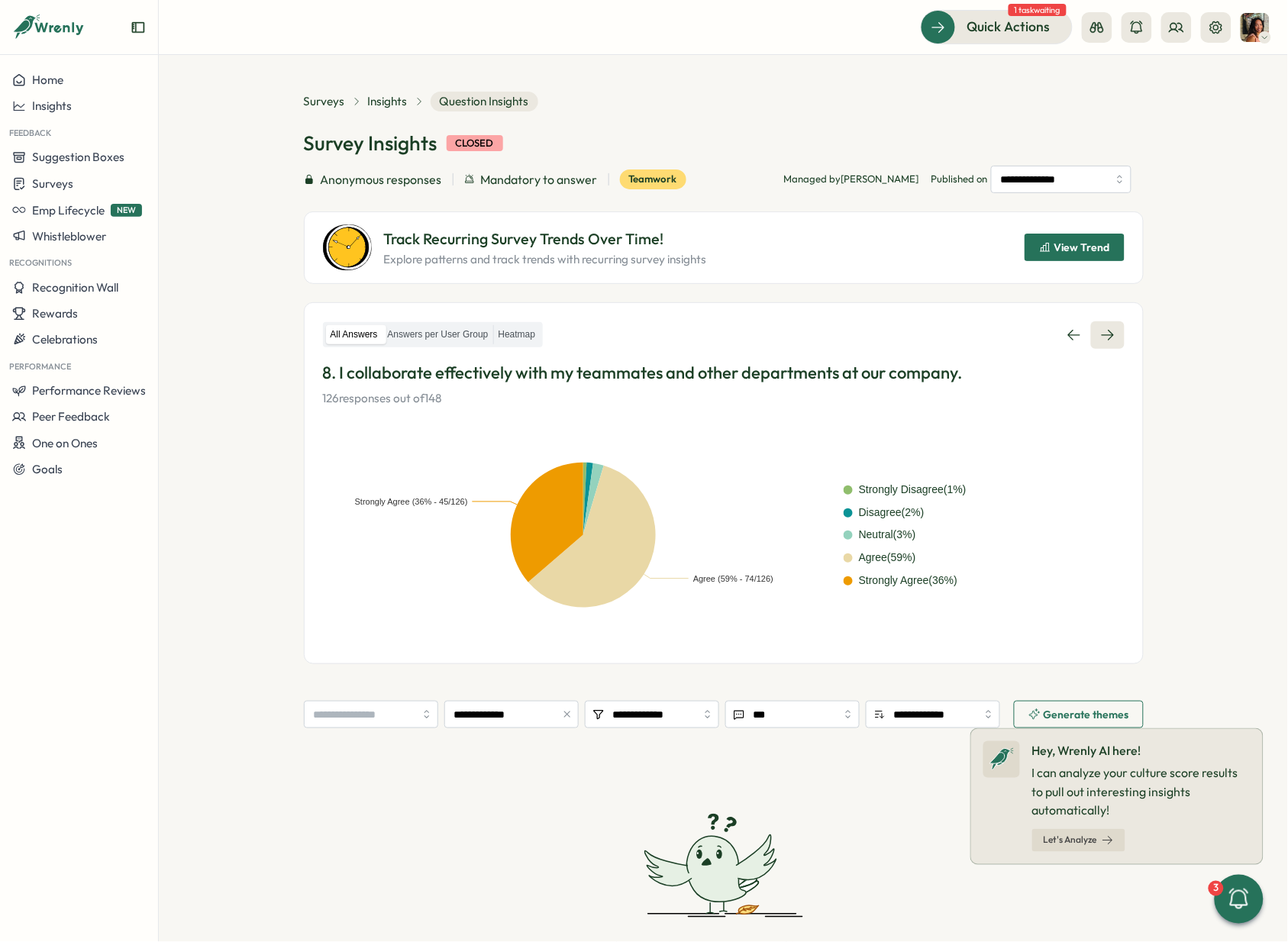
click at [1105, 332] on icon at bounding box center [1108, 336] width 16 height 16
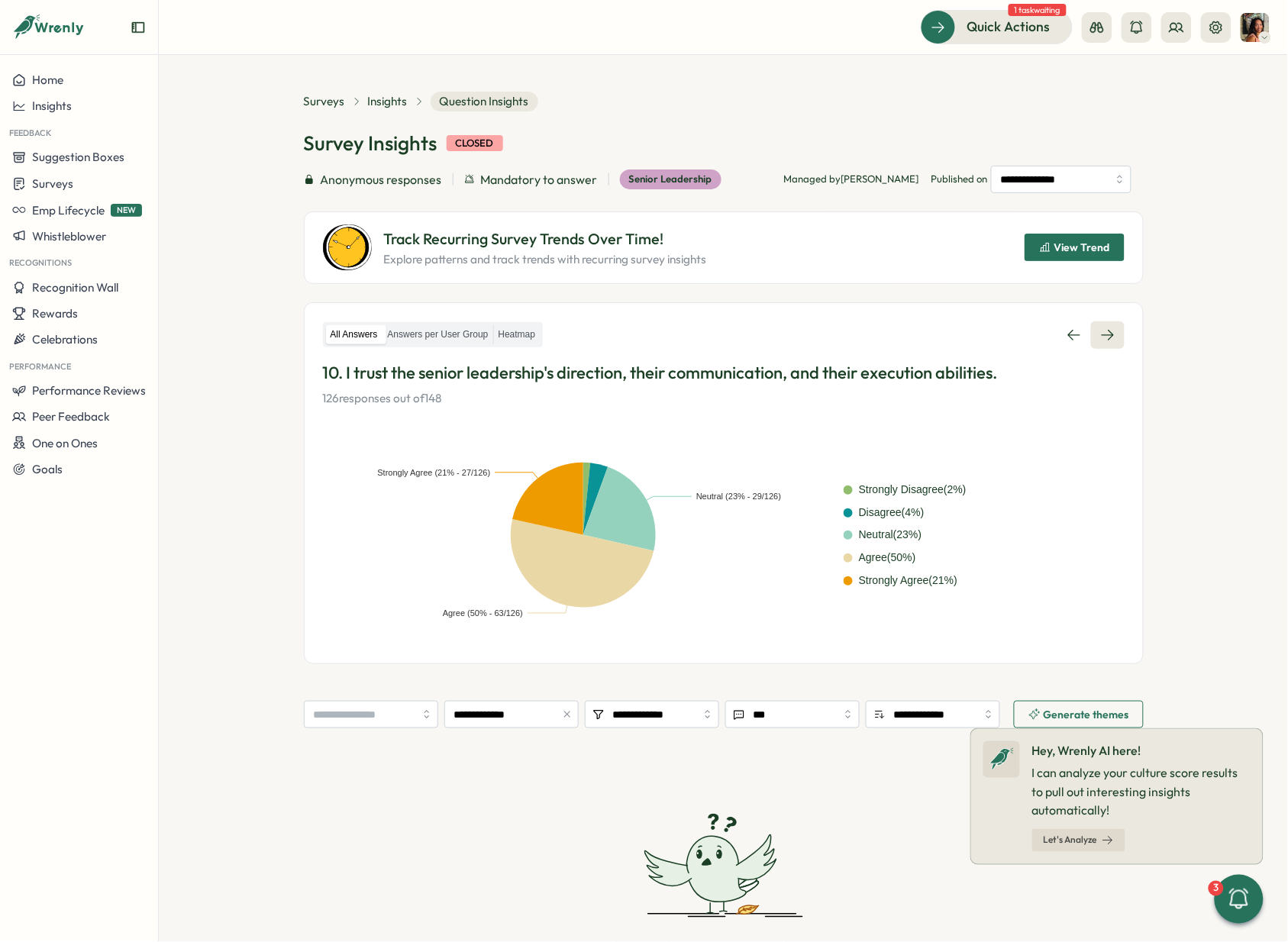
click at [1105, 332] on icon at bounding box center [1108, 336] width 16 height 16
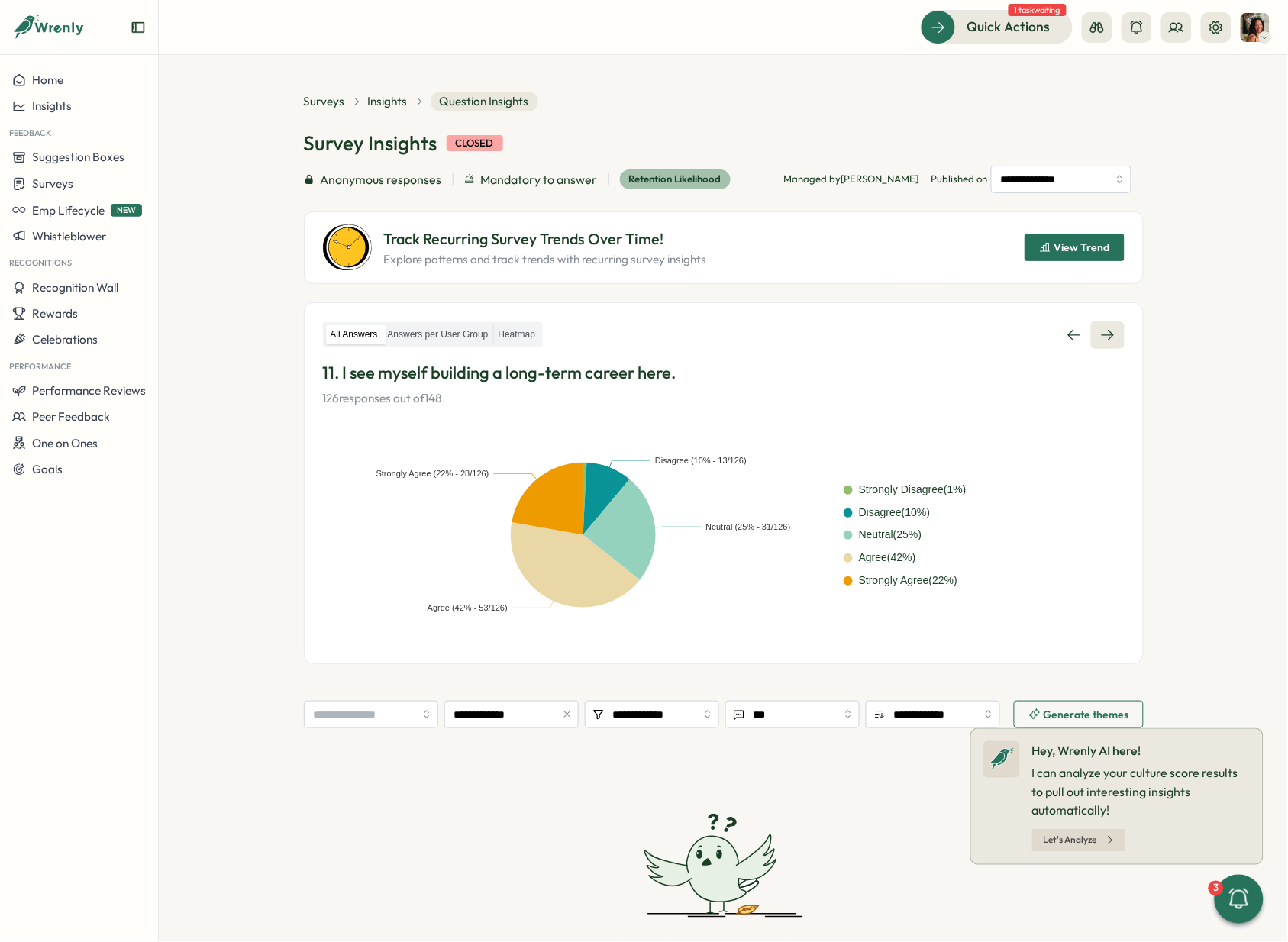
click at [1105, 332] on icon at bounding box center [1108, 336] width 16 height 16
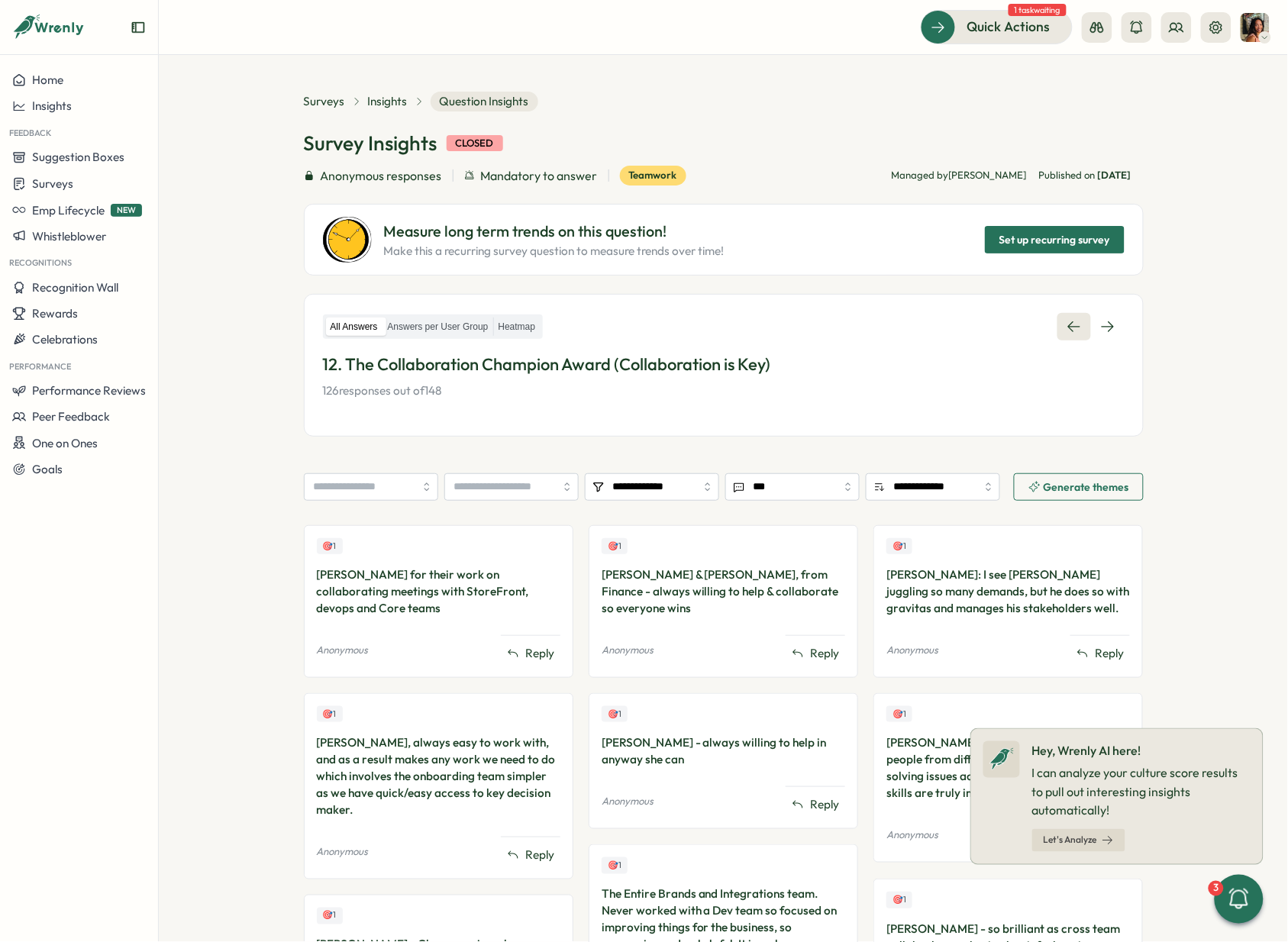
click at [1070, 321] on icon at bounding box center [1074, 327] width 16 height 16
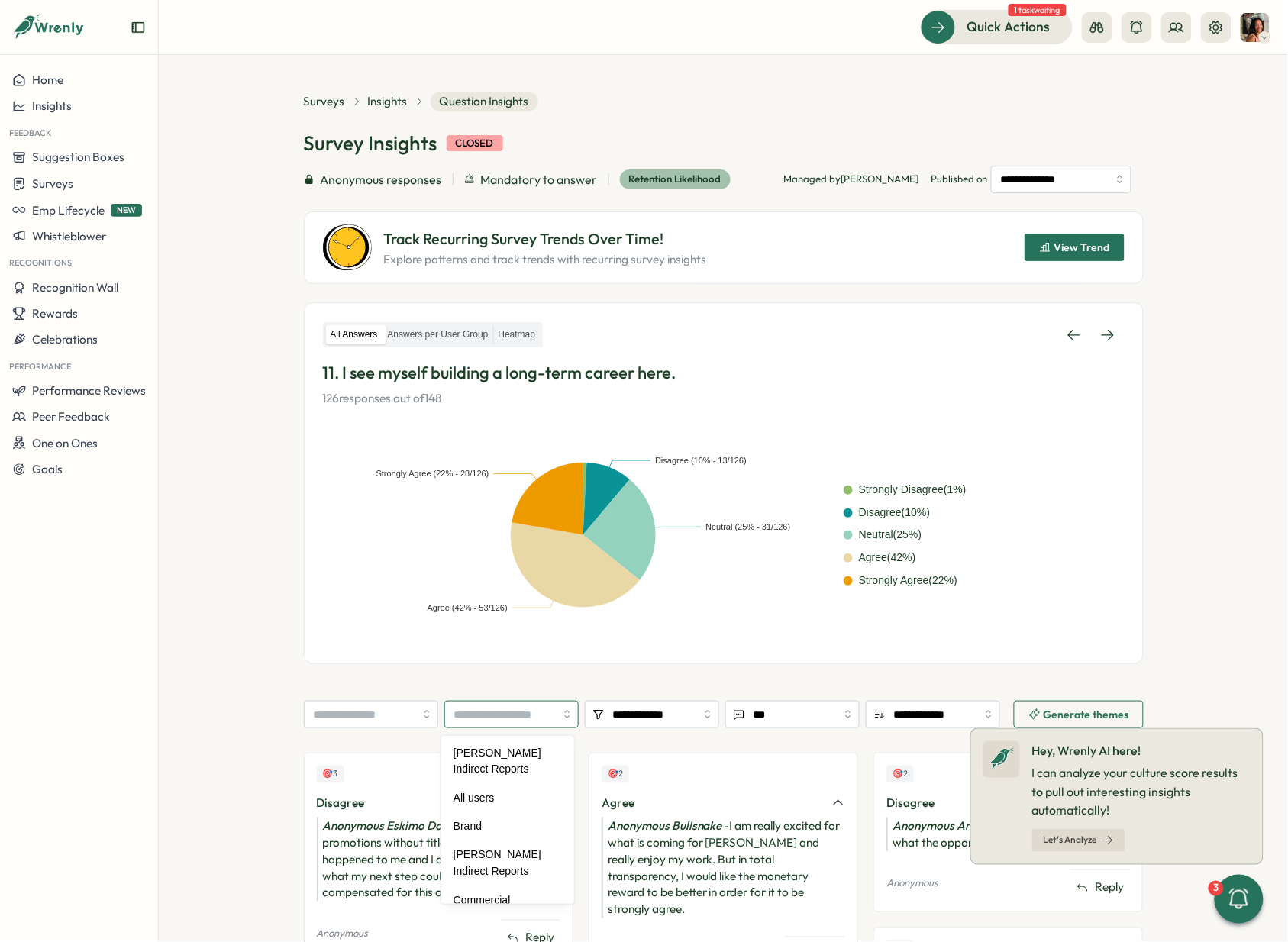
click at [503, 621] on input "search" at bounding box center [511, 715] width 134 height 28
click at [383, 99] on span "Insights" at bounding box center [388, 101] width 39 height 17
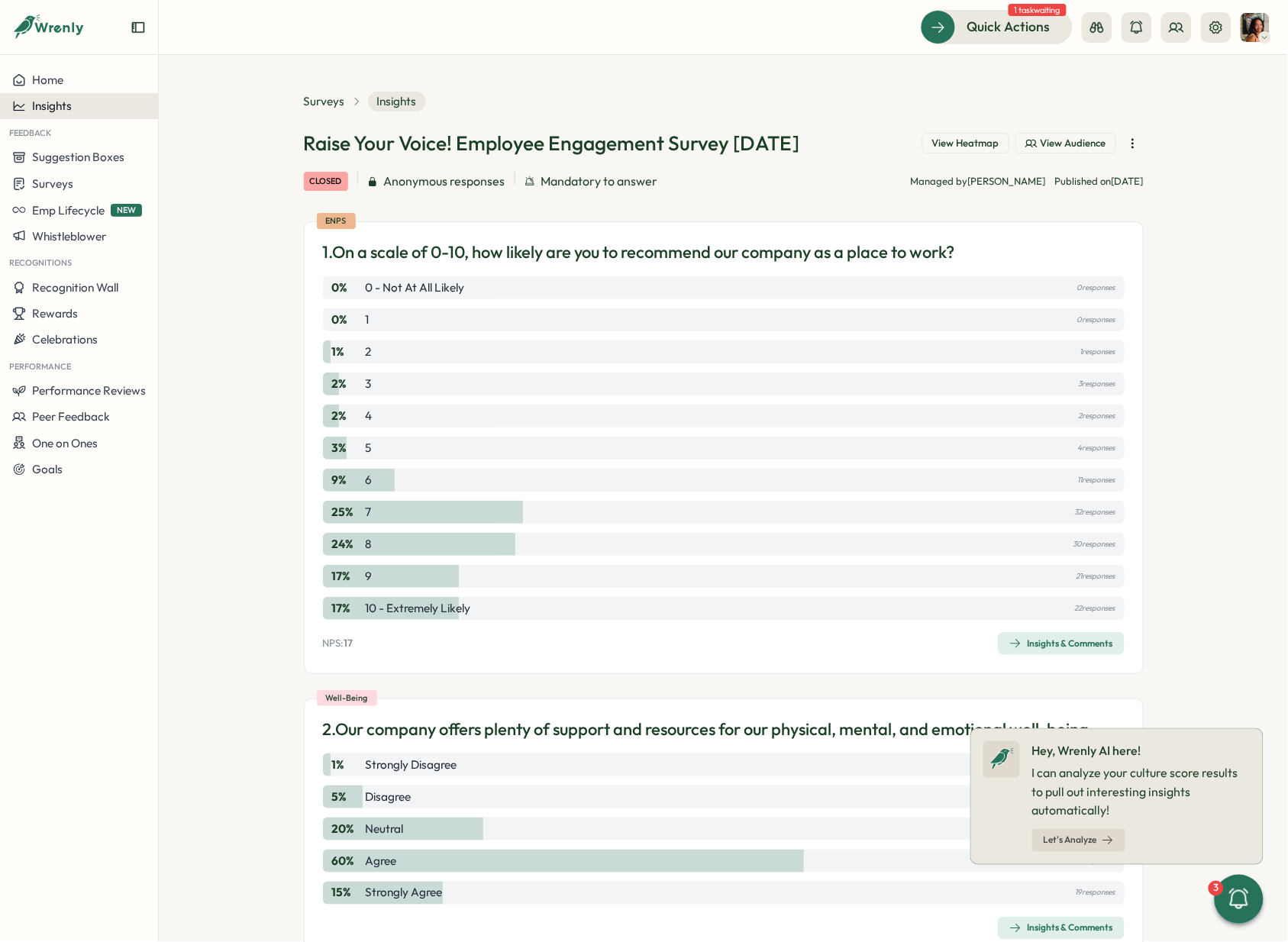
click at [77, 102] on div "Insights" at bounding box center [79, 106] width 134 height 14
click at [196, 66] on div "Culture score" at bounding box center [216, 62] width 108 height 17
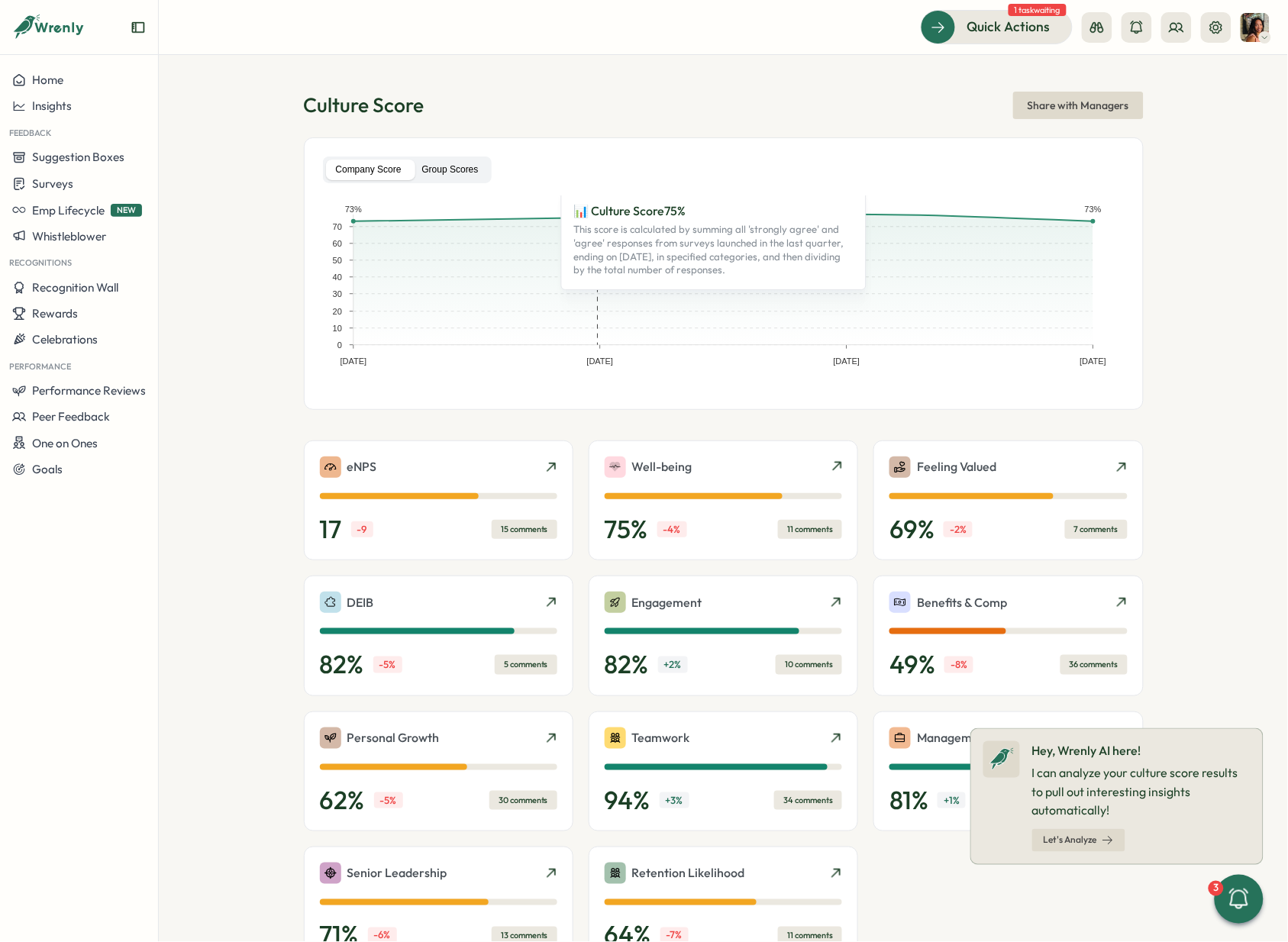
click at [453, 168] on label "Group Scores" at bounding box center [451, 169] width 77 height 21
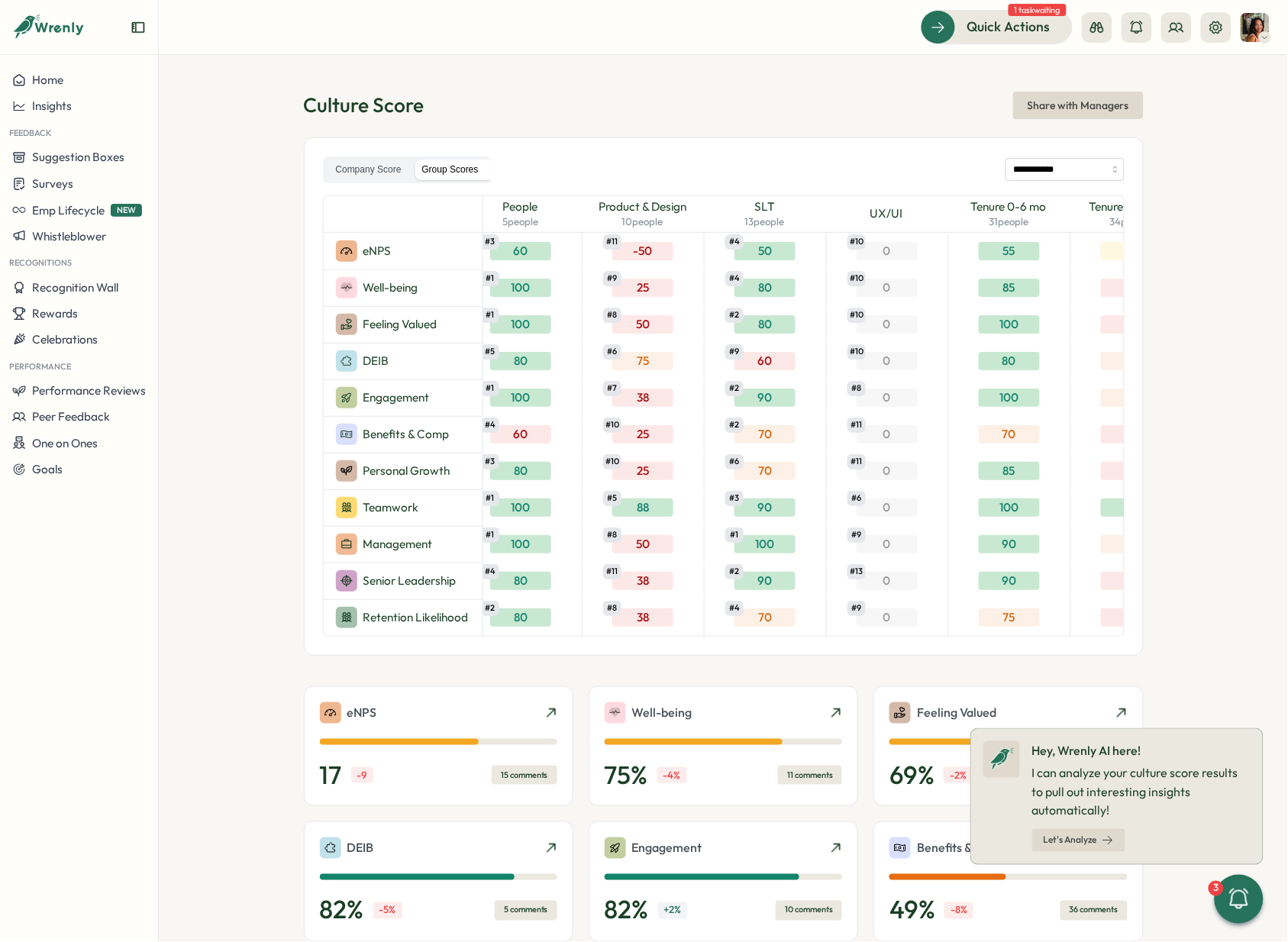
scroll to position [0, 2128]
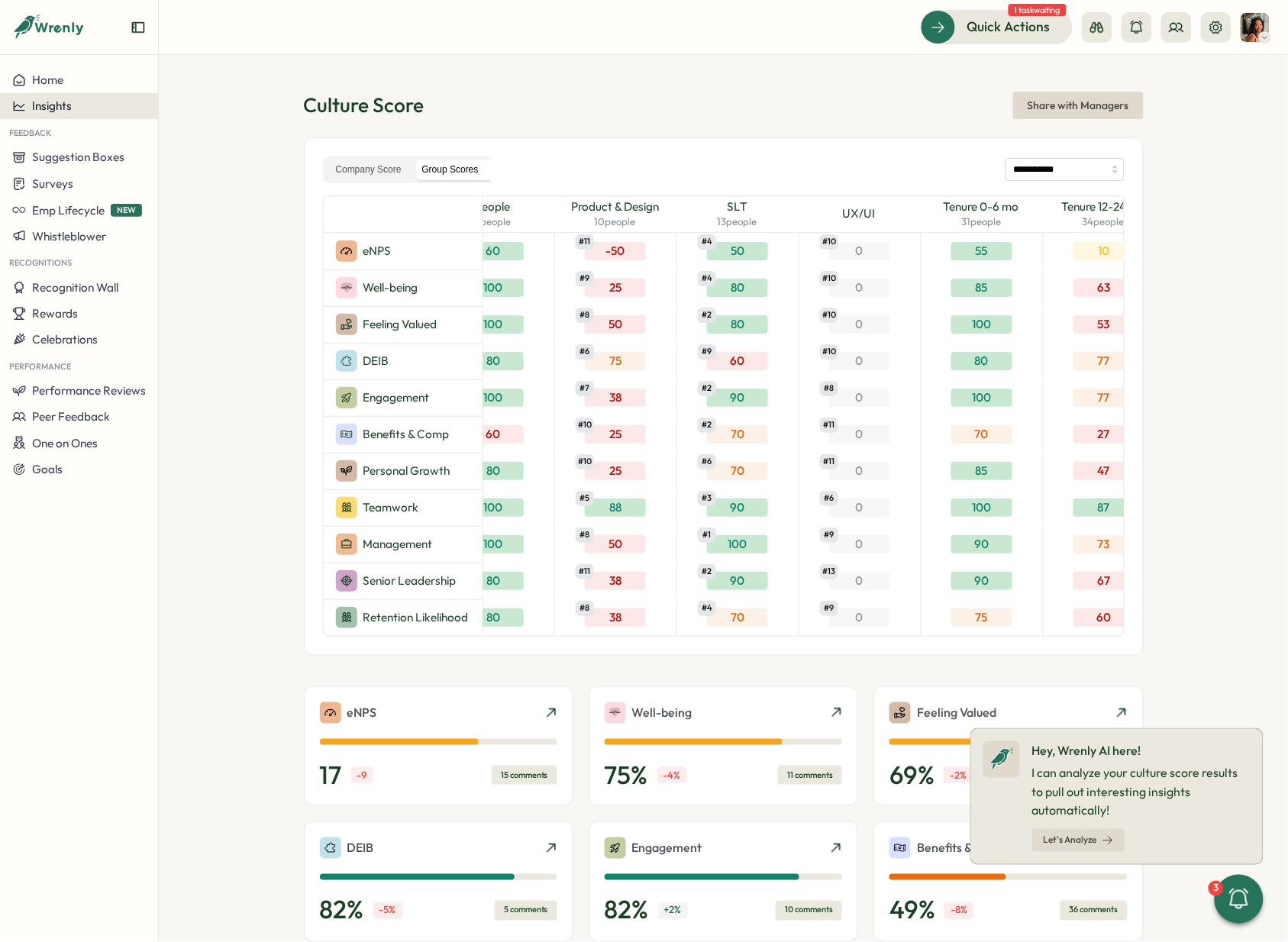
click at [44, 103] on span "Insights" at bounding box center [52, 105] width 39 height 15
click at [129, 105] on div "Insights" at bounding box center [79, 106] width 134 height 14
click at [185, 64] on div "Culture score" at bounding box center [216, 62] width 108 height 17
click at [1055, 165] on input "**********" at bounding box center [1064, 169] width 119 height 23
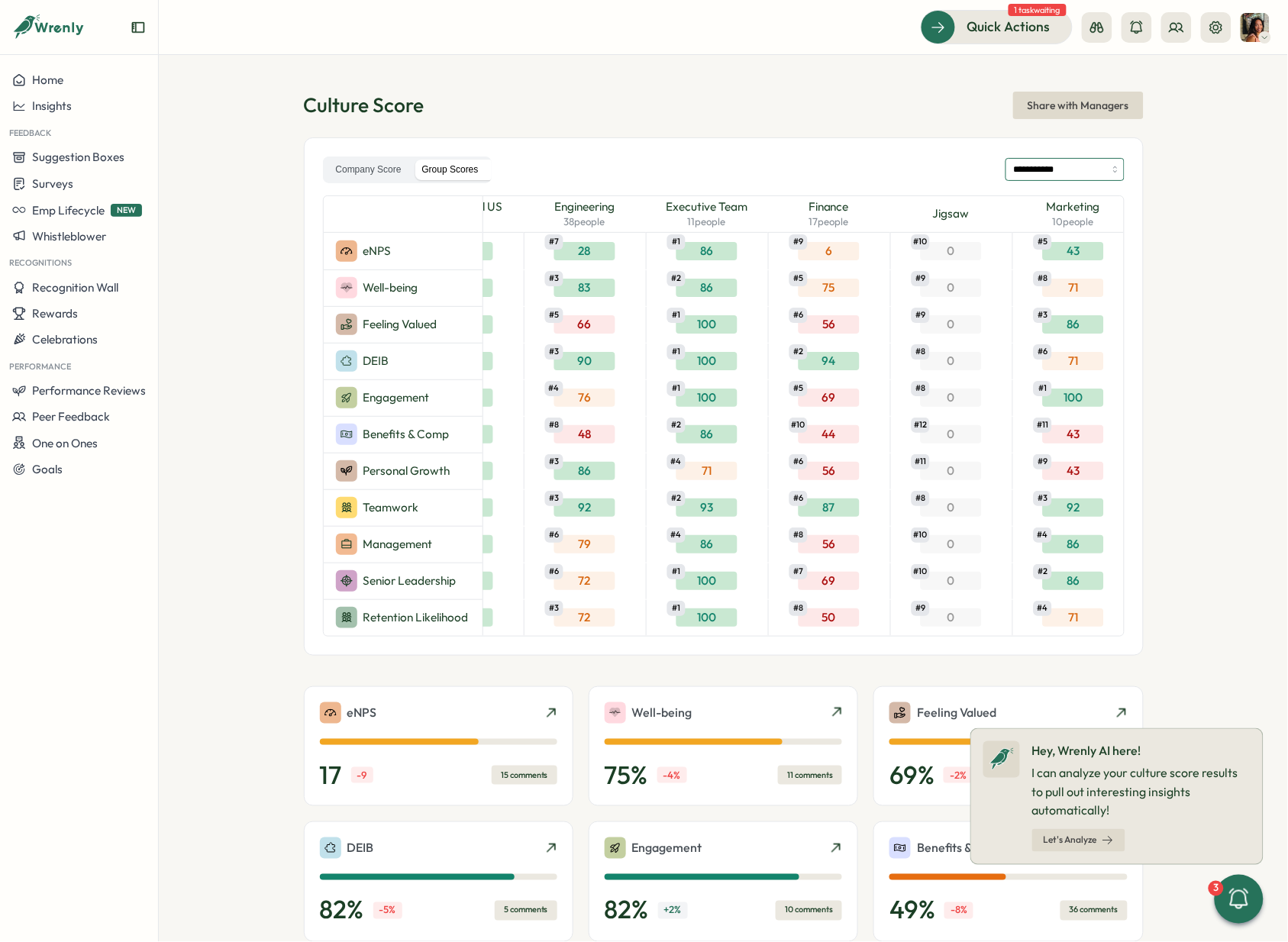
scroll to position [0, 943]
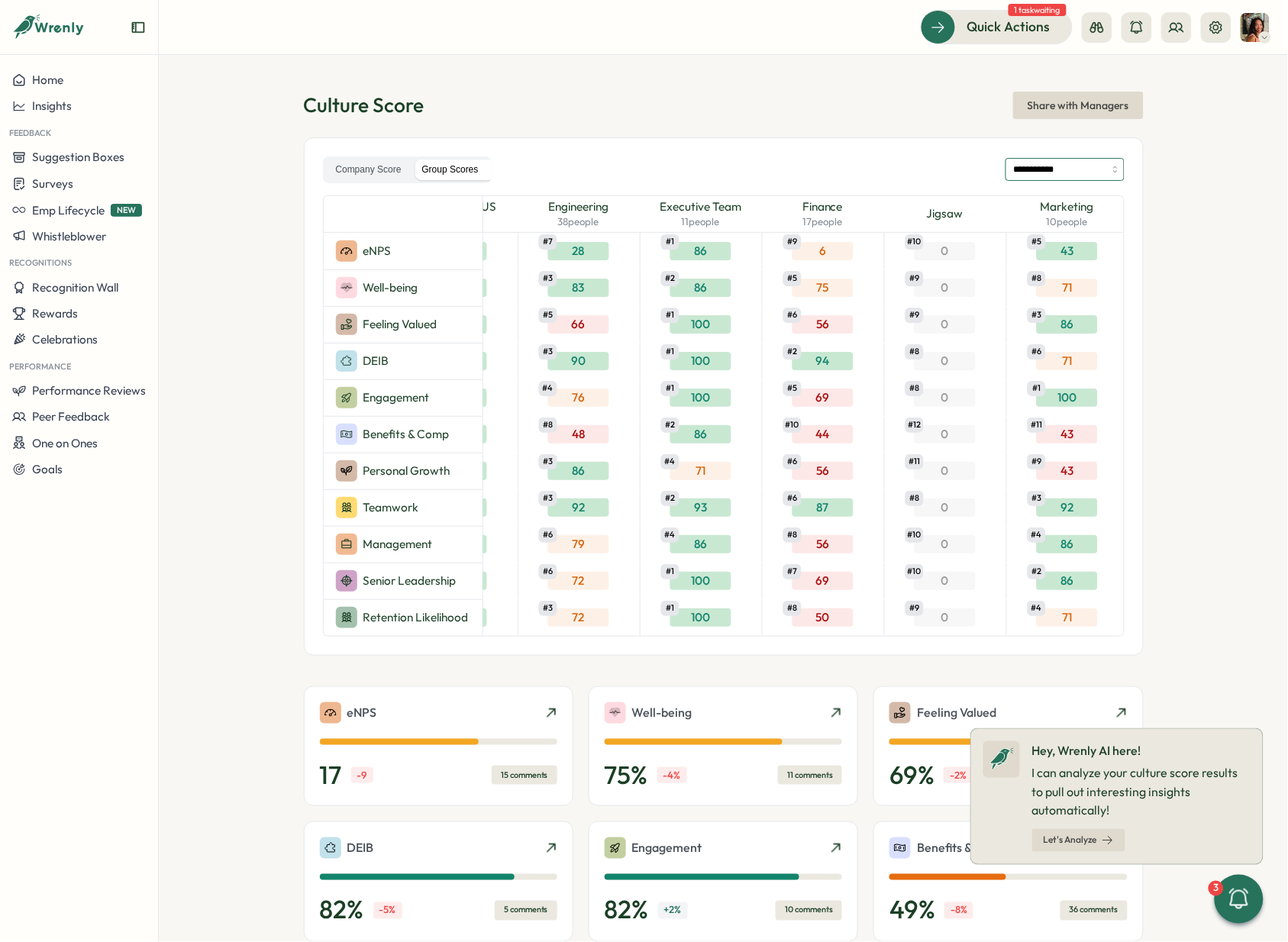
click at [1063, 167] on input "**********" at bounding box center [1064, 169] width 119 height 23
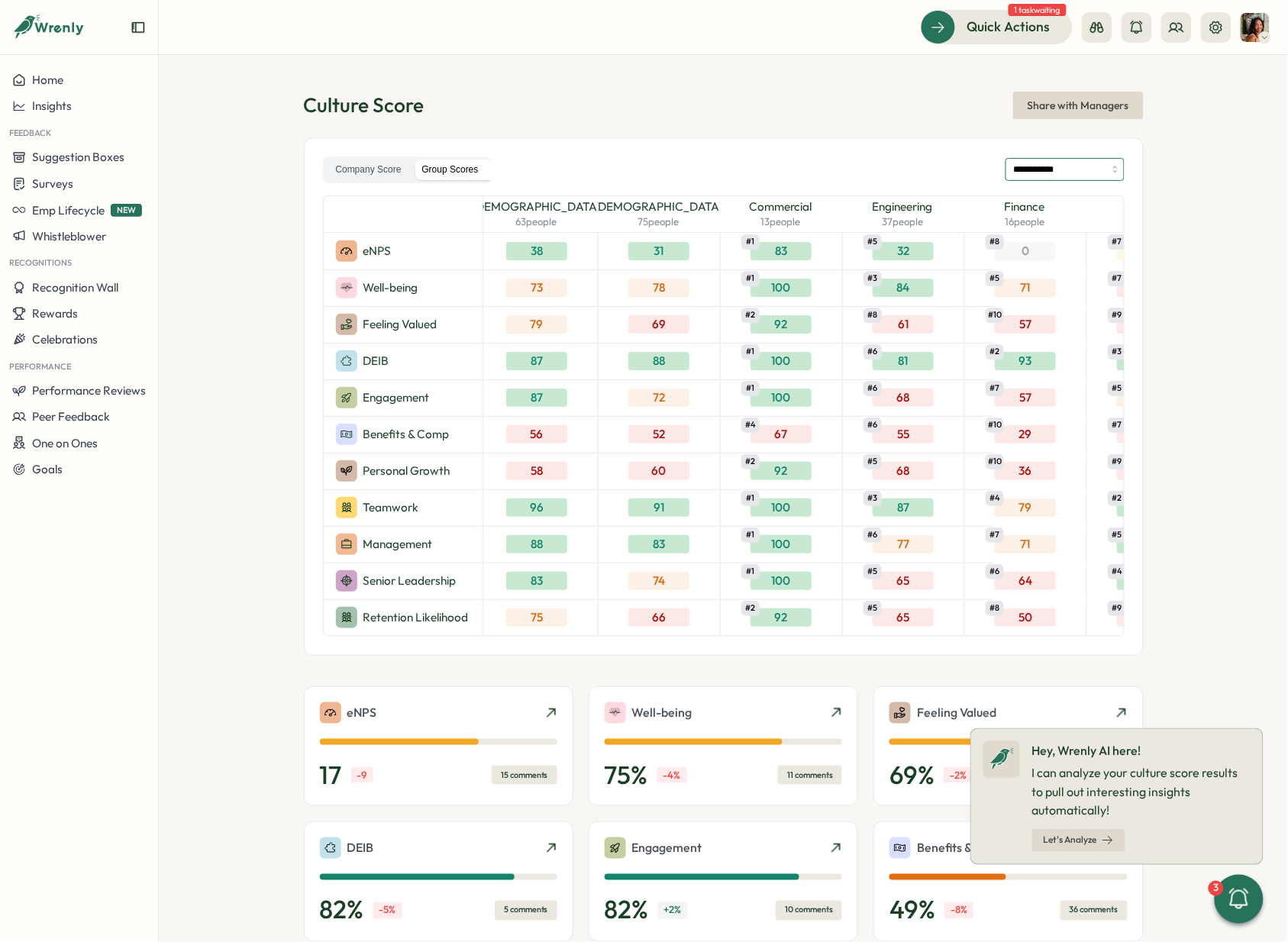
scroll to position [0, 0]
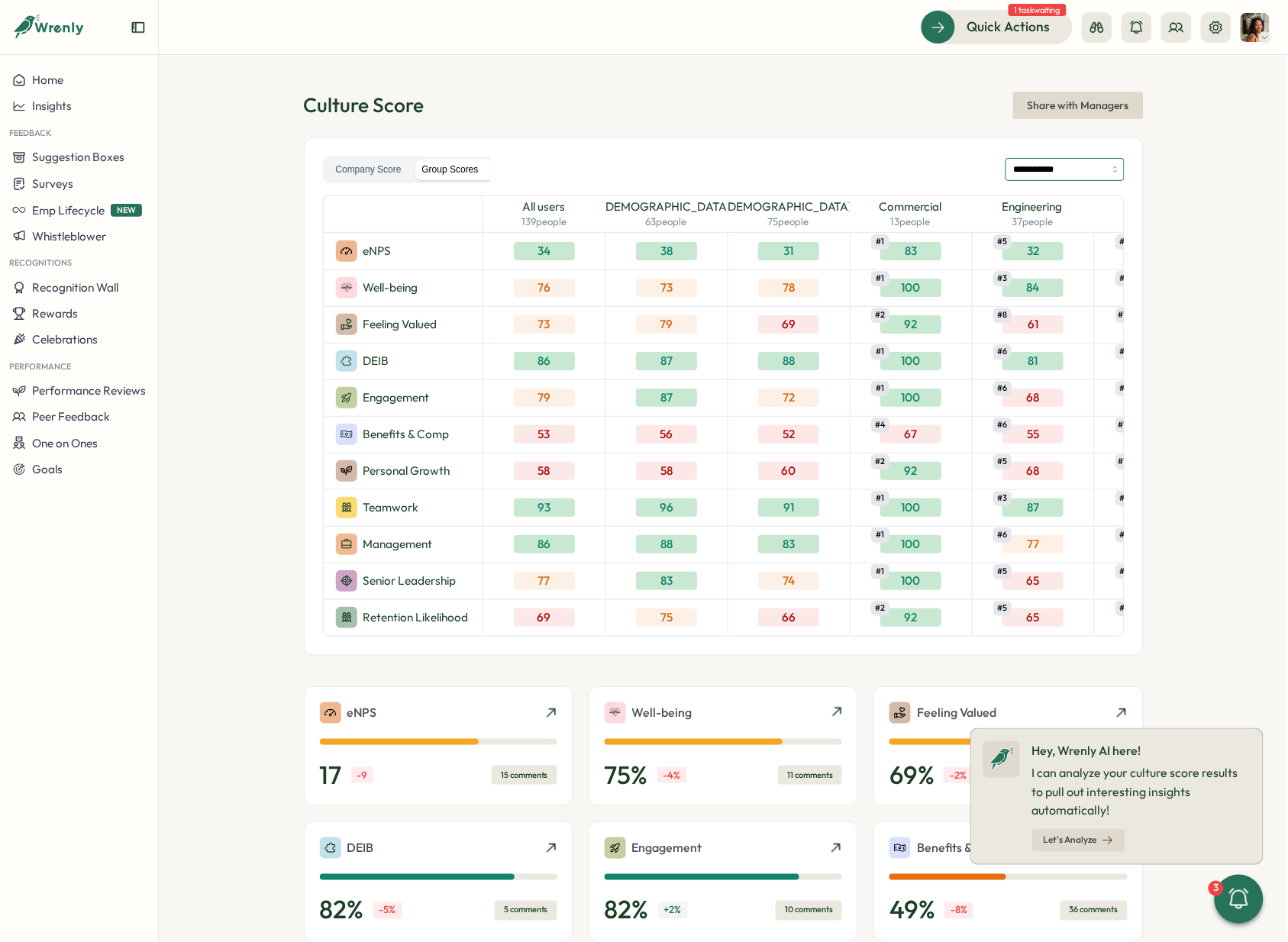
click at [1023, 160] on input "**********" at bounding box center [1064, 169] width 119 height 23
type input "**********"
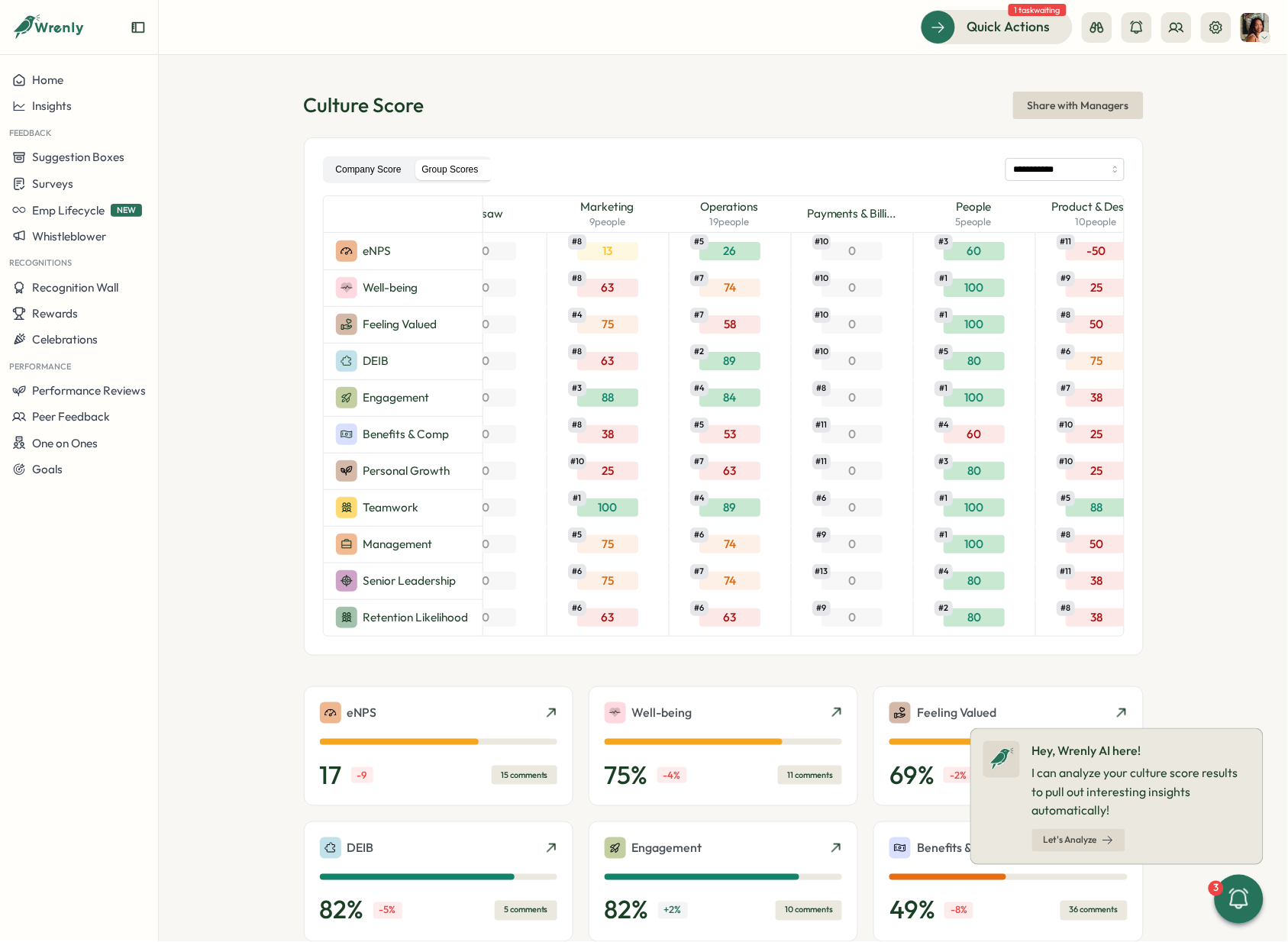
click at [381, 175] on label "Company Score" at bounding box center [368, 169] width 86 height 21
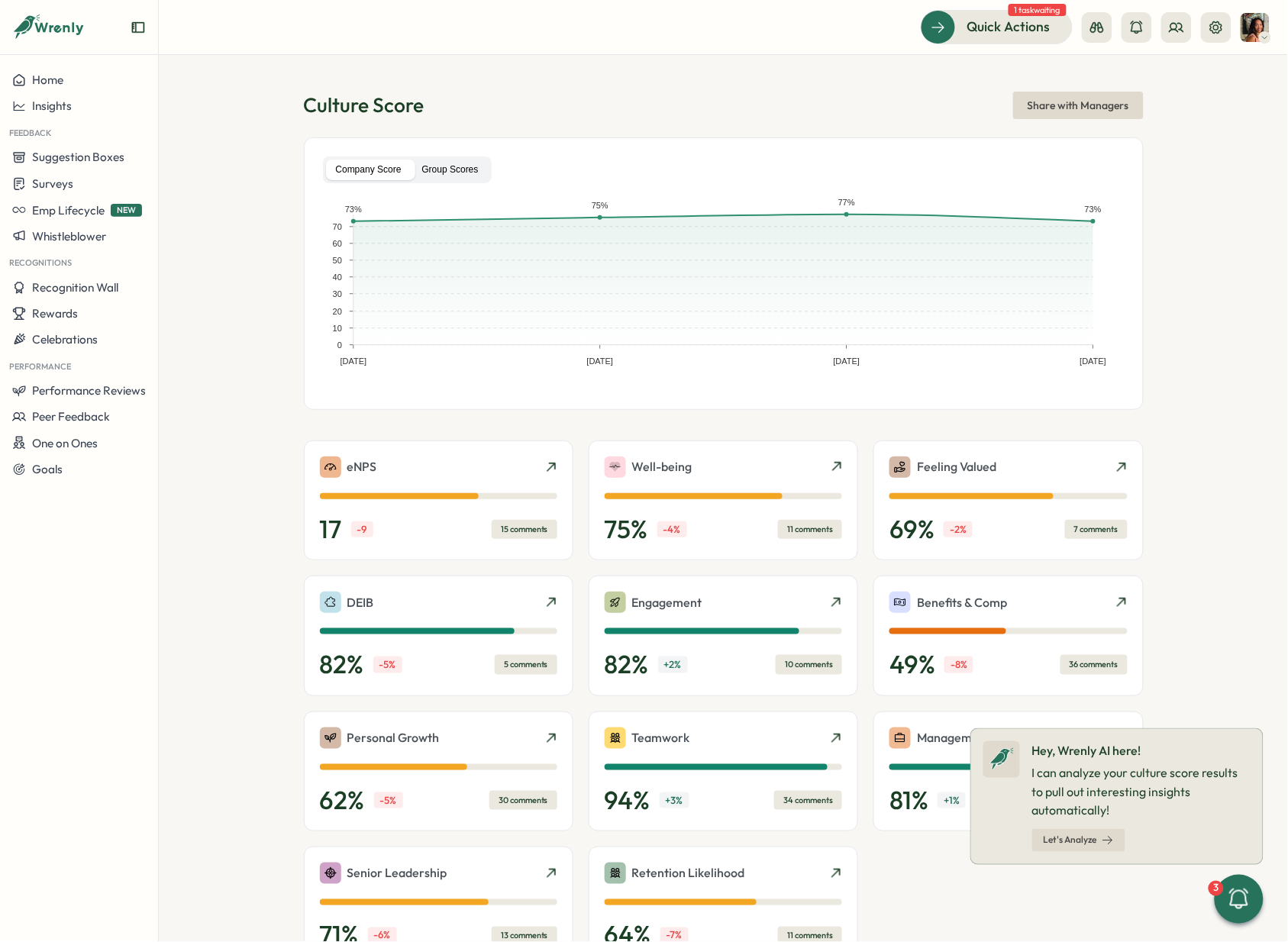
click at [463, 161] on label "Group Scores" at bounding box center [451, 169] width 77 height 21
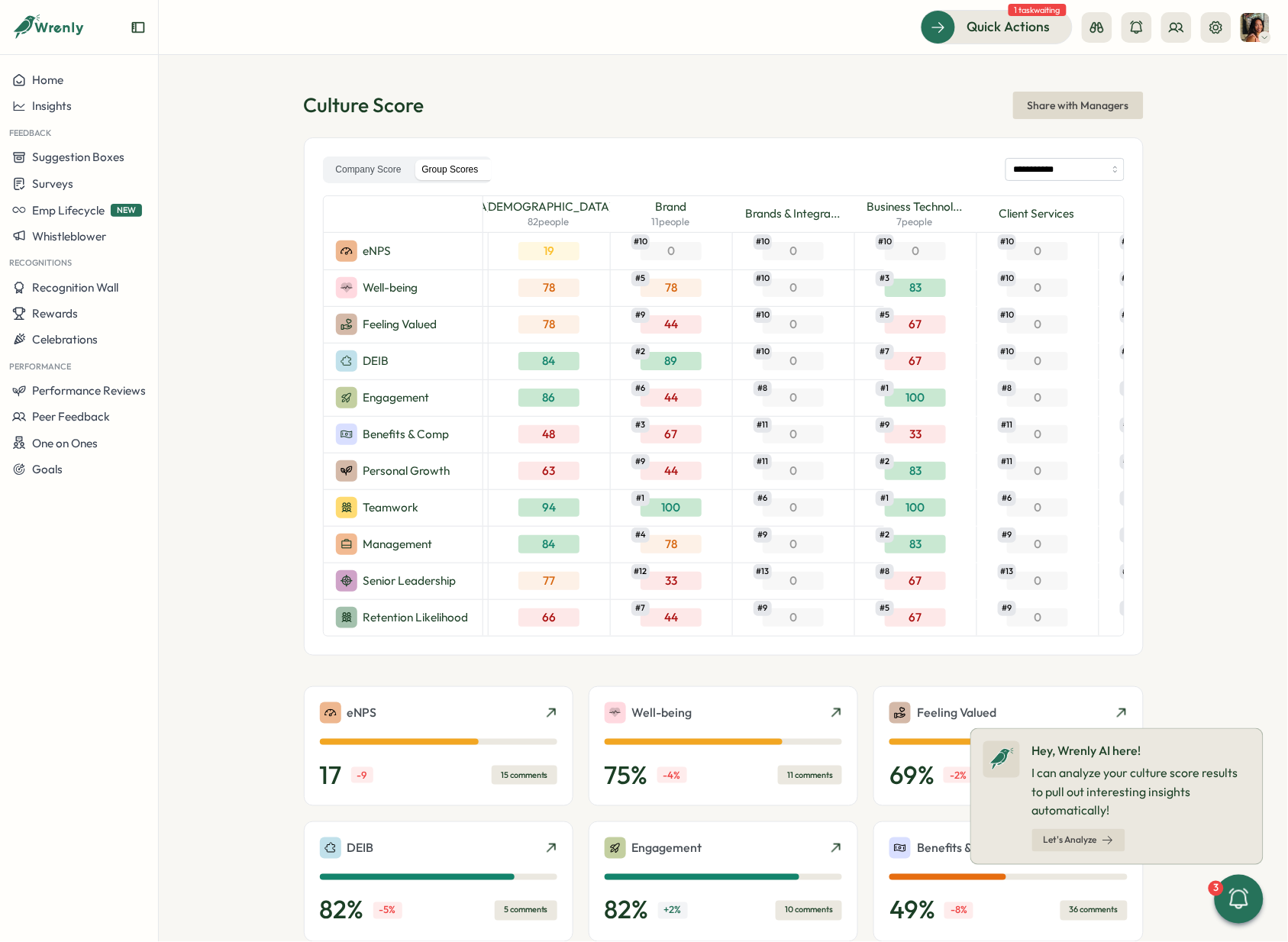
scroll to position [0, 536]
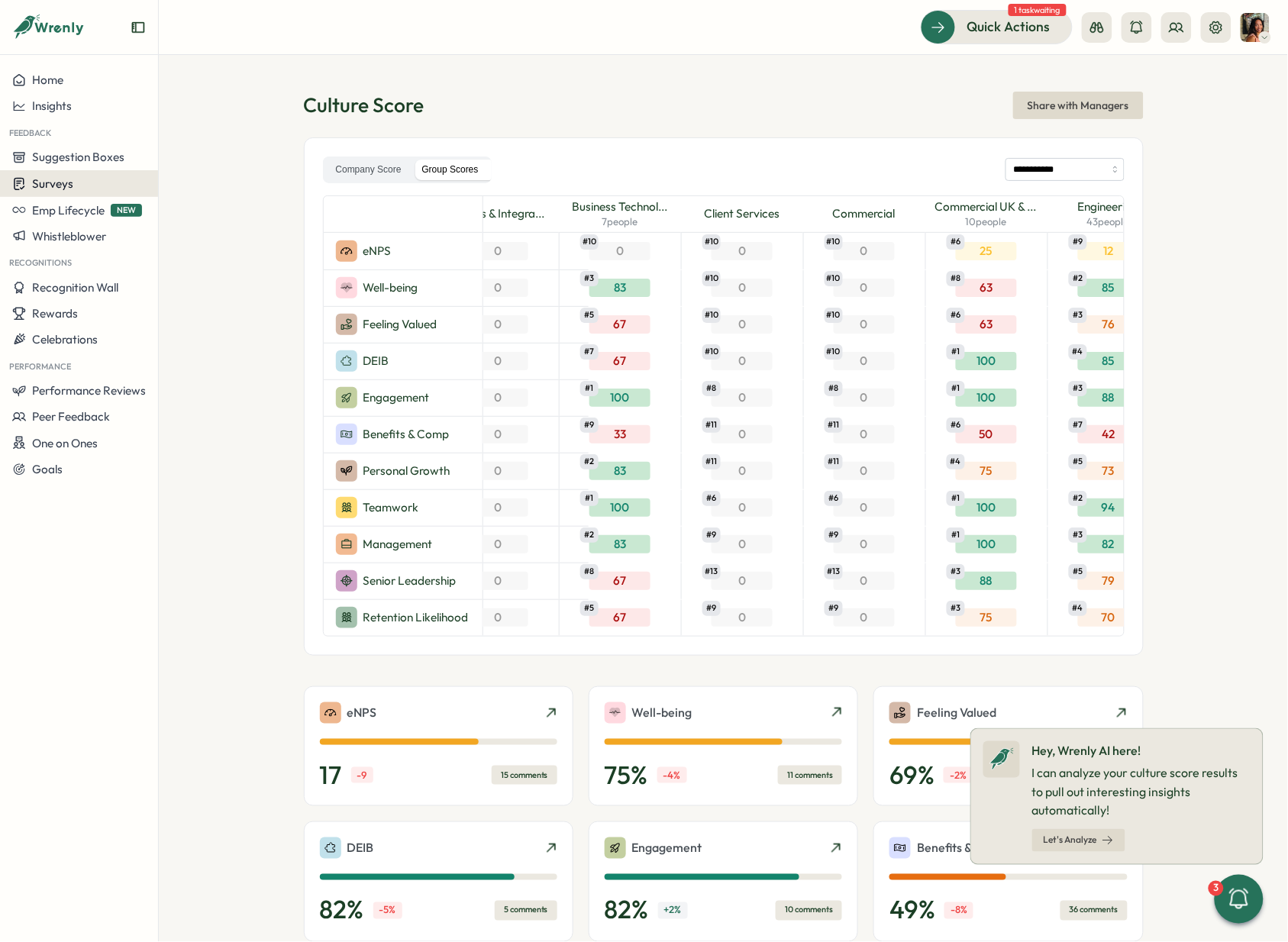
click at [60, 188] on span "Surveys" at bounding box center [53, 183] width 41 height 15
click at [217, 147] on div "Insights" at bounding box center [219, 155] width 114 height 17
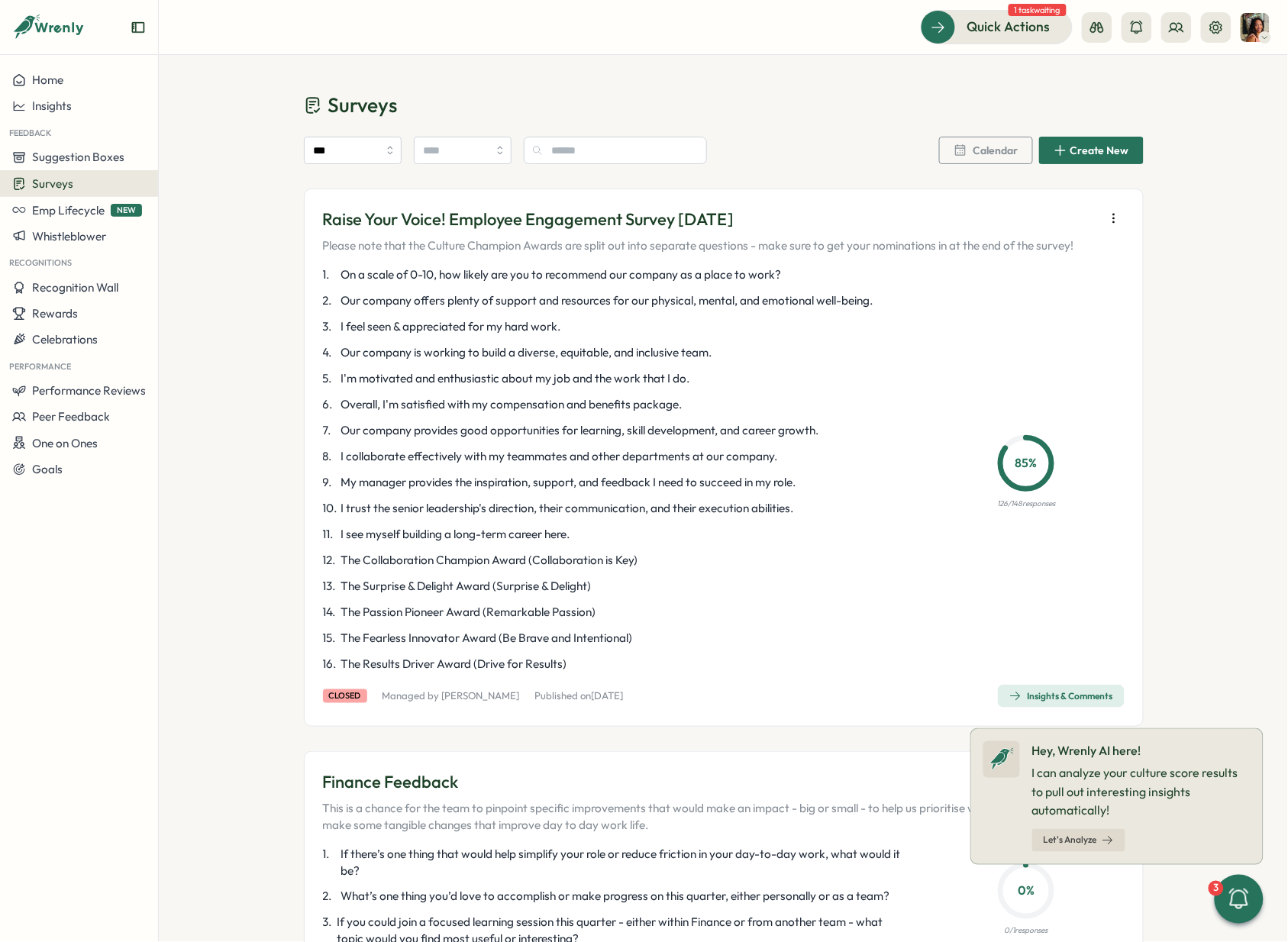
click at [1035, 621] on div "Insights & Comments" at bounding box center [1061, 696] width 103 height 12
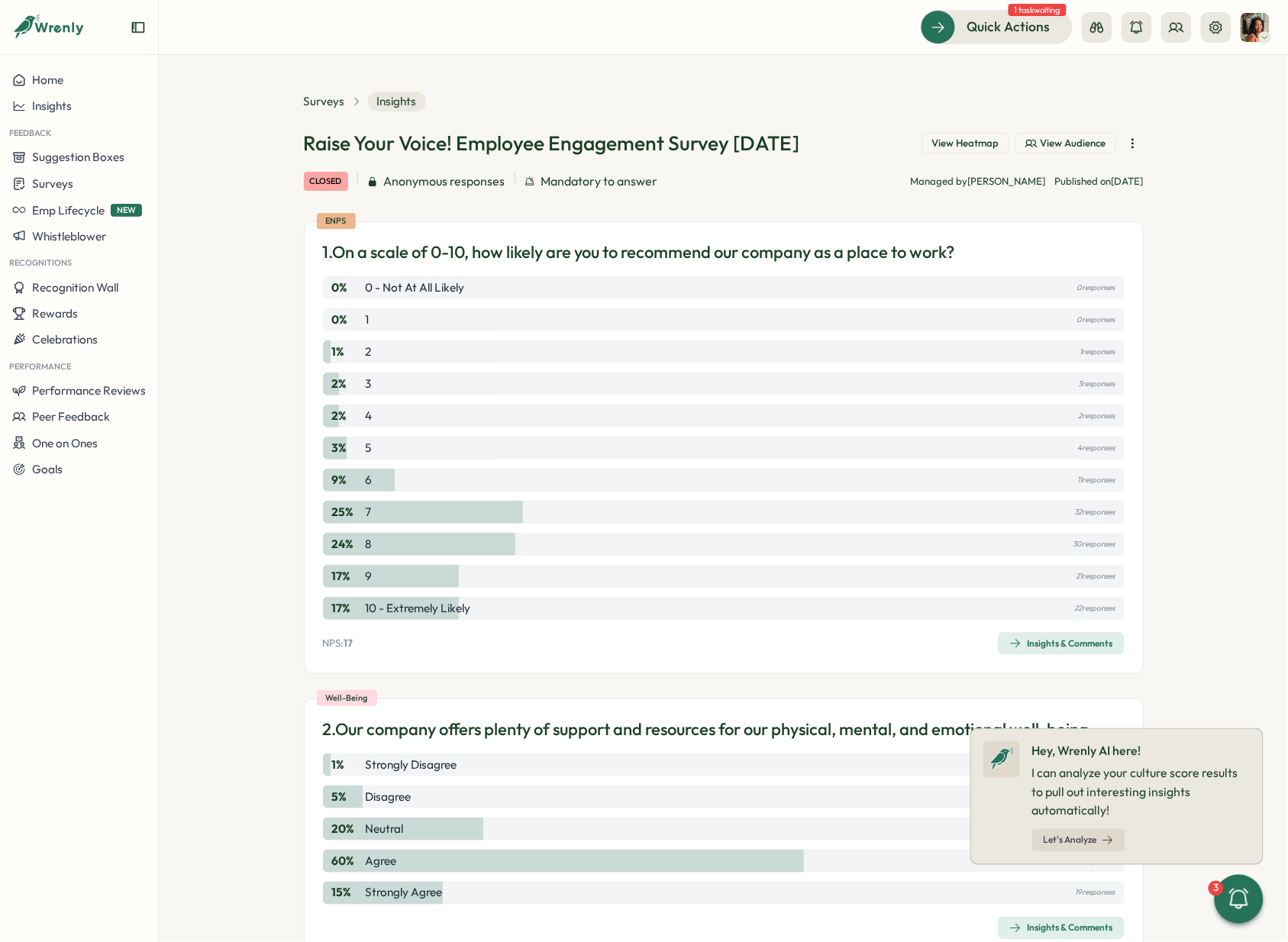
click at [1018, 621] on div "Insights & Comments" at bounding box center [1061, 644] width 103 height 12
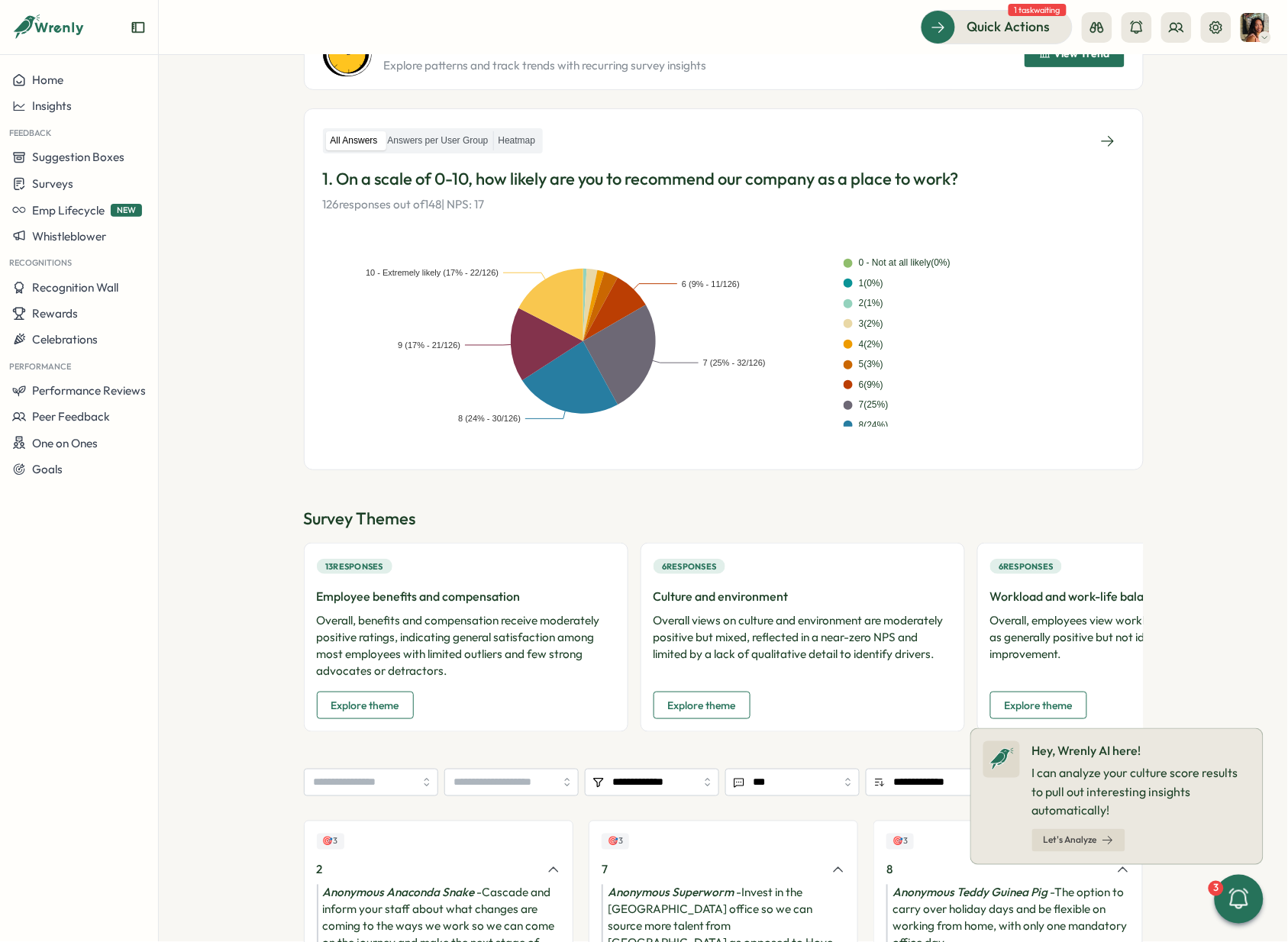
scroll to position [573, 0]
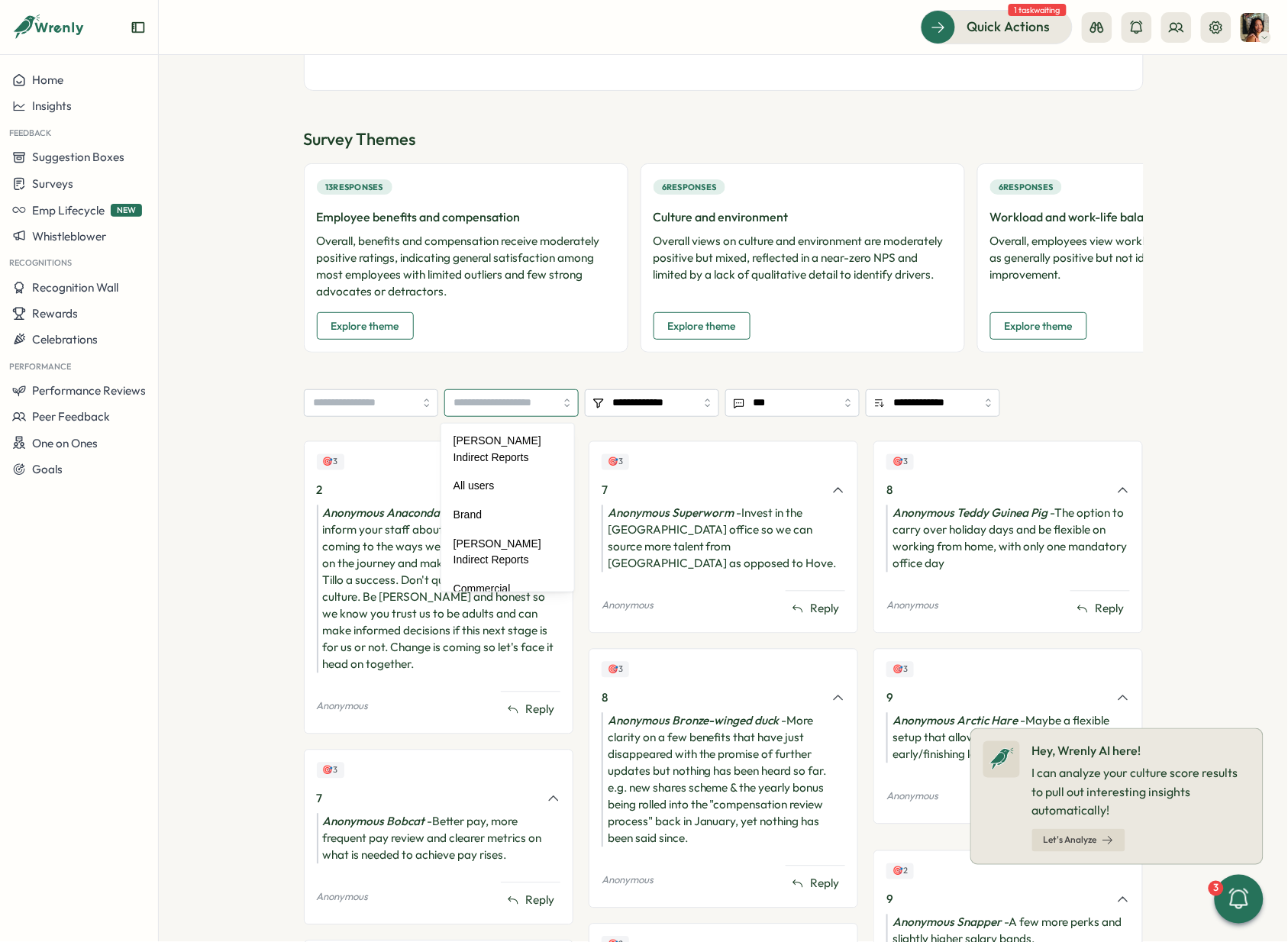
click at [520, 393] on input "search" at bounding box center [511, 403] width 134 height 28
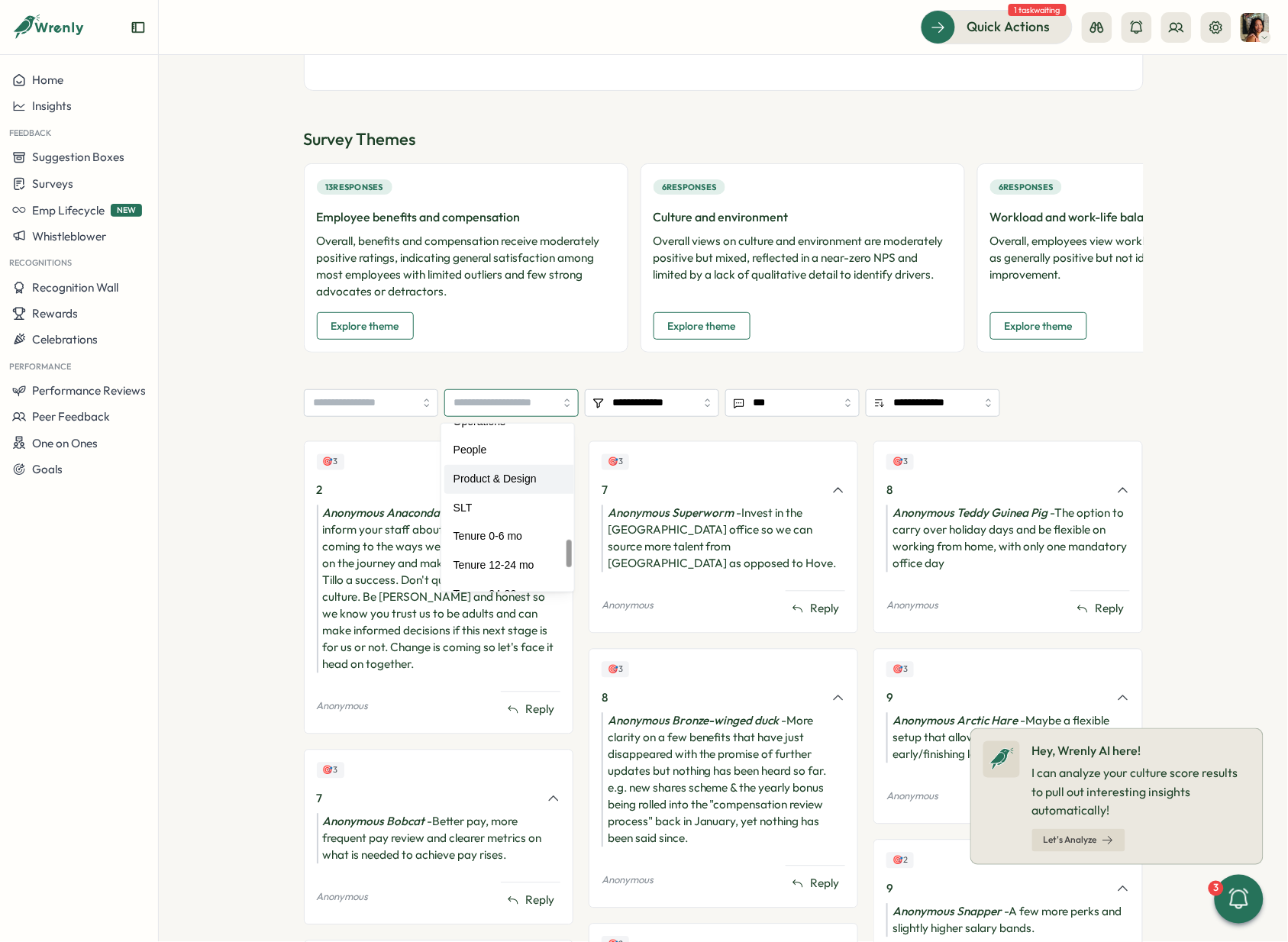
scroll to position [699, 0]
type input "**********"
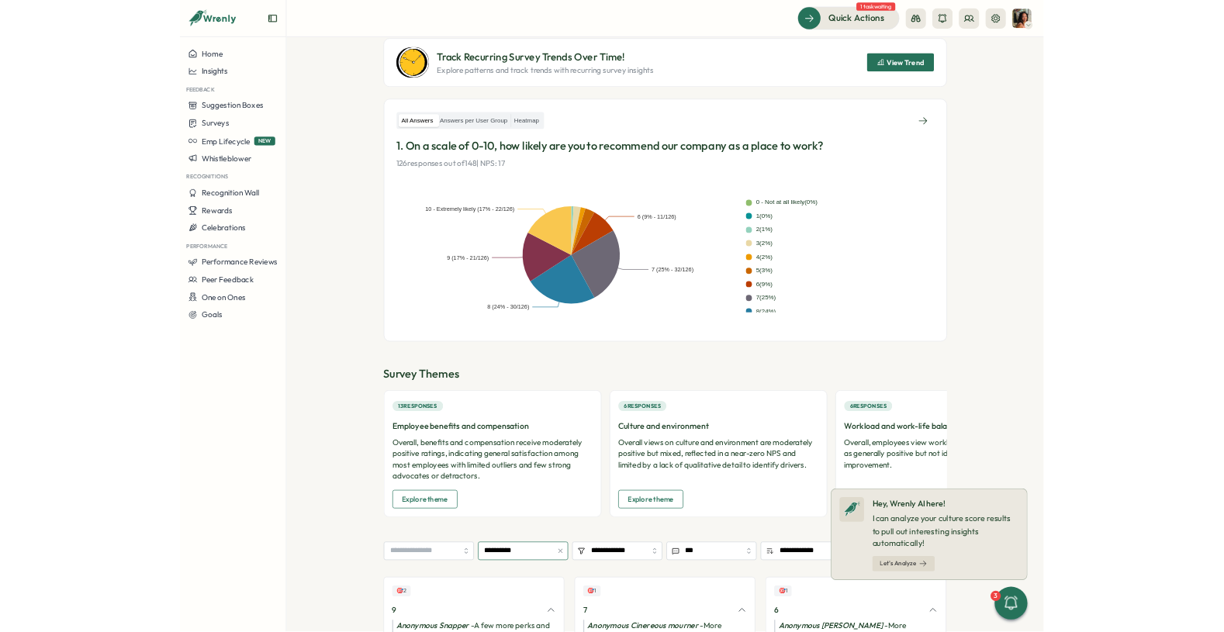
scroll to position [0, 0]
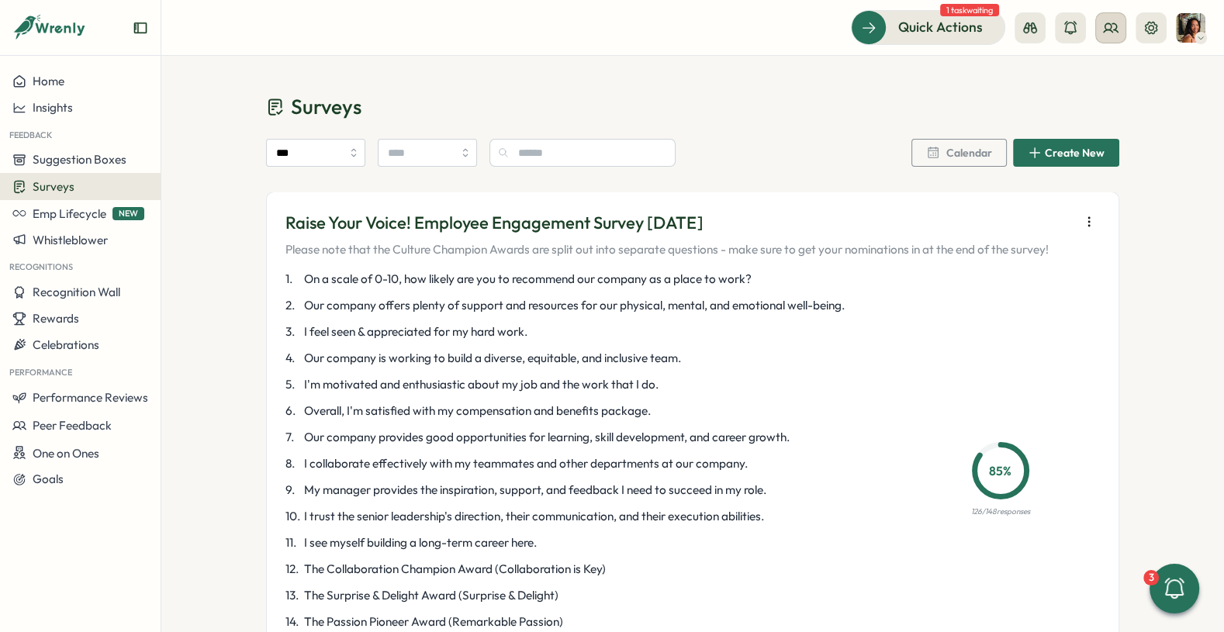
click at [1105, 26] on circle at bounding box center [1108, 26] width 6 height 6
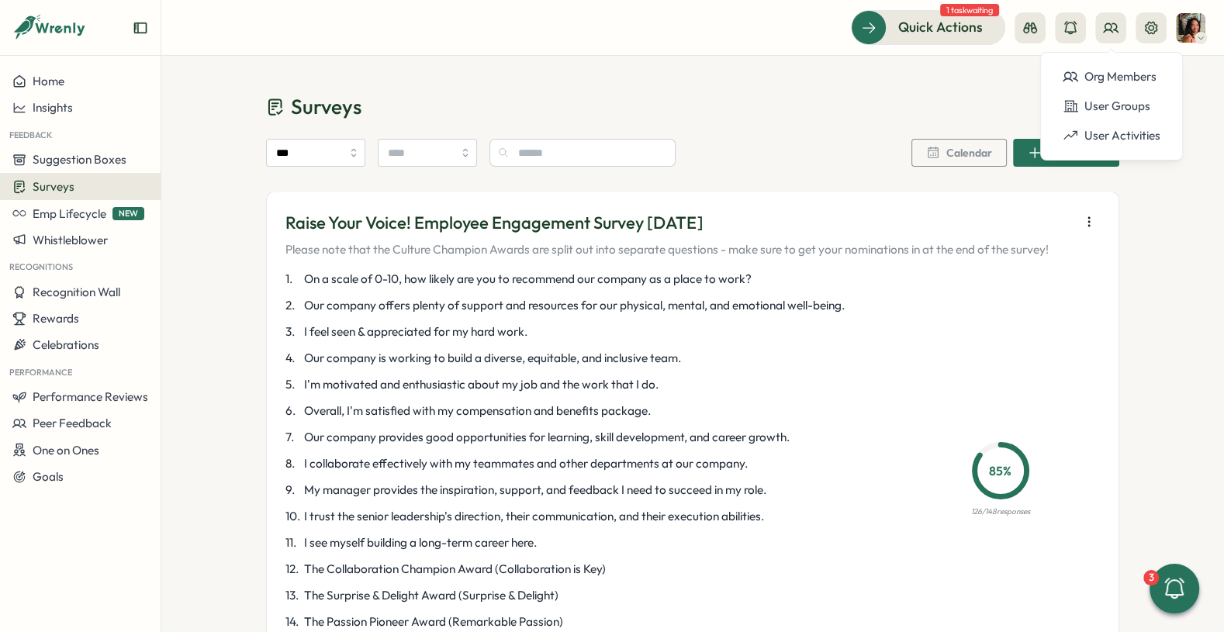
click at [780, 138] on div "*** Calendar Create New" at bounding box center [692, 155] width 853 height 71
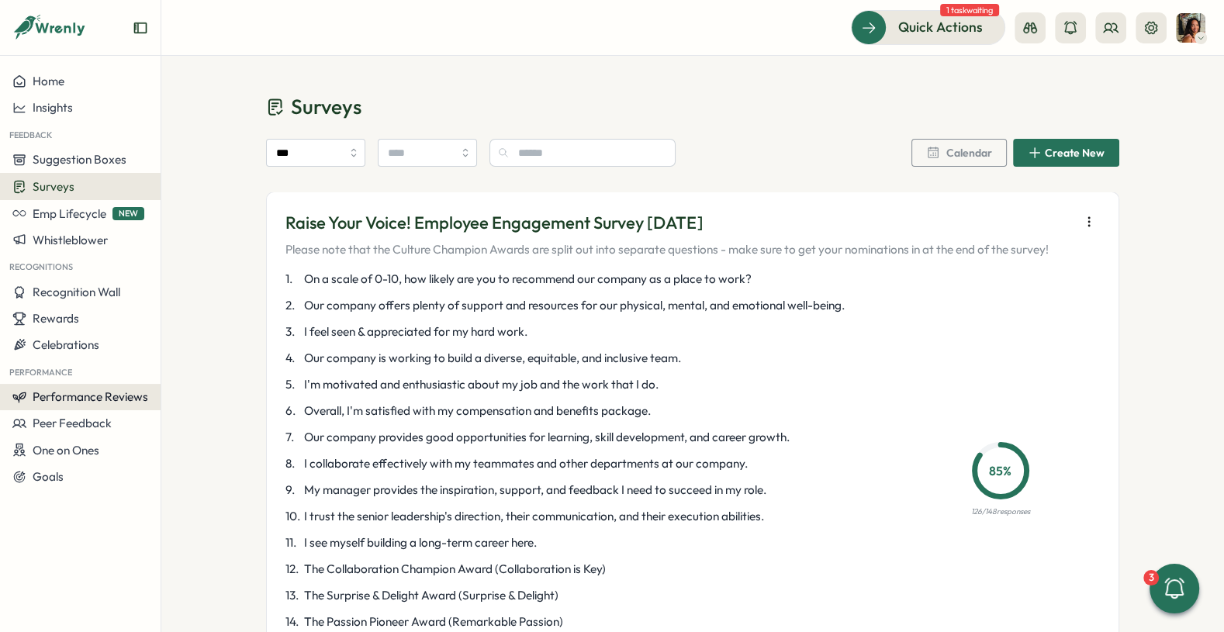
click at [58, 391] on span "Performance Reviews" at bounding box center [91, 396] width 116 height 15
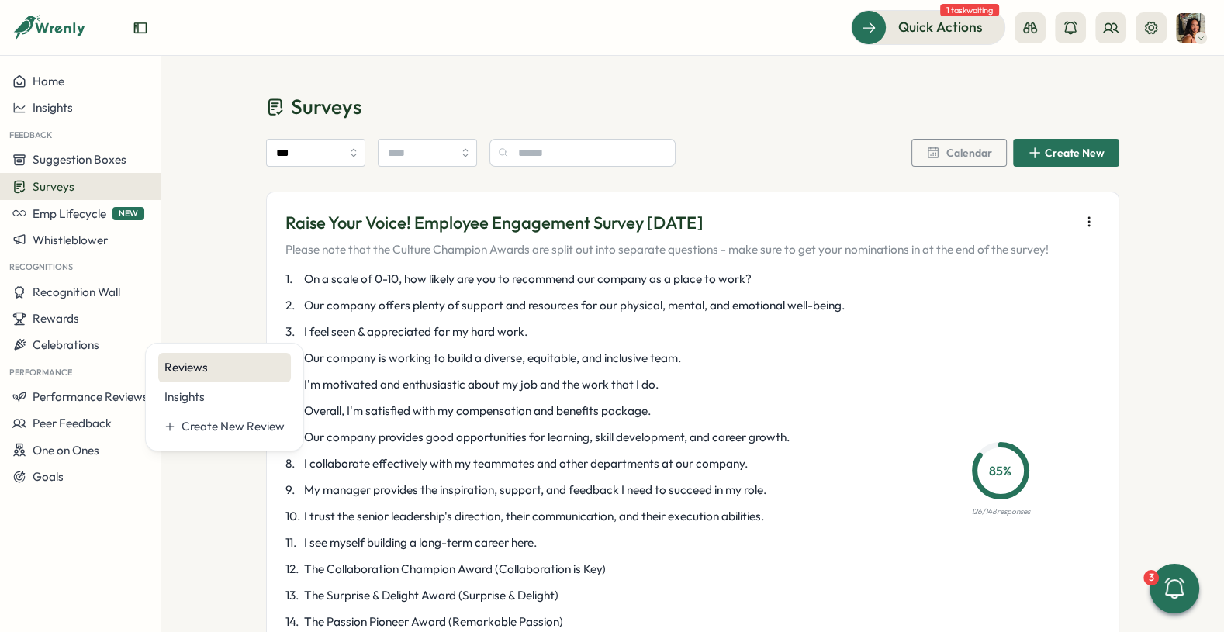
click at [197, 357] on div "Reviews" at bounding box center [224, 367] width 133 height 29
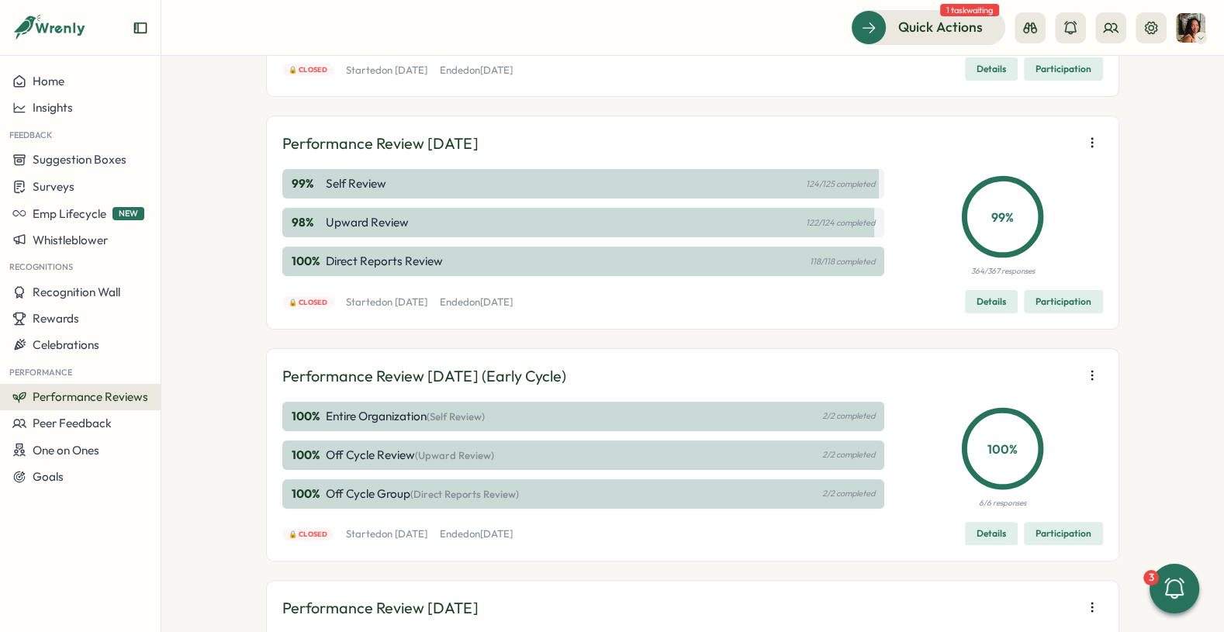
scroll to position [270, 0]
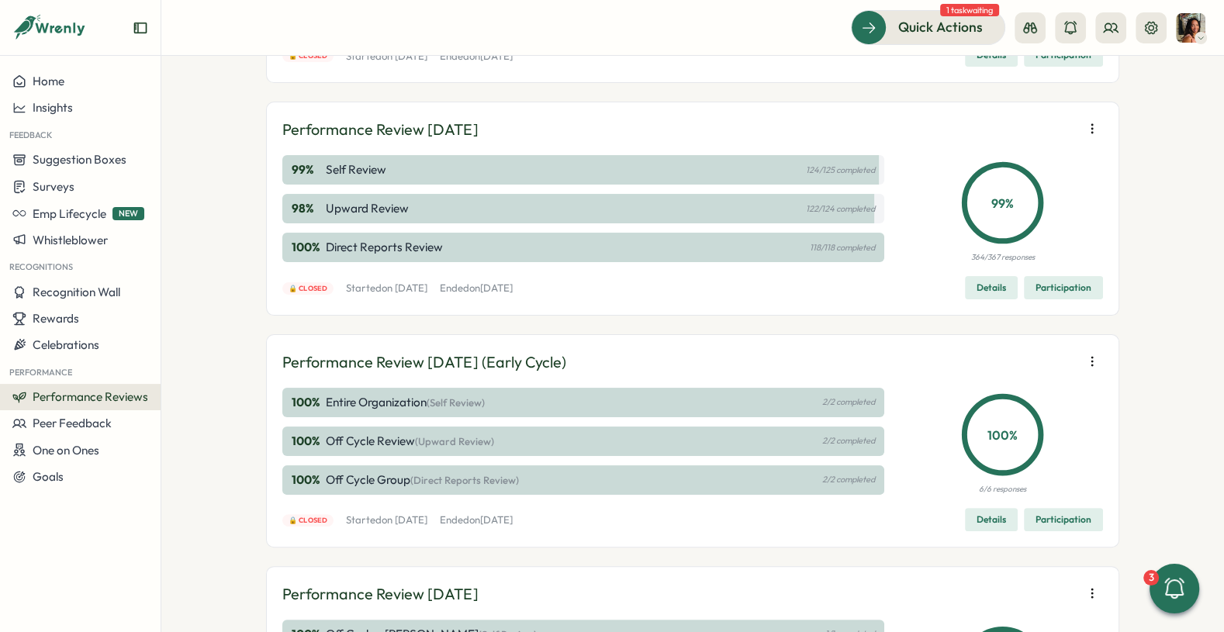
click at [1081, 133] on button "button" at bounding box center [1092, 129] width 22 height 22
click at [1026, 170] on button "Edit visibility of results" at bounding box center [992, 182] width 149 height 26
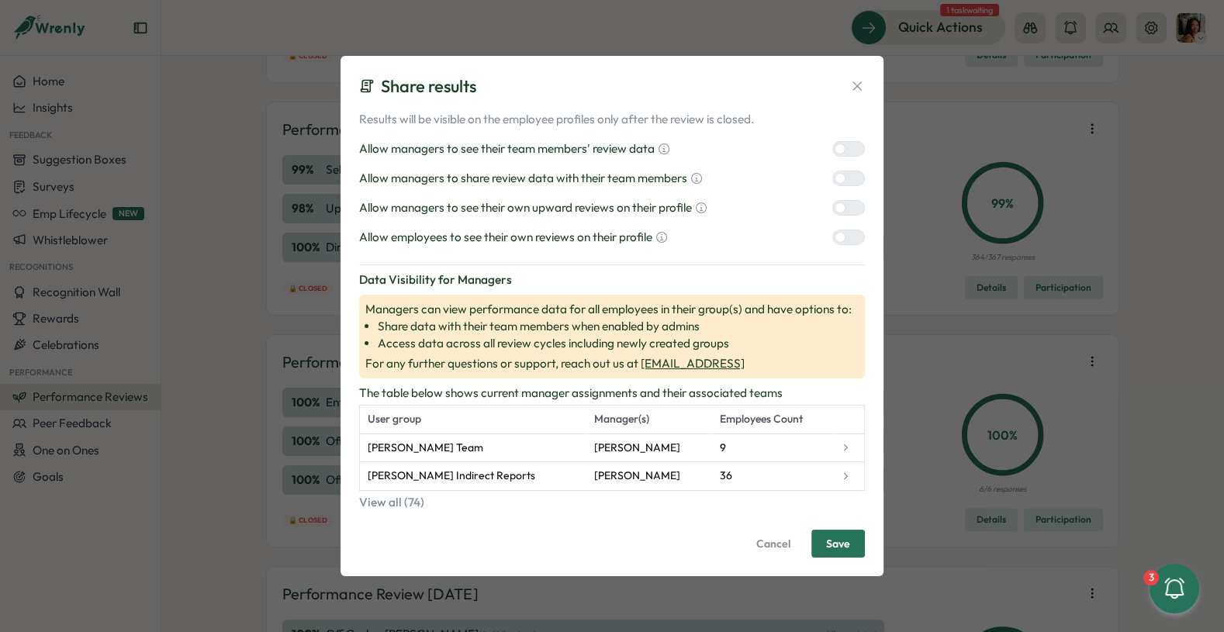
click at [866, 90] on div "Share results Results will be visible on the employee profiles only after the r…" at bounding box center [611, 316] width 543 height 520
click at [859, 84] on icon at bounding box center [857, 86] width 16 height 16
